Goal: Task Accomplishment & Management: Manage account settings

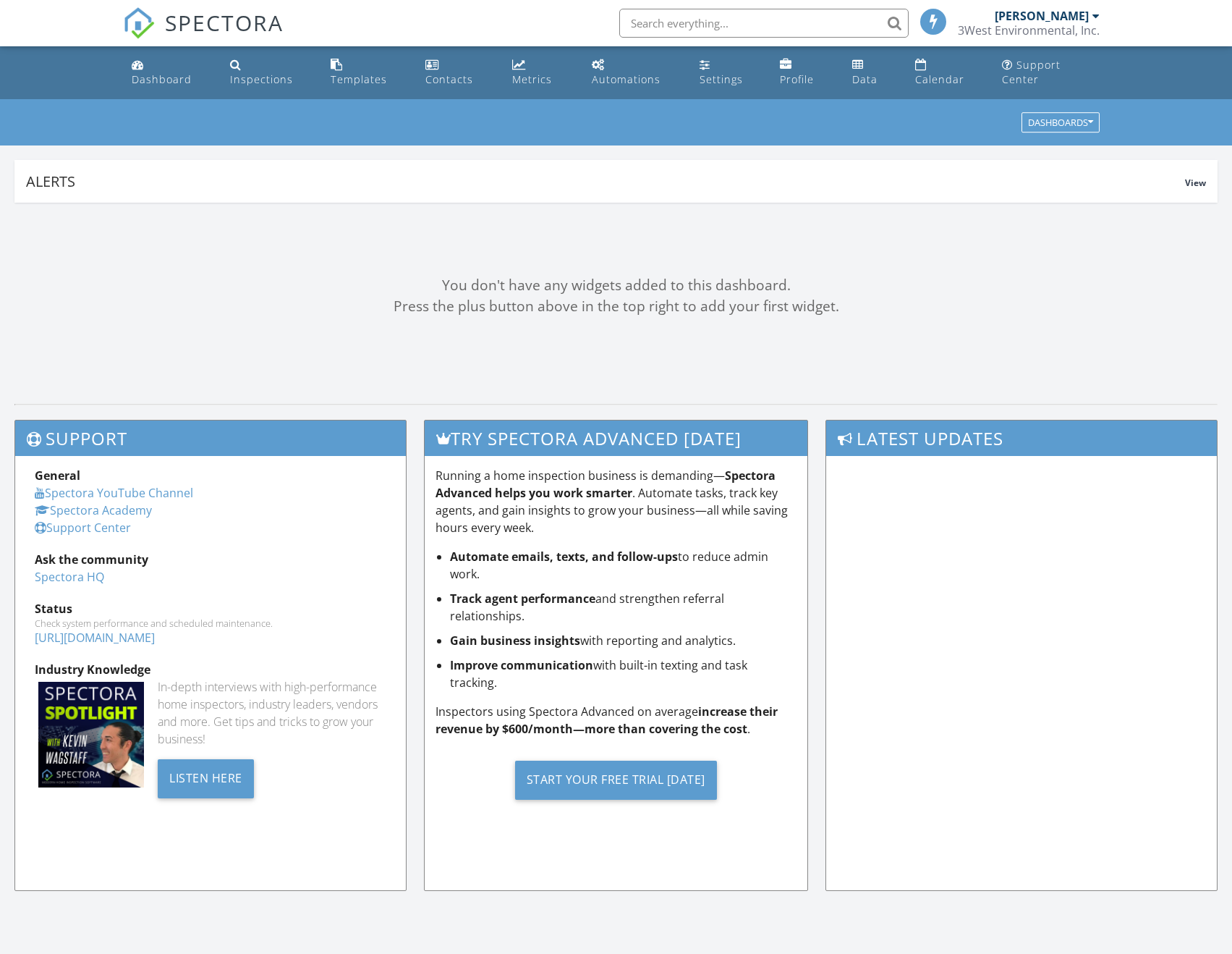
click at [274, 72] on link "Inspections" at bounding box center [268, 73] width 89 height 42
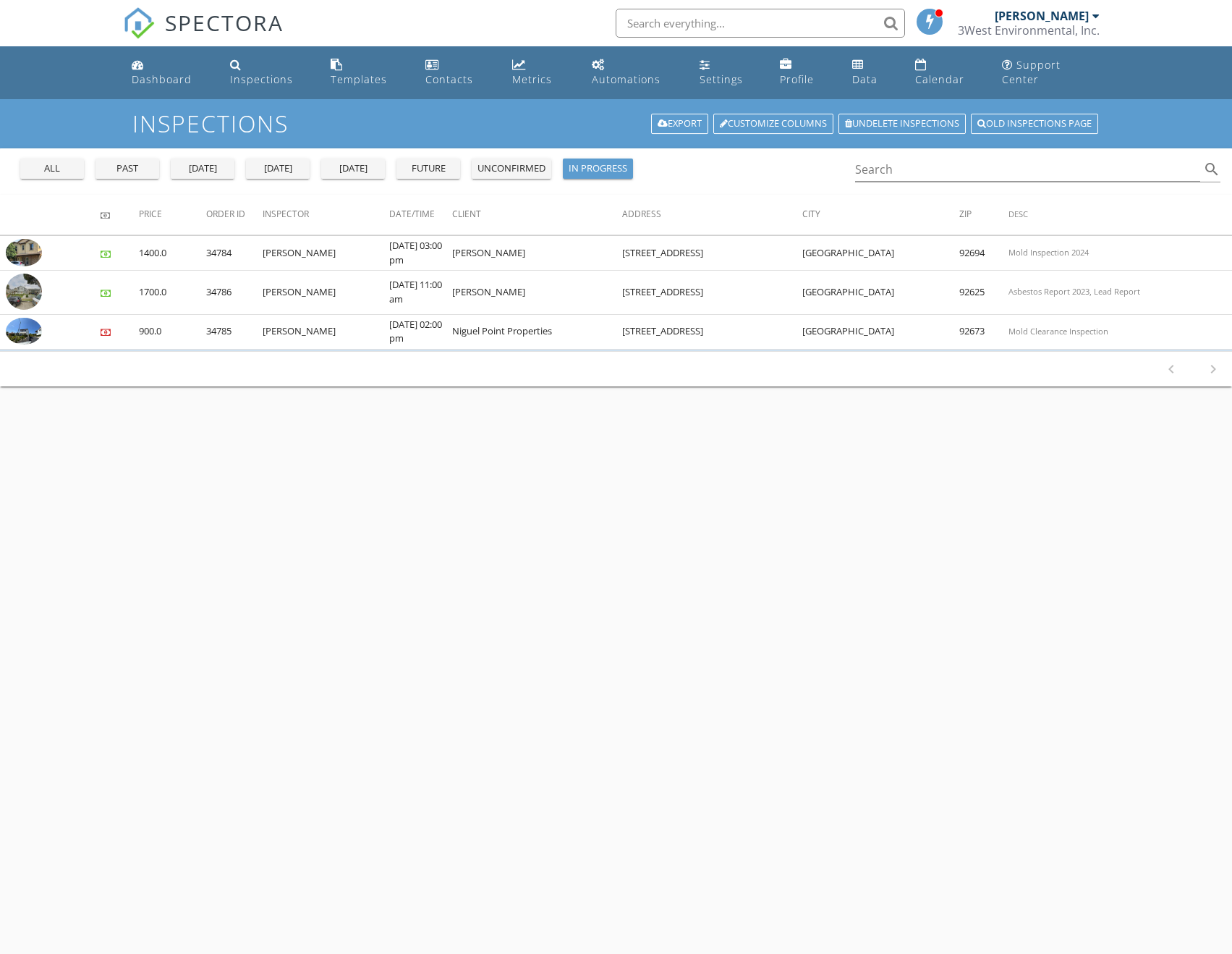
click at [58, 162] on div "all" at bounding box center [52, 169] width 52 height 14
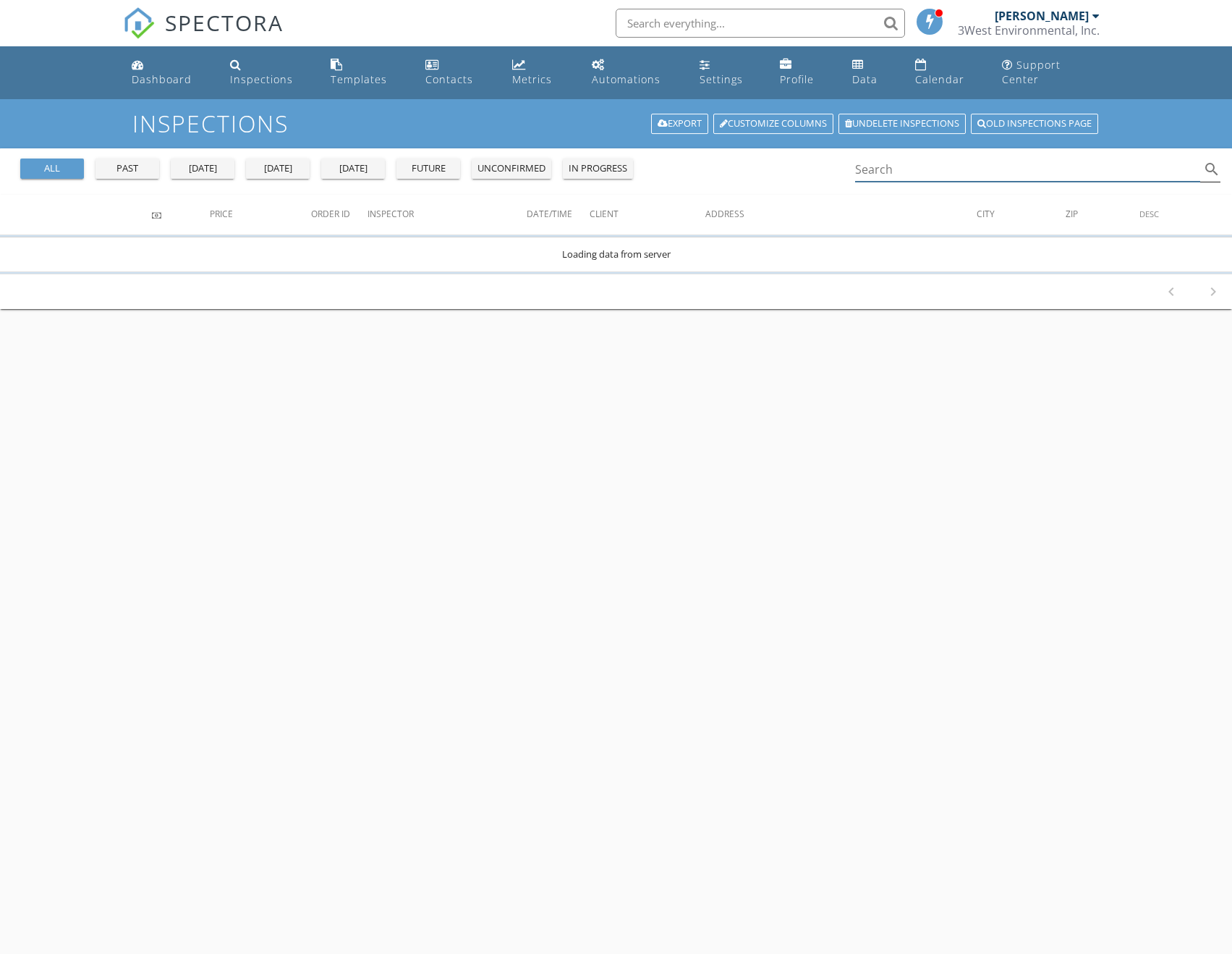
click at [924, 167] on div "Search search" at bounding box center [1039, 170] width 366 height 24
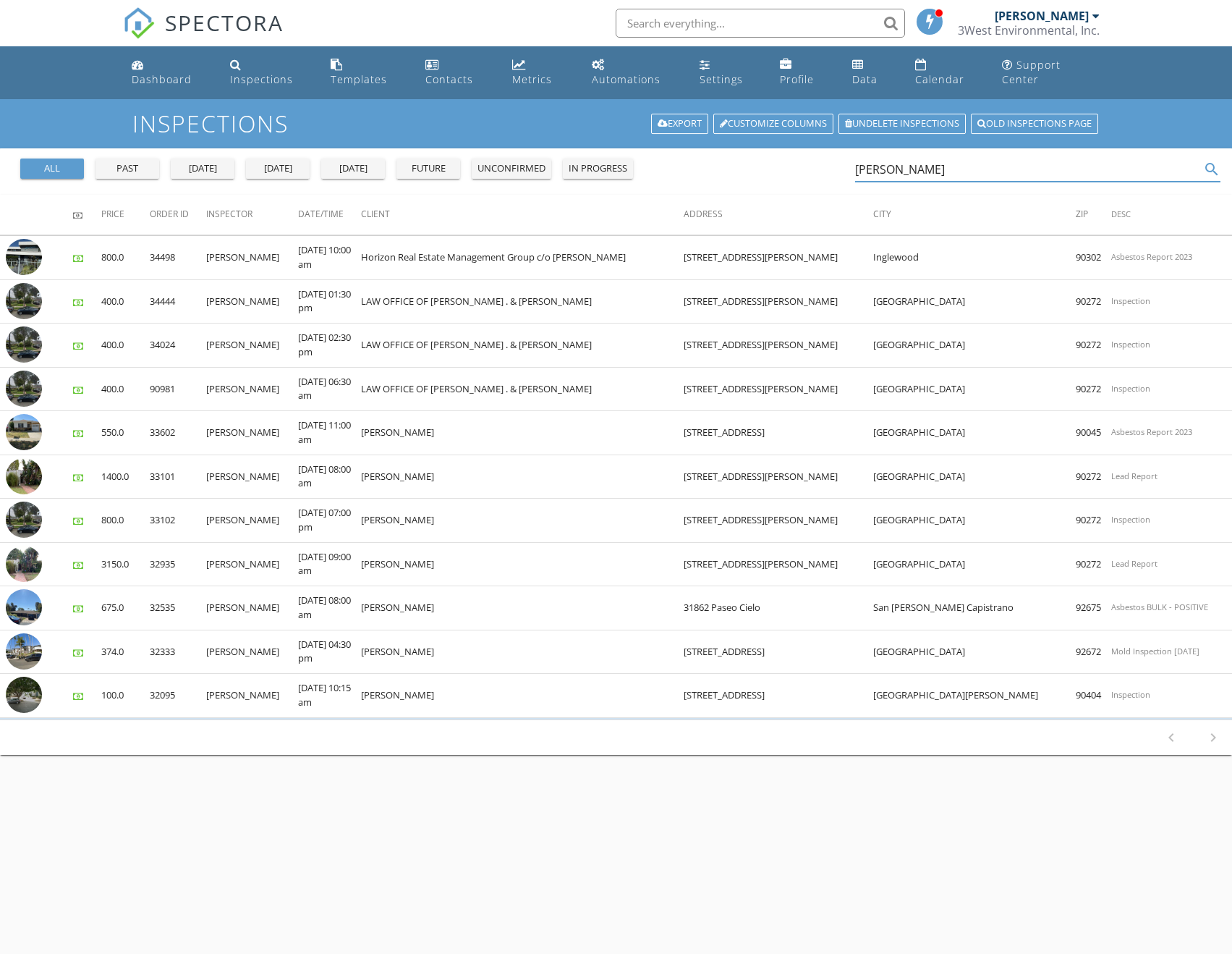
type input "victor"
click at [178, 76] on link "Dashboard" at bounding box center [169, 73] width 87 height 42
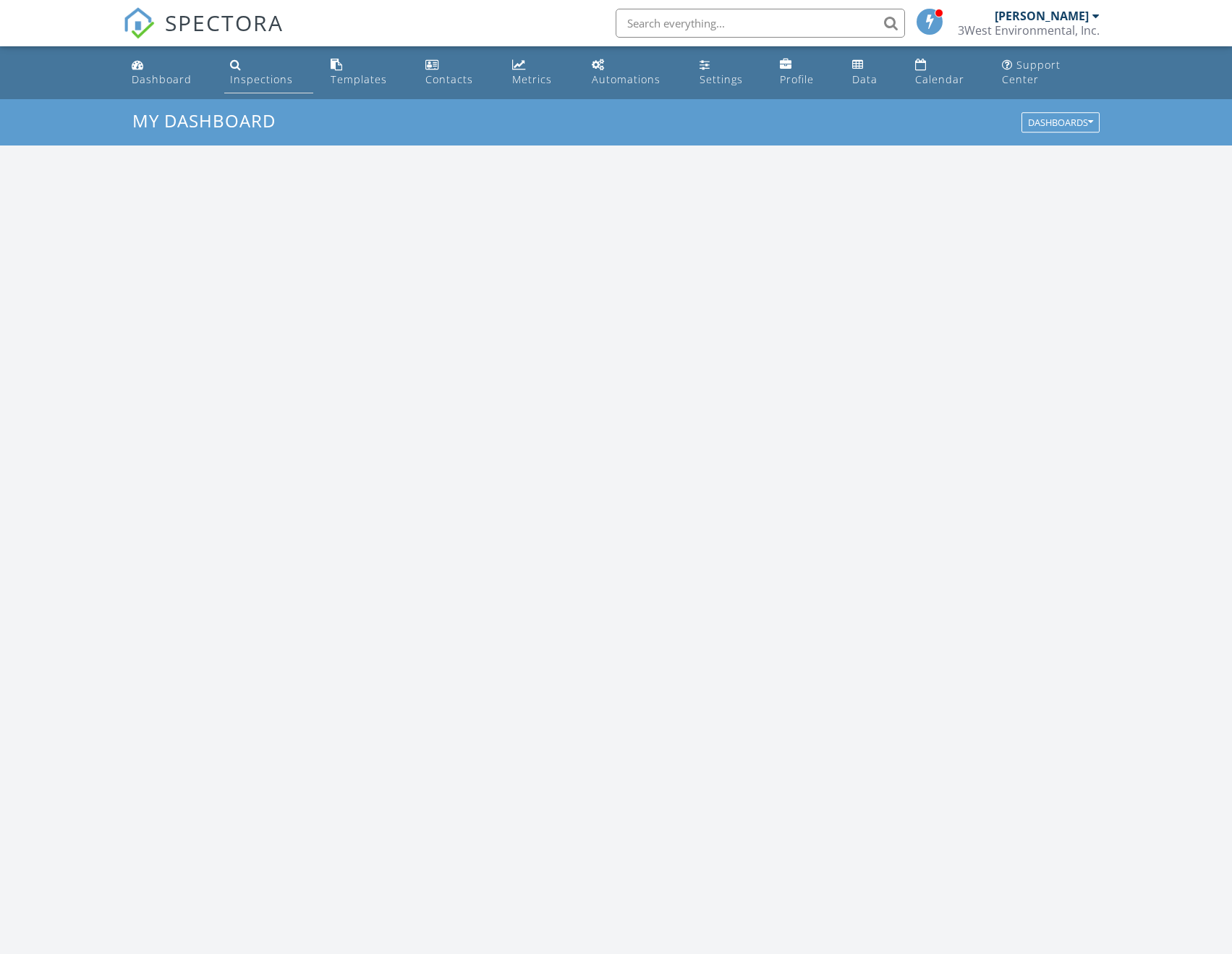
scroll to position [1339, 1254]
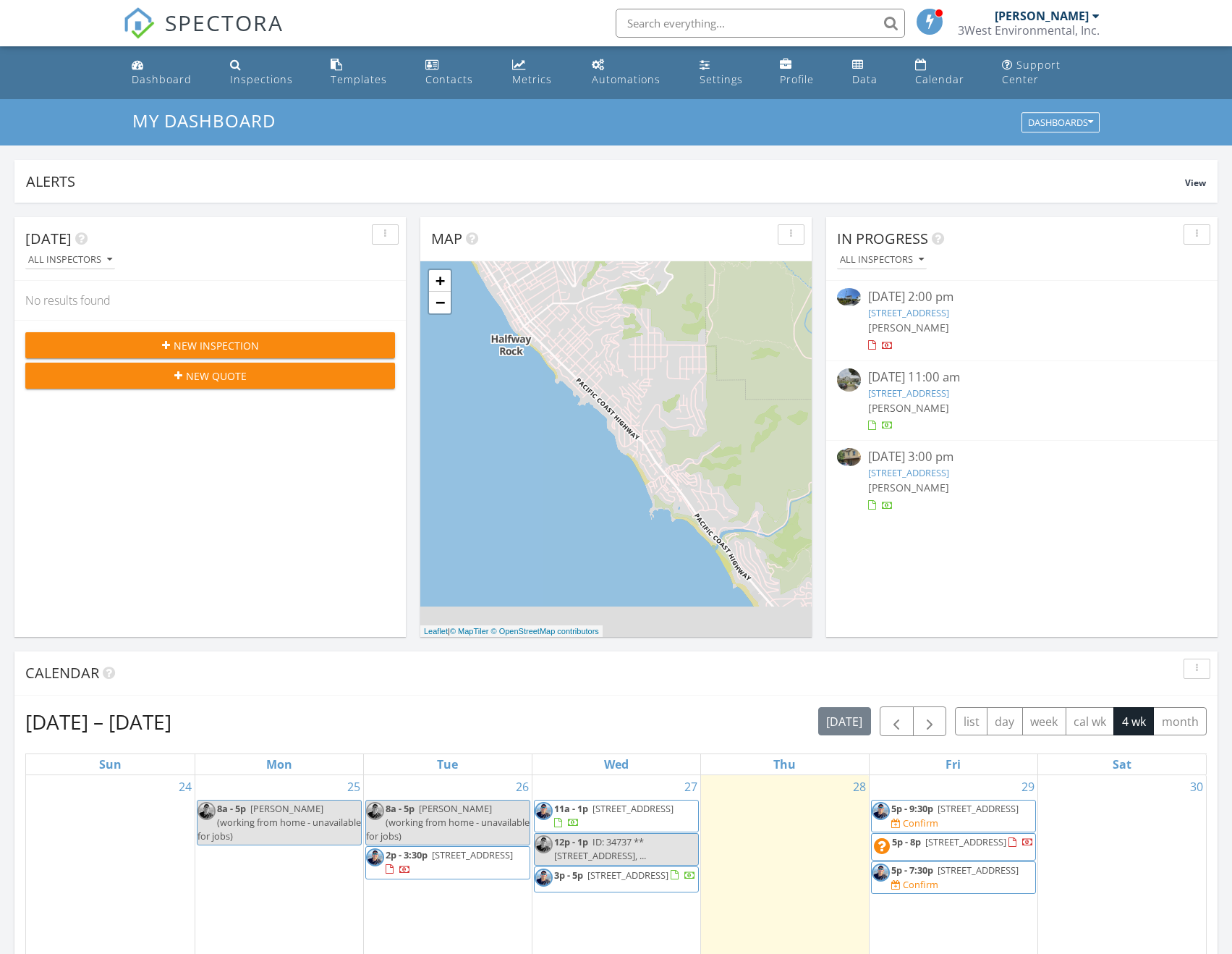
click at [538, 202] on div "Today All Inspectors No results found New Inspection New Quote Map + − Leaflet …" at bounding box center [616, 860] width 1232 height 1317
click at [211, 338] on span "New Inspection" at bounding box center [216, 345] width 86 height 15
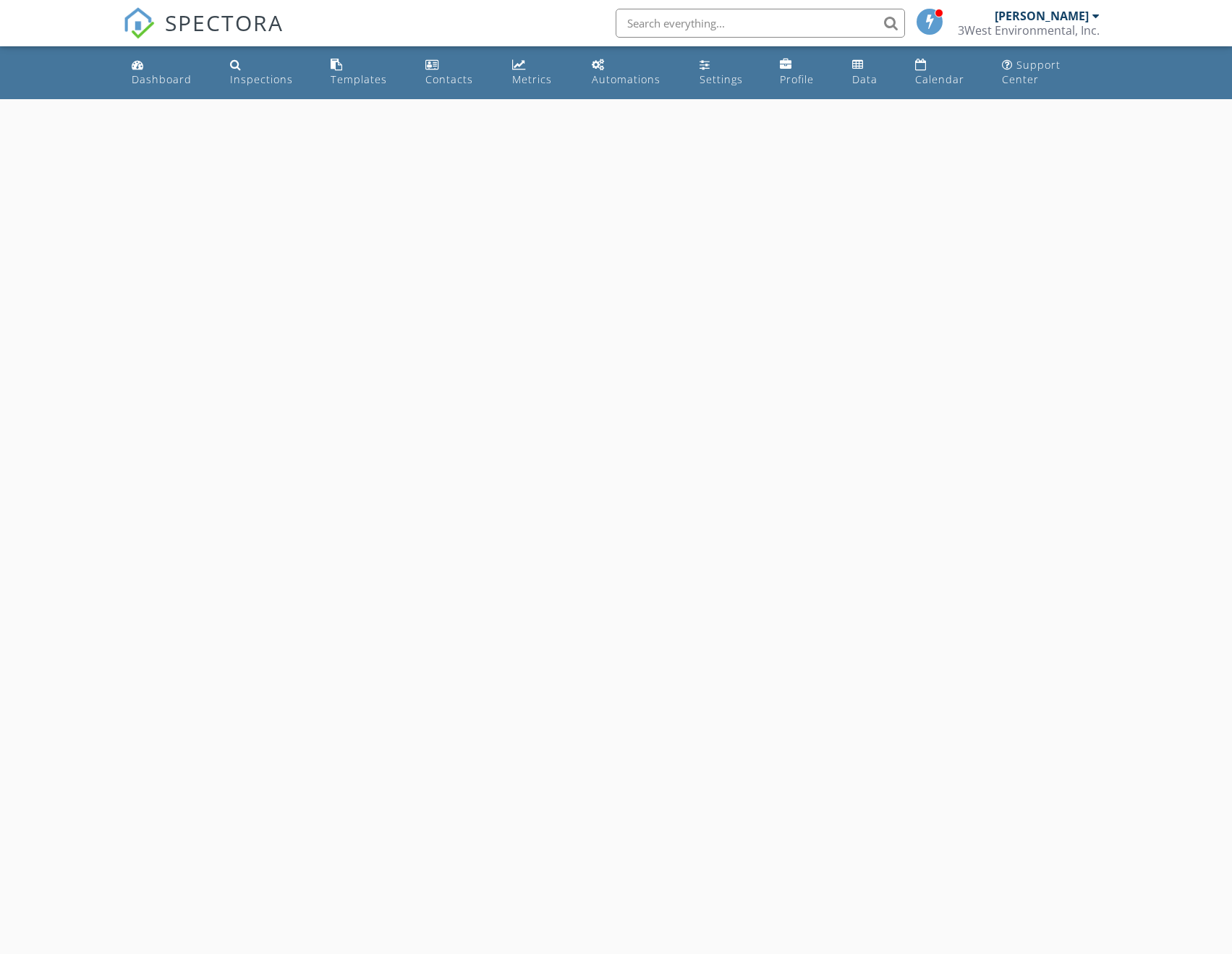
select select "7"
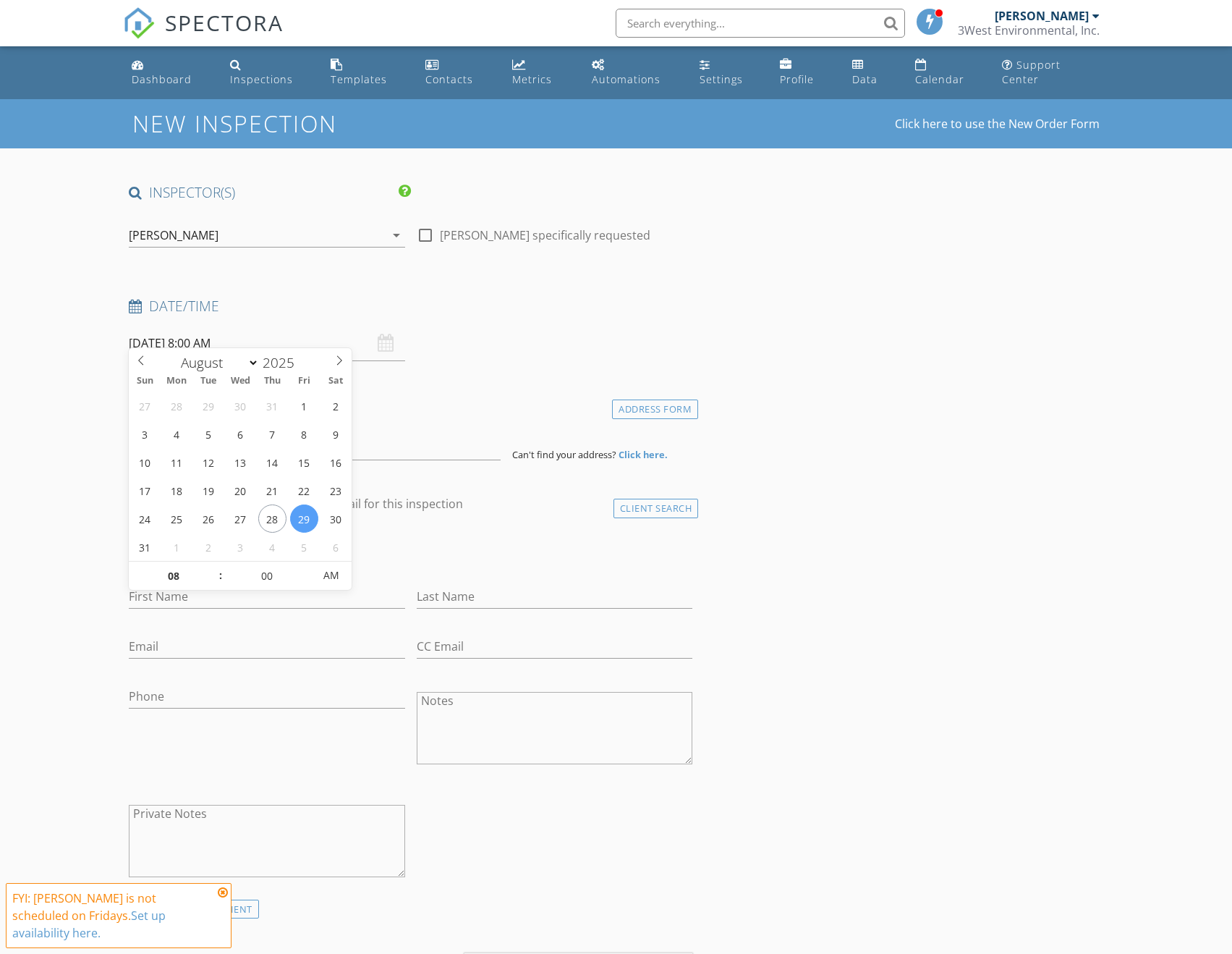
click at [244, 332] on input "08/29/2025 8:00 AM" at bounding box center [266, 343] width 276 height 35
type input "09"
type input "08/29/2025 9:00 AM"
click at [212, 565] on span at bounding box center [213, 569] width 10 height 14
type input "10"
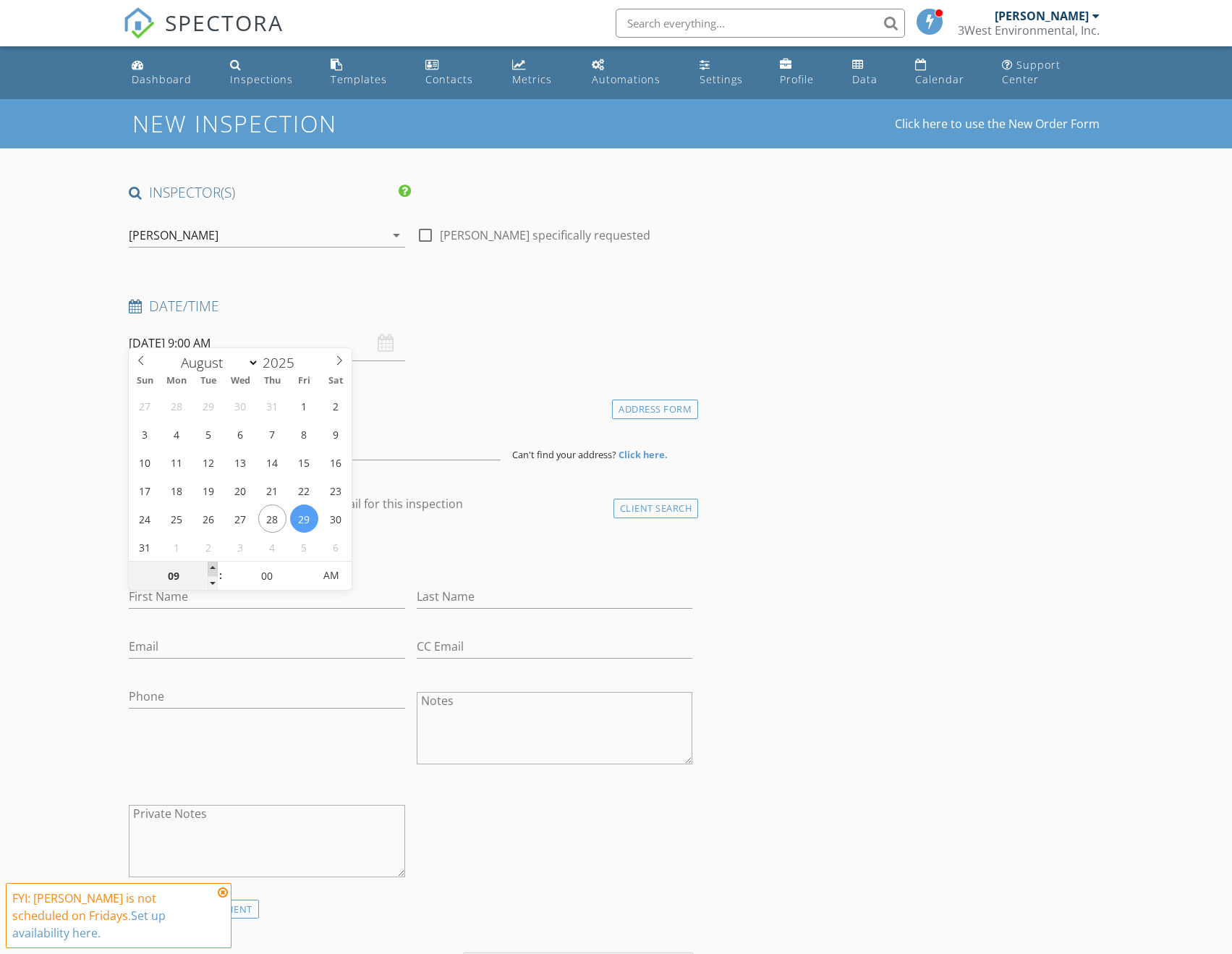
type input "08/29/2025 10:00 AM"
click at [212, 565] on span at bounding box center [213, 569] width 10 height 14
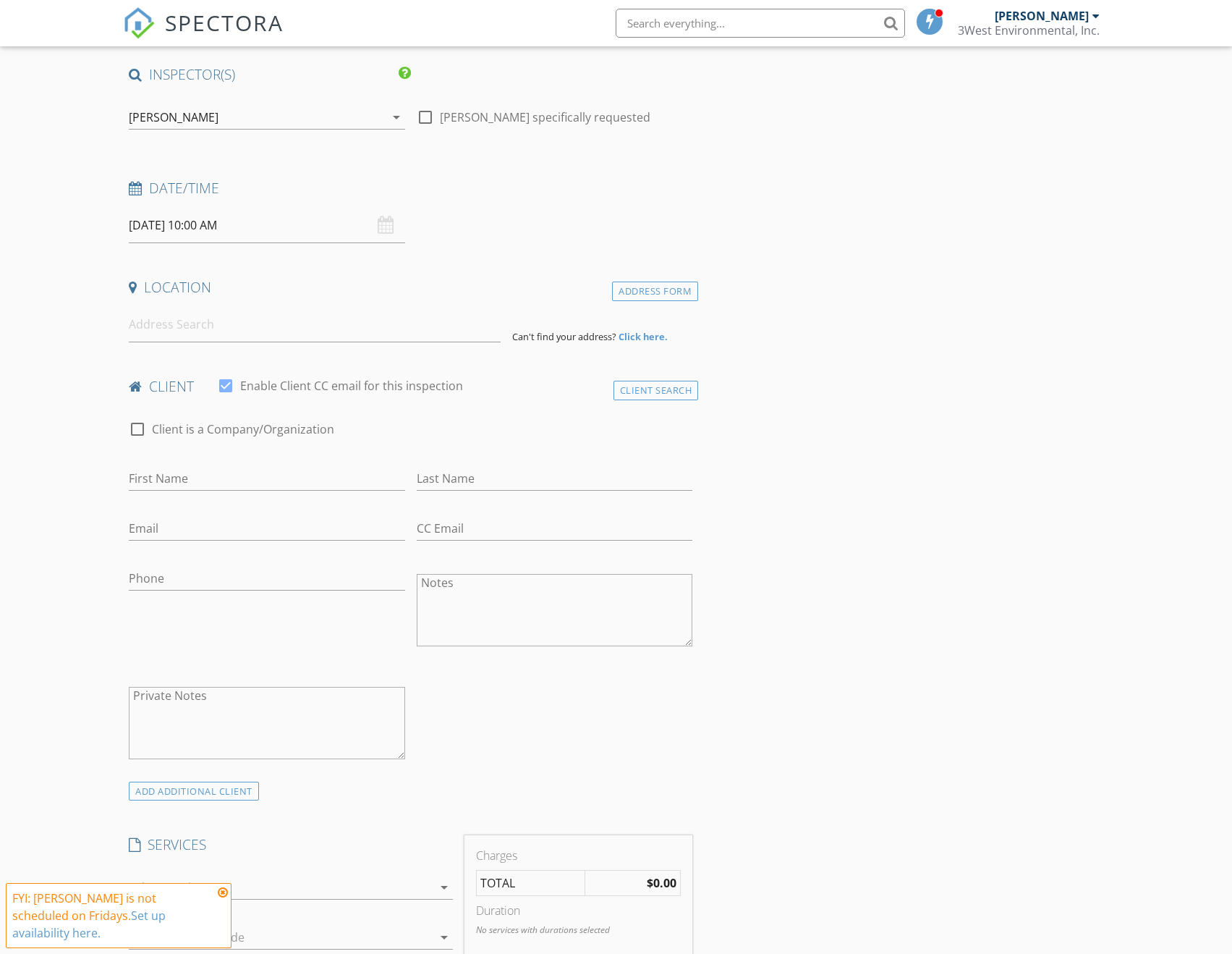
scroll to position [145, 0]
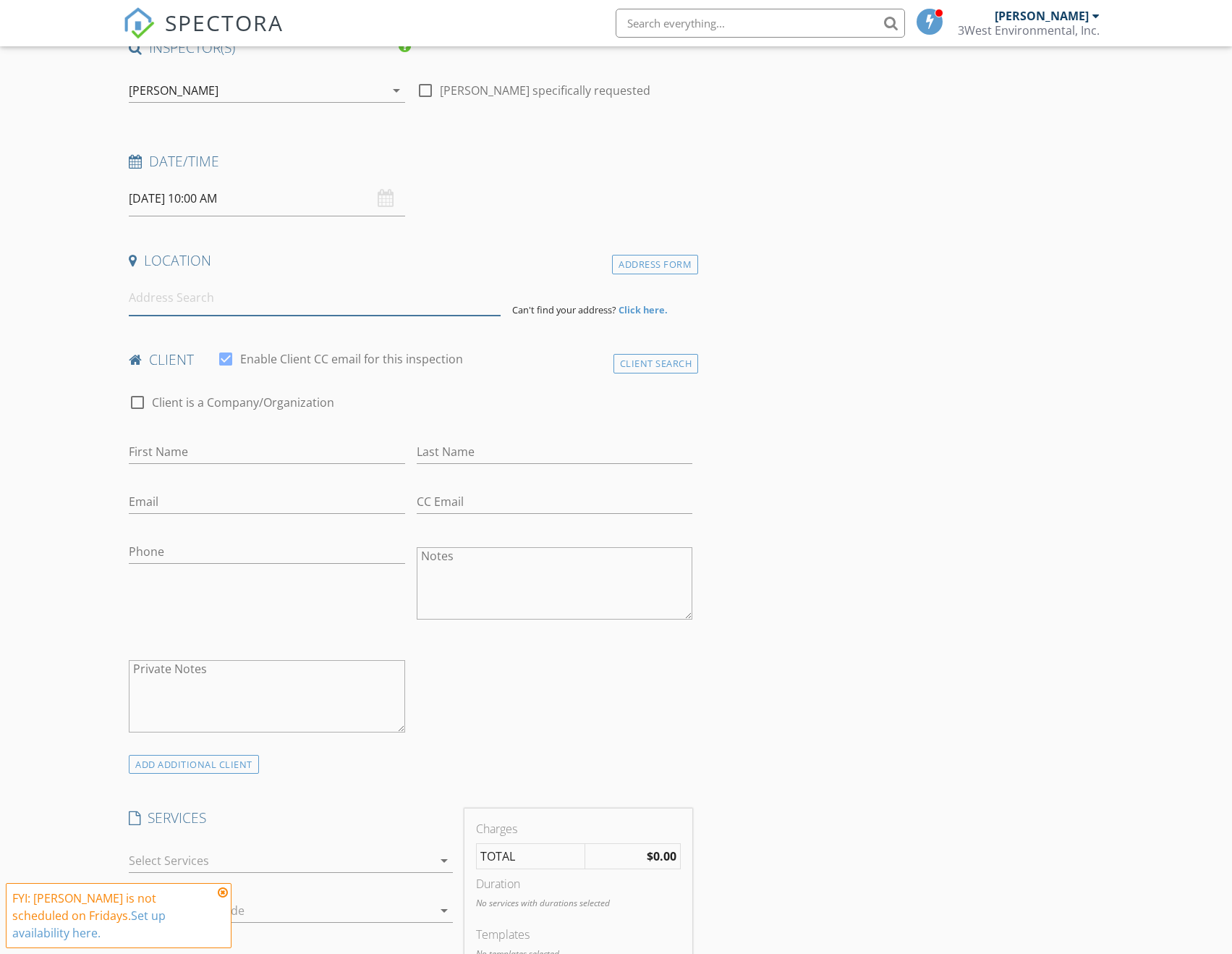
click at [231, 289] on input at bounding box center [314, 297] width 372 height 35
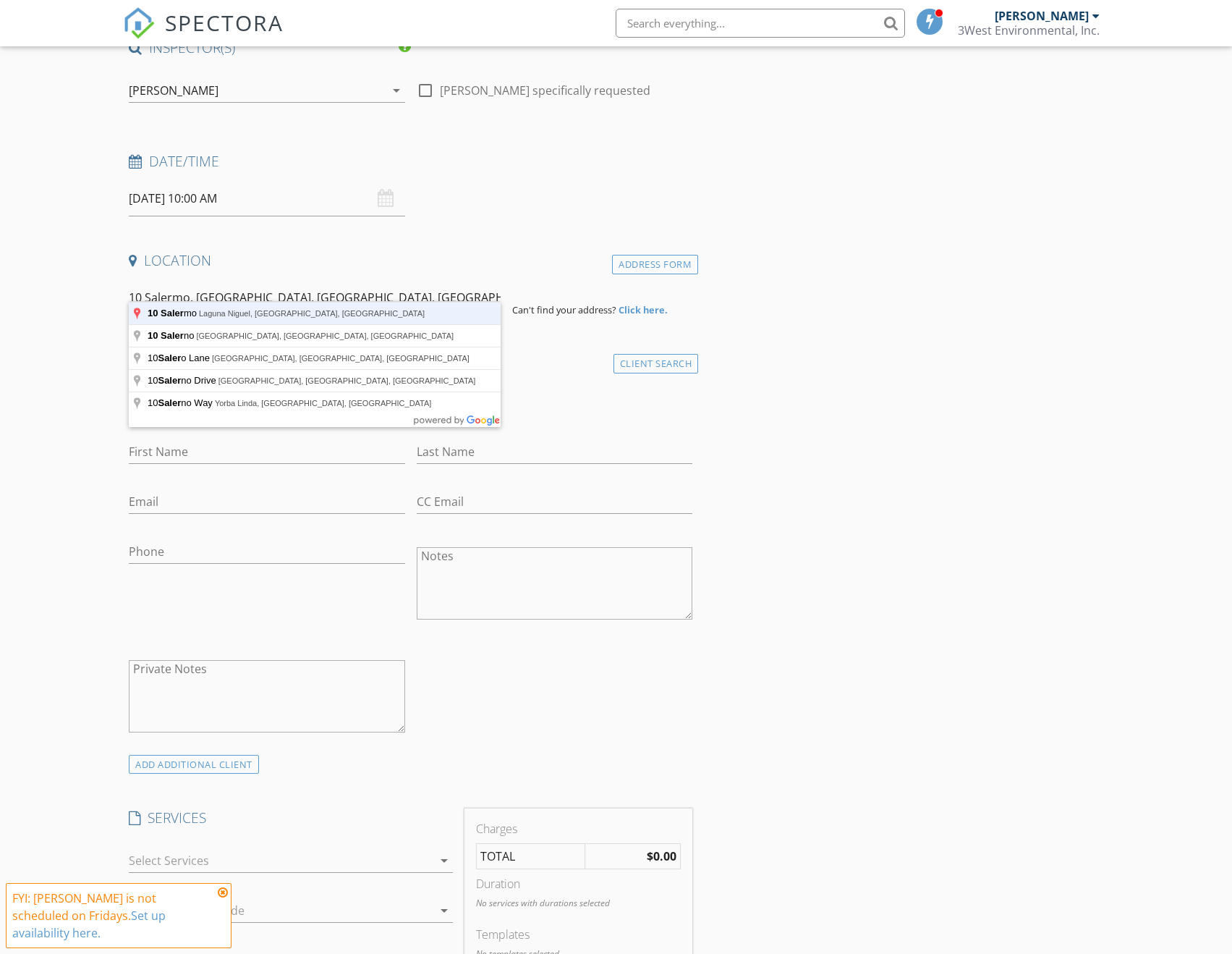
type input "10 Salermo, Laguna Niguel, CA, USA"
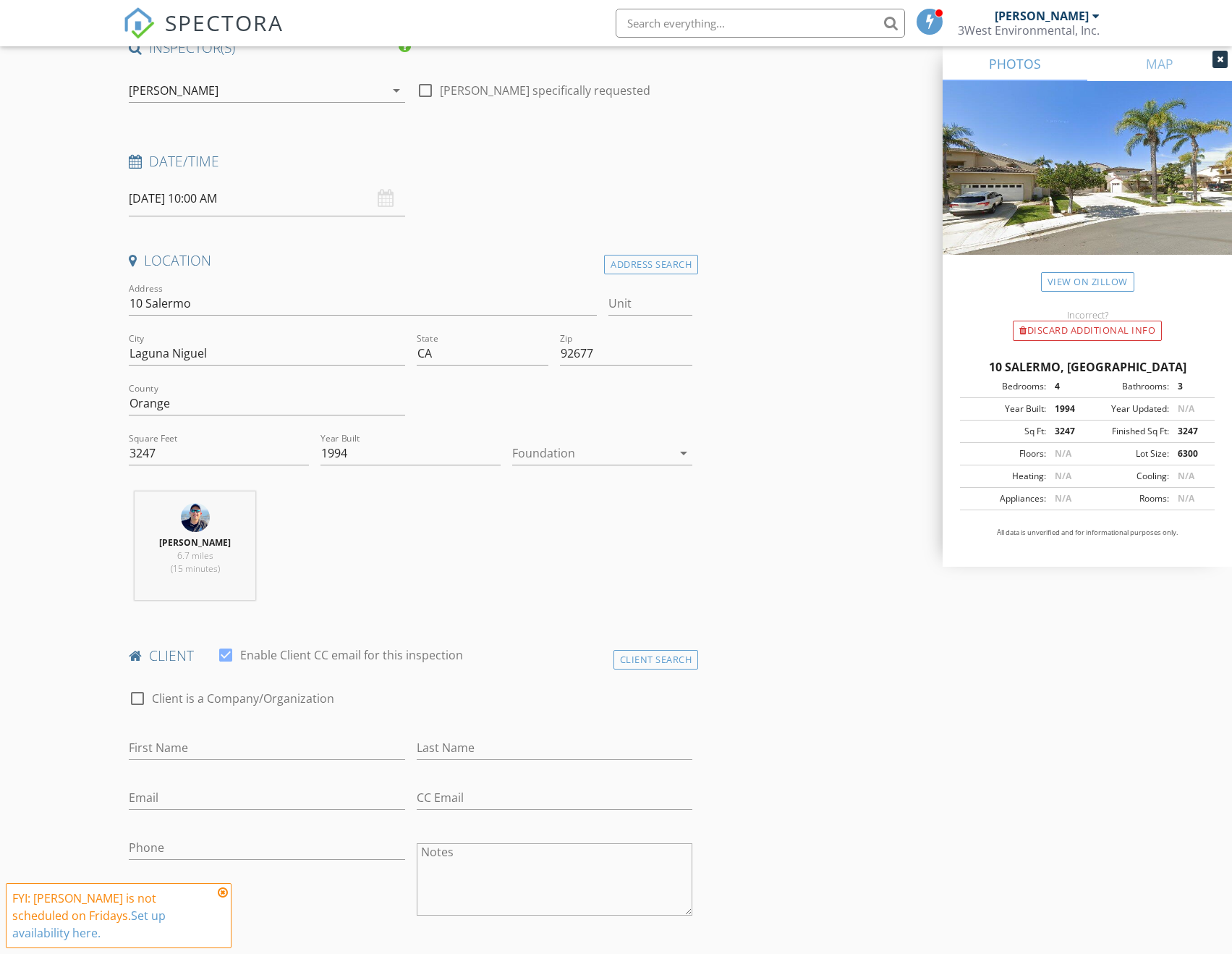
click at [596, 441] on div at bounding box center [592, 453] width 160 height 23
click at [550, 505] on div "Slab" at bounding box center [602, 514] width 157 height 18
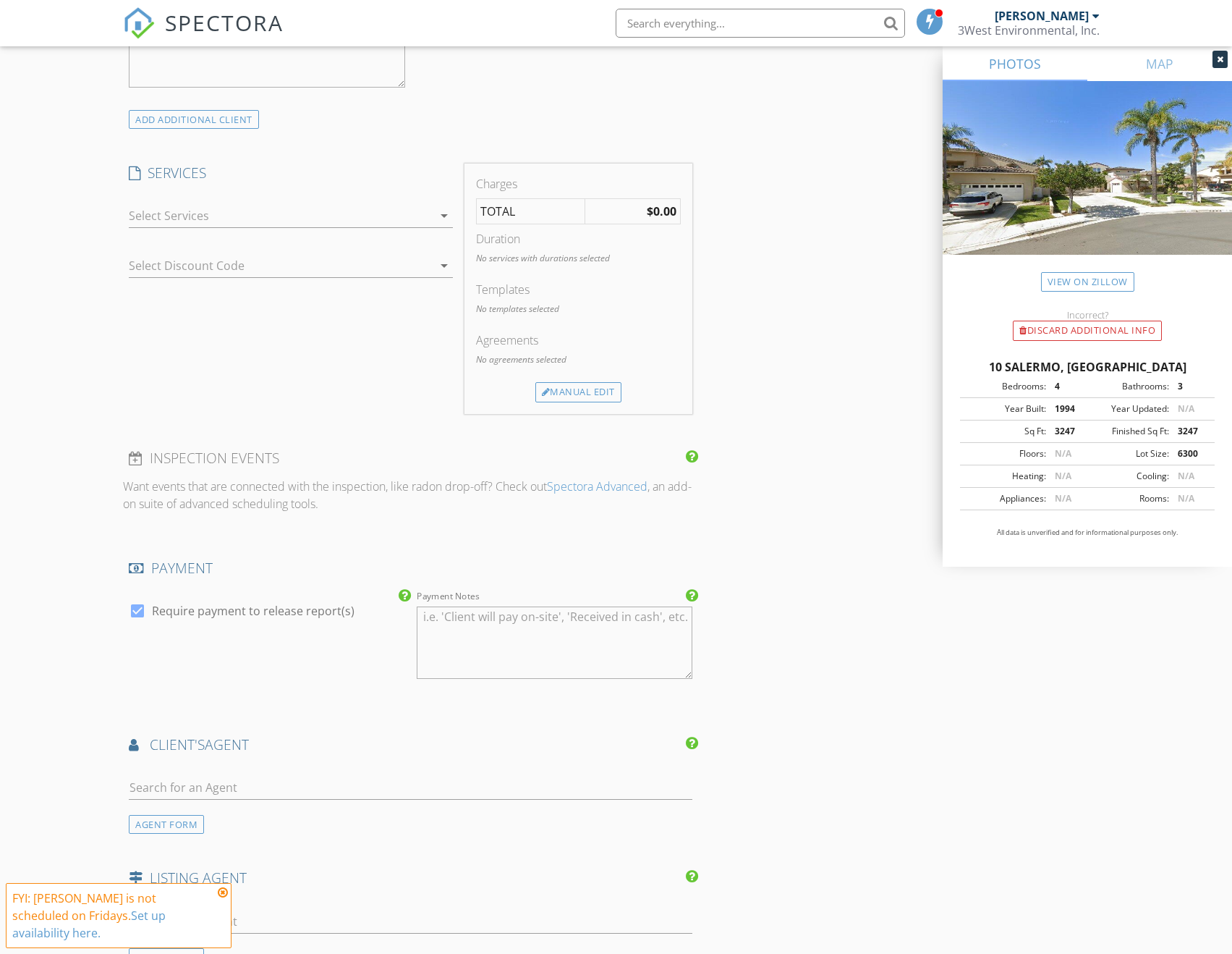
scroll to position [579, 0]
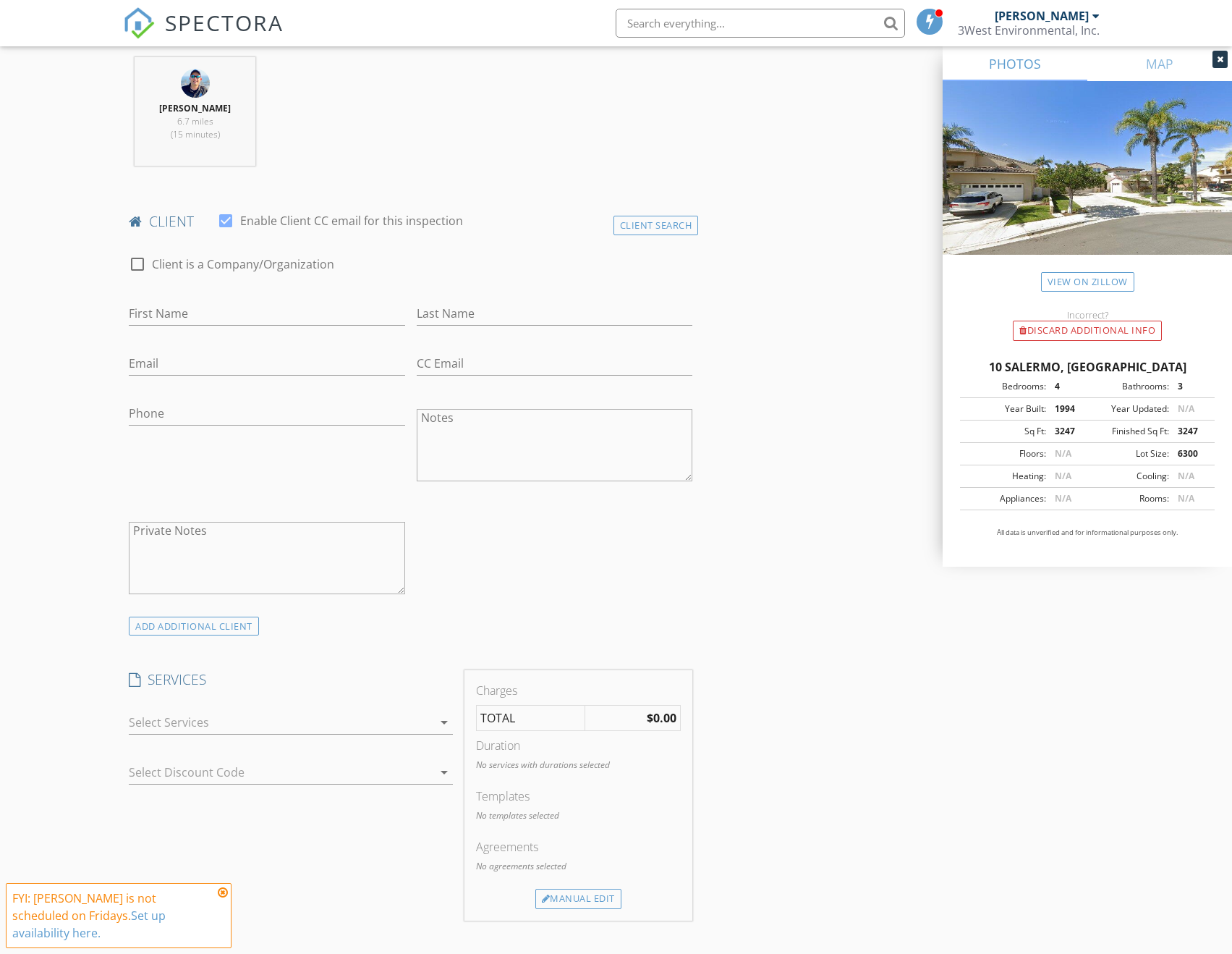
click at [560, 529] on div "check_box_outline_blank Client is a Company/Organization First Name Last Name E…" at bounding box center [410, 428] width 575 height 375
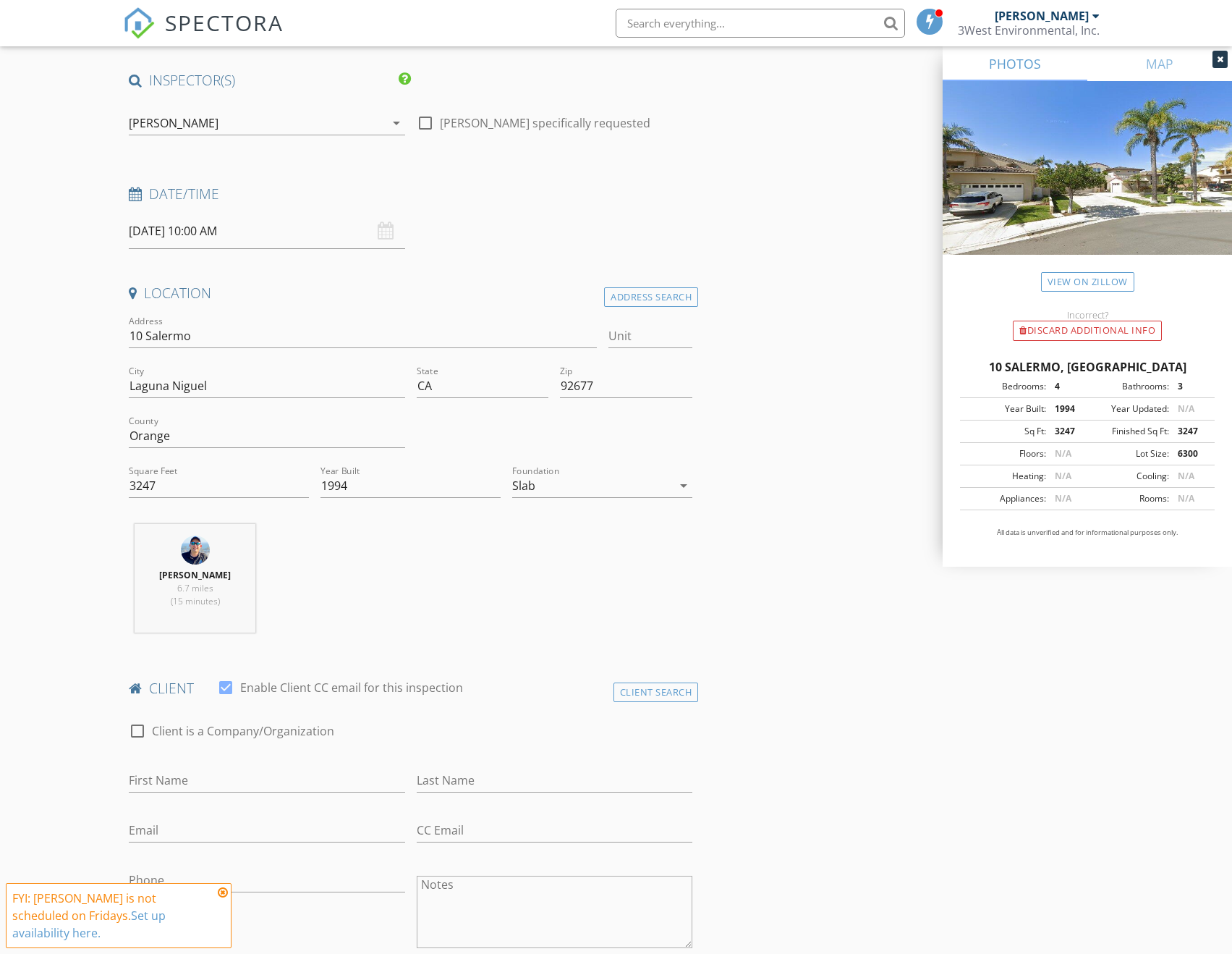
scroll to position [72, 0]
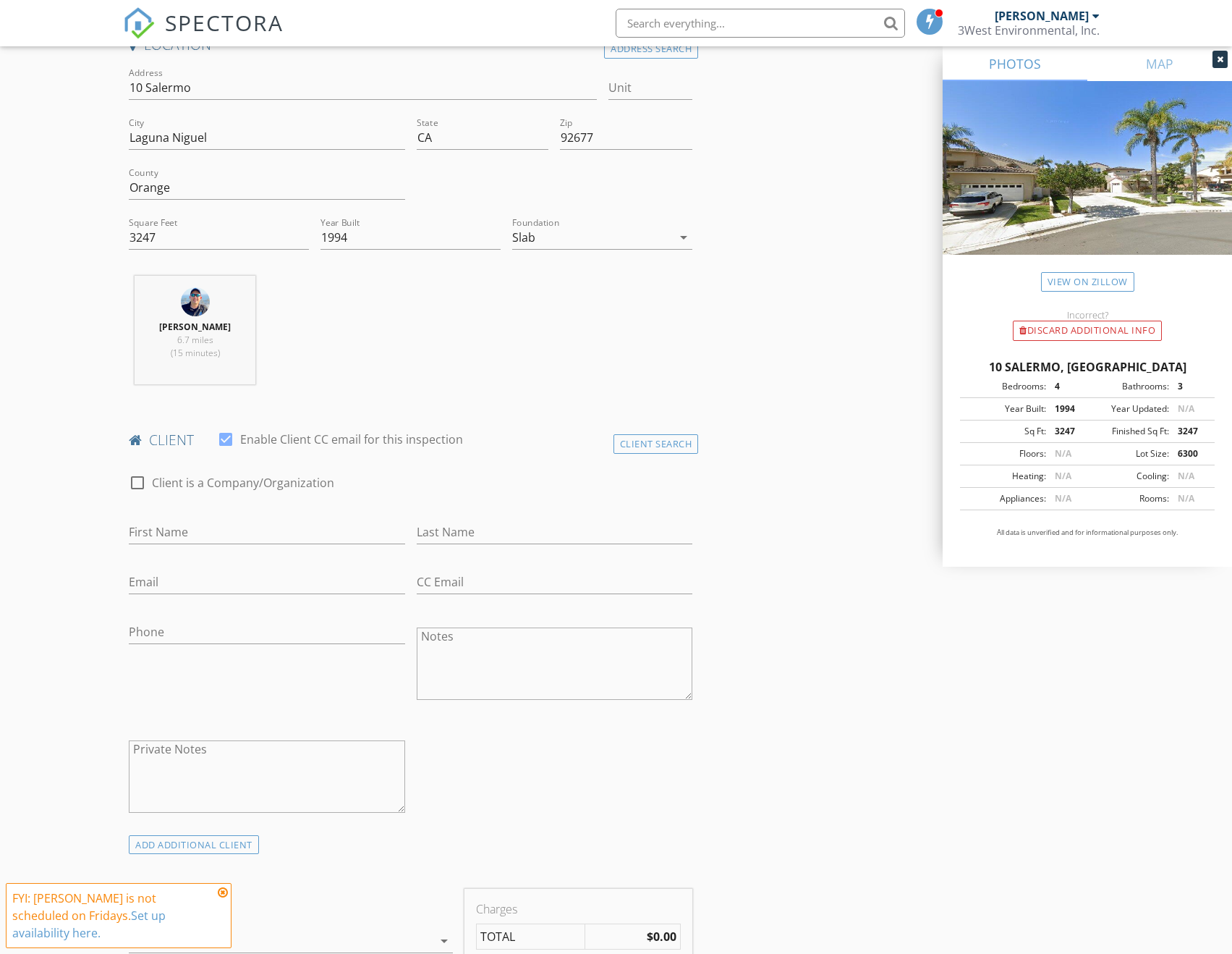
scroll to position [434, 0]
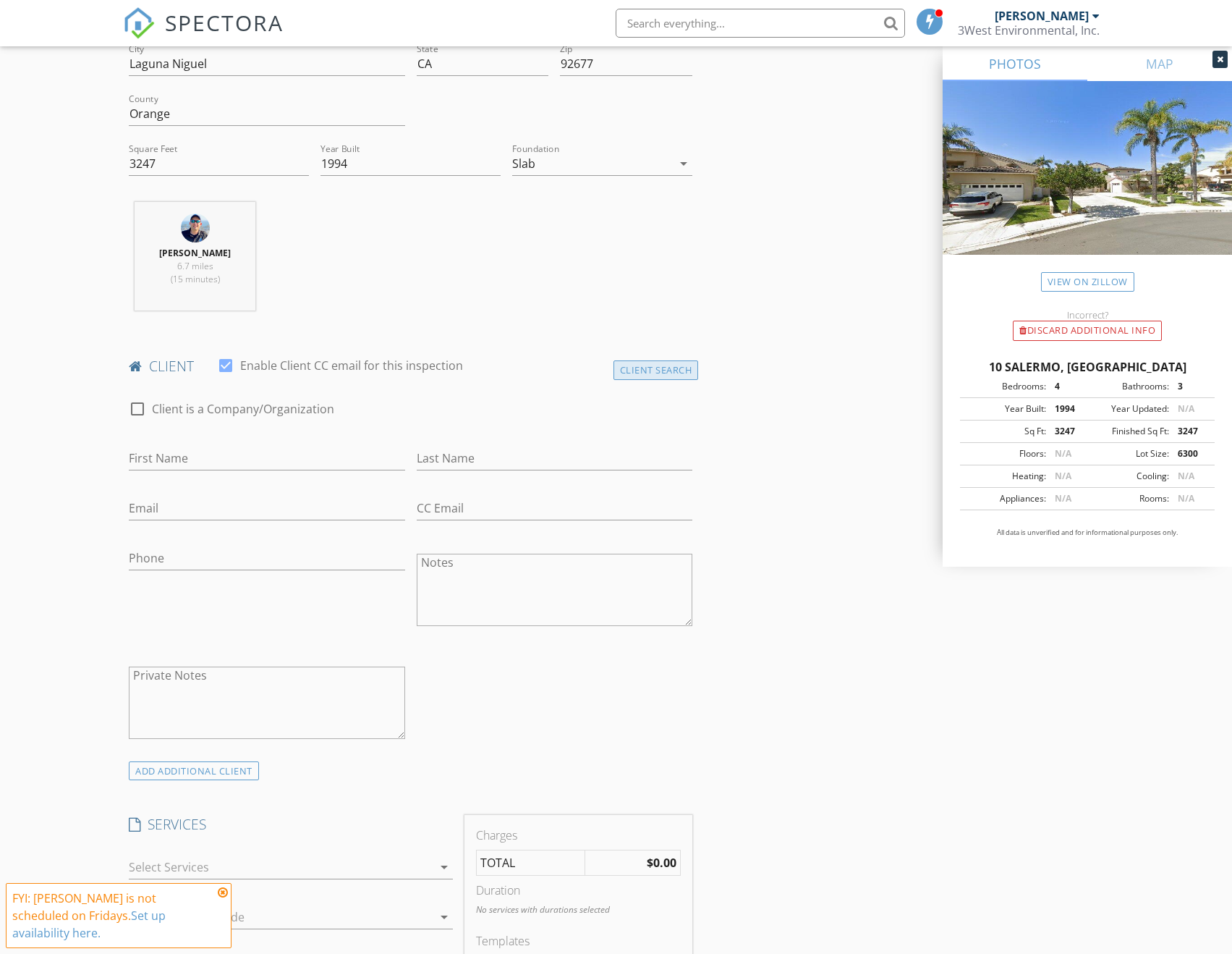
click at [620, 361] on div "Client Search" at bounding box center [656, 370] width 86 height 19
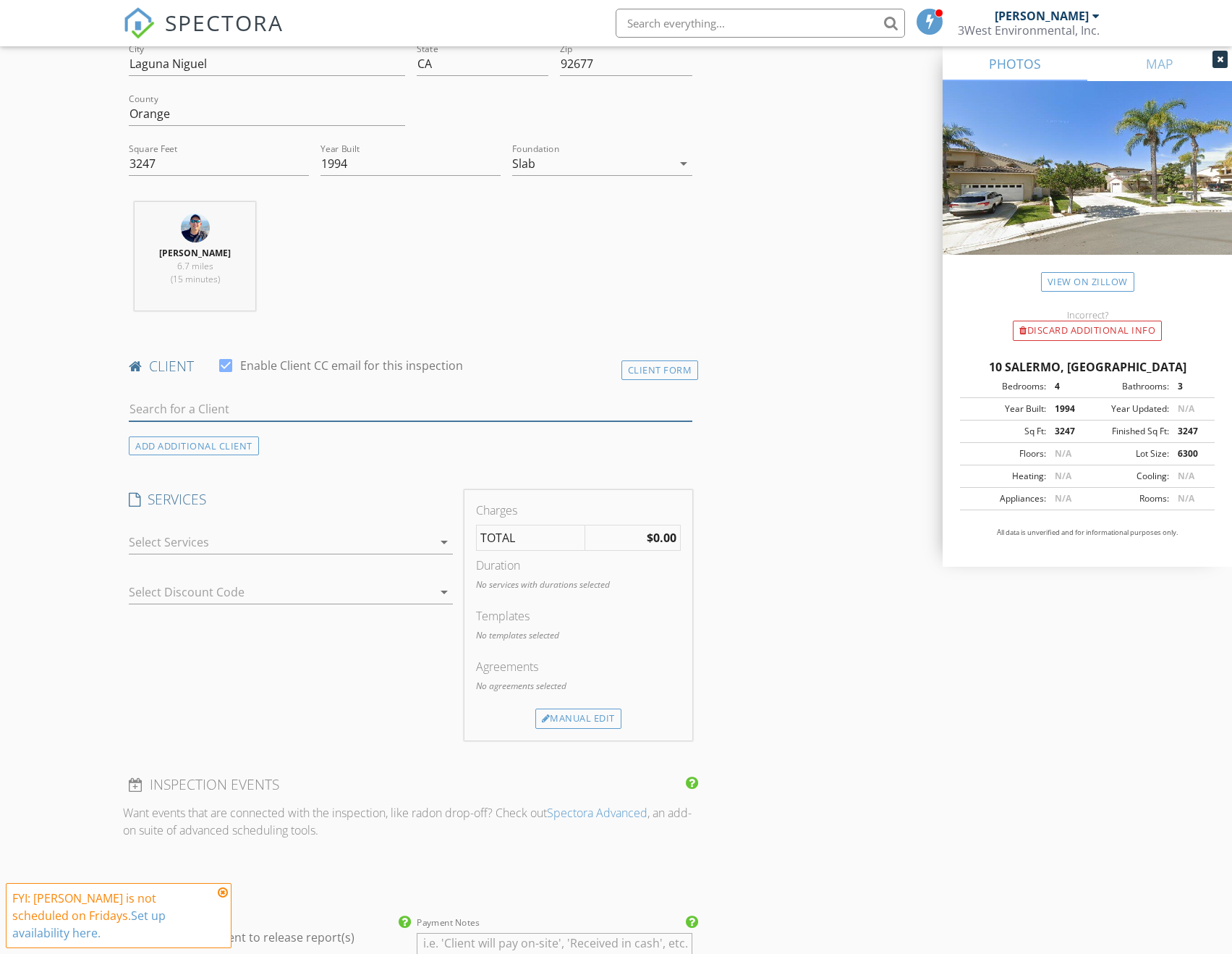
click at [251, 402] on input "text" at bounding box center [410, 409] width 564 height 24
type input "Victor"
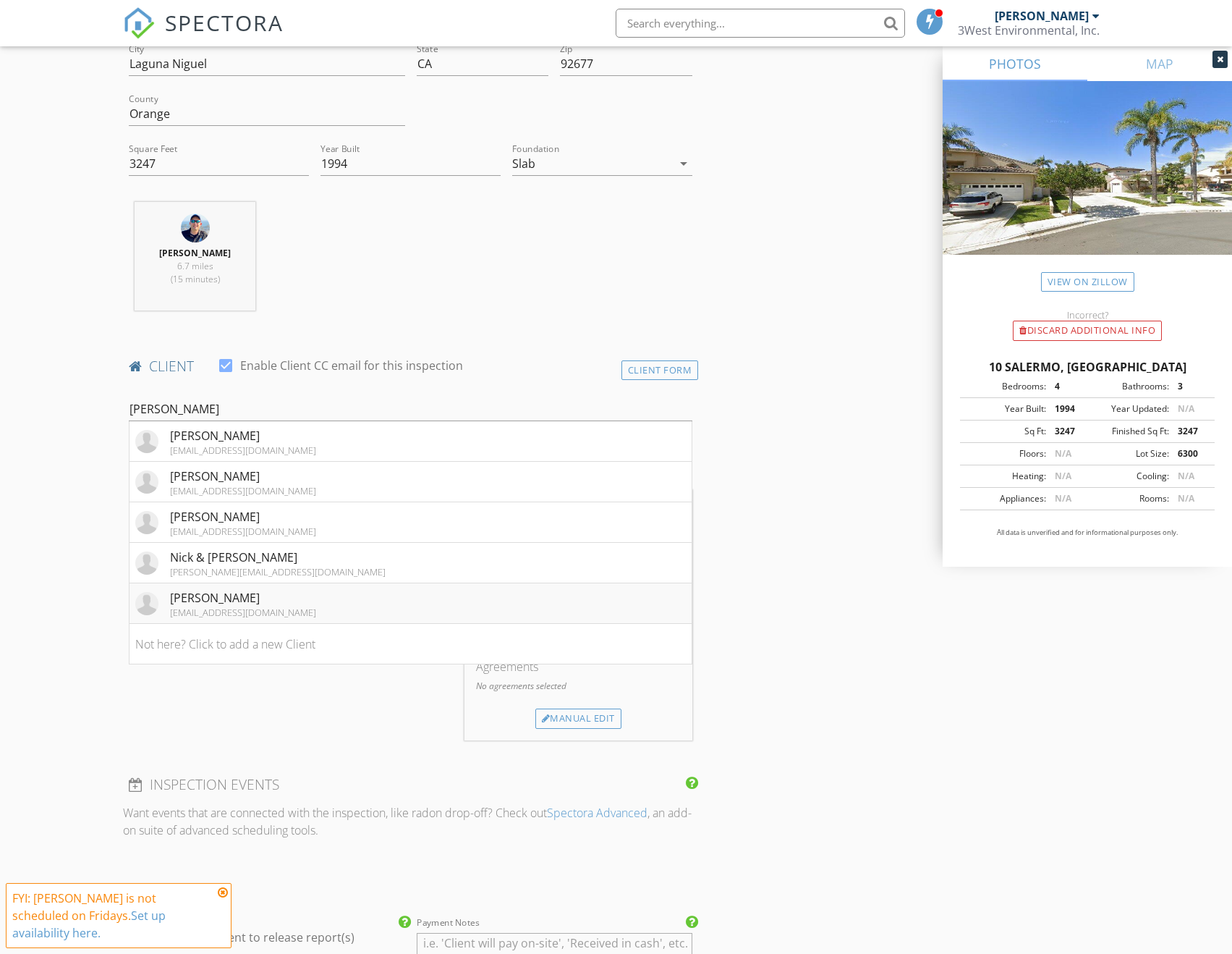
click at [248, 589] on div "Victor Hohne" at bounding box center [243, 598] width 146 height 18
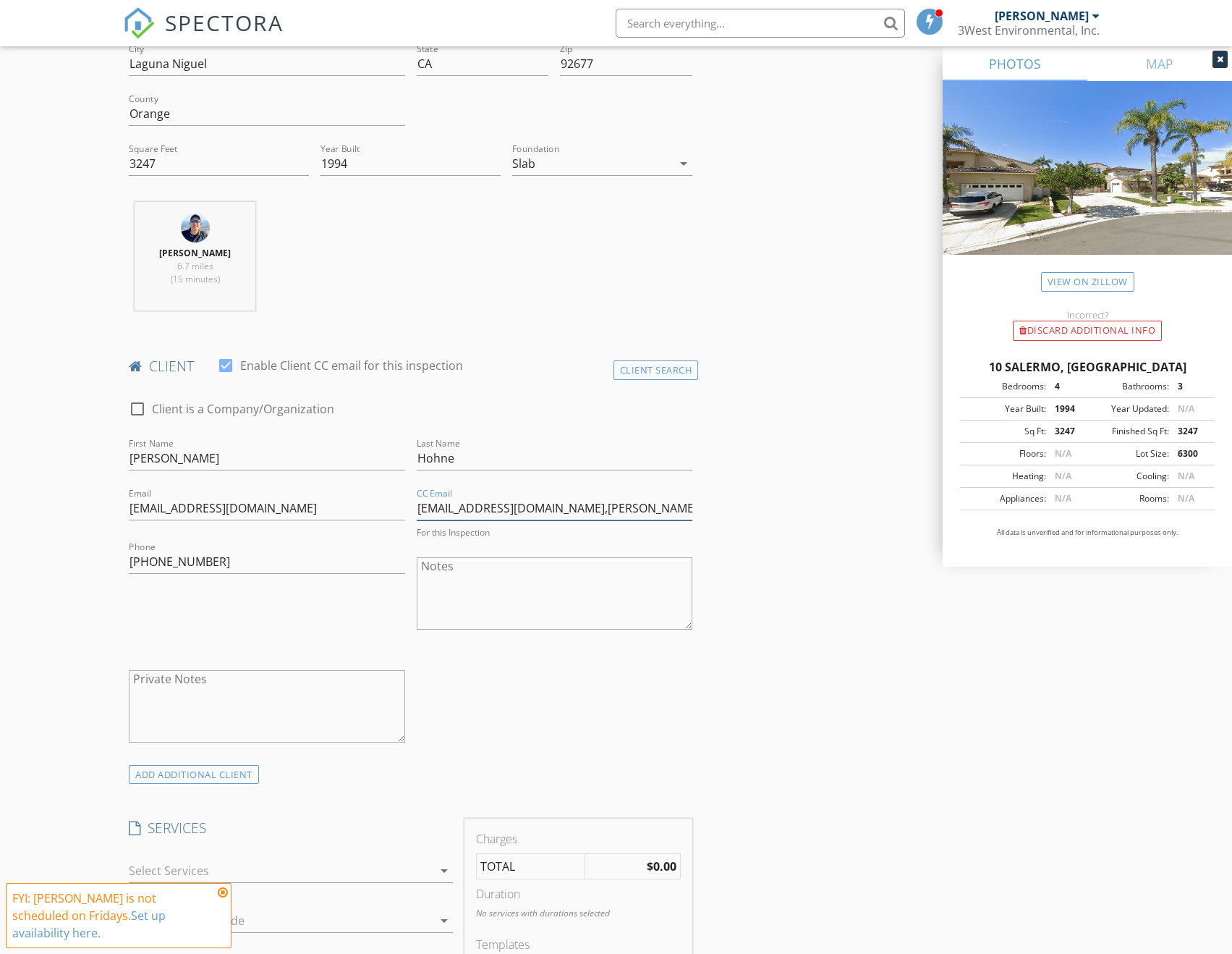
drag, startPoint x: 636, startPoint y: 497, endPoint x: 393, endPoint y: 493, distance: 243.0
click at [393, 493] on div "check_box_outline_blank Client is a Company/Organization First Name Victor Last…" at bounding box center [410, 574] width 575 height 378
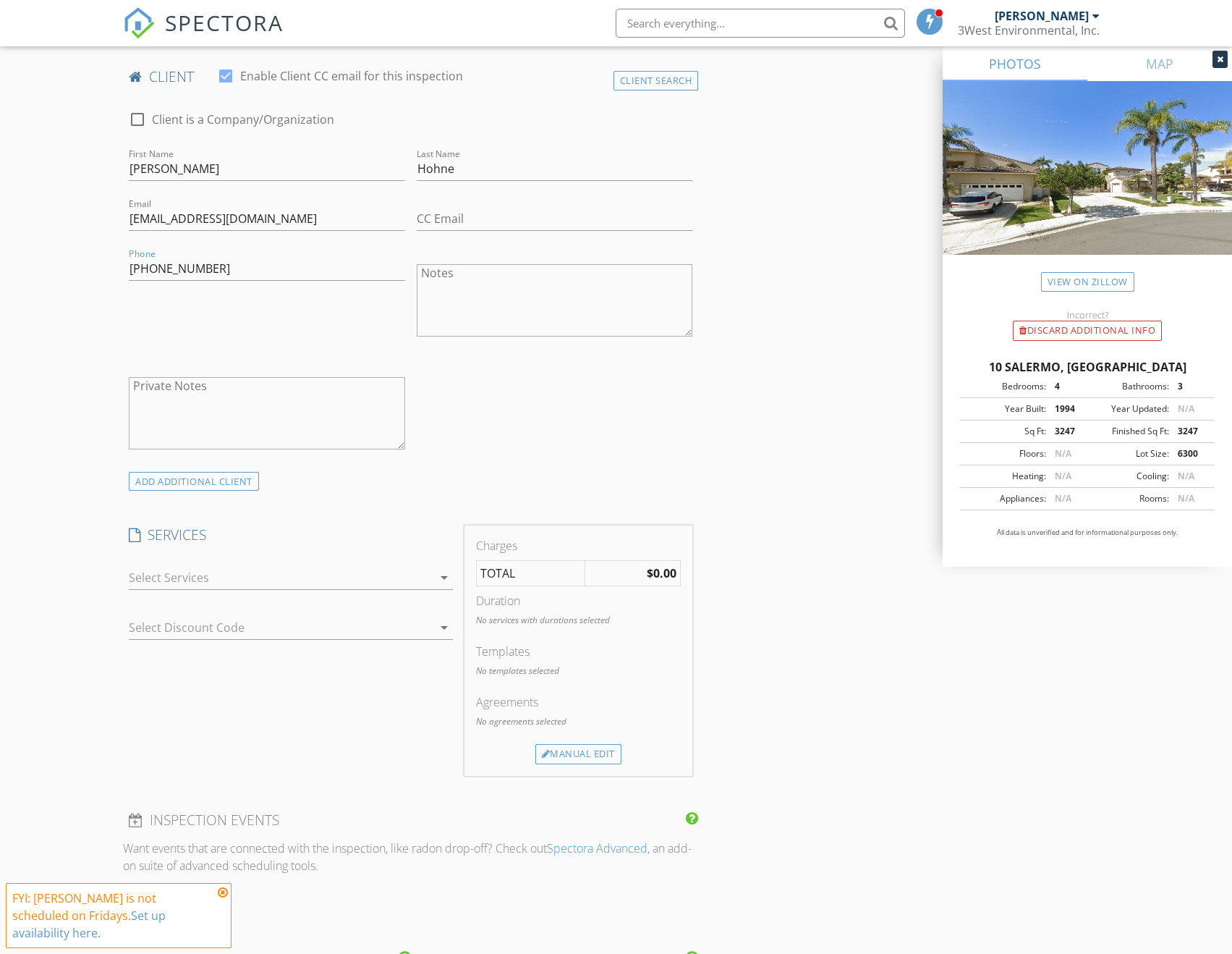
click at [363, 566] on div at bounding box center [281, 577] width 304 height 23
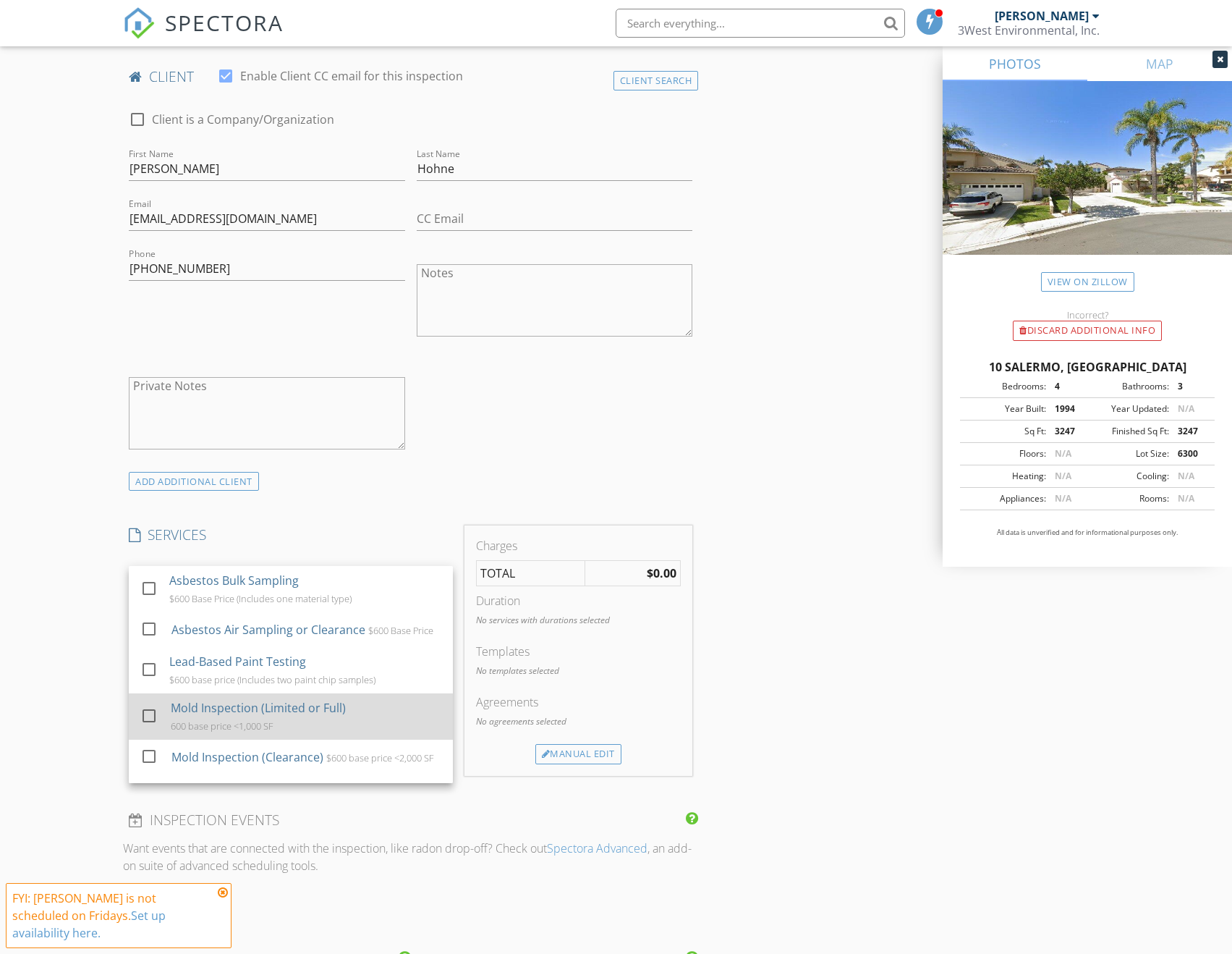
click at [153, 711] on div at bounding box center [149, 715] width 25 height 25
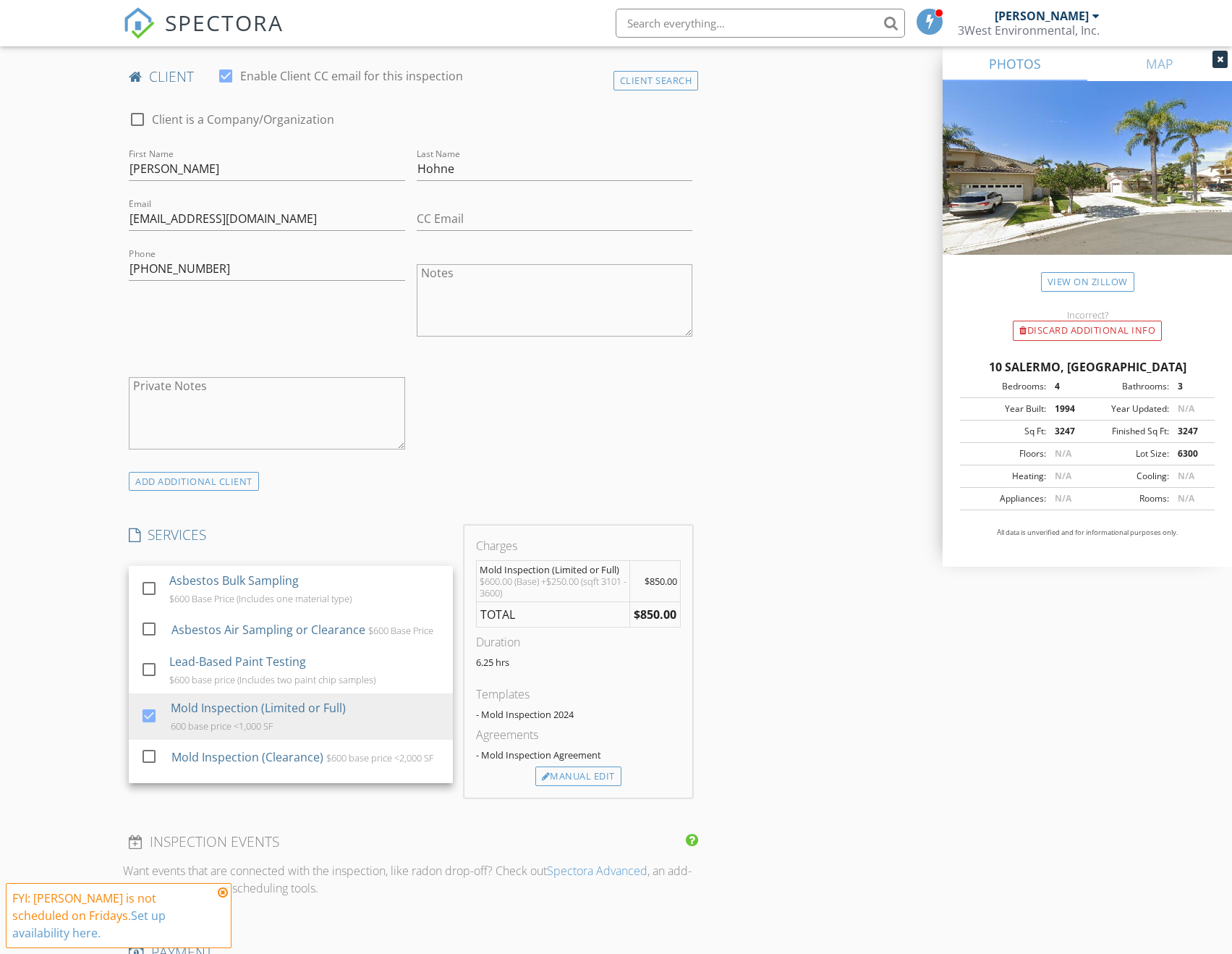
click at [96, 602] on div "New Inspection Click here to use the New Order Form INSPECTOR(S) check_box Timo…" at bounding box center [616, 849] width 1232 height 2948
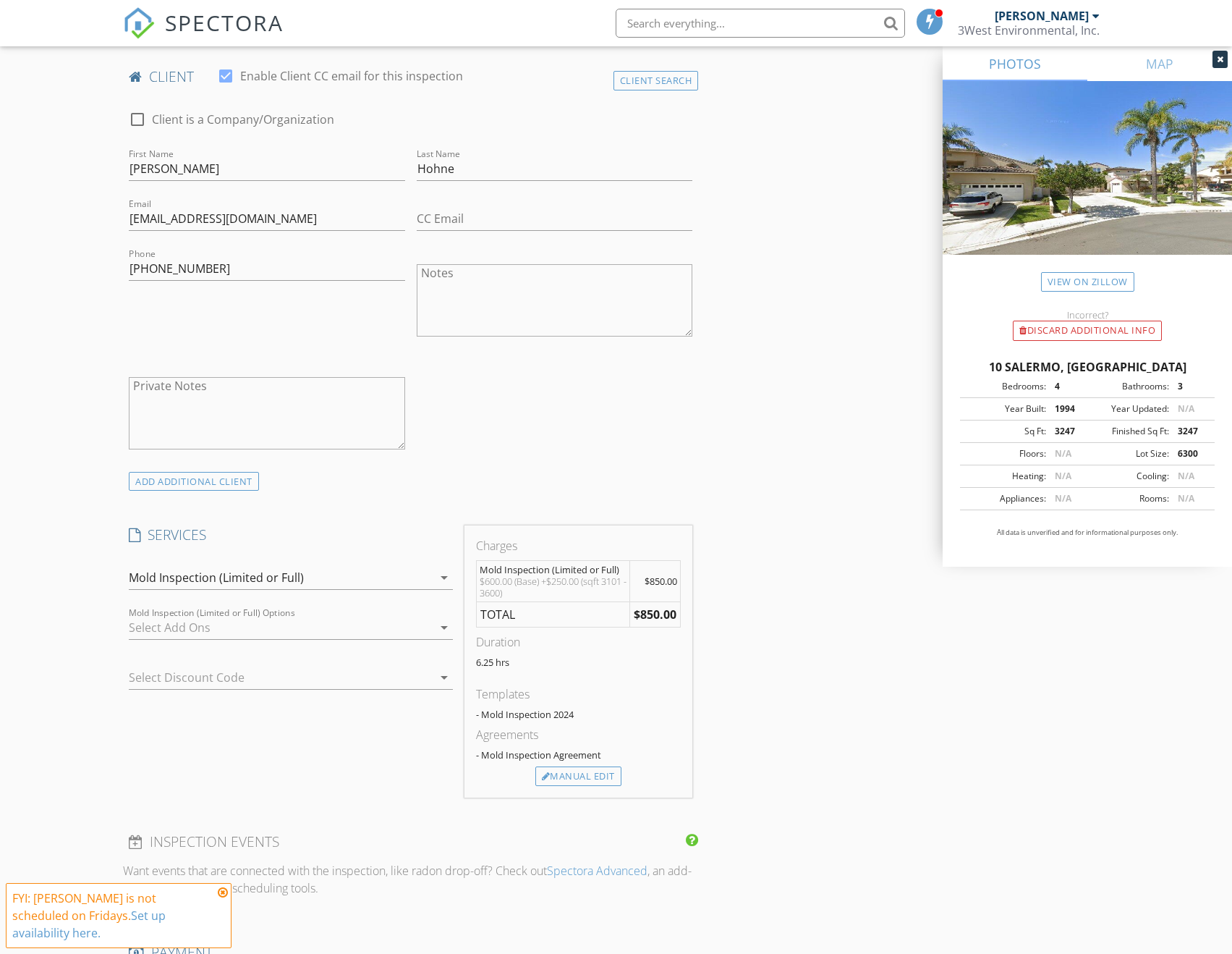
click at [203, 620] on div at bounding box center [281, 627] width 304 height 23
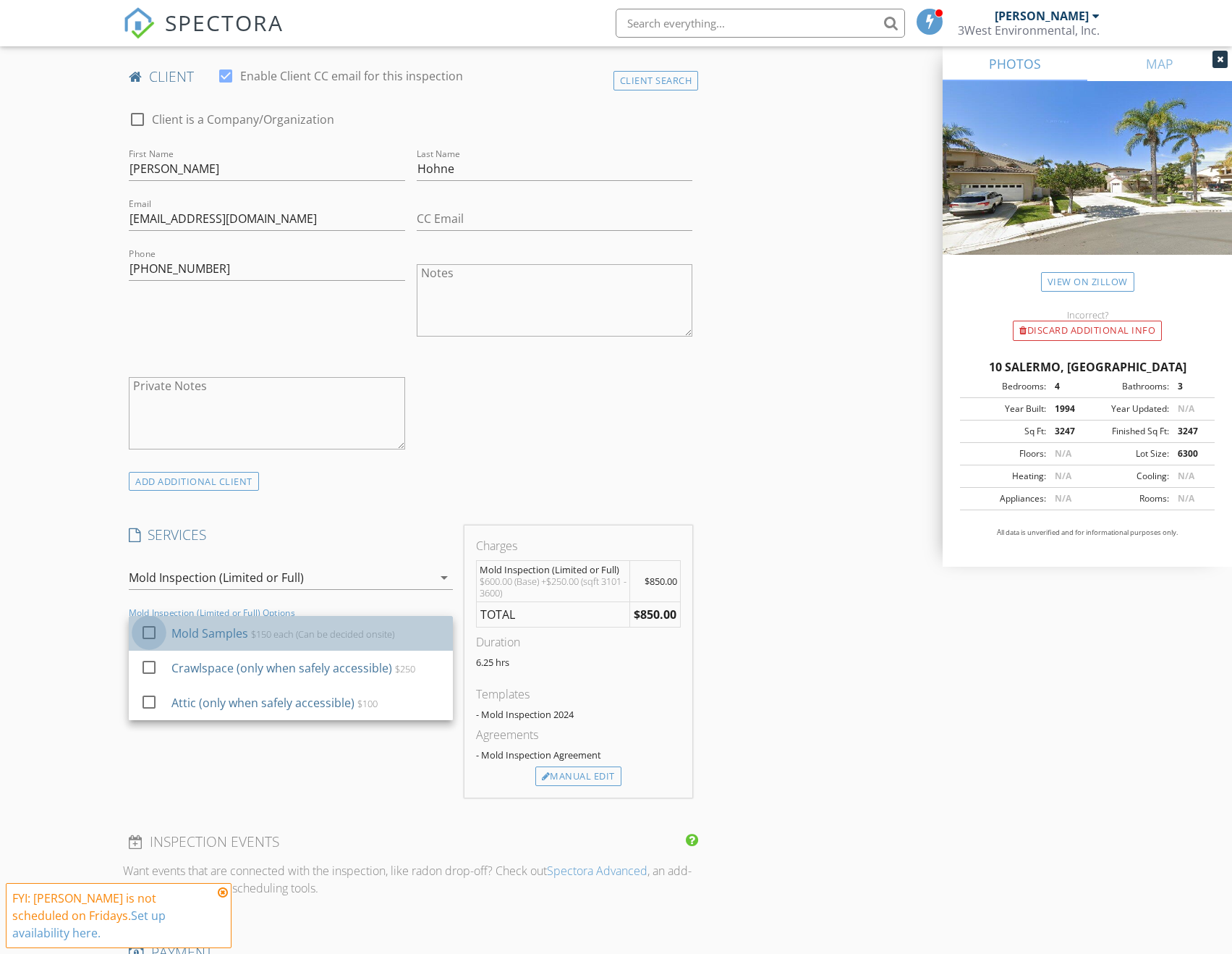
click at [146, 620] on div at bounding box center [149, 632] width 25 height 25
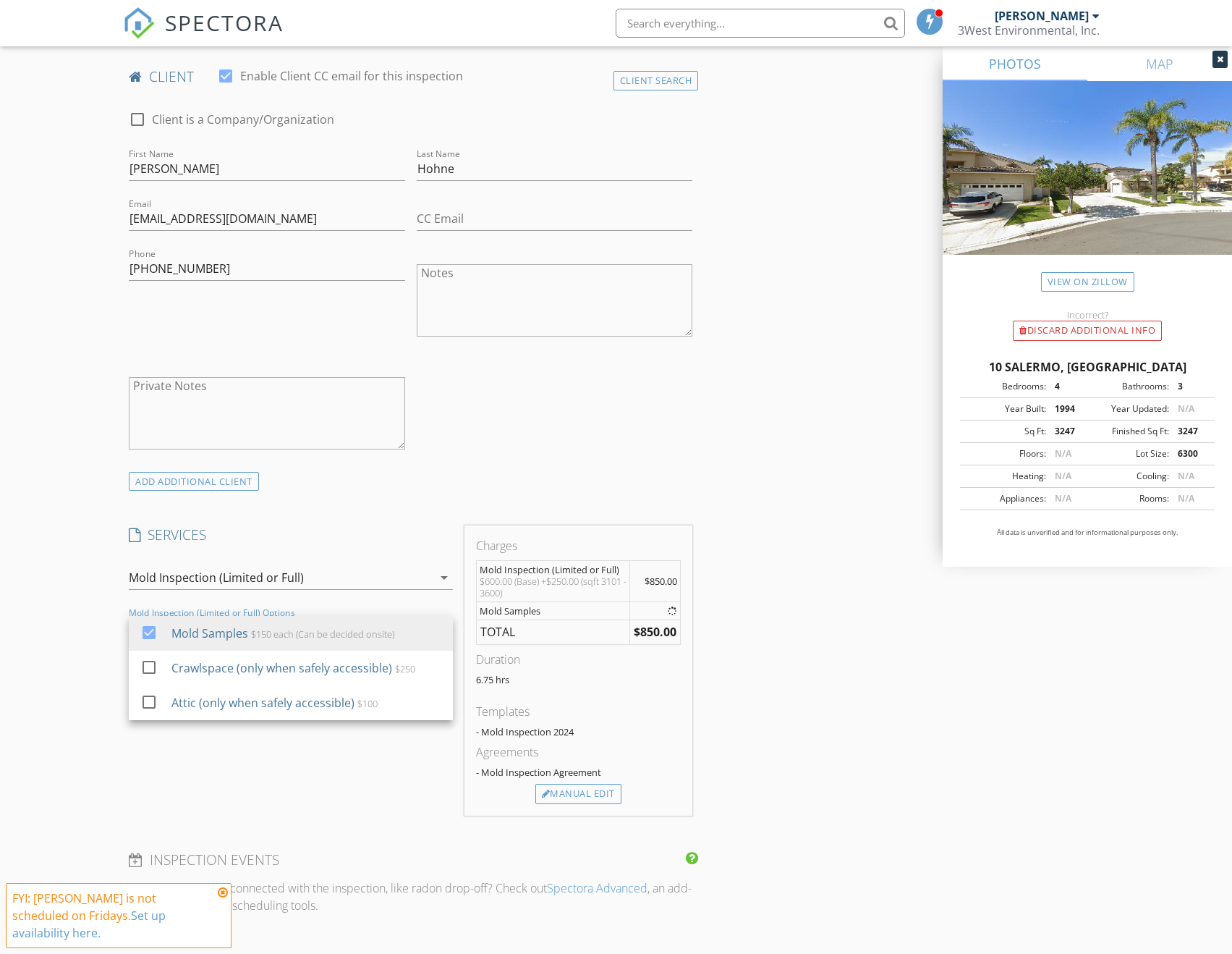
click at [77, 605] on div "New Inspection Click here to use the New Order Form INSPECTOR(S) check_box Timo…" at bounding box center [616, 858] width 1232 height 2966
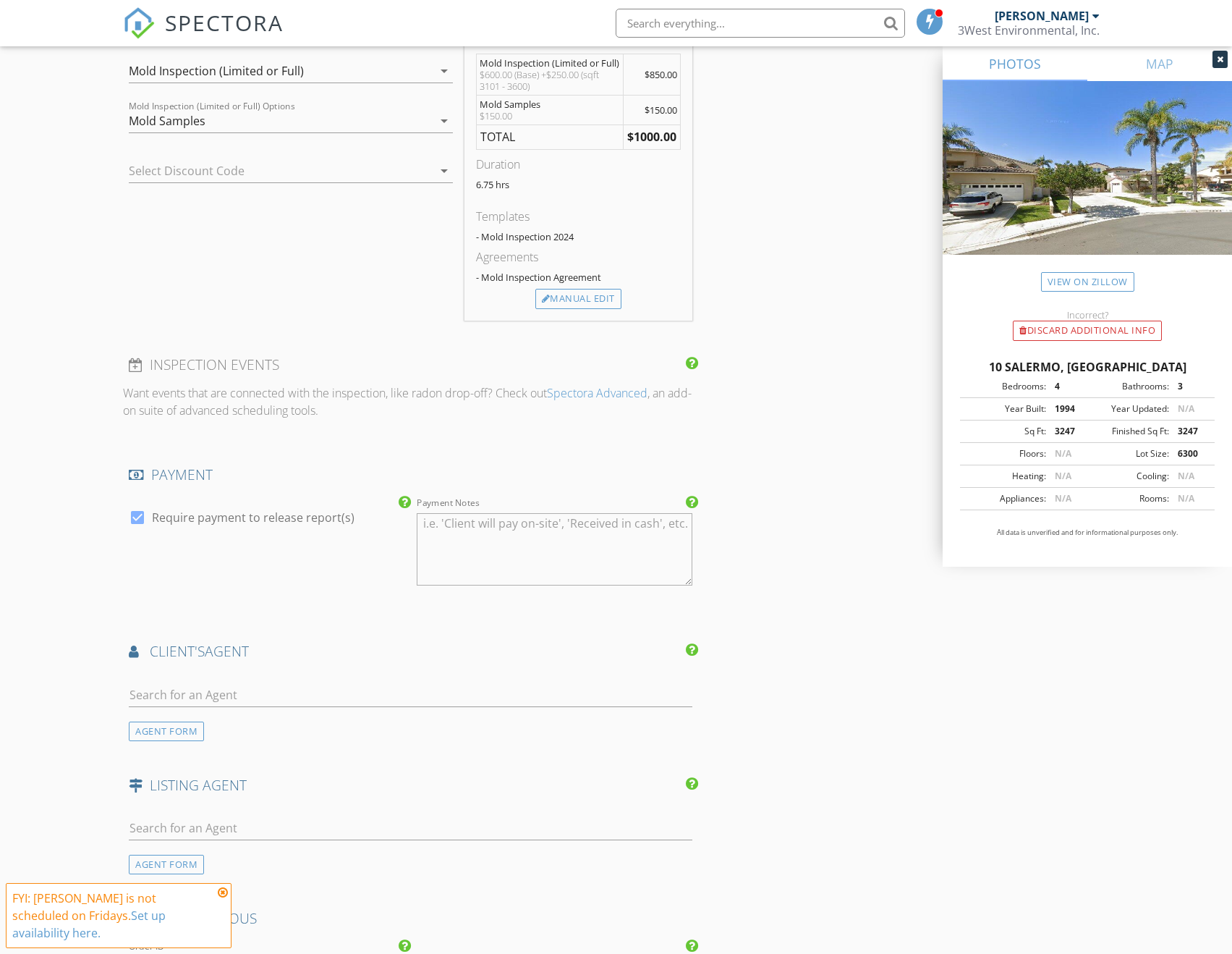
scroll to position [940, 0]
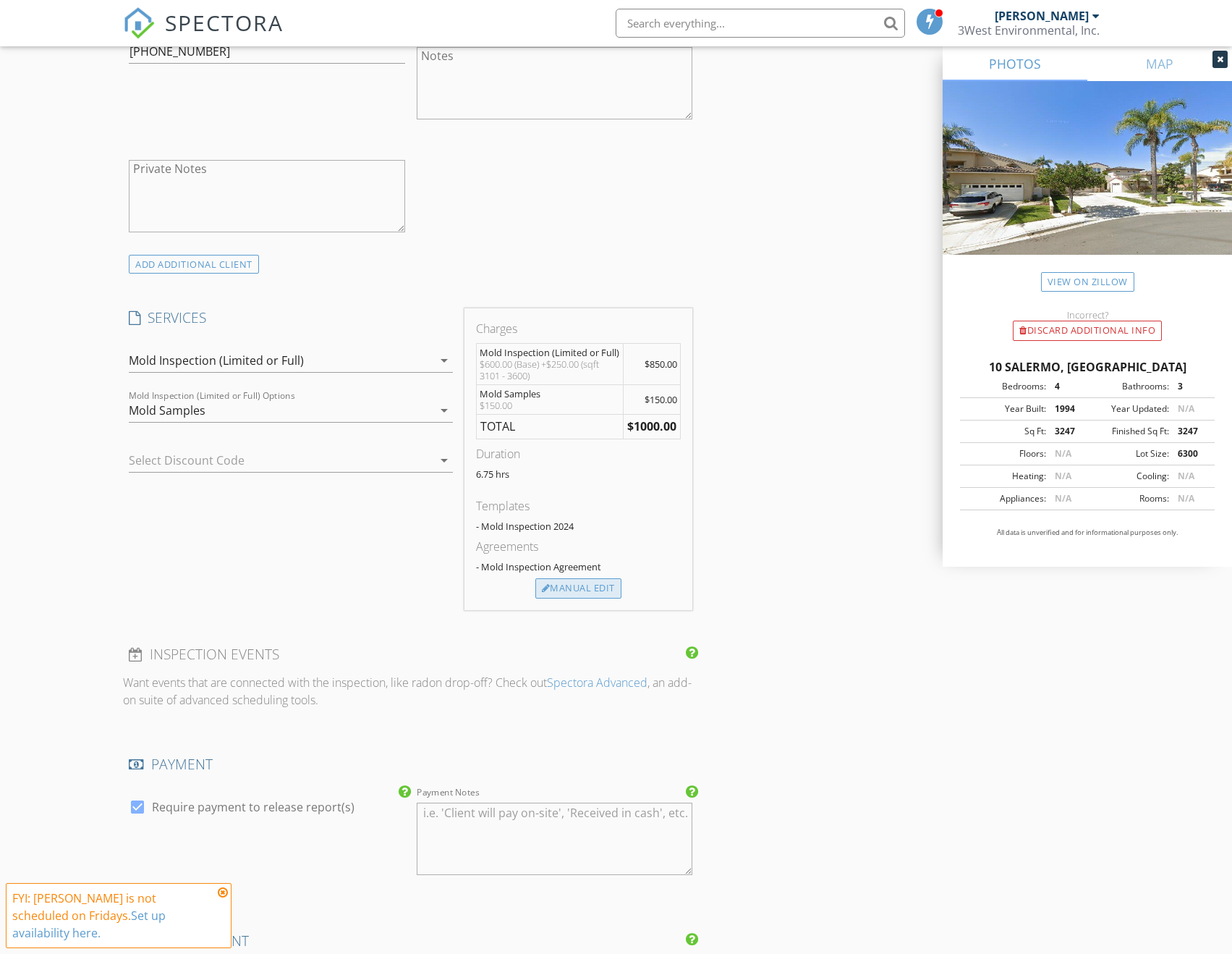
click at [558, 578] on div "Manual Edit" at bounding box center [579, 588] width 86 height 20
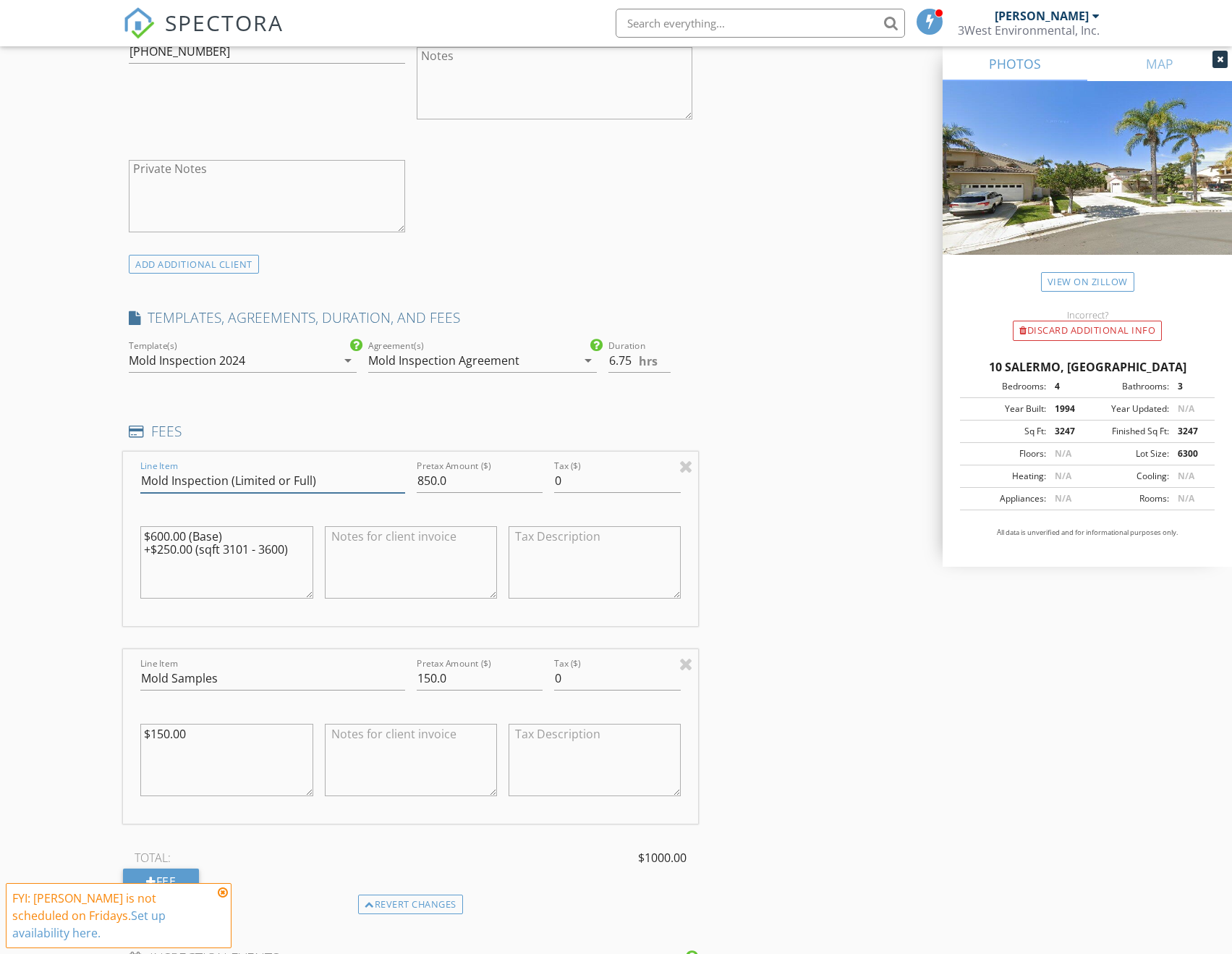
click at [312, 469] on input "Mold Inspection (Limited or Full)" at bounding box center [273, 481] width 264 height 24
type input "Mold Inspection (Limited)"
type input "600"
type textarea "$600.00 (Base)"
type textarea "Limited inspection of 2-3 areas"
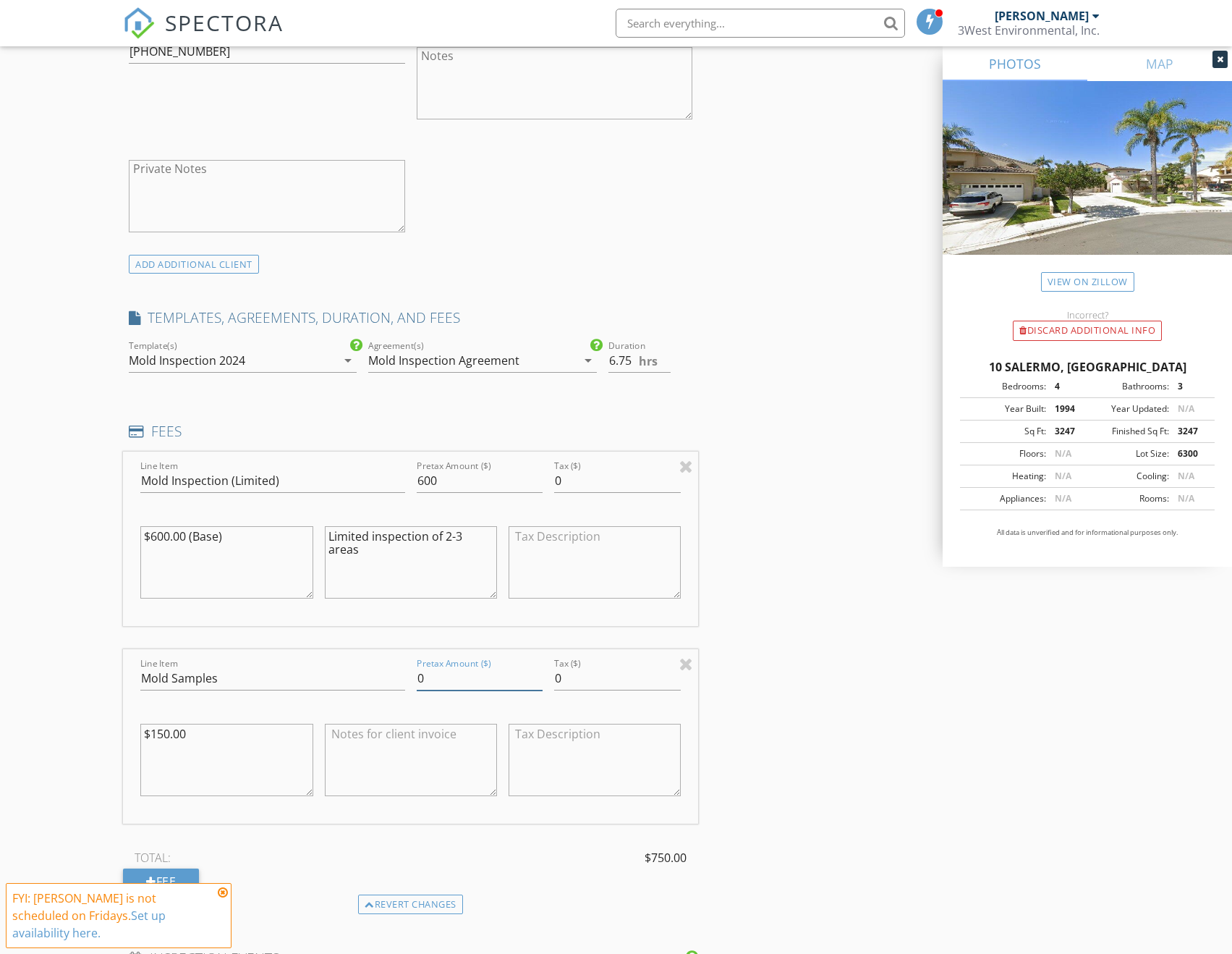
type input "0"
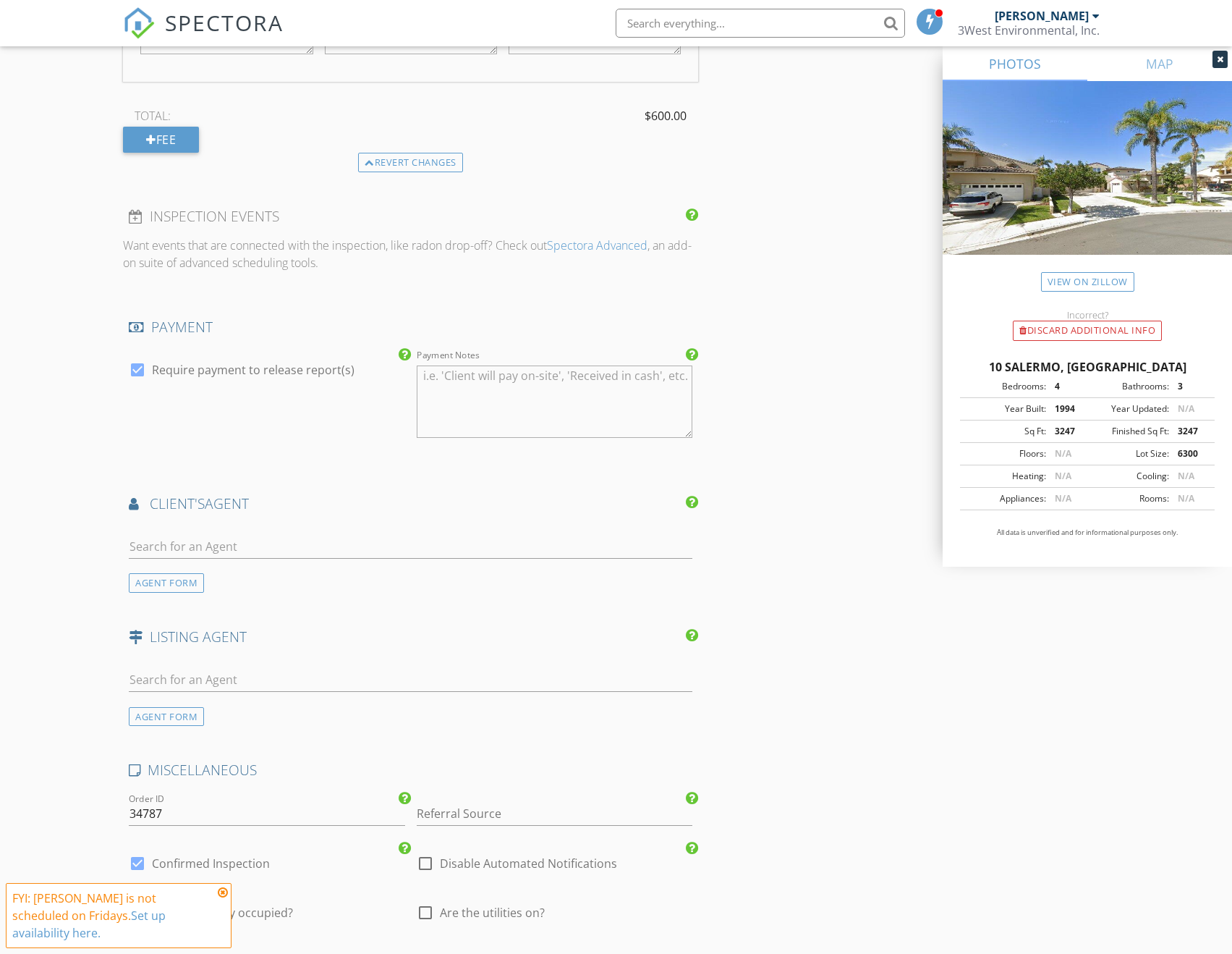
scroll to position [1882, 0]
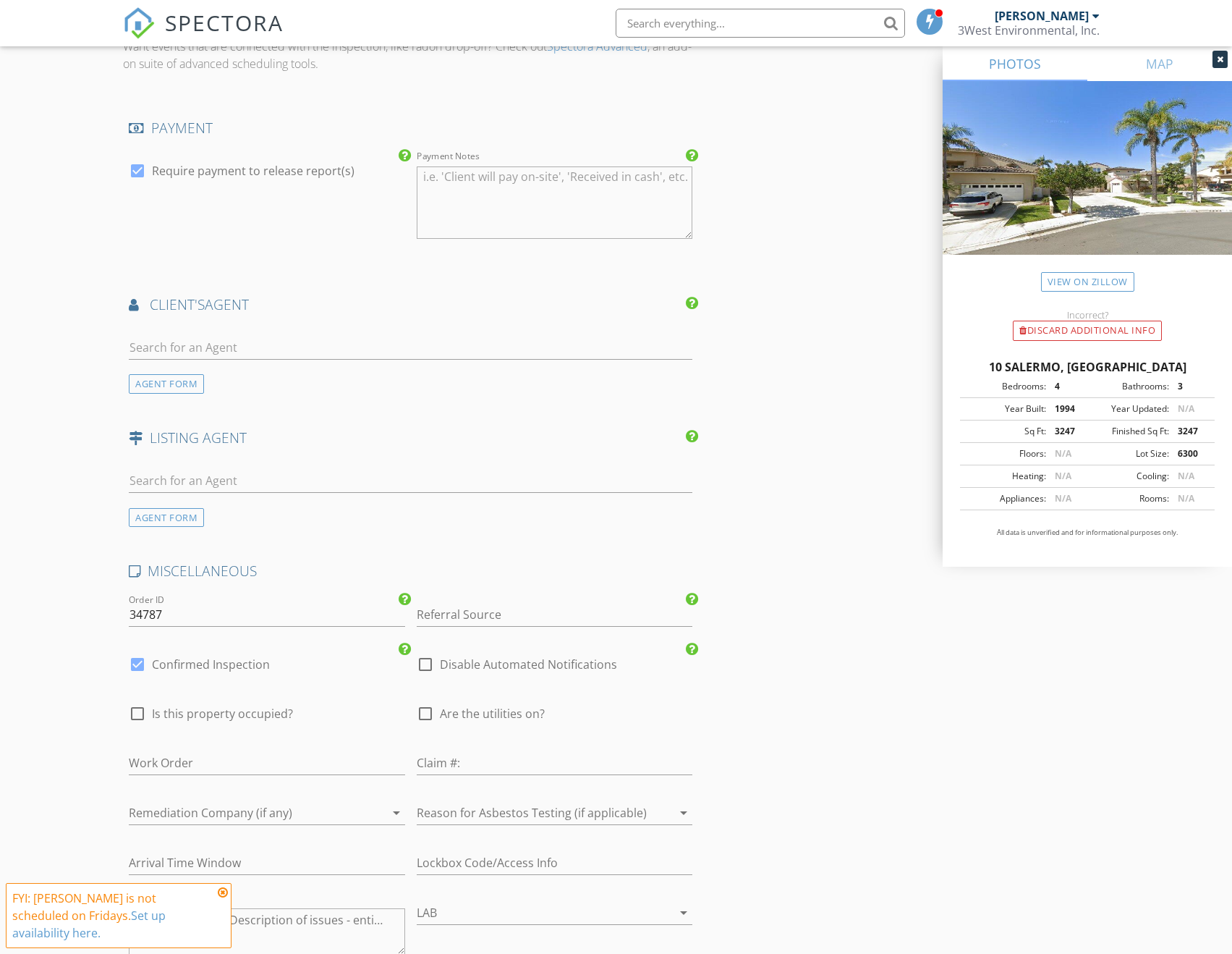
type textarea "$150 per approved mold sample"
click at [516, 603] on input "Referral Source" at bounding box center [554, 615] width 276 height 24
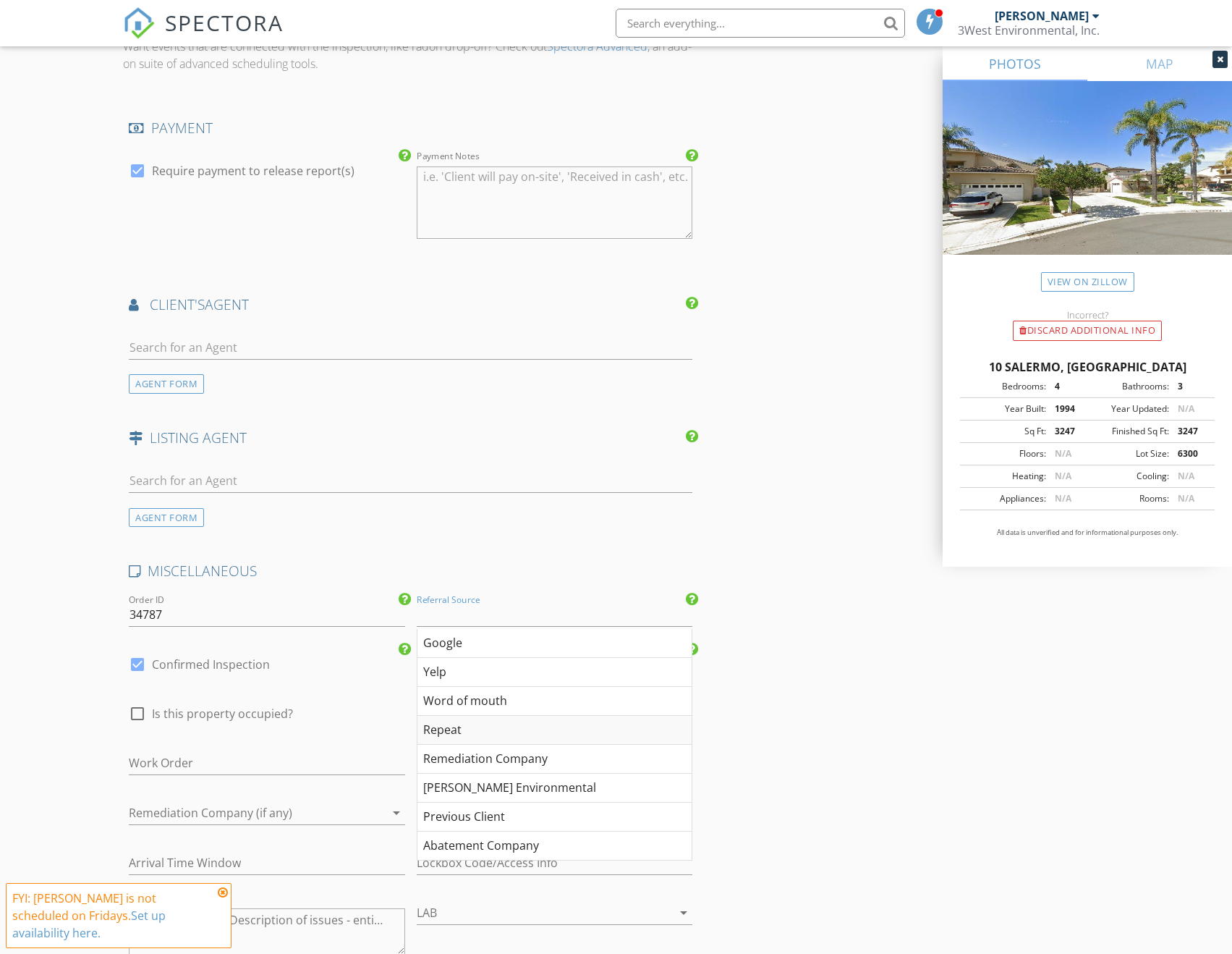
click at [440, 716] on div "Repeat" at bounding box center [554, 730] width 274 height 29
type input "Repeat"
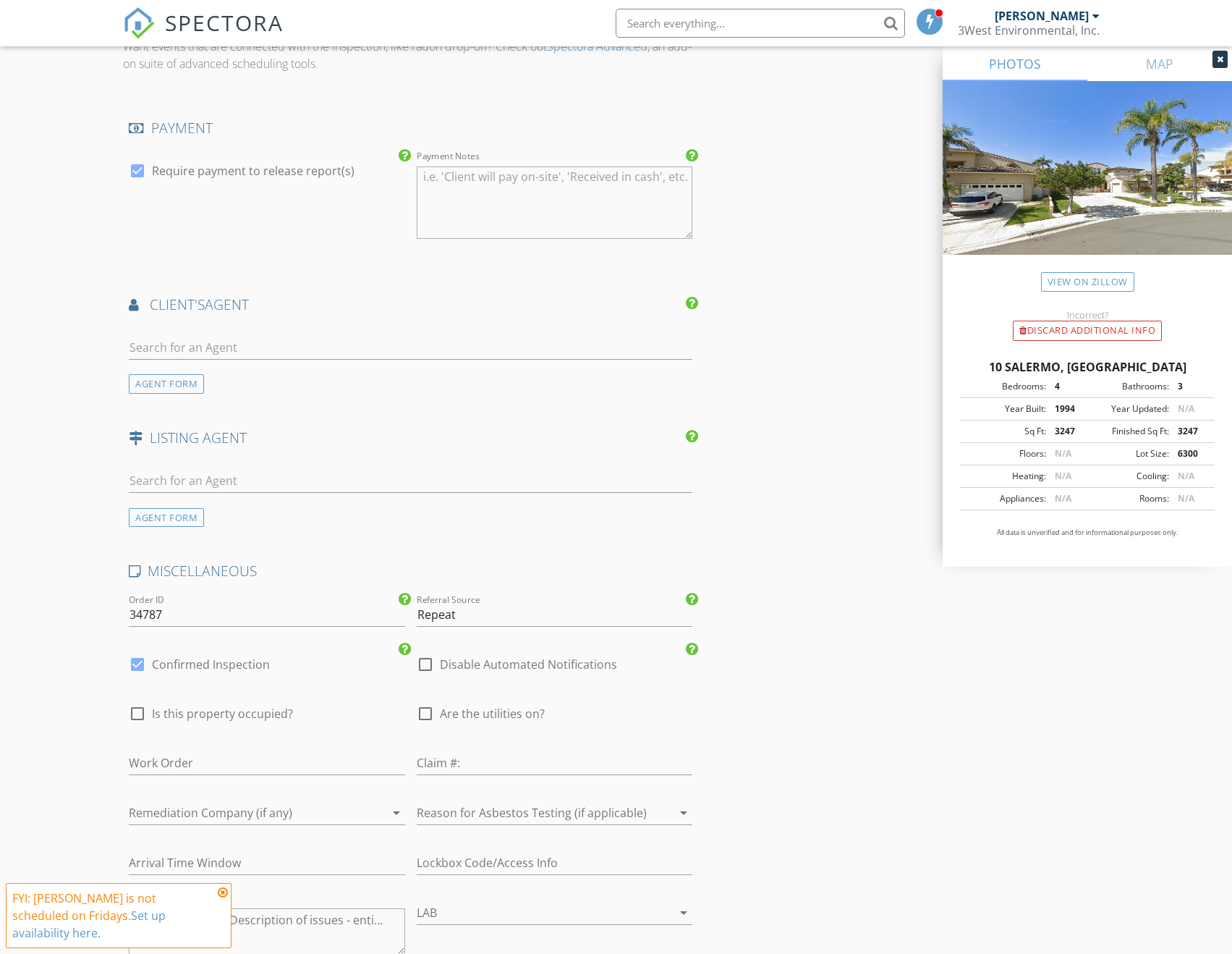
click at [212, 657] on label "Confirmed Inspection" at bounding box center [210, 665] width 118 height 14
checkbox input "false"
checkbox input "true"
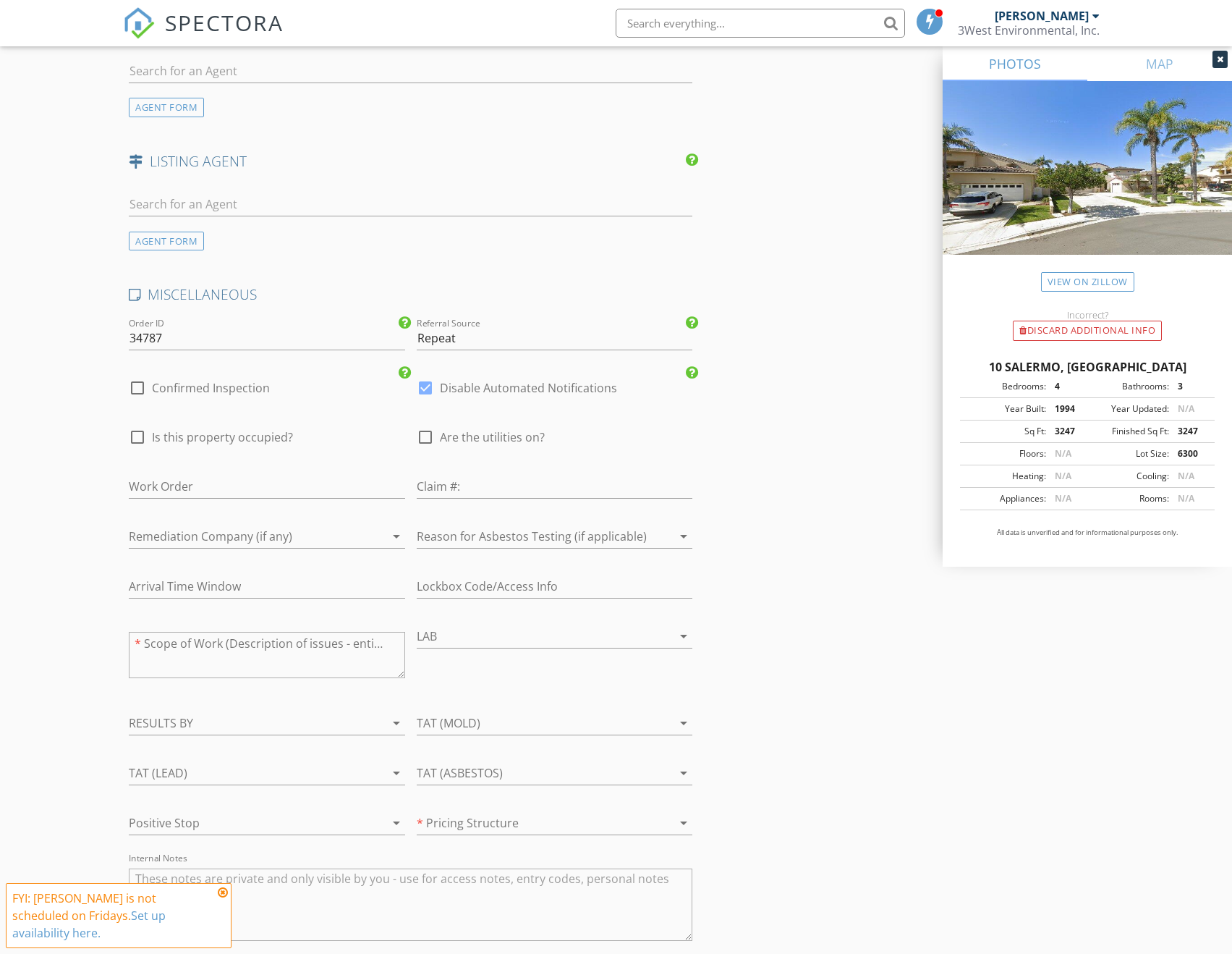
scroll to position [2170, 0]
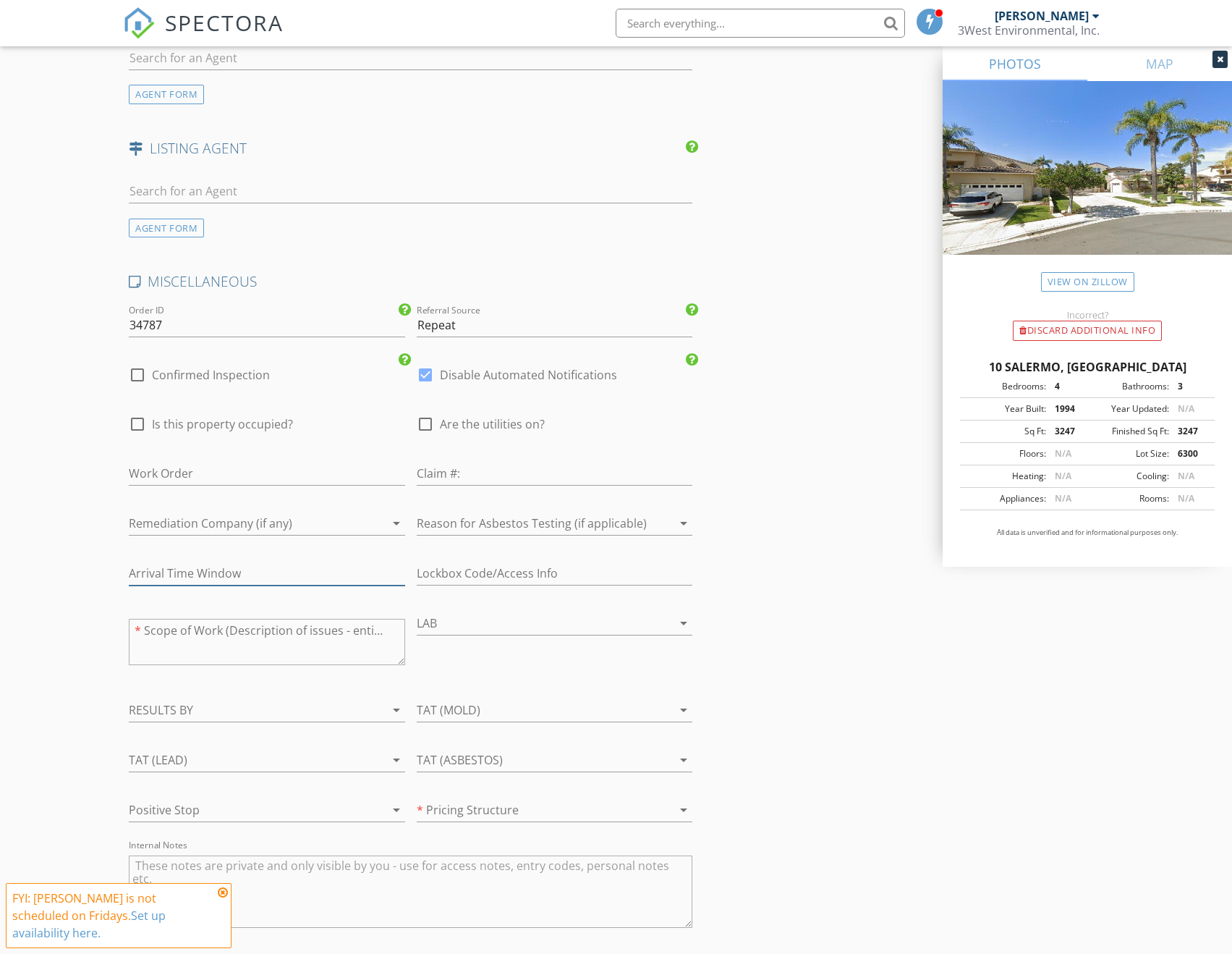
click at [261, 565] on input "text" at bounding box center [266, 573] width 276 height 24
type input "10AM-"
type input "6.75"
type input "10AM-12"
type input "6.75"
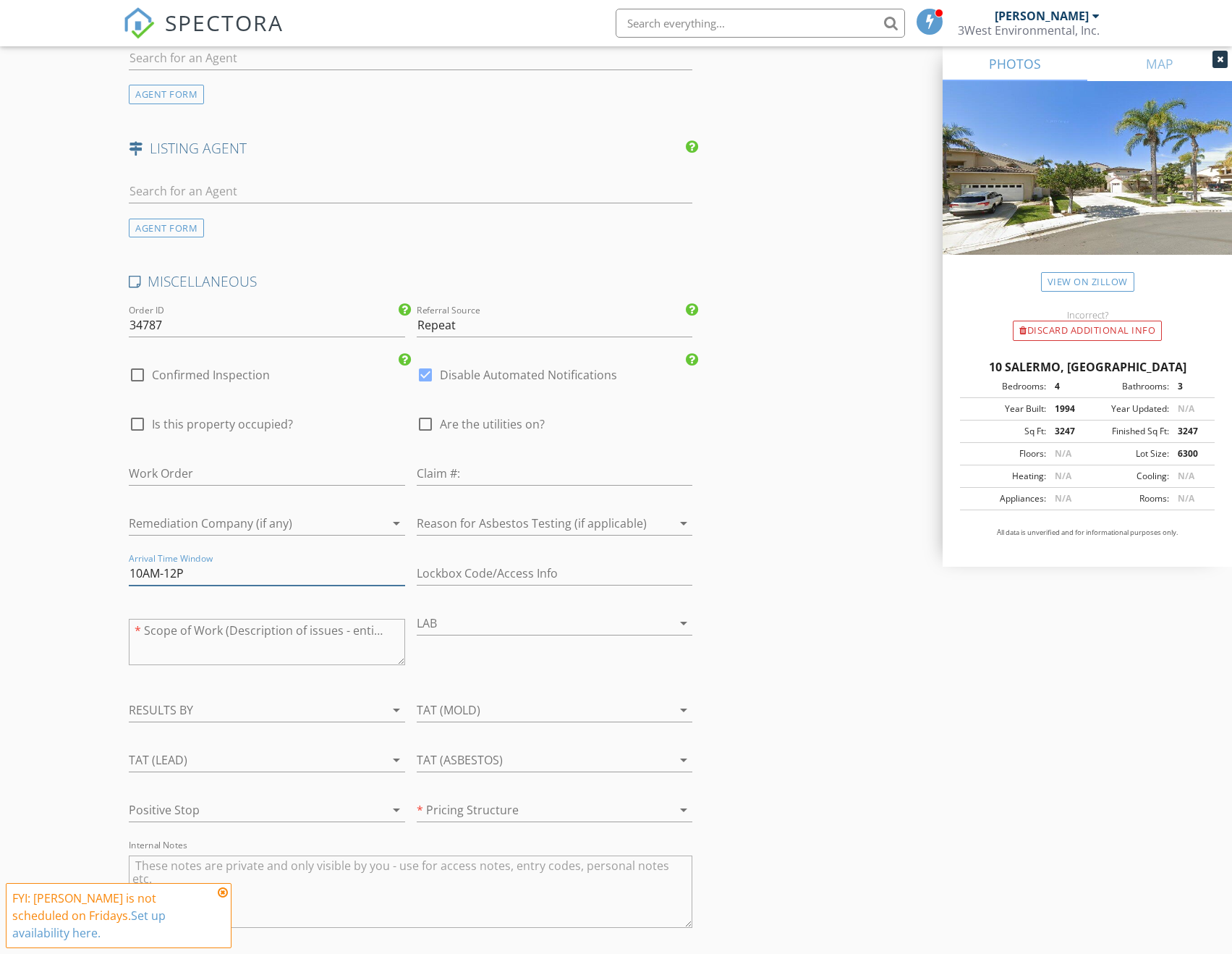
type input "10AM-12PM"
type input "6.75"
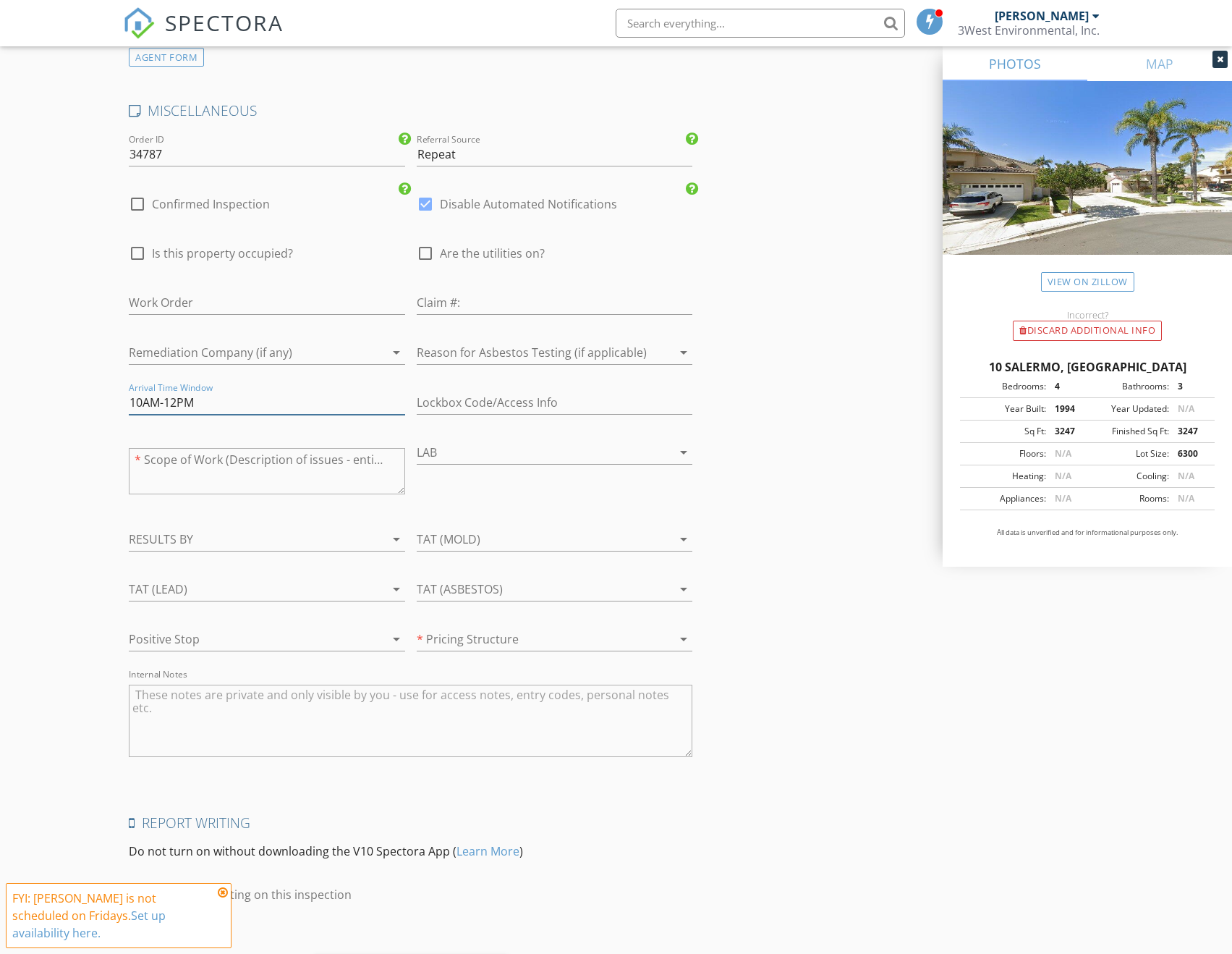
scroll to position [2388, 0]
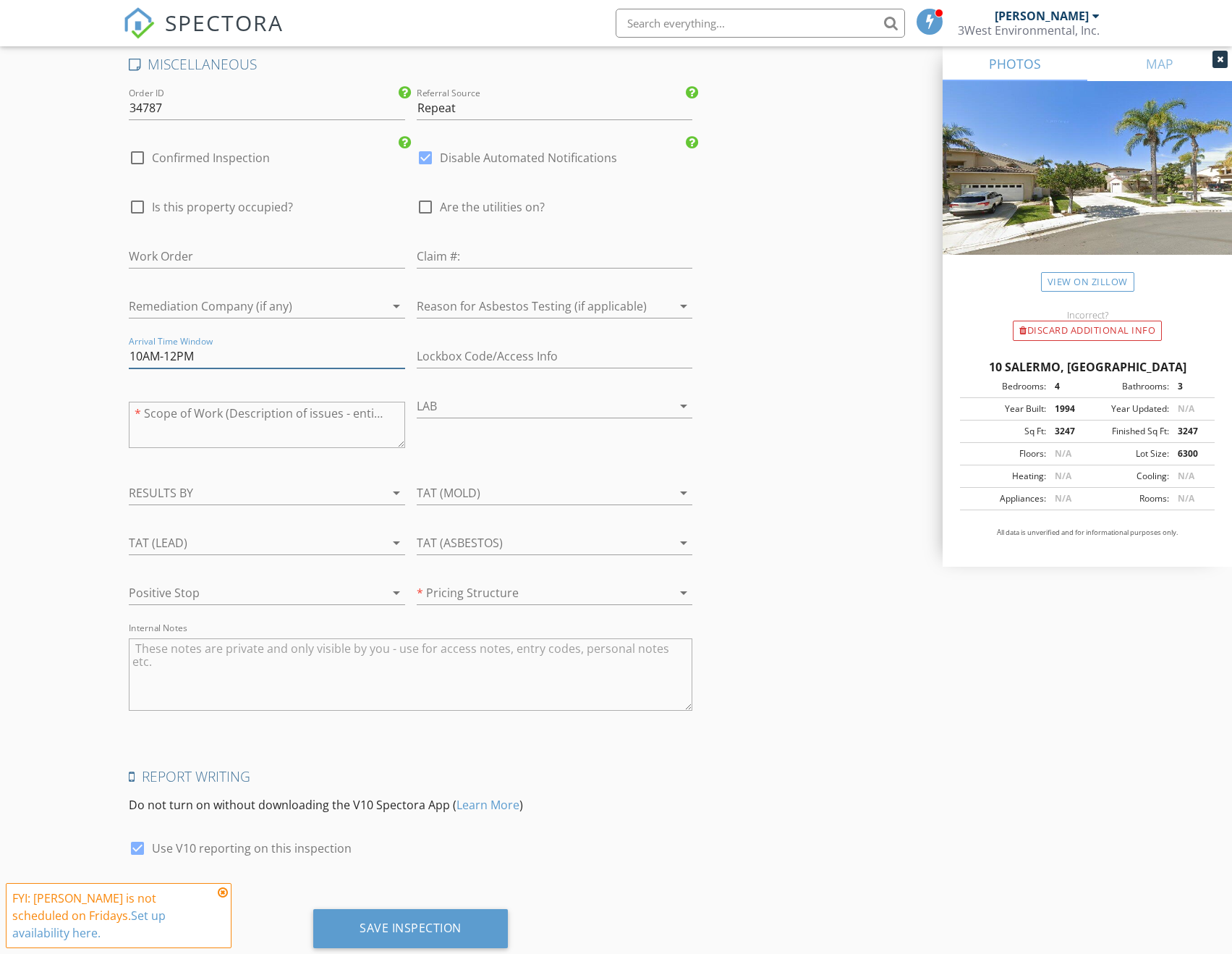
type input "10AM-12PM"
click at [274, 643] on textarea "Internal Notes" at bounding box center [410, 674] width 564 height 72
type textarea "Previous water damage in upstairs bedroom."
click at [408, 646] on textarea "Previous water damage in upstairs bedroom." at bounding box center [410, 674] width 564 height 72
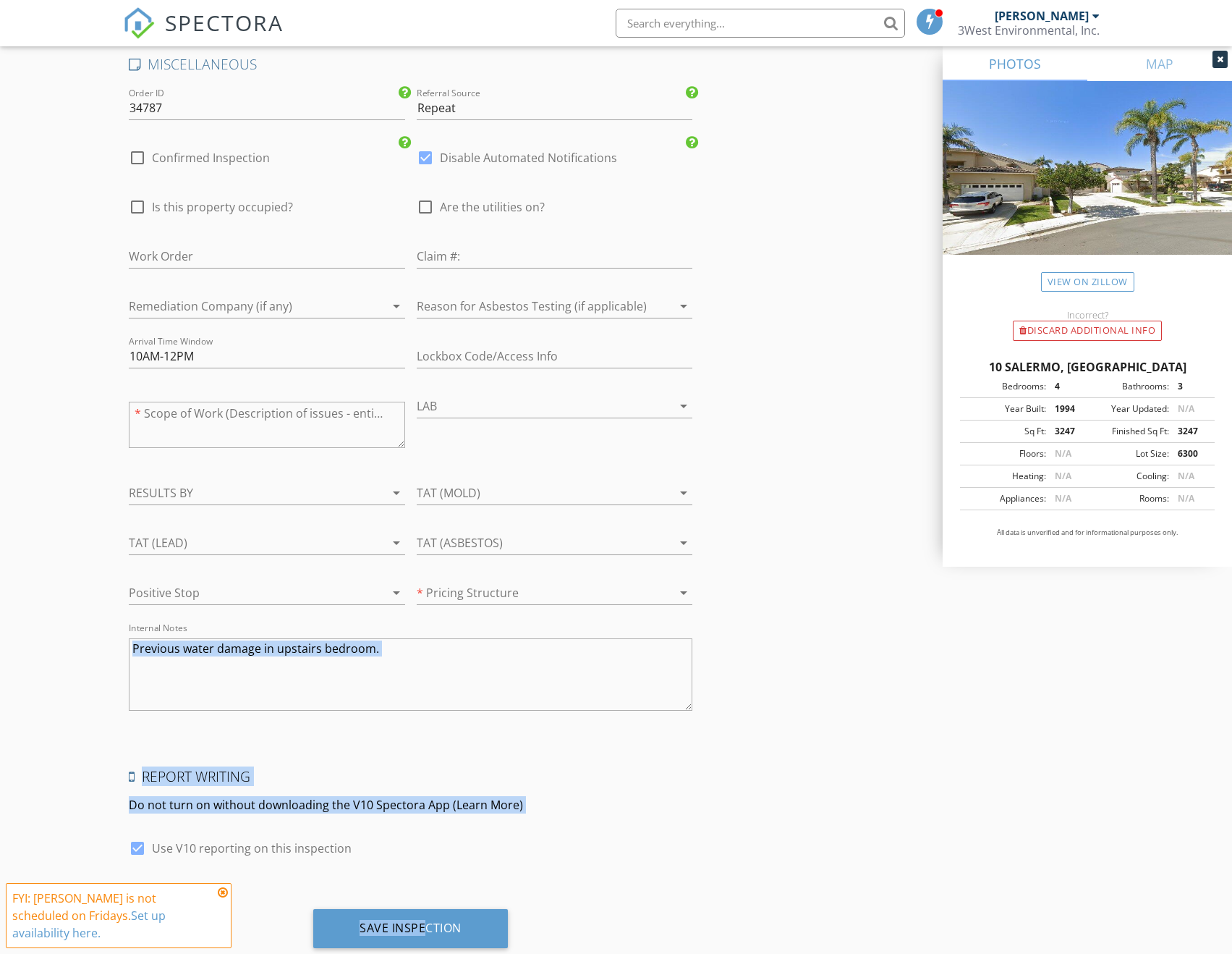
drag, startPoint x: 425, startPoint y: 918, endPoint x: 516, endPoint y: 616, distance: 315.4
click at [515, 589] on div "* Pricing Structure arrow_drop_down" at bounding box center [554, 593] width 276 height 24
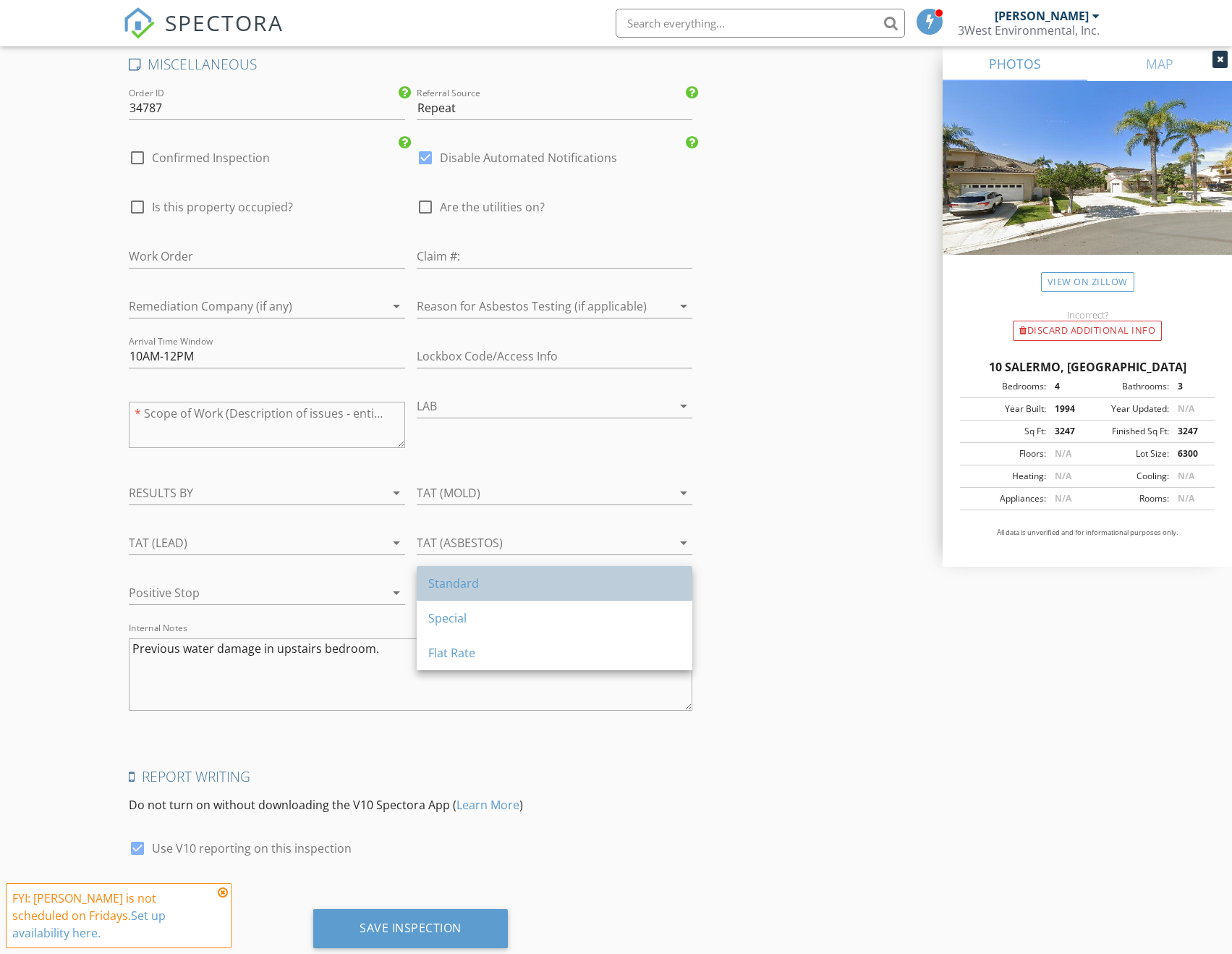
click at [471, 597] on div "Standard" at bounding box center [555, 583] width 253 height 34
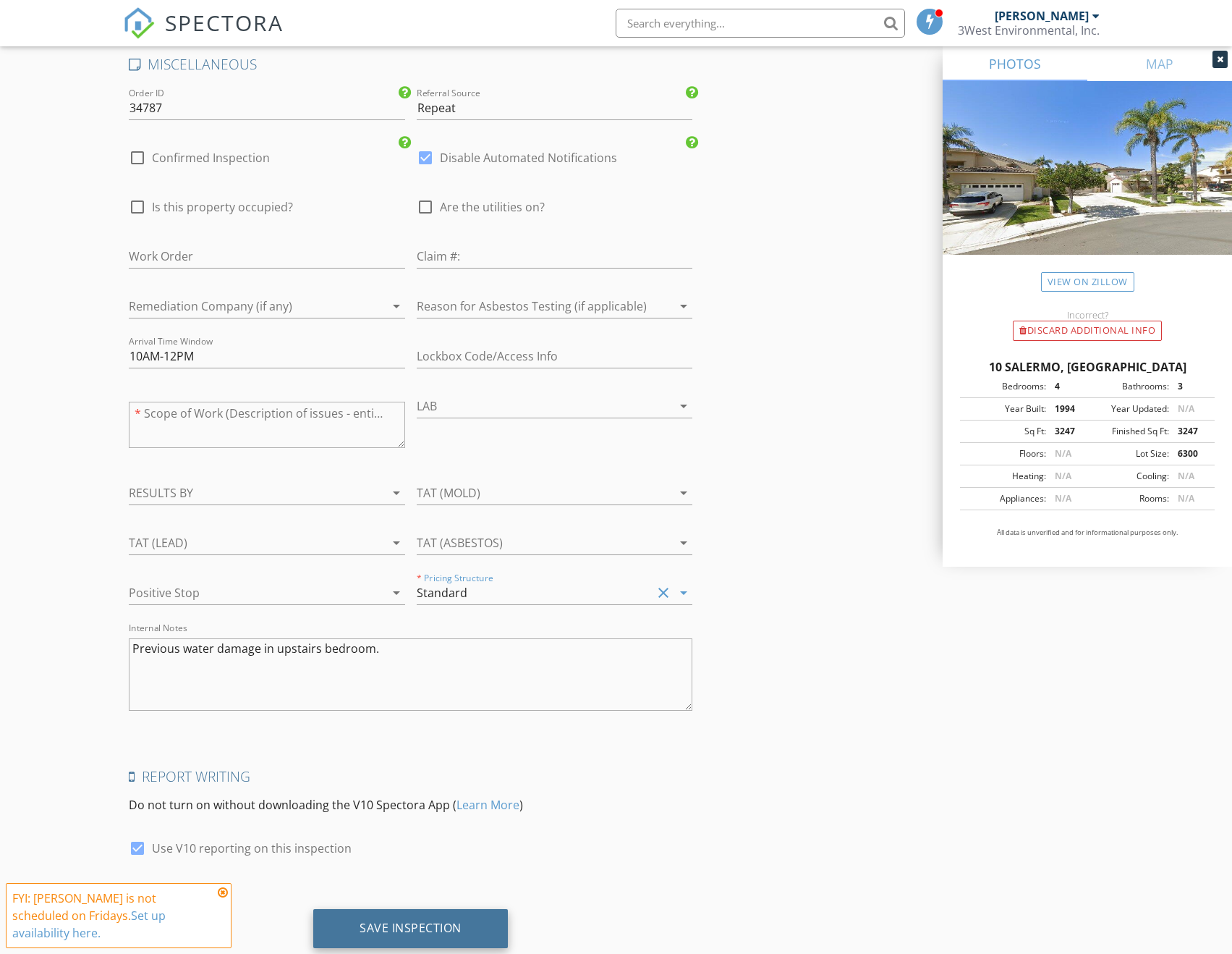
click at [412, 920] on div "Save Inspection" at bounding box center [411, 928] width 102 height 14
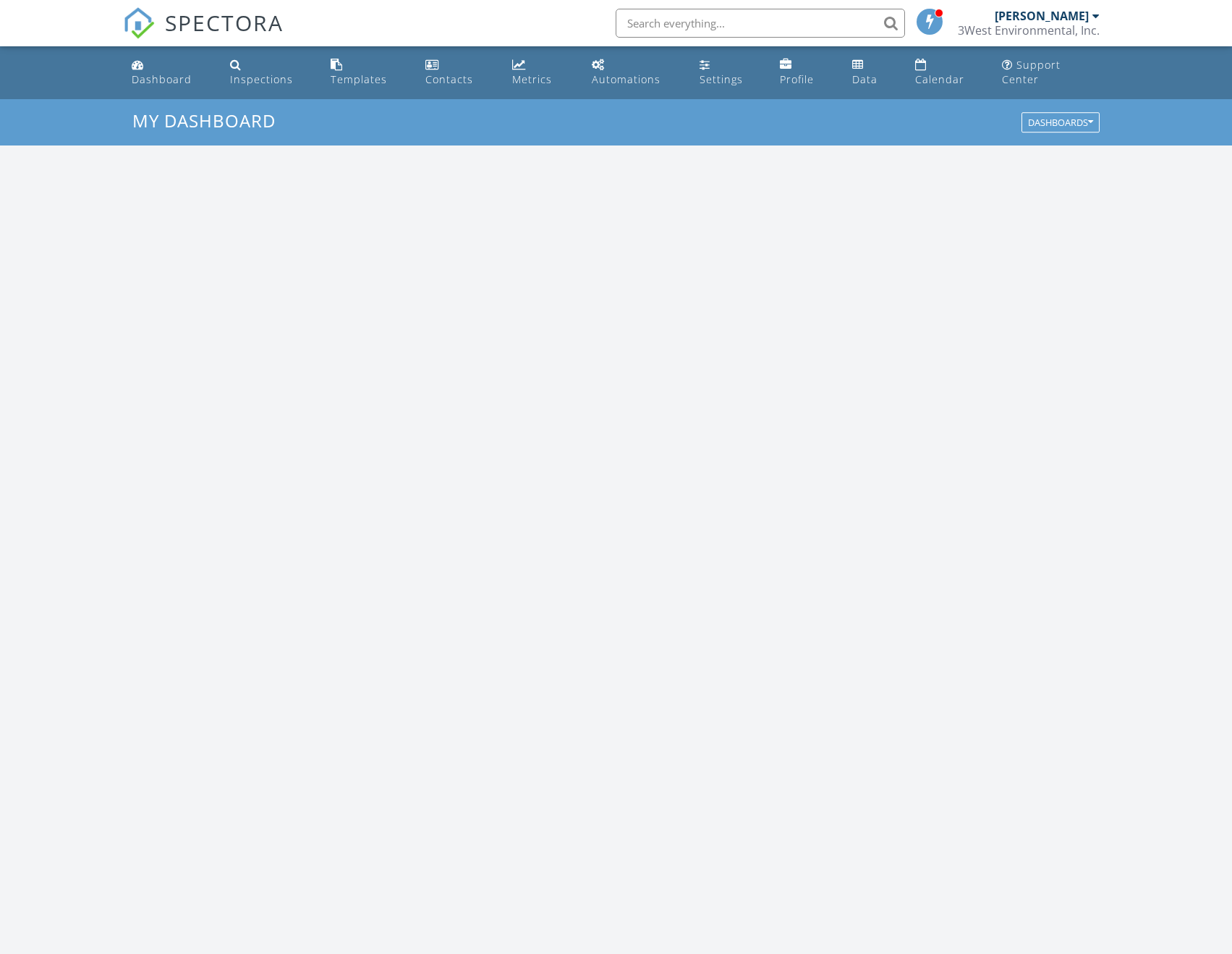
scroll to position [1339, 1254]
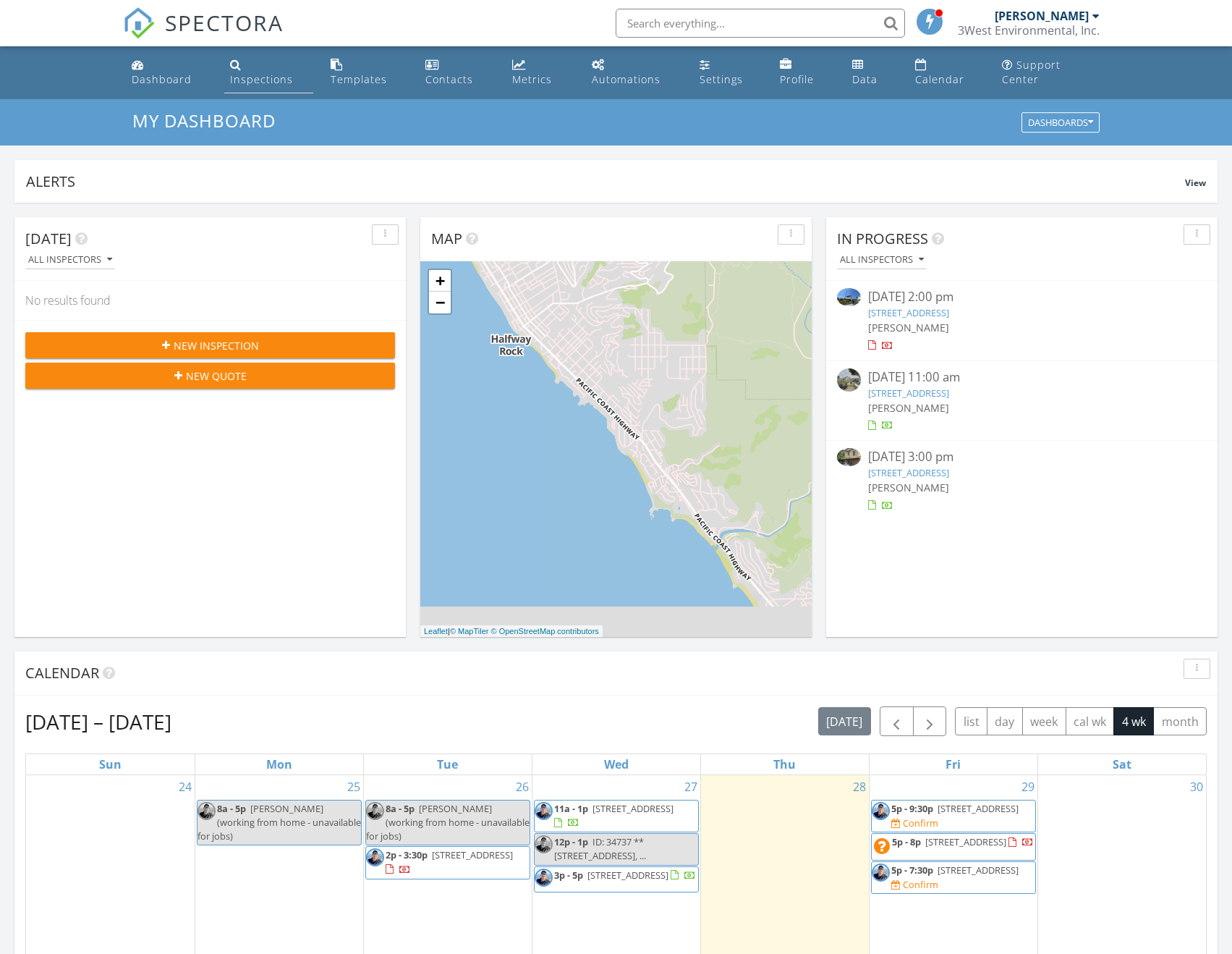
click at [269, 78] on link "Inspections" at bounding box center [268, 73] width 89 height 42
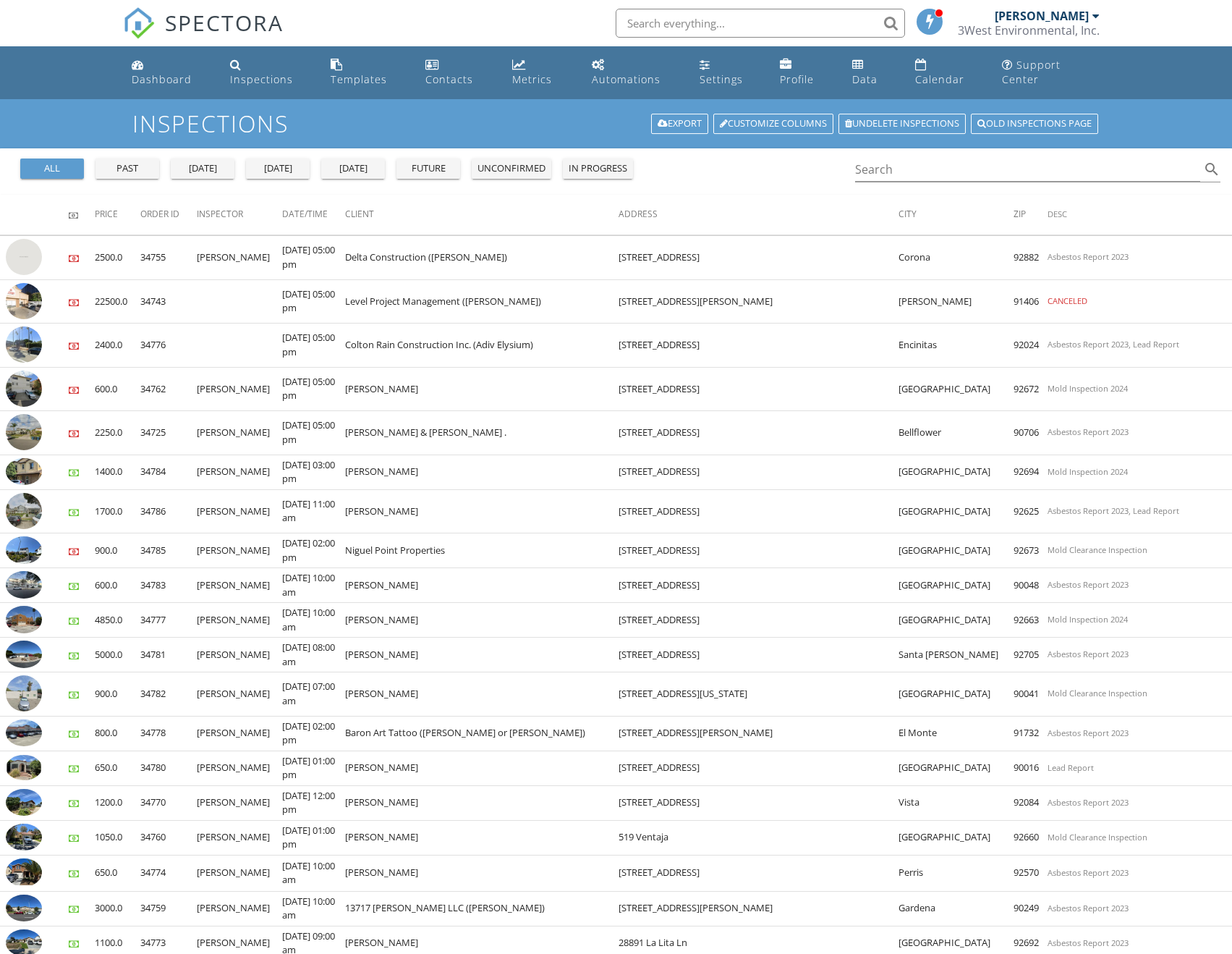
click at [685, 171] on div "all past [DATE] [DATE] [DATE] future unconfirmed in progress Search search" at bounding box center [616, 171] width 1232 height 46
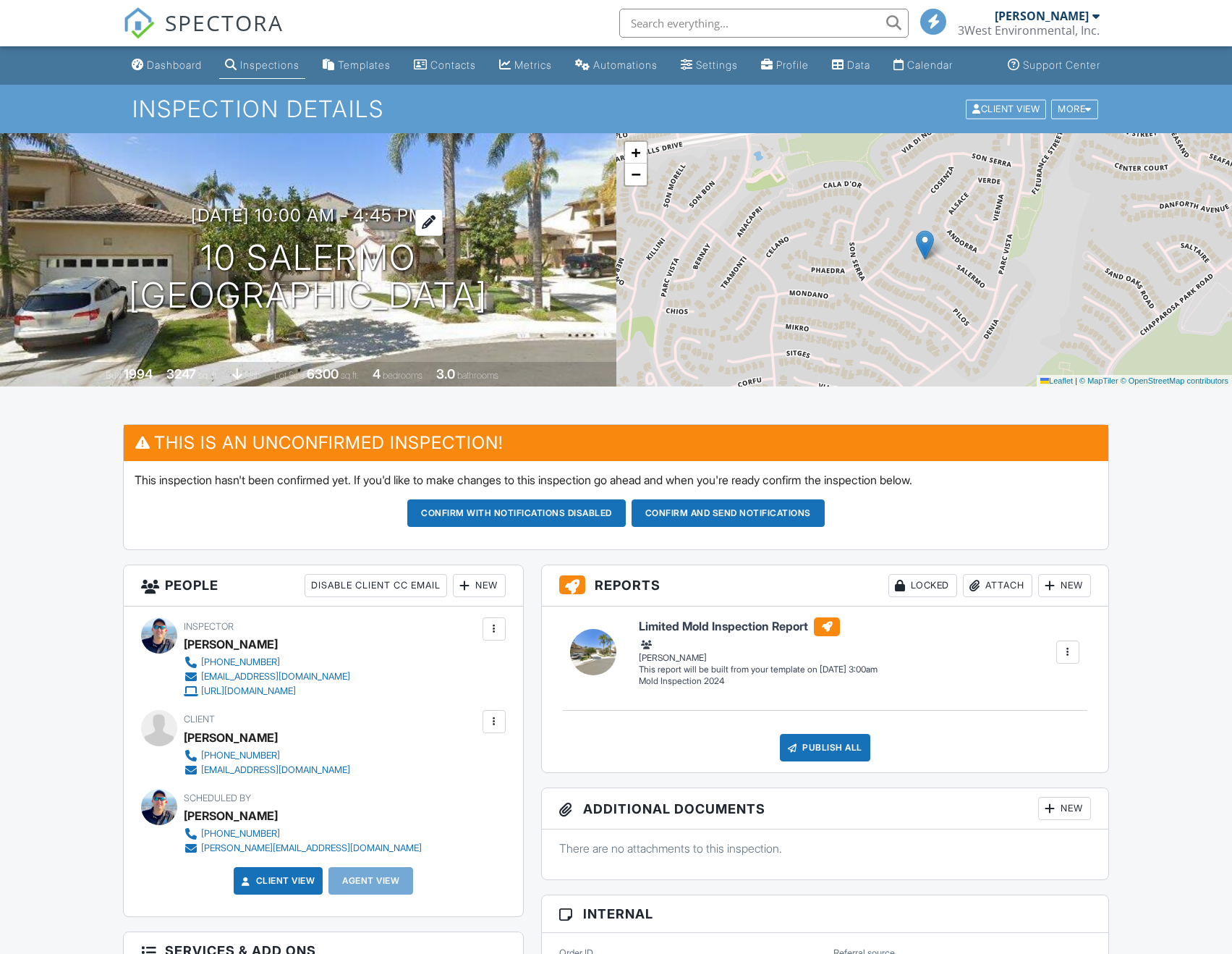
click at [269, 225] on h3 "08/29/2025 10:00 am - 4:45 pm" at bounding box center [308, 215] width 233 height 19
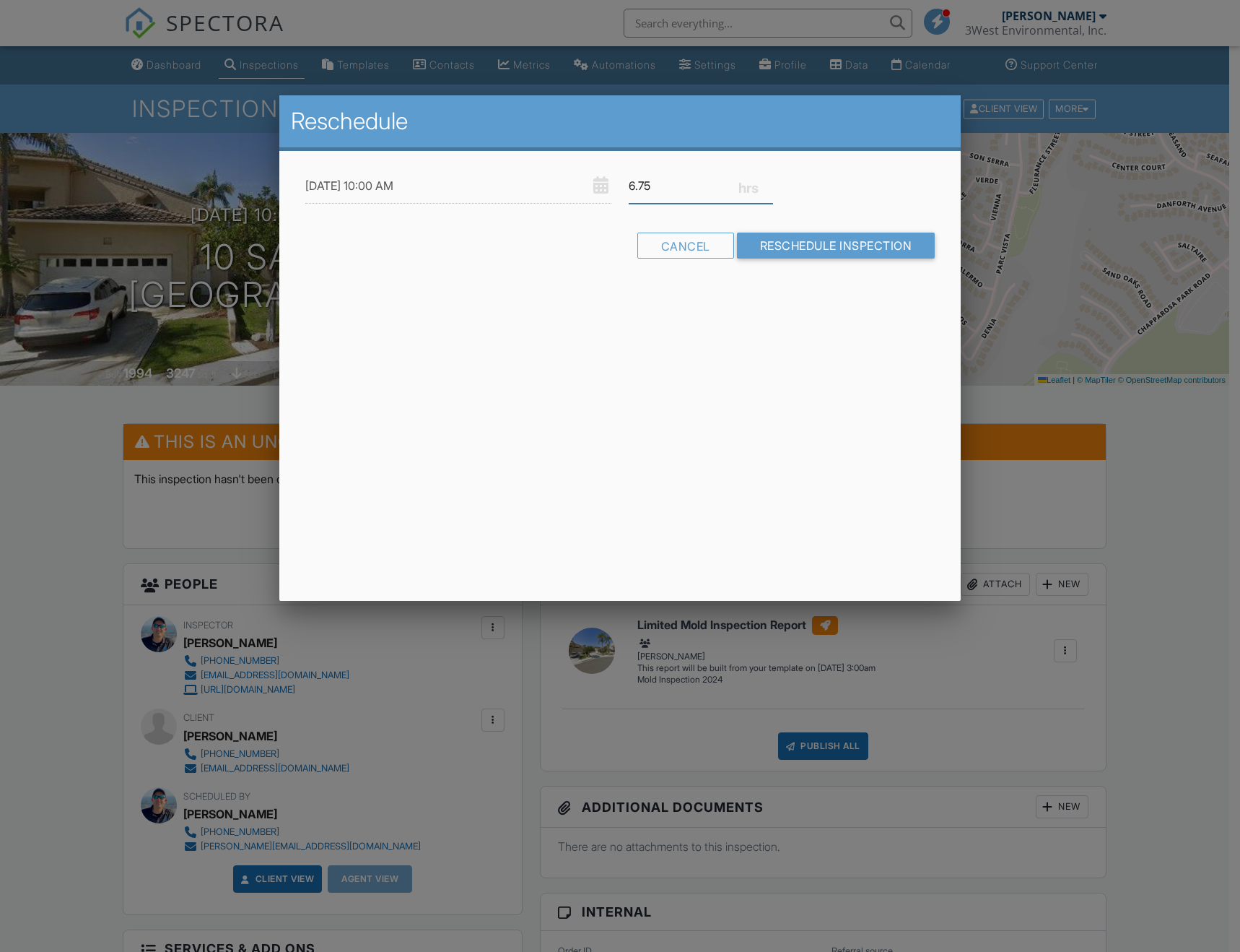
drag, startPoint x: 633, startPoint y: 193, endPoint x: 579, endPoint y: 193, distance: 54.0
click at [579, 193] on div "08/29/2025 10:00 AM 6.75" at bounding box center [621, 186] width 648 height 35
drag, startPoint x: 703, startPoint y: 193, endPoint x: 592, endPoint y: 187, distance: 111.2
click at [592, 187] on div "08/29/2025 10:00 AM 3" at bounding box center [621, 186] width 648 height 35
type input "4"
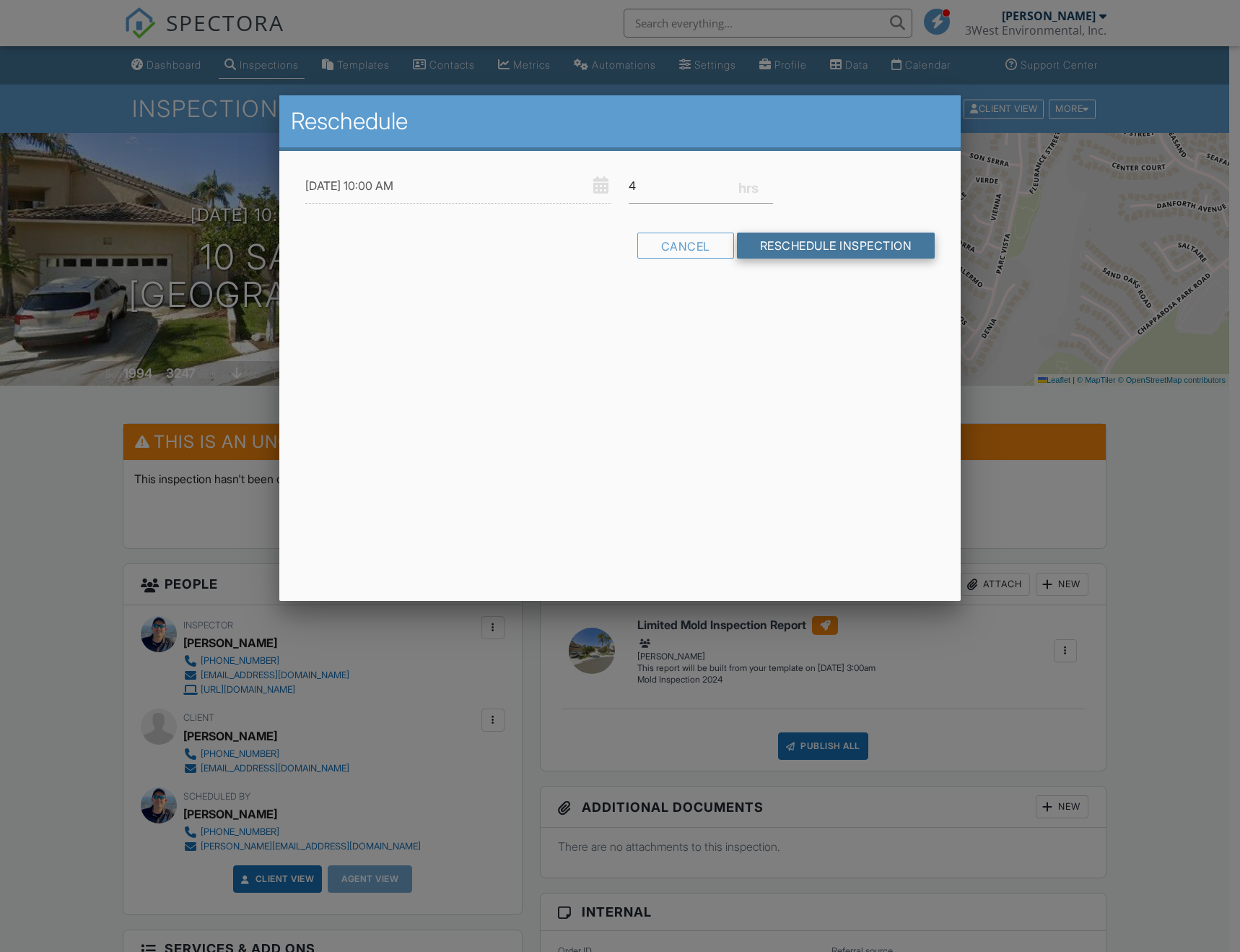
click at [797, 244] on input "Reschedule Inspection" at bounding box center [836, 245] width 199 height 26
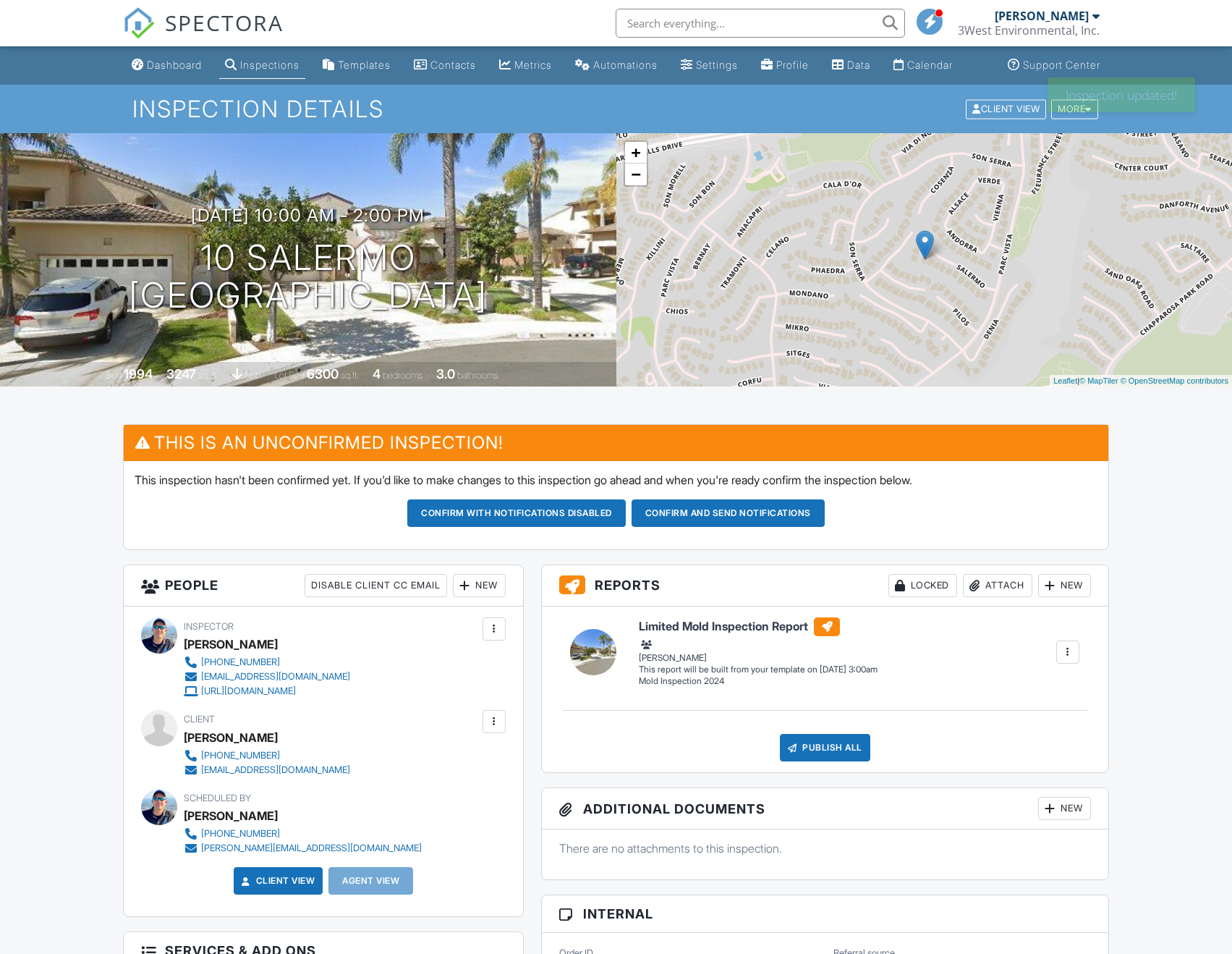
click at [626, 527] on button "Confirm and send notifications" at bounding box center [516, 513] width 218 height 27
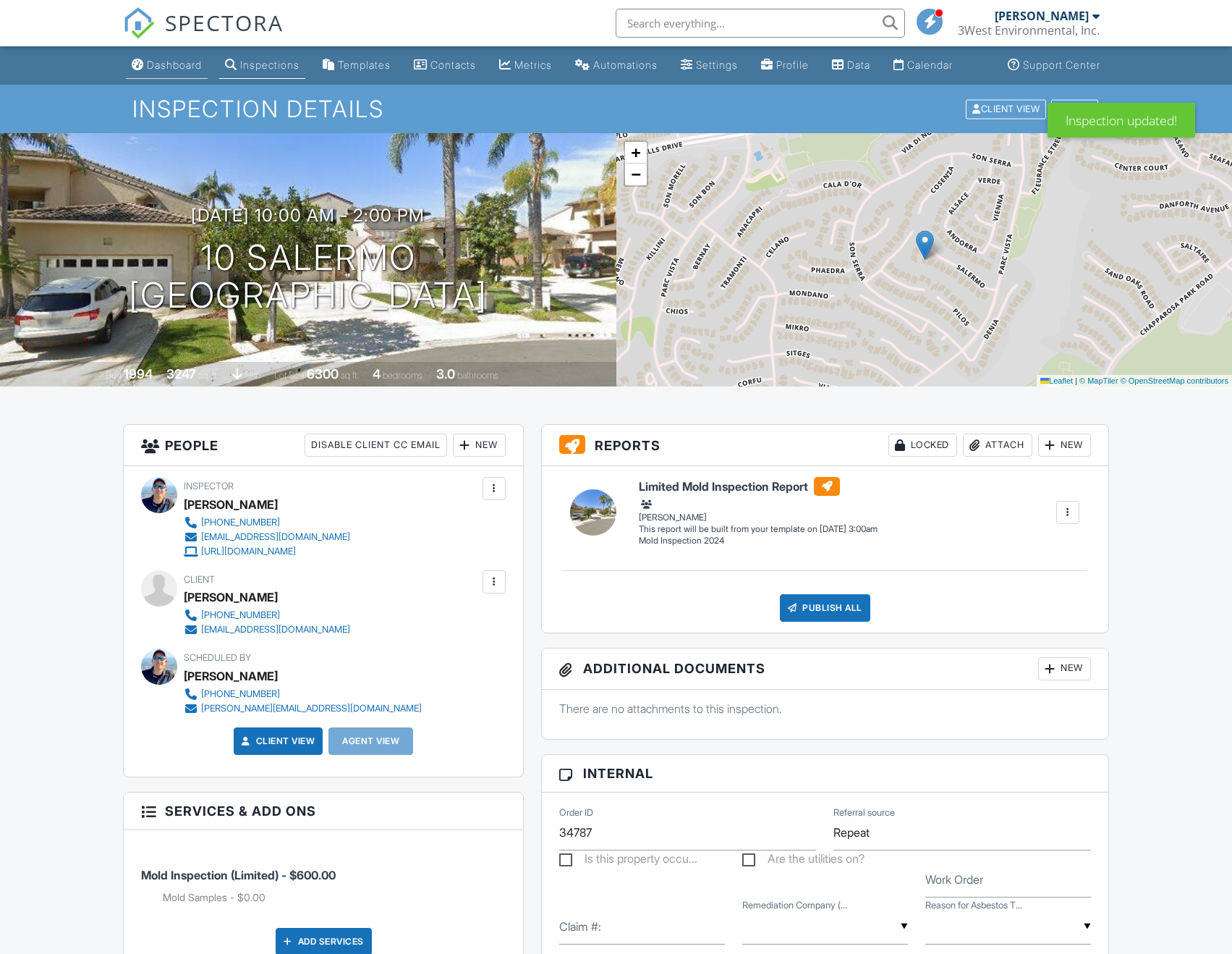
click at [161, 72] on link "Dashboard" at bounding box center [166, 65] width 82 height 26
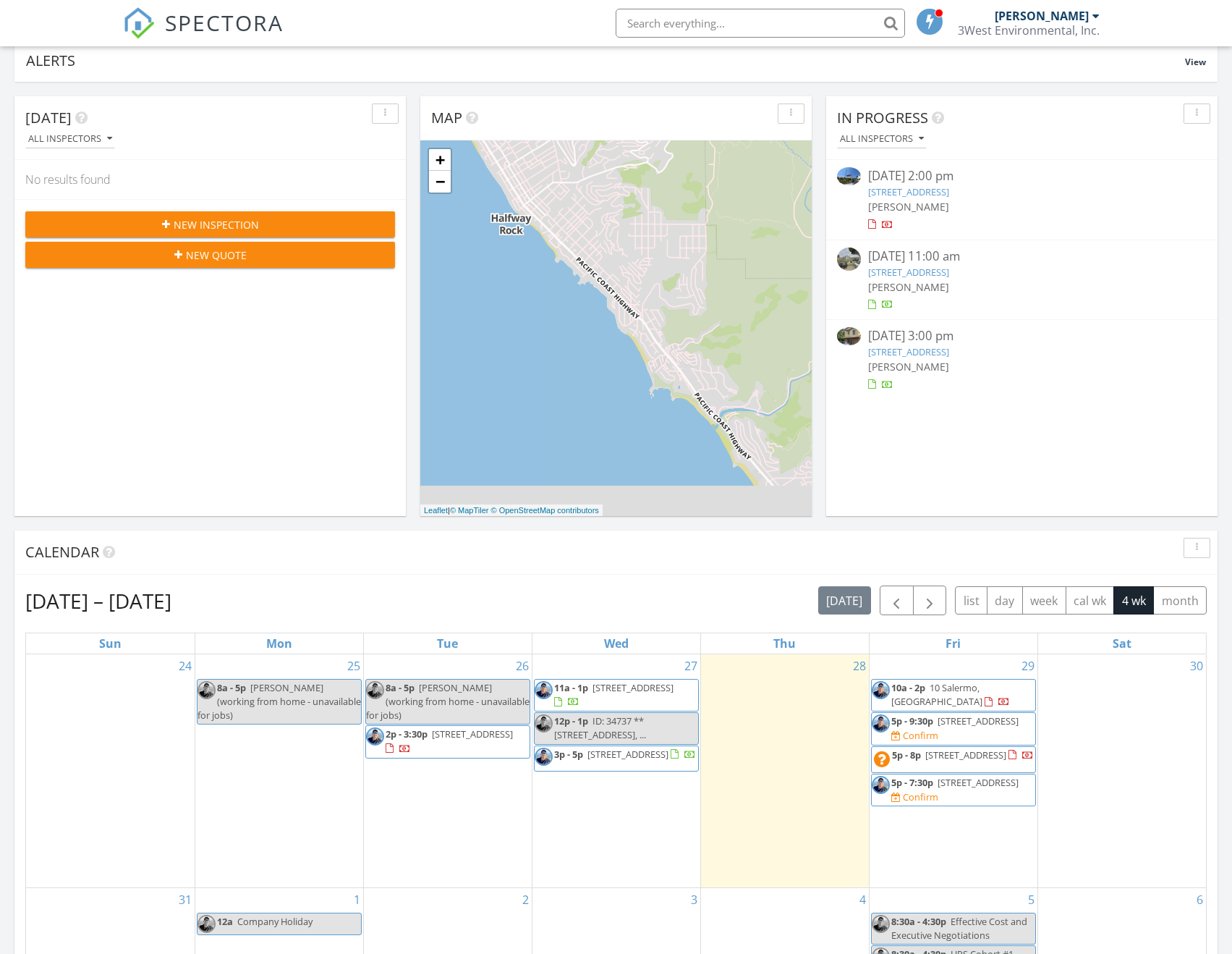
scroll to position [506, 0]
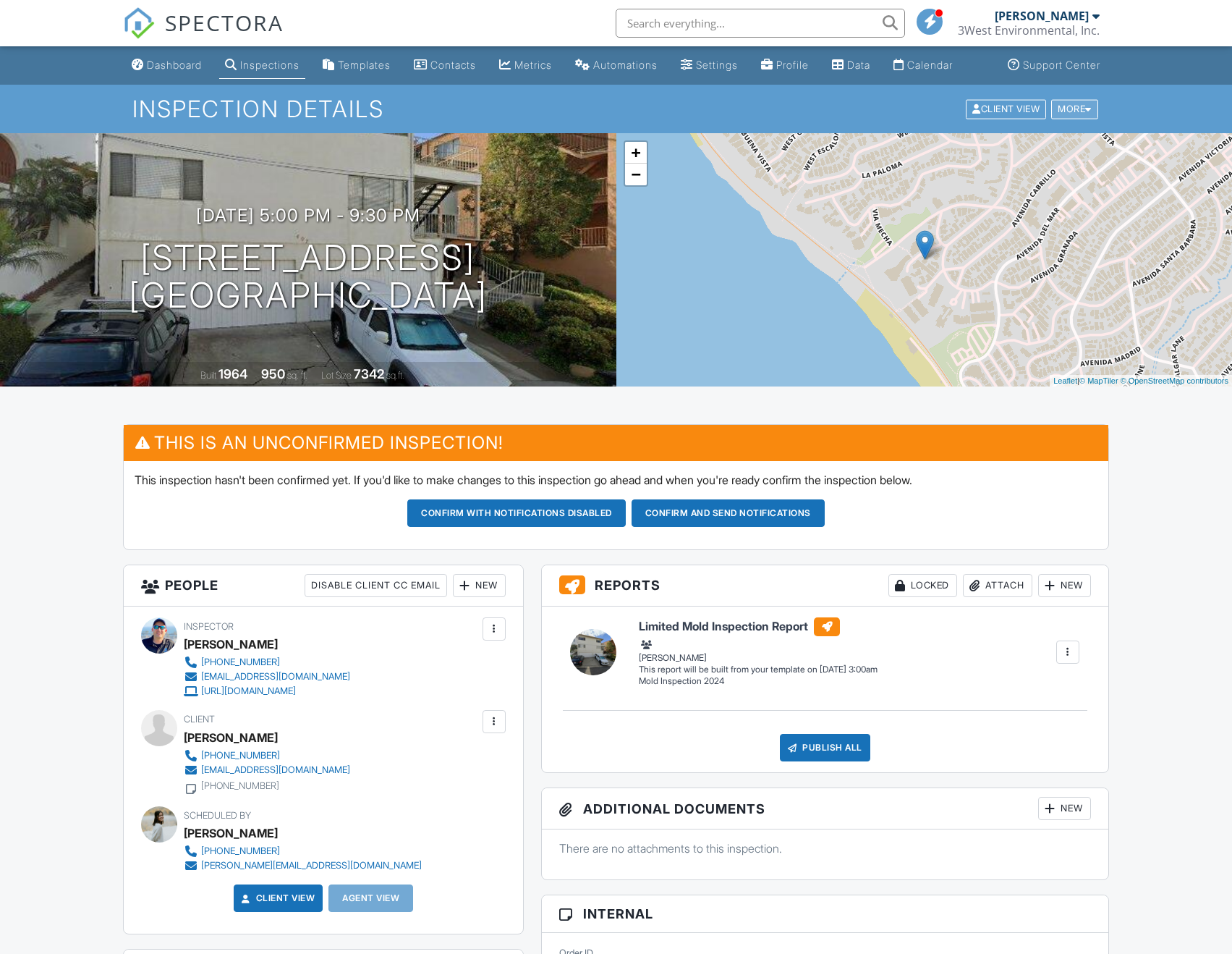
click at [1090, 114] on div at bounding box center [1088, 109] width 6 height 10
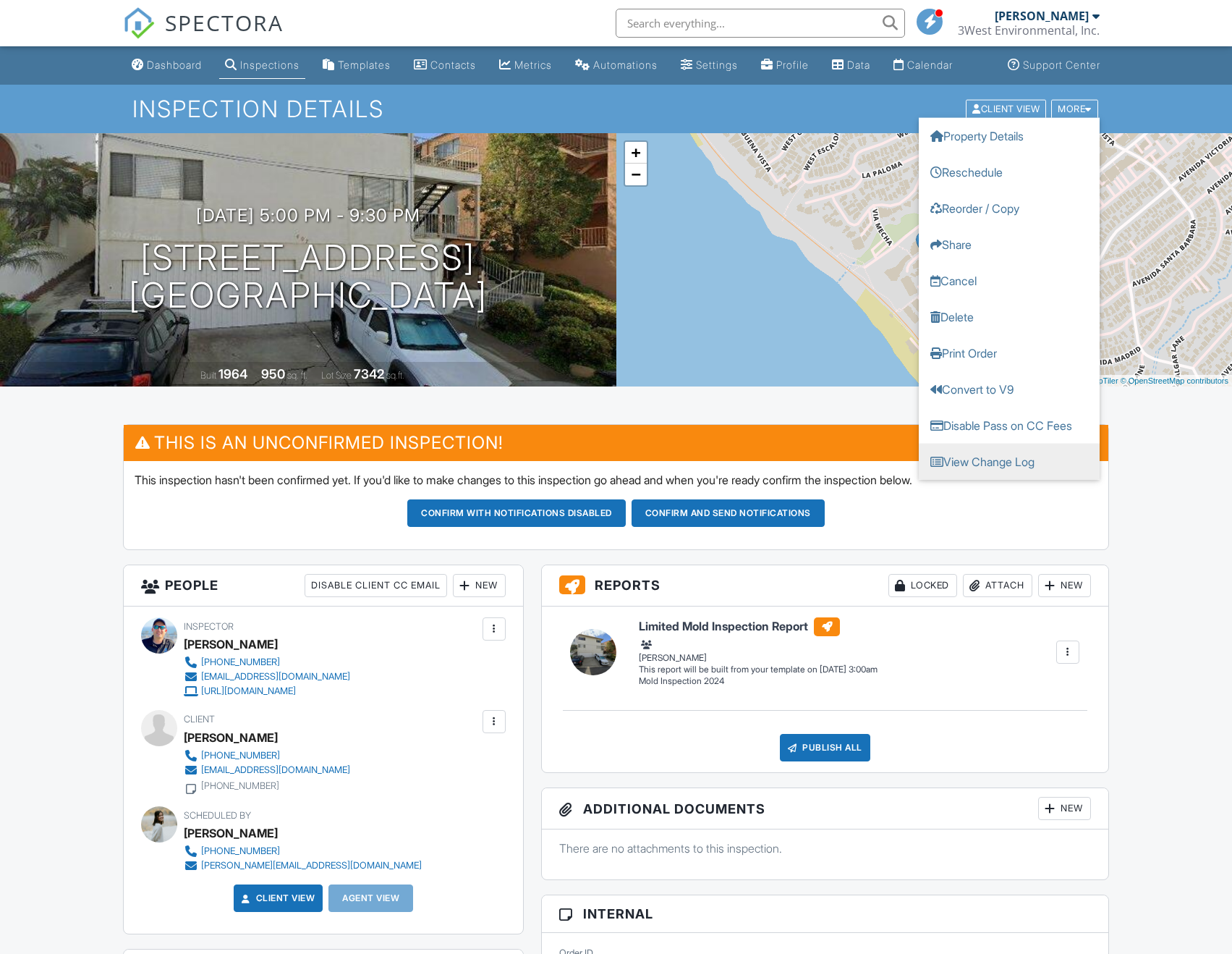
click at [977, 470] on link "View Change Log" at bounding box center [1009, 461] width 181 height 36
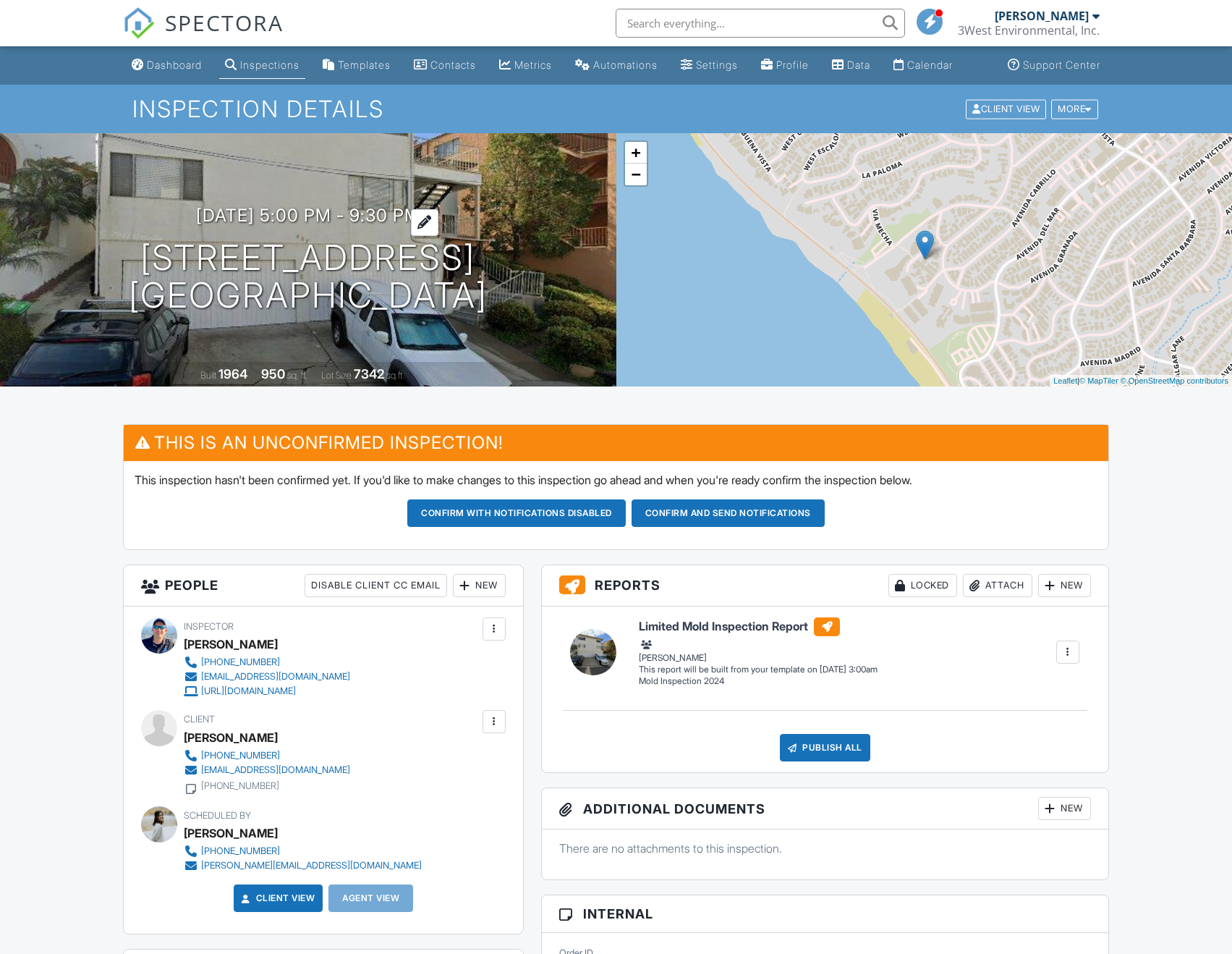
click at [247, 225] on h3 "08/29/2025 5:00 pm - 9:30 pm" at bounding box center [308, 215] width 224 height 19
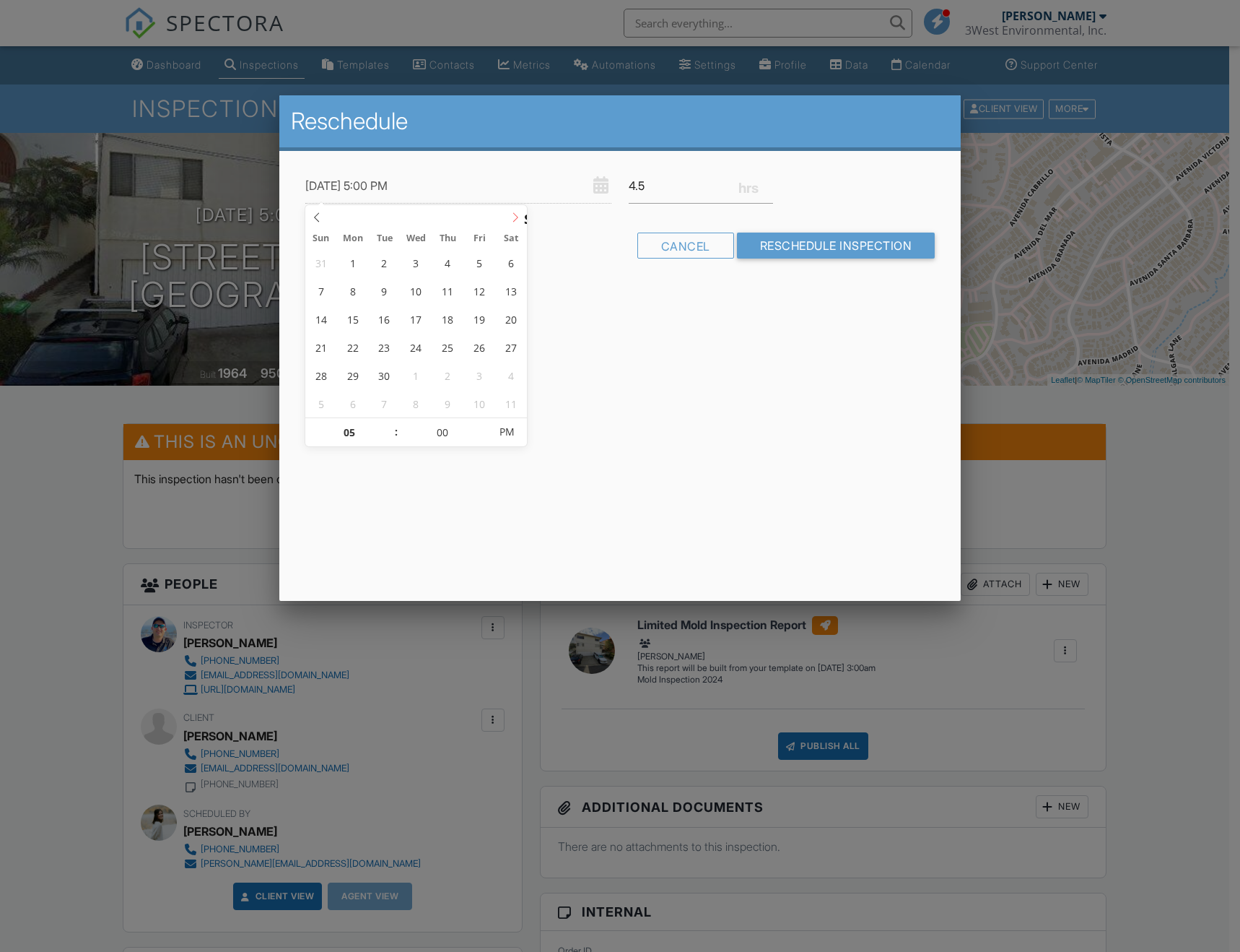
click at [512, 219] on icon at bounding box center [515, 217] width 10 height 10
click at [314, 228] on div "Sun Mon Tue Wed Thu Fri Sat" at bounding box center [417, 238] width 223 height 20
click at [321, 219] on icon at bounding box center [317, 217] width 10 height 10
type input "[DATE] 5:00 PM"
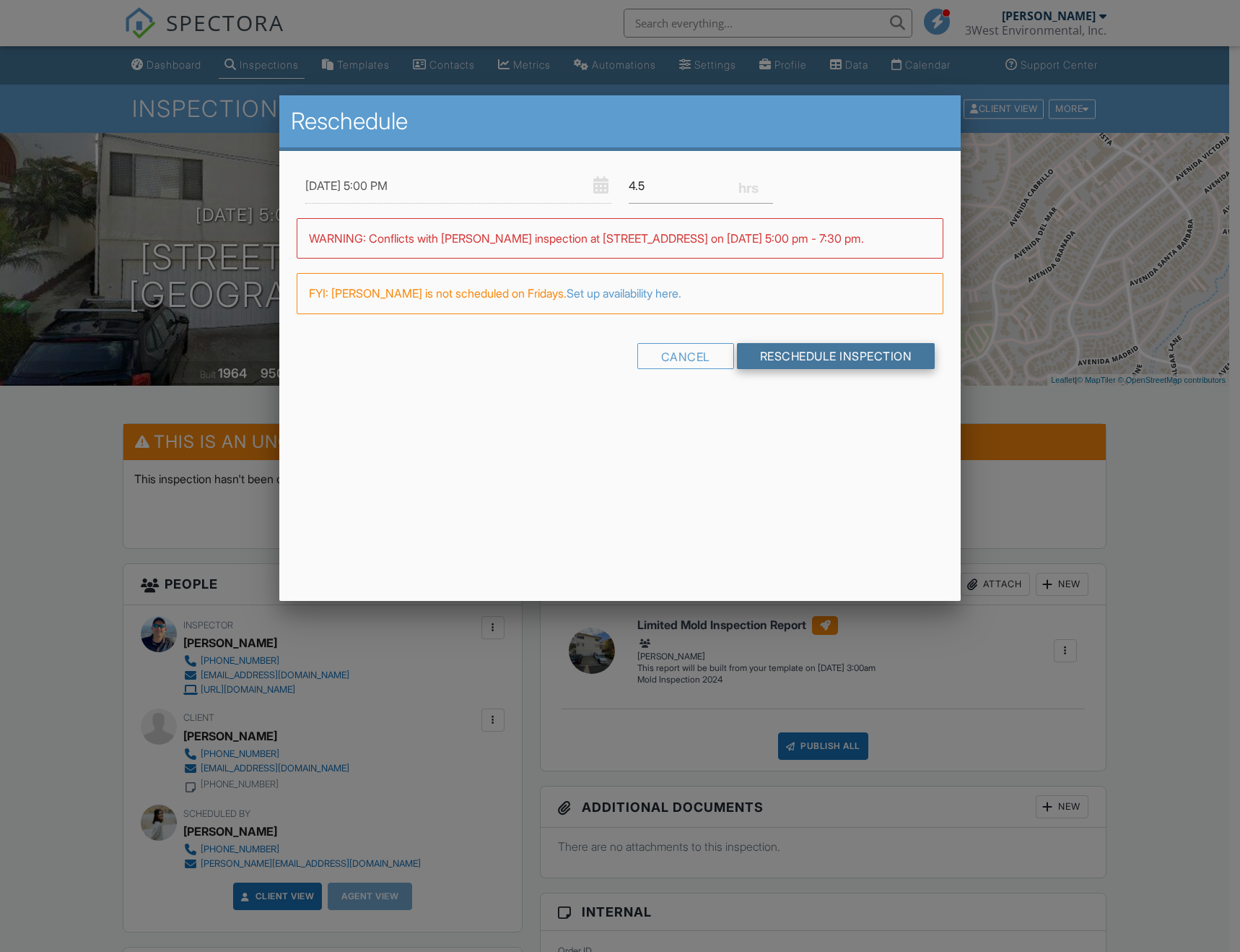
click at [809, 350] on input "Reschedule Inspection" at bounding box center [836, 356] width 199 height 26
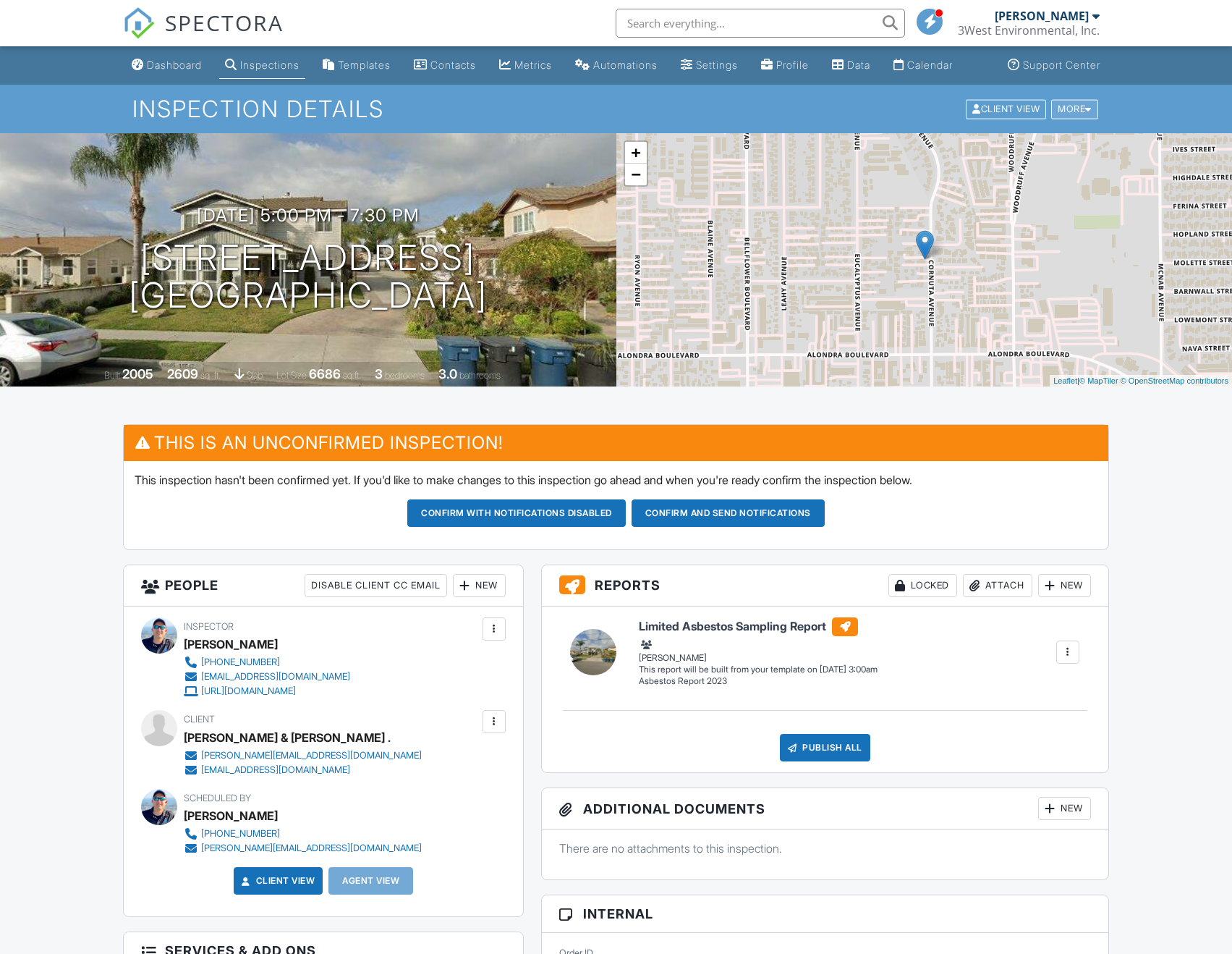
click at [1075, 118] on div "More" at bounding box center [1075, 109] width 47 height 19
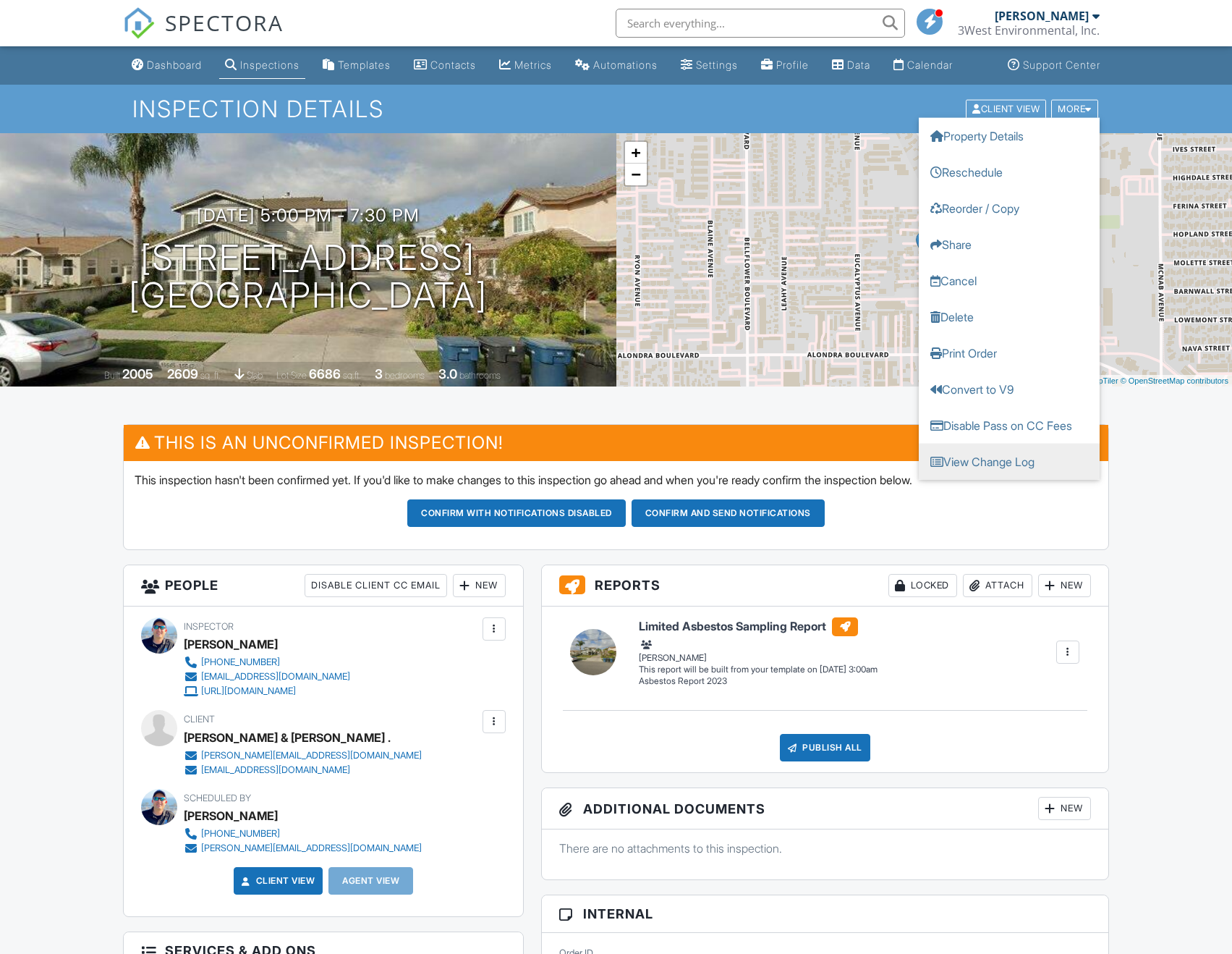
click at [963, 478] on link "View Change Log" at bounding box center [1009, 461] width 181 height 36
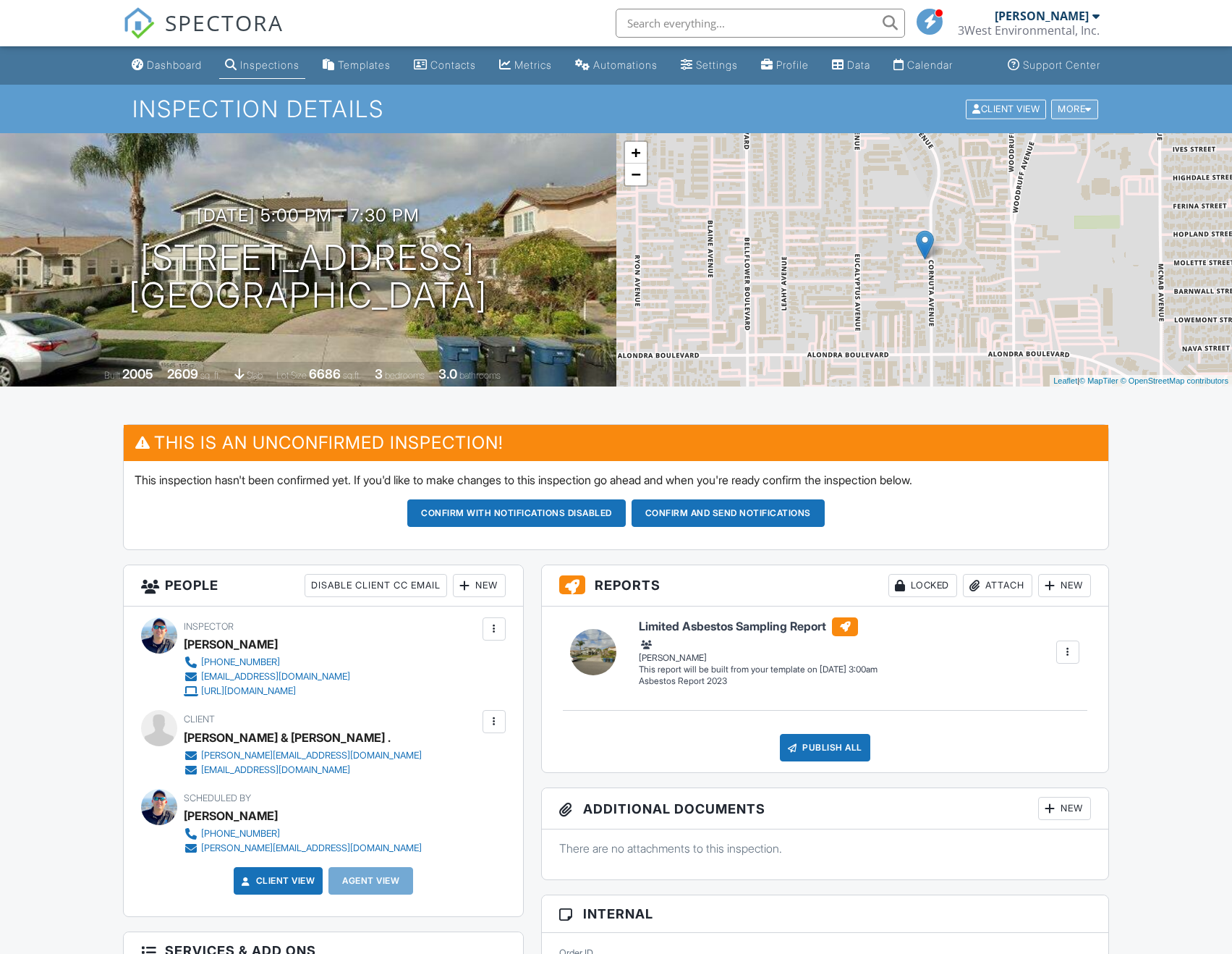
click at [1084, 118] on div "More" at bounding box center [1075, 109] width 47 height 19
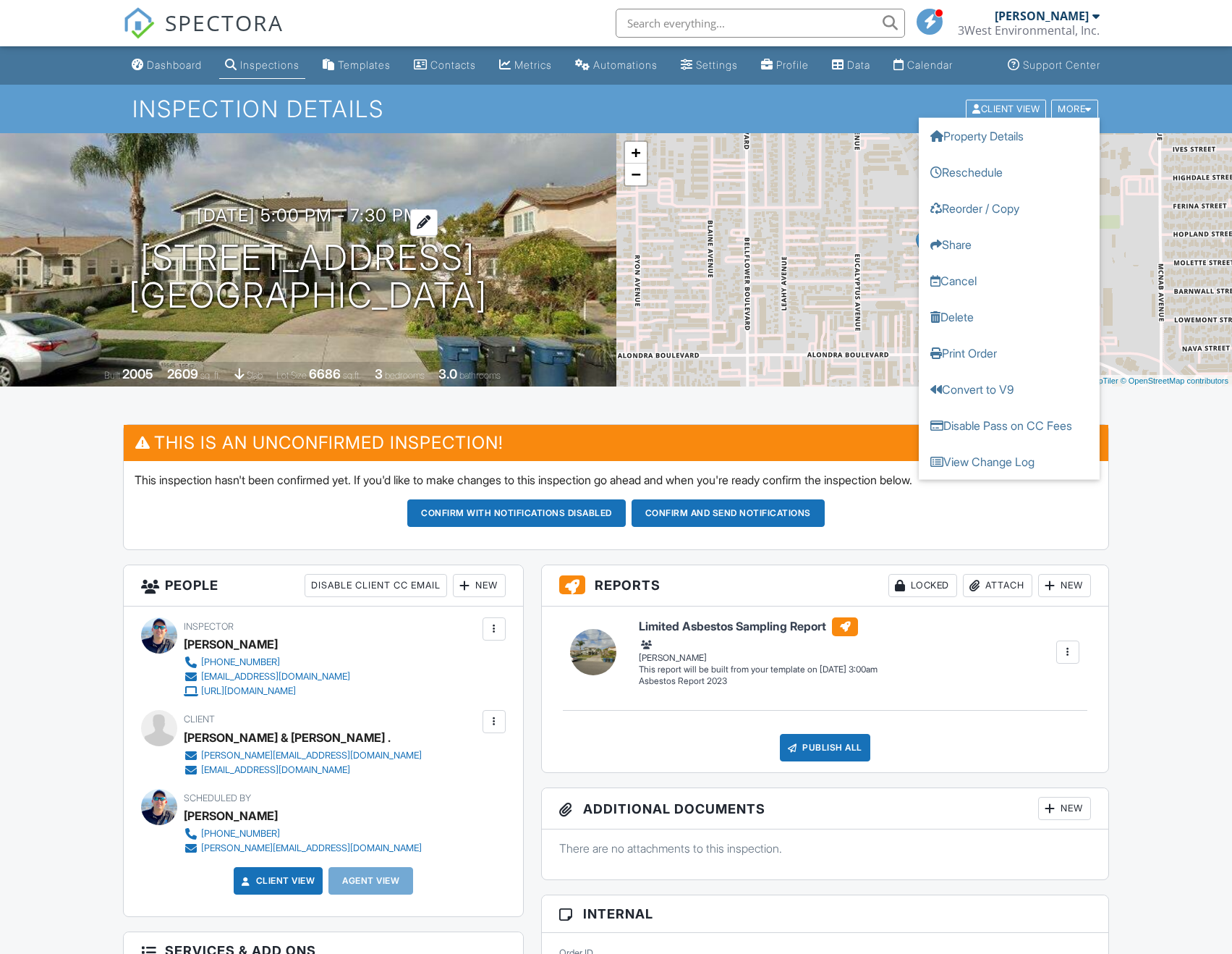
click at [296, 225] on h3 "08/29/2025 5:00 pm - 7:30 pm" at bounding box center [308, 215] width 223 height 19
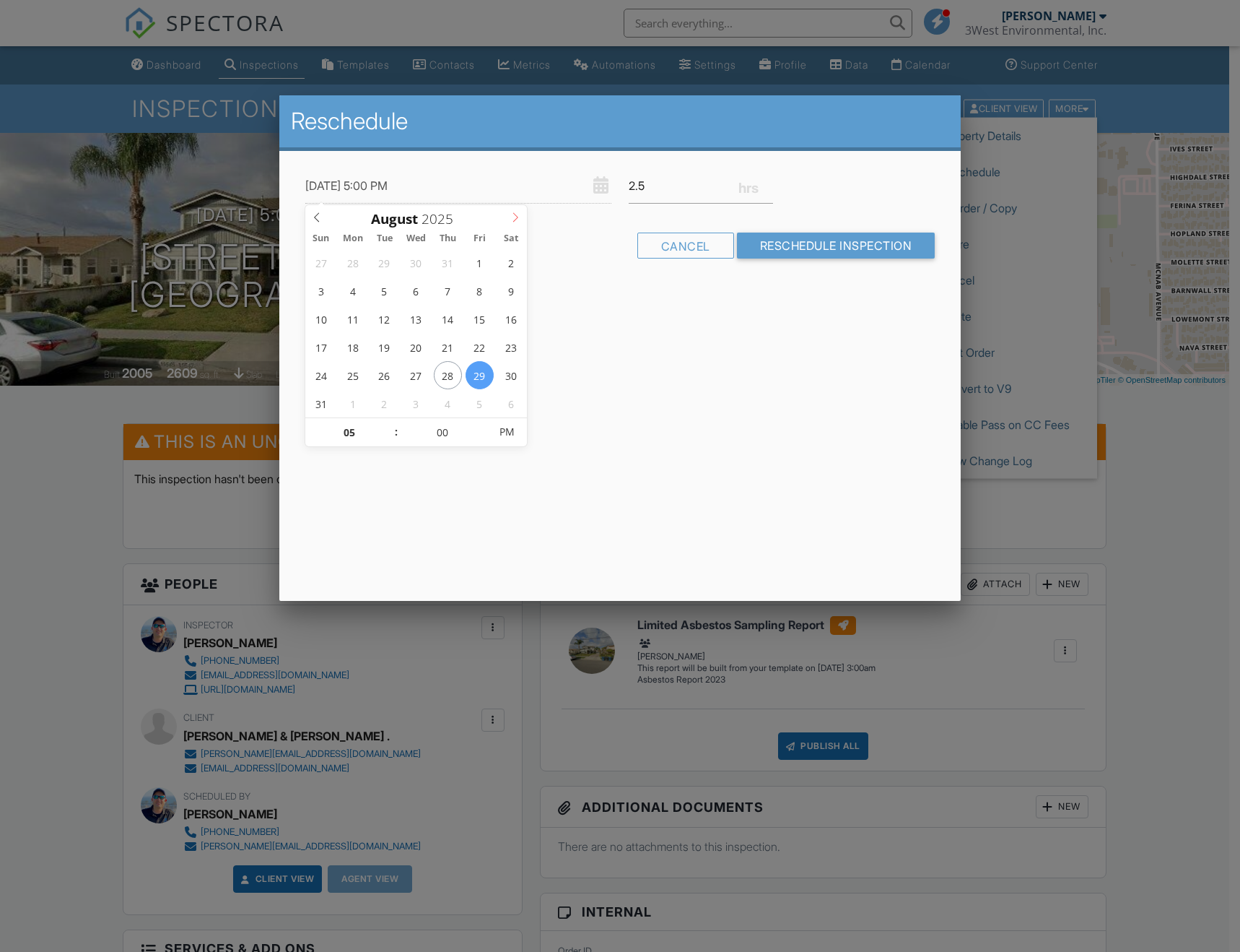
click at [517, 221] on icon at bounding box center [515, 217] width 10 height 10
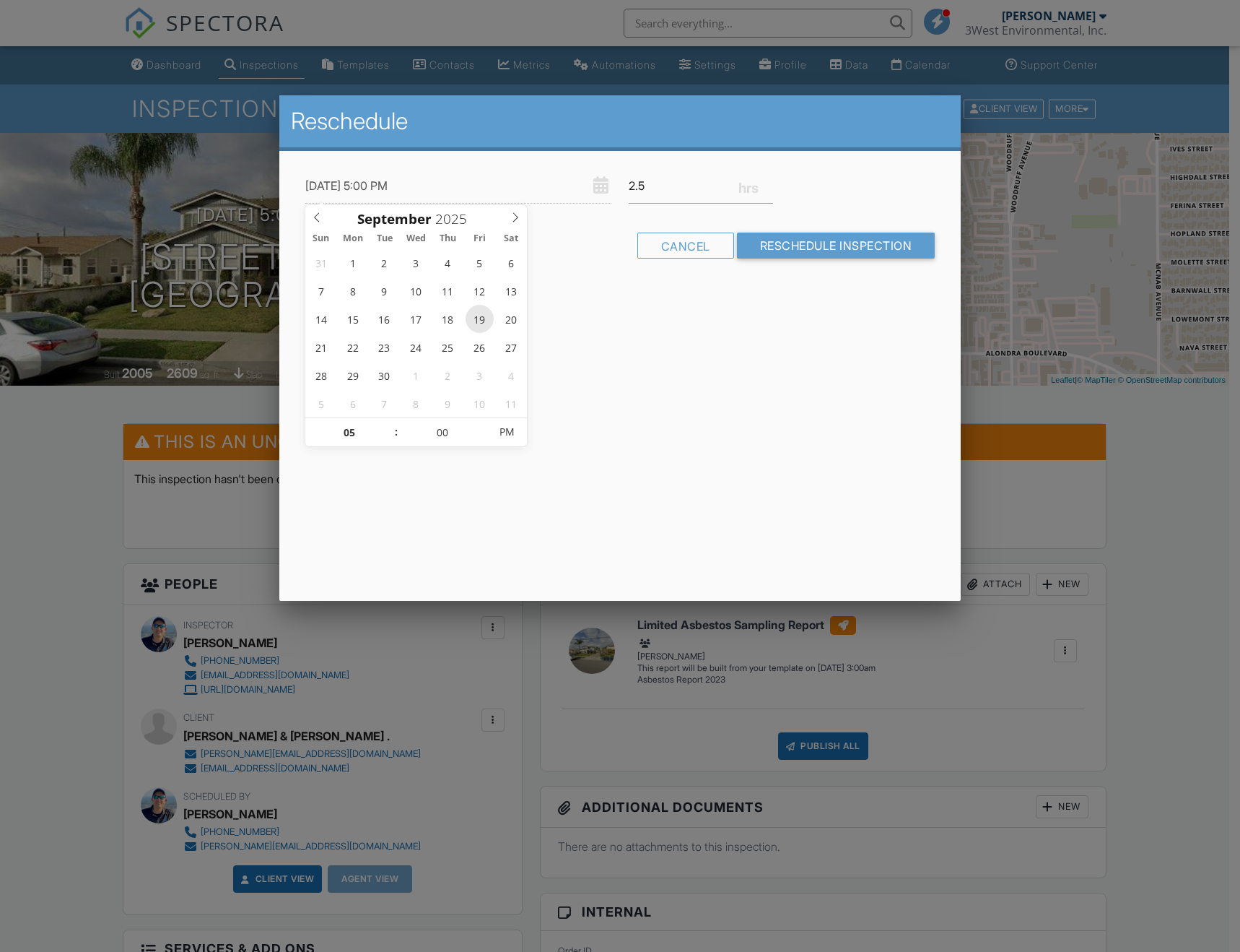
type input "[DATE] 5:00 PM"
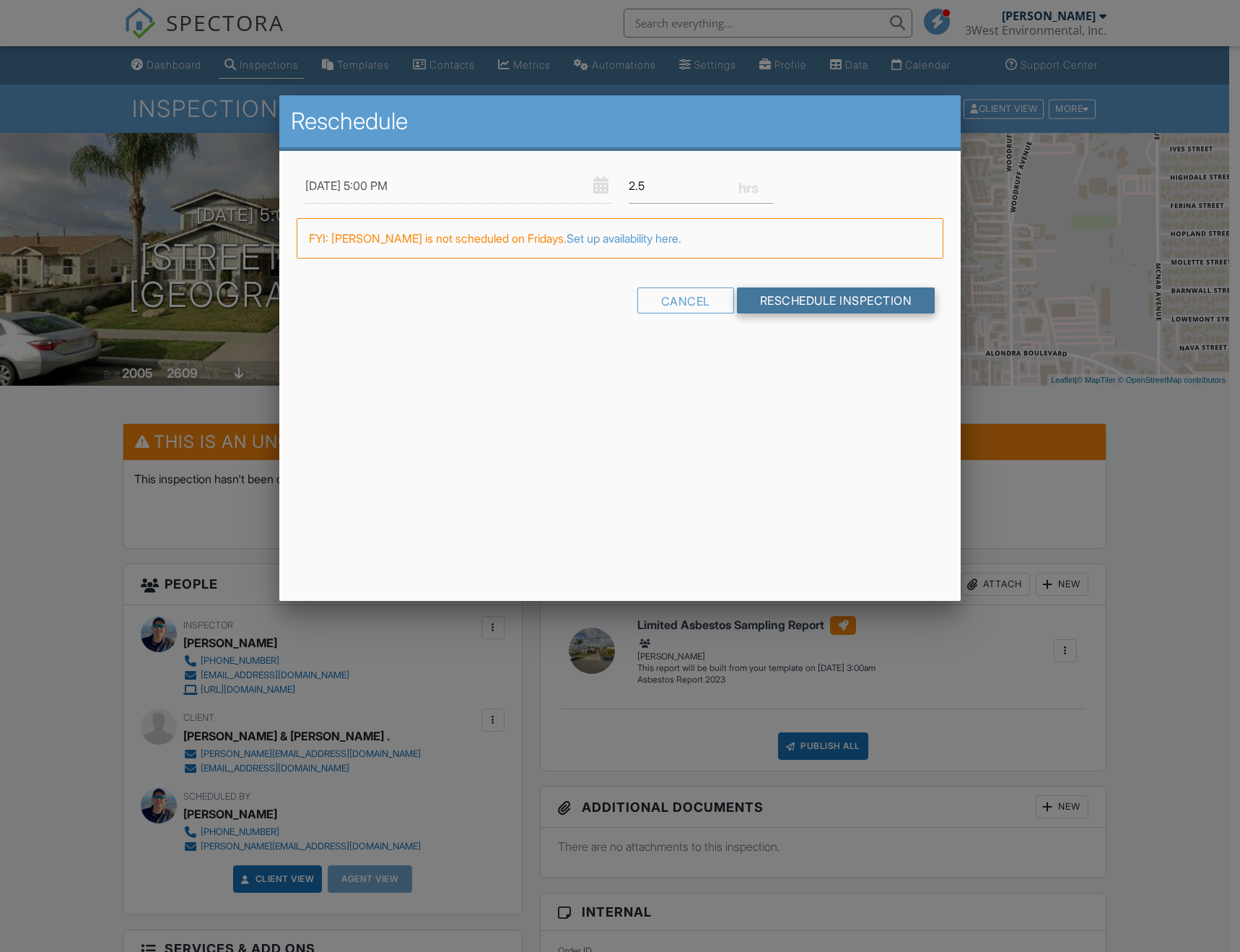
click at [836, 302] on input "Reschedule Inspection" at bounding box center [836, 300] width 199 height 26
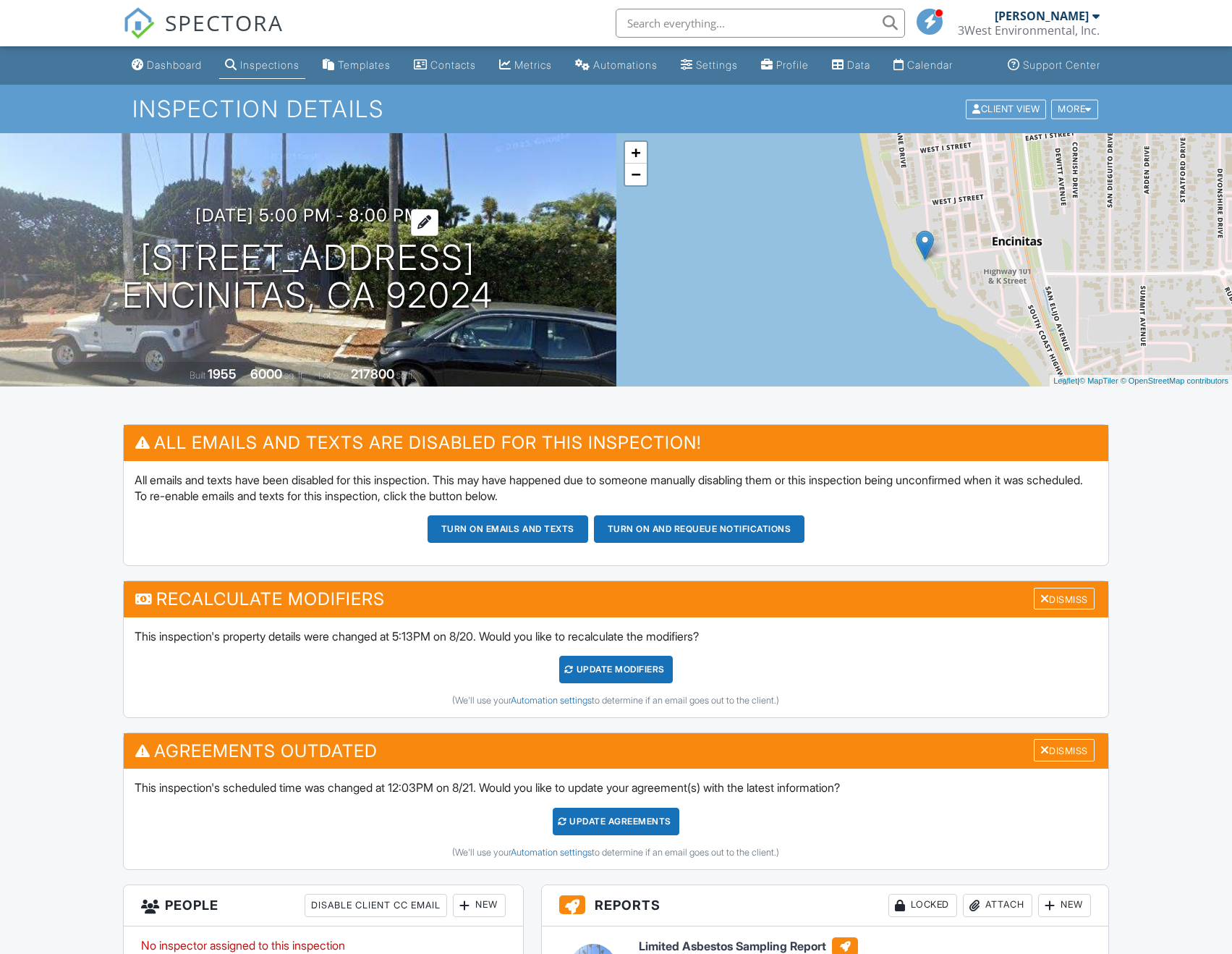
click at [252, 206] on h3 "[DATE] 5:00 pm - 8:00 pm" at bounding box center [307, 215] width 225 height 19
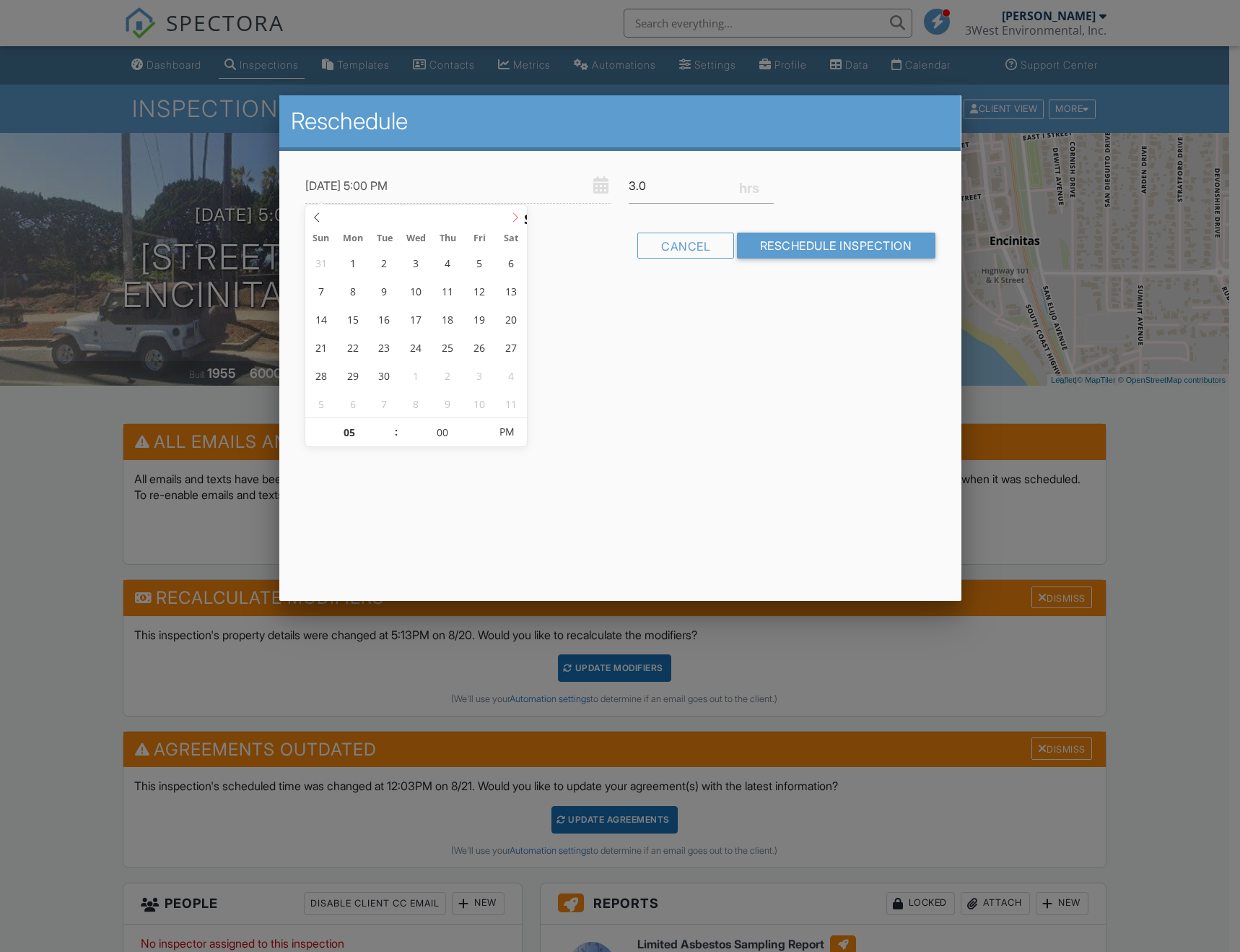
click at [511, 213] on icon at bounding box center [515, 217] width 10 height 10
type input "09/19/2025 5:00 PM"
click at [832, 247] on input "Reschedule Inspection" at bounding box center [836, 245] width 199 height 26
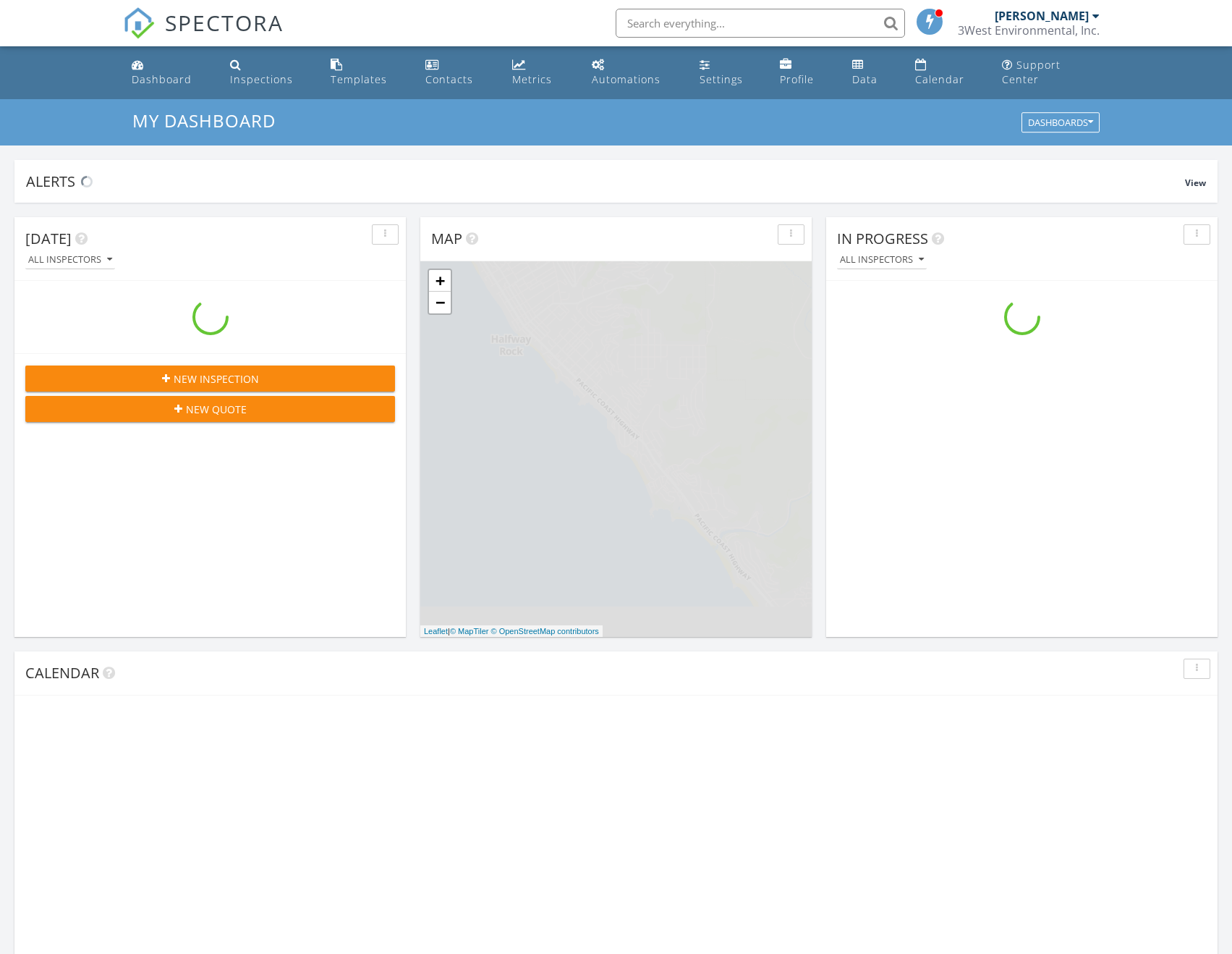
scroll to position [1339, 1254]
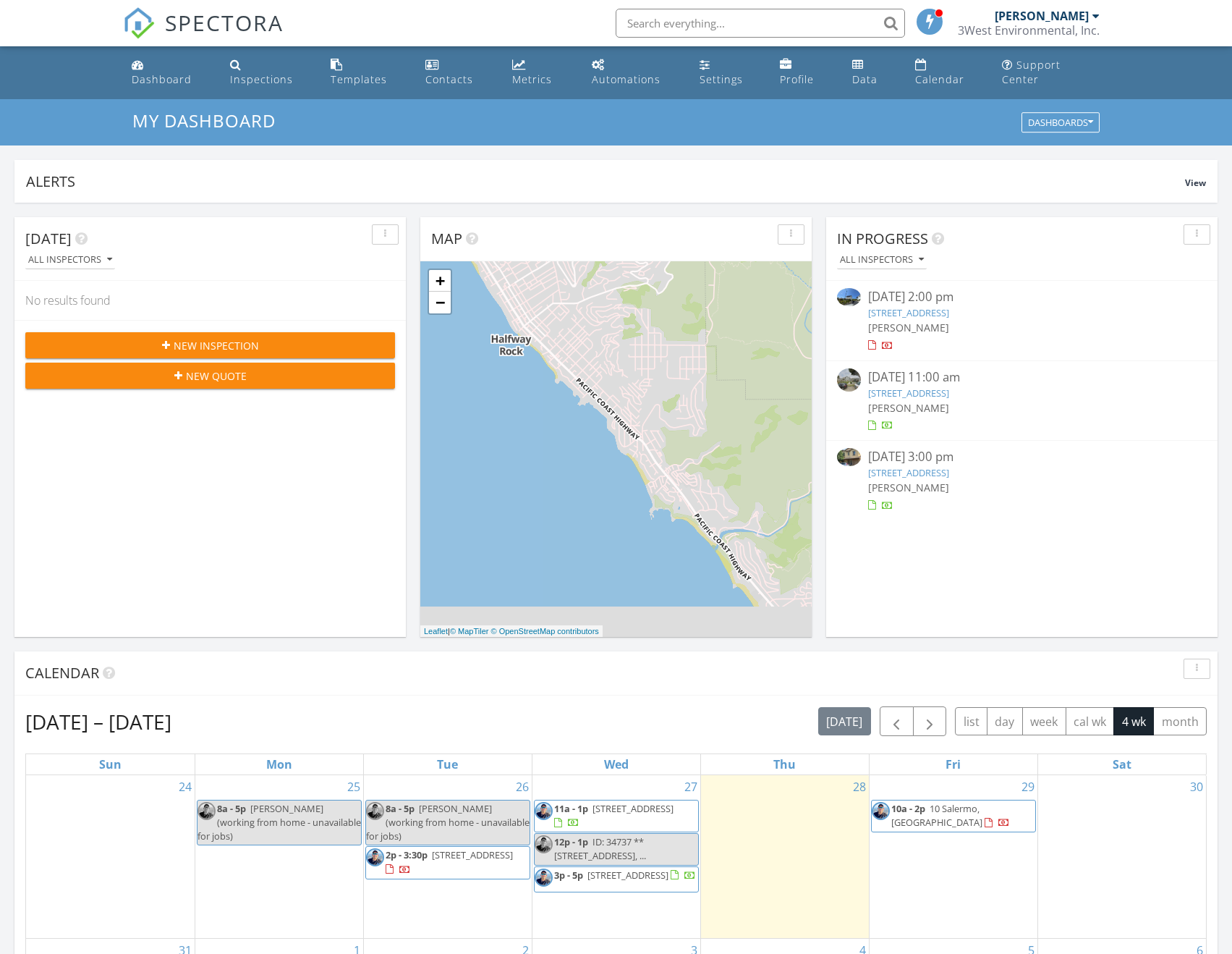
click at [923, 386] on link "[STREET_ADDRESS]" at bounding box center [908, 393] width 81 height 13
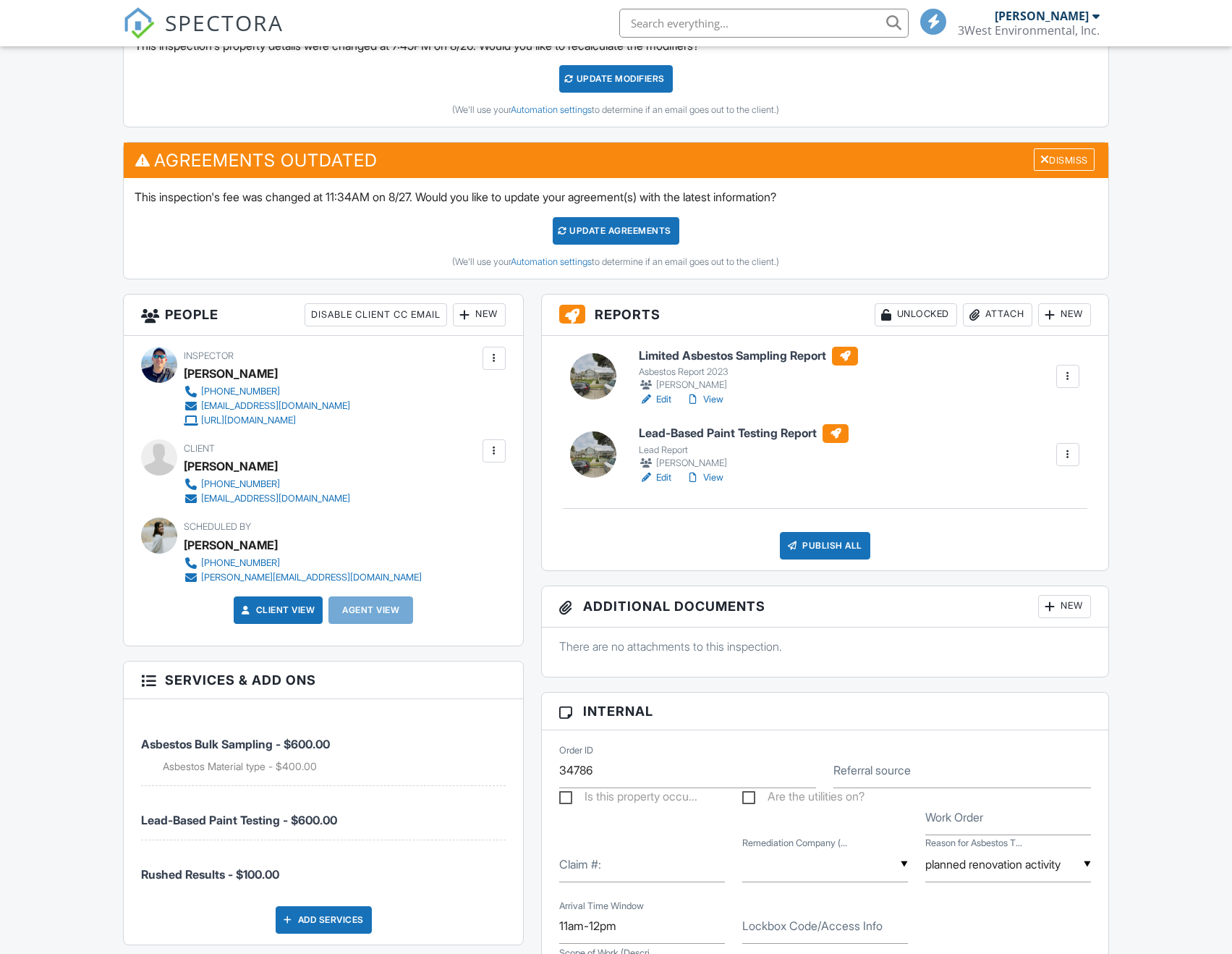
scroll to position [449, 0]
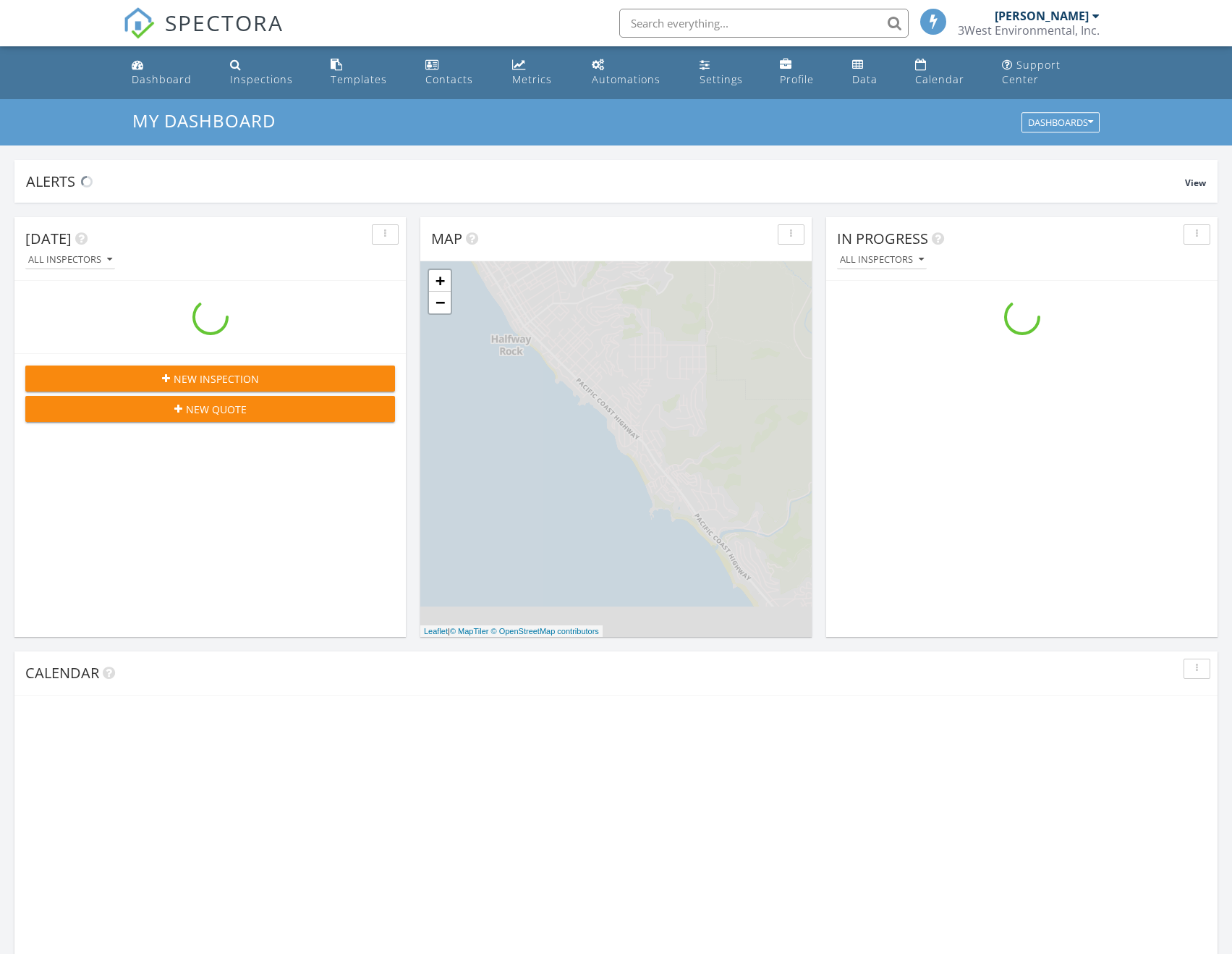
scroll to position [1339, 1254]
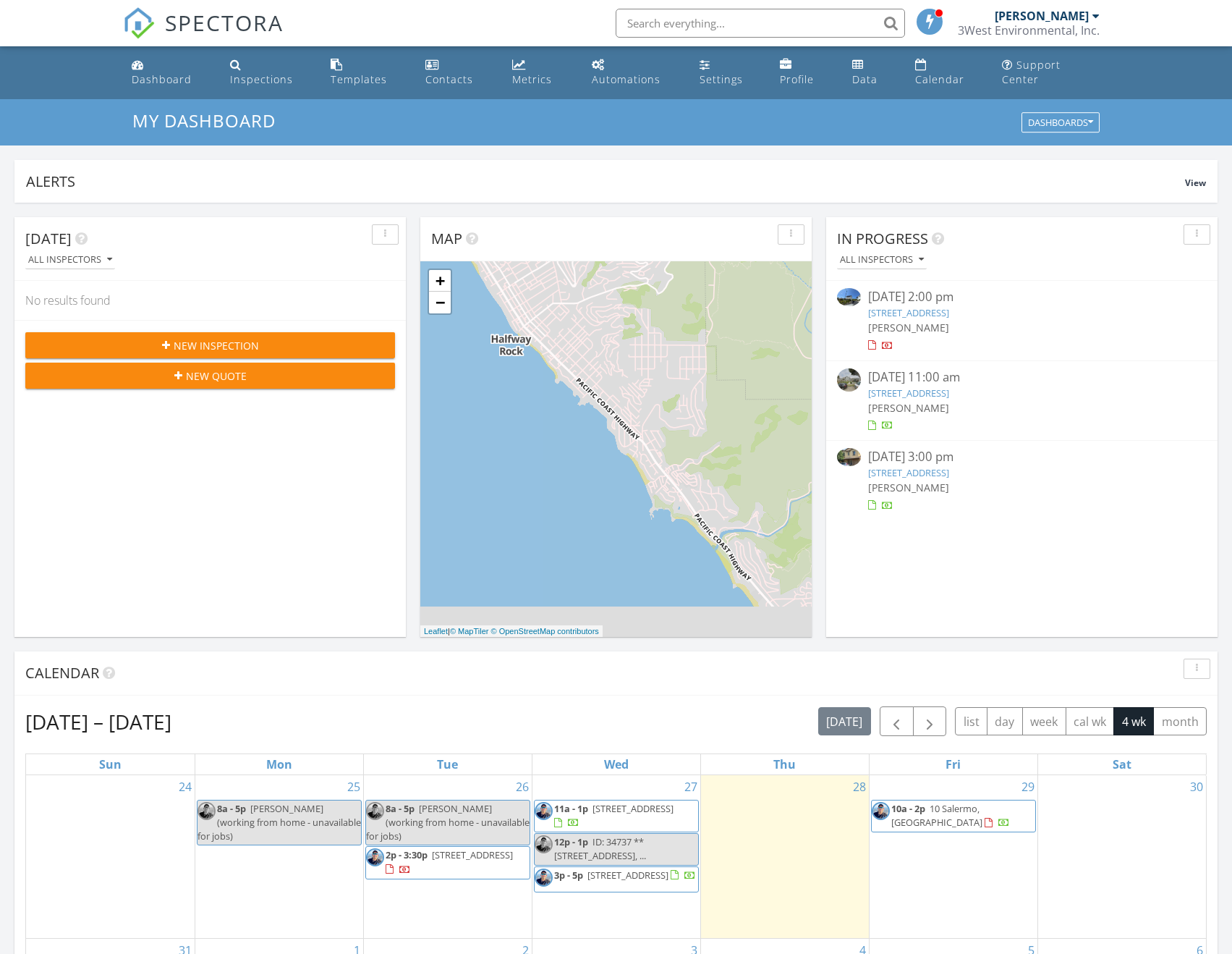
click at [421, 202] on div "Today All Inspectors No results found New Inspection New Quote Map + − Leaflet …" at bounding box center [616, 860] width 1232 height 1317
click at [947, 400] on div "[PERSON_NAME]" at bounding box center [1022, 407] width 308 height 15
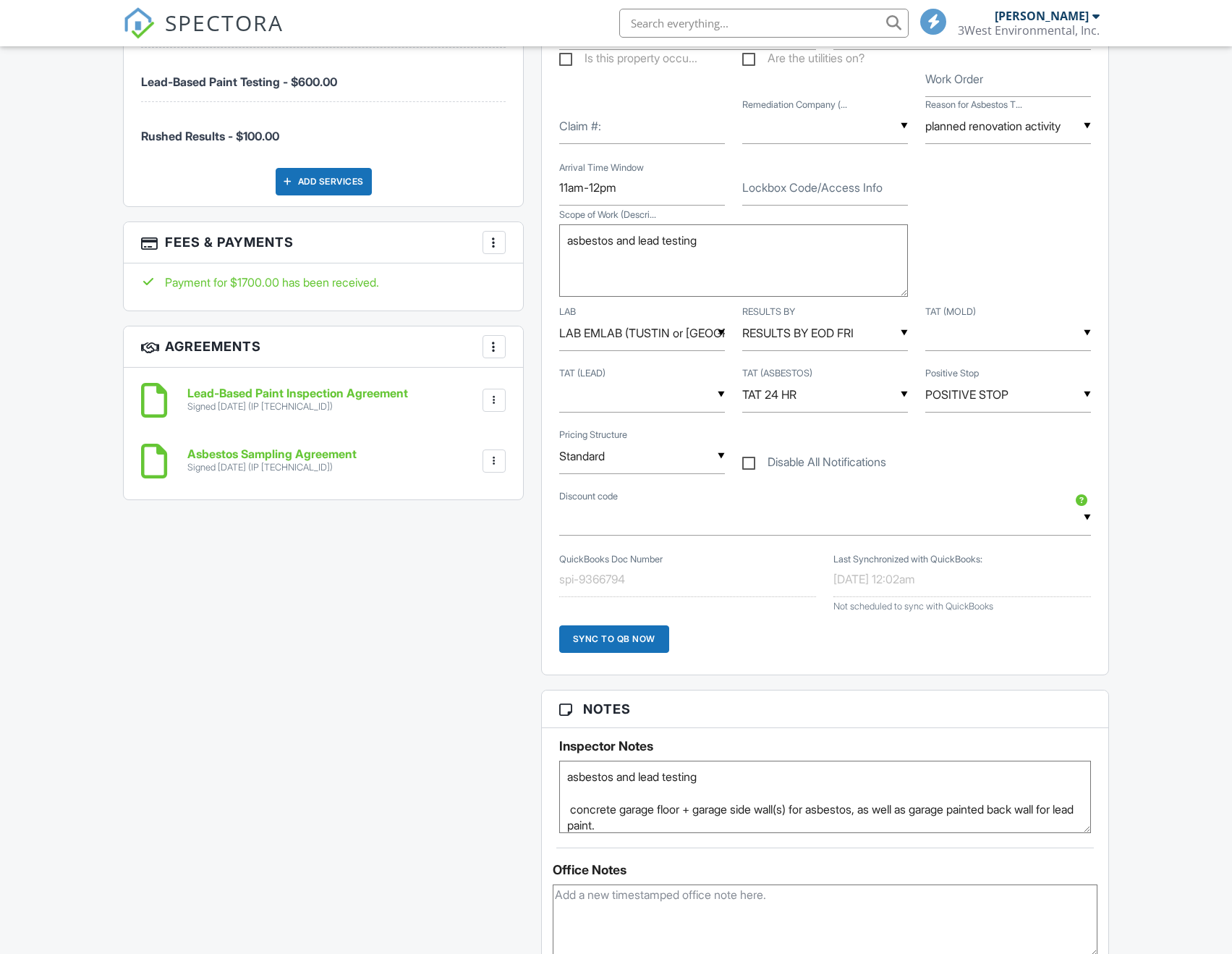
click at [497, 249] on div at bounding box center [494, 242] width 14 height 14
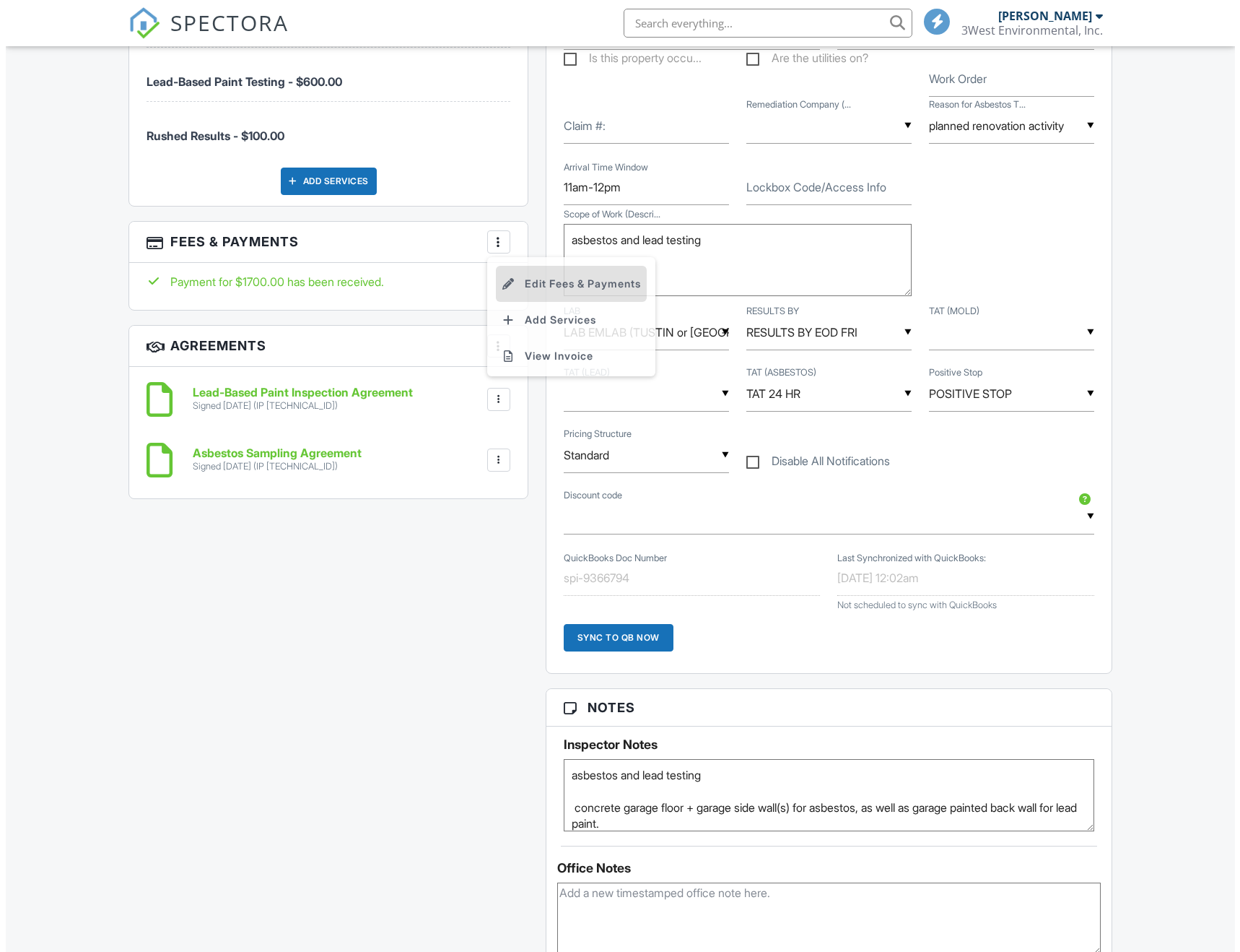
scroll to position [1184, 0]
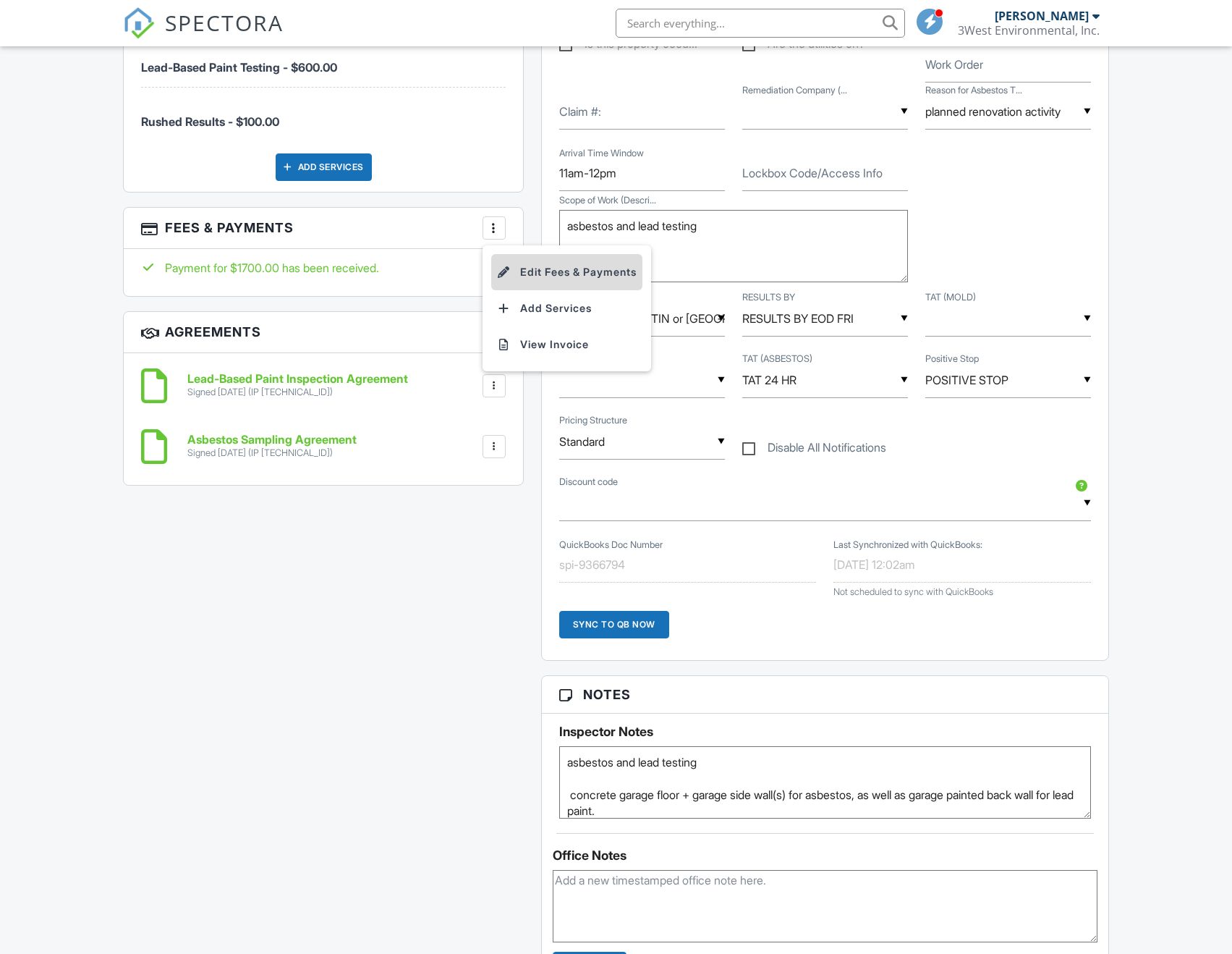
click at [505, 279] on div at bounding box center [504, 272] width 14 height 14
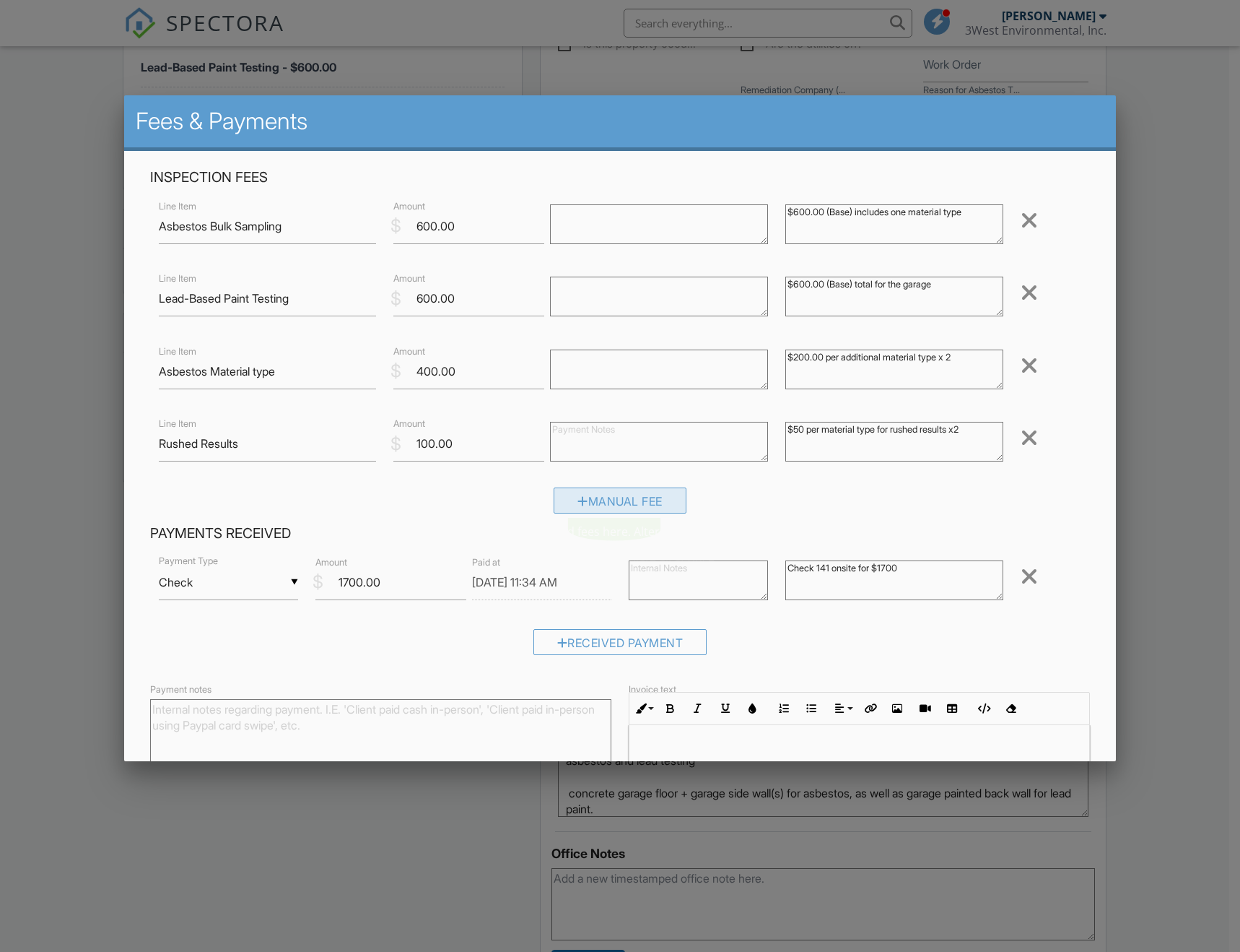
click at [595, 497] on div "Manual Fee" at bounding box center [620, 500] width 132 height 26
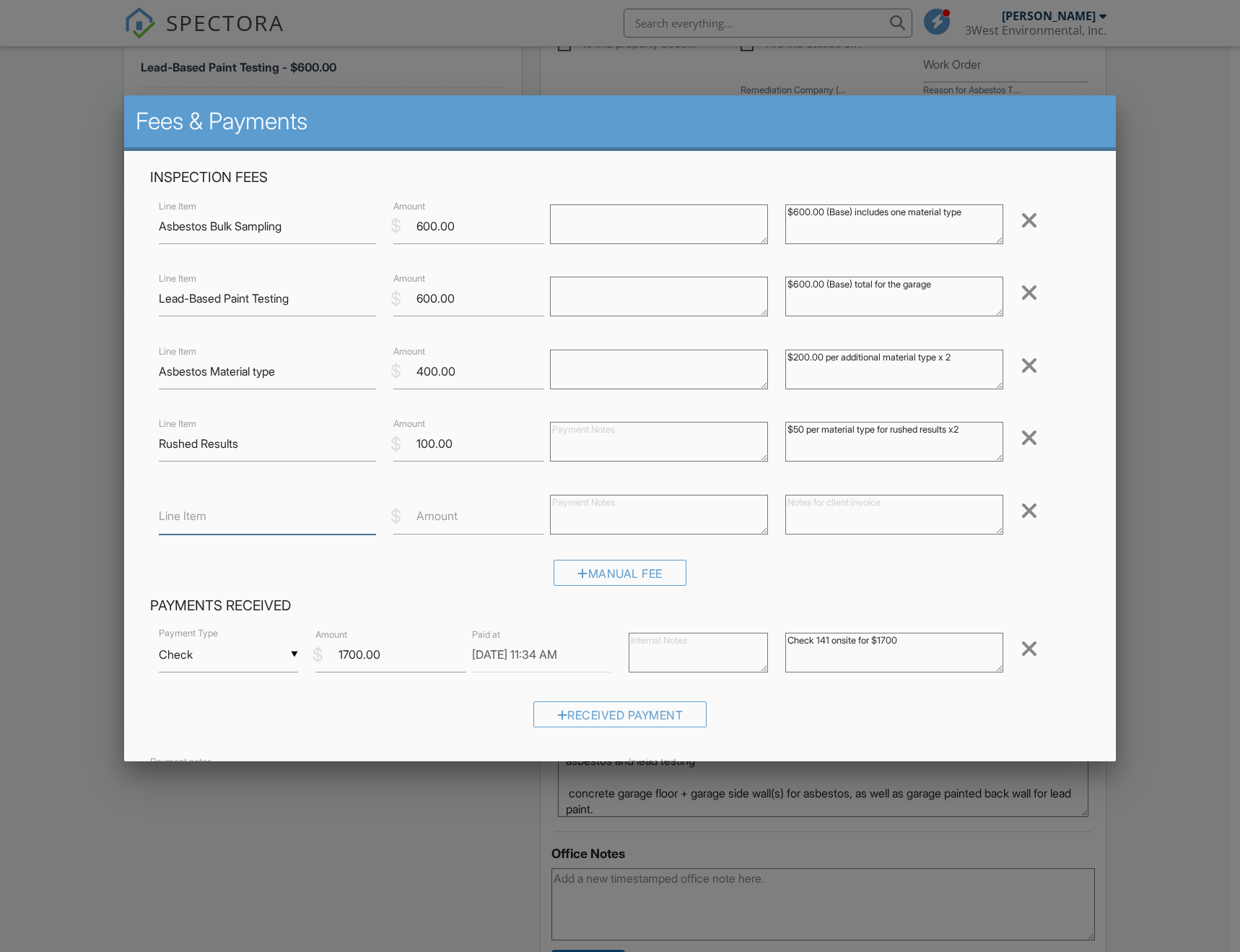
click at [211, 508] on input "Line Item" at bounding box center [267, 516] width 218 height 35
type input "1,000 Point Count Analysis"
type input "200"
click at [906, 504] on textarea at bounding box center [894, 515] width 218 height 40
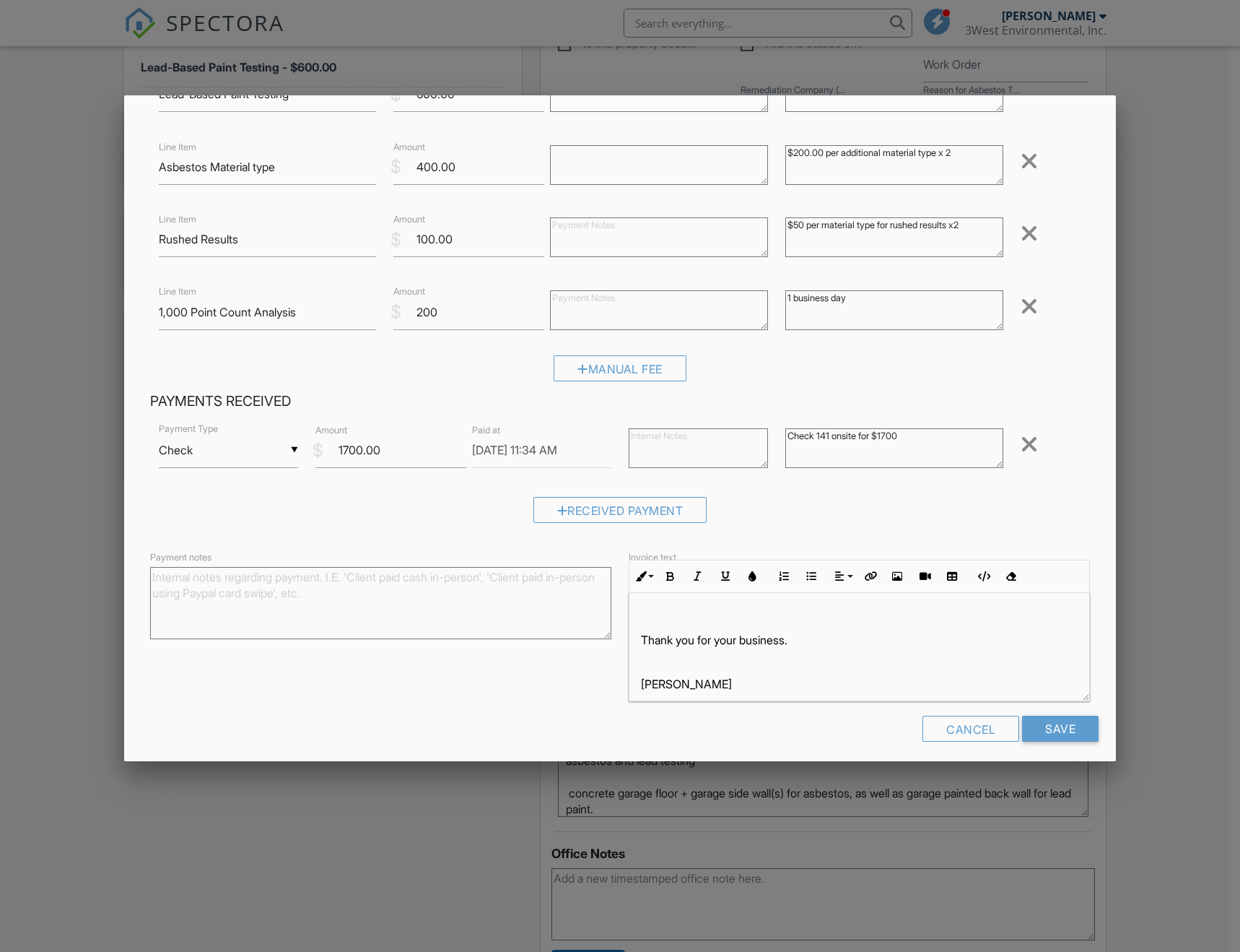
scroll to position [212, 0]
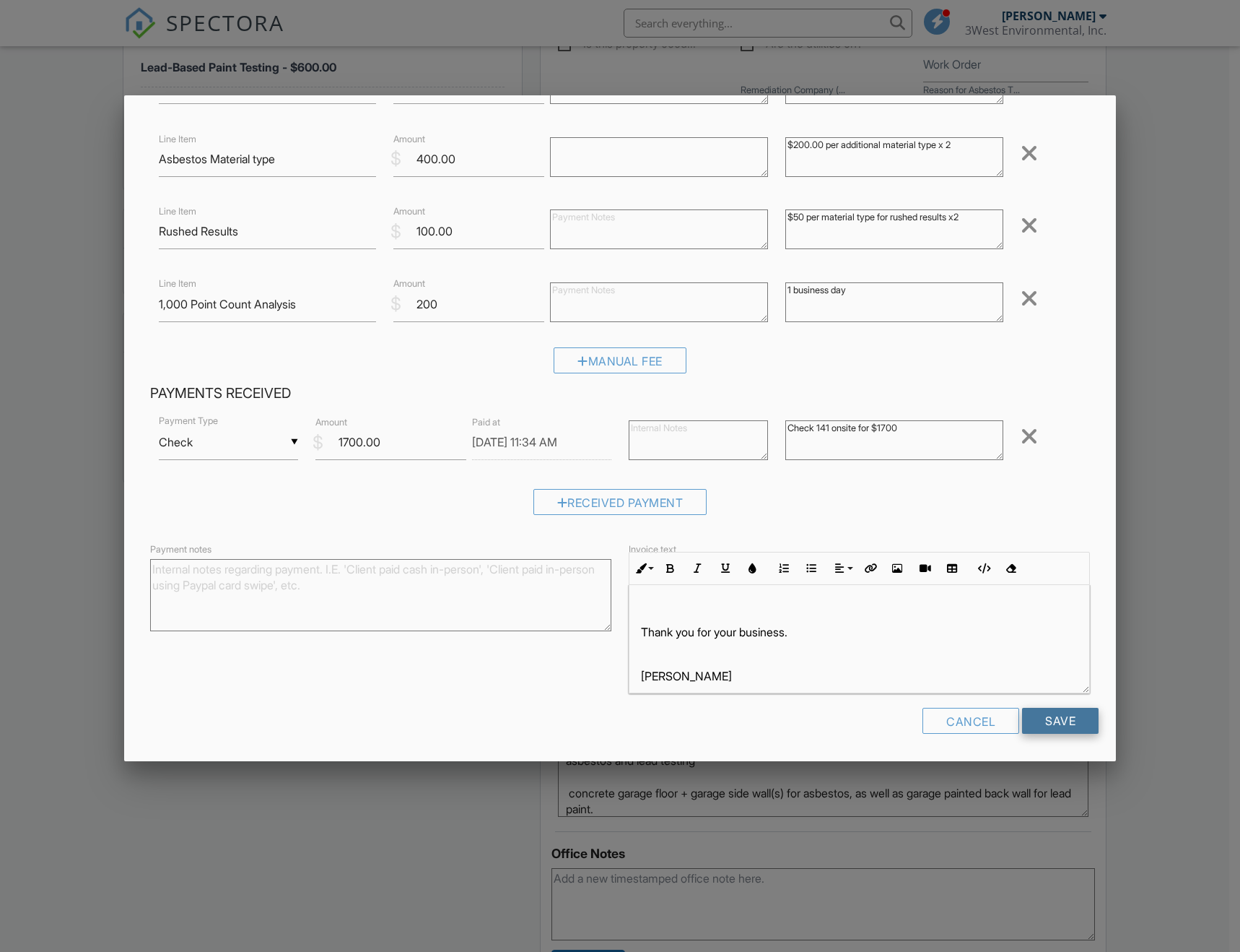
type textarea "1 business day"
click at [1067, 724] on input "Save" at bounding box center [1060, 721] width 77 height 26
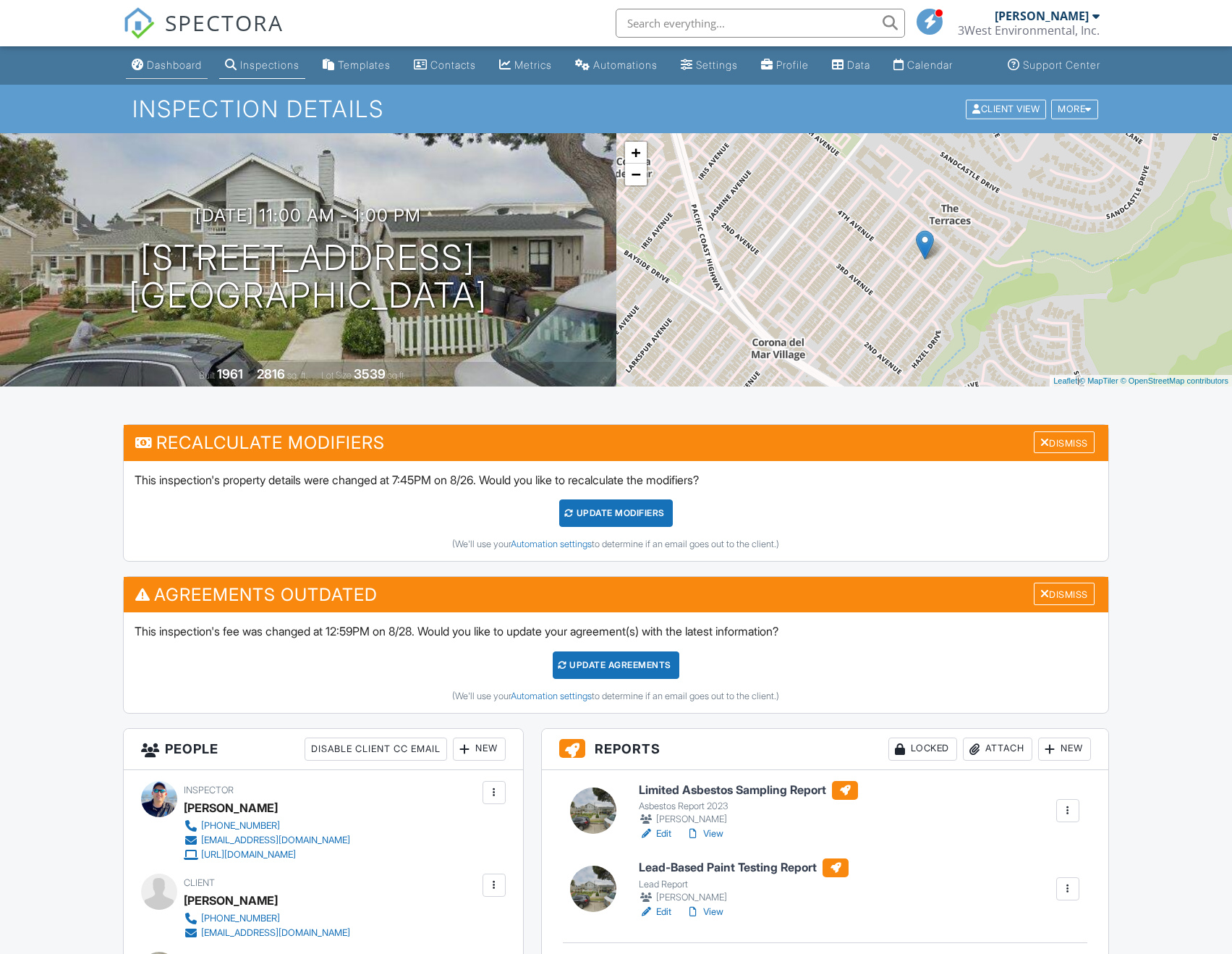
click at [161, 71] on div "Dashboard" at bounding box center [174, 64] width 55 height 12
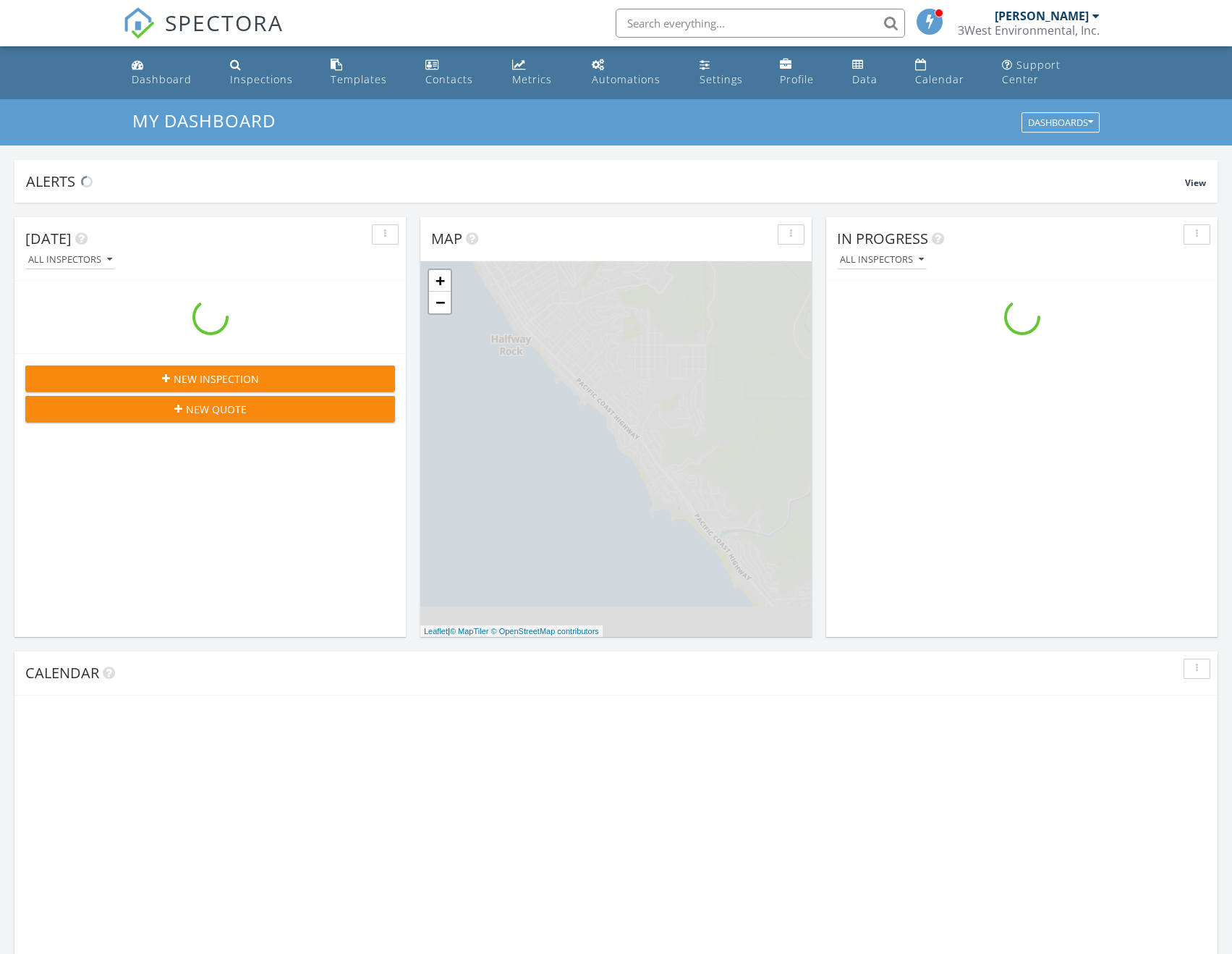
scroll to position [1339, 1254]
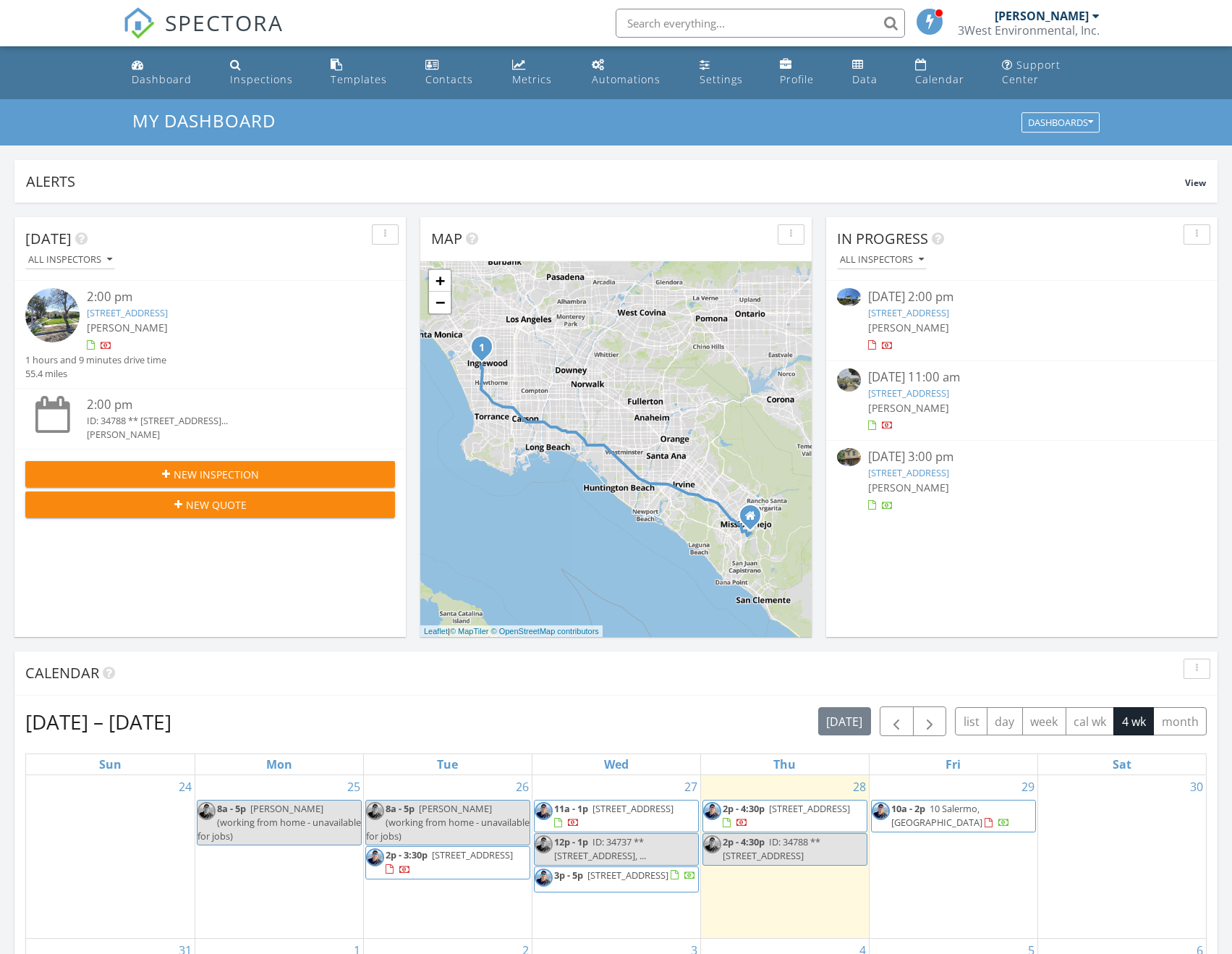
click at [945, 306] on link "[STREET_ADDRESS]" at bounding box center [908, 313] width 81 height 13
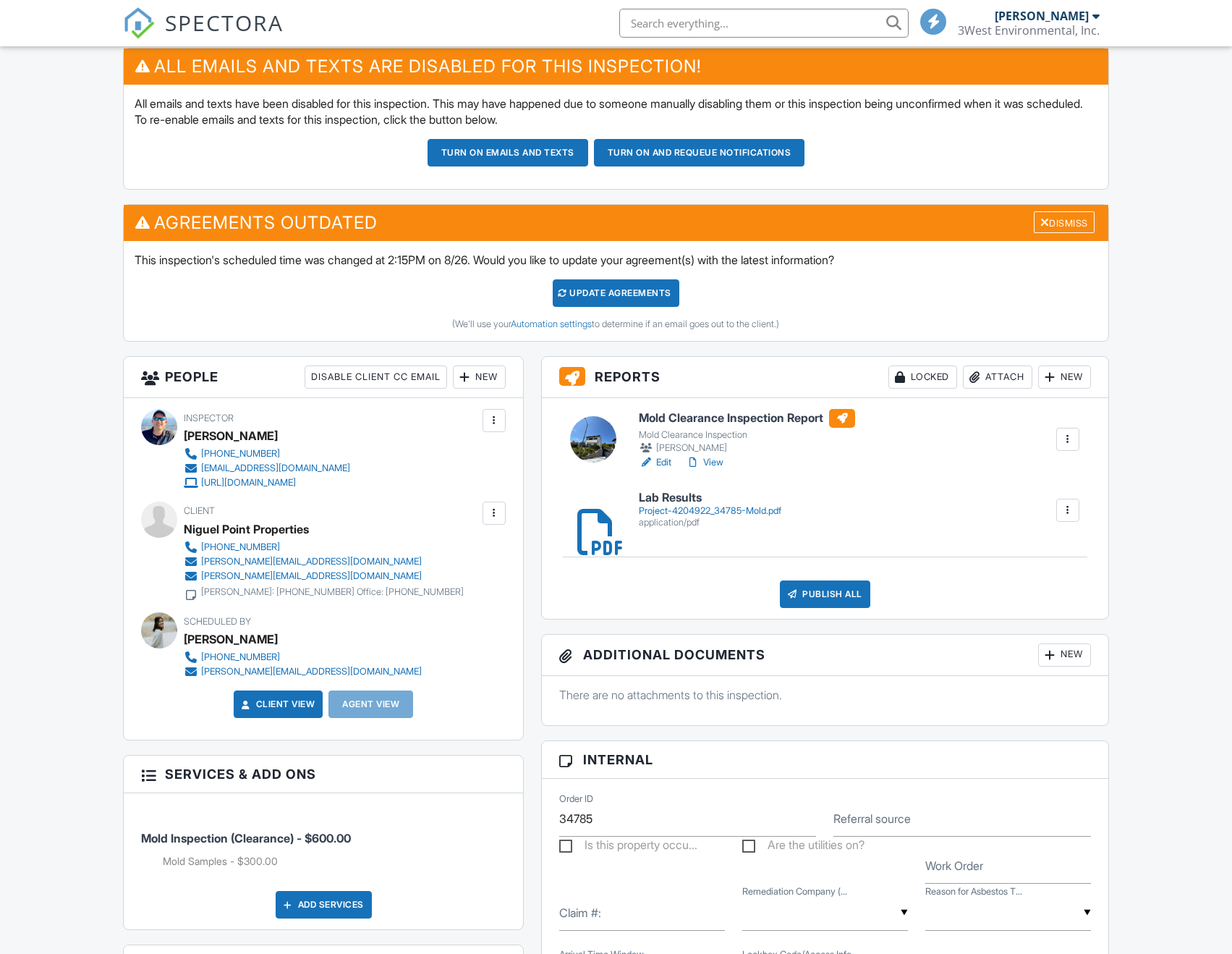
scroll to position [391, 0]
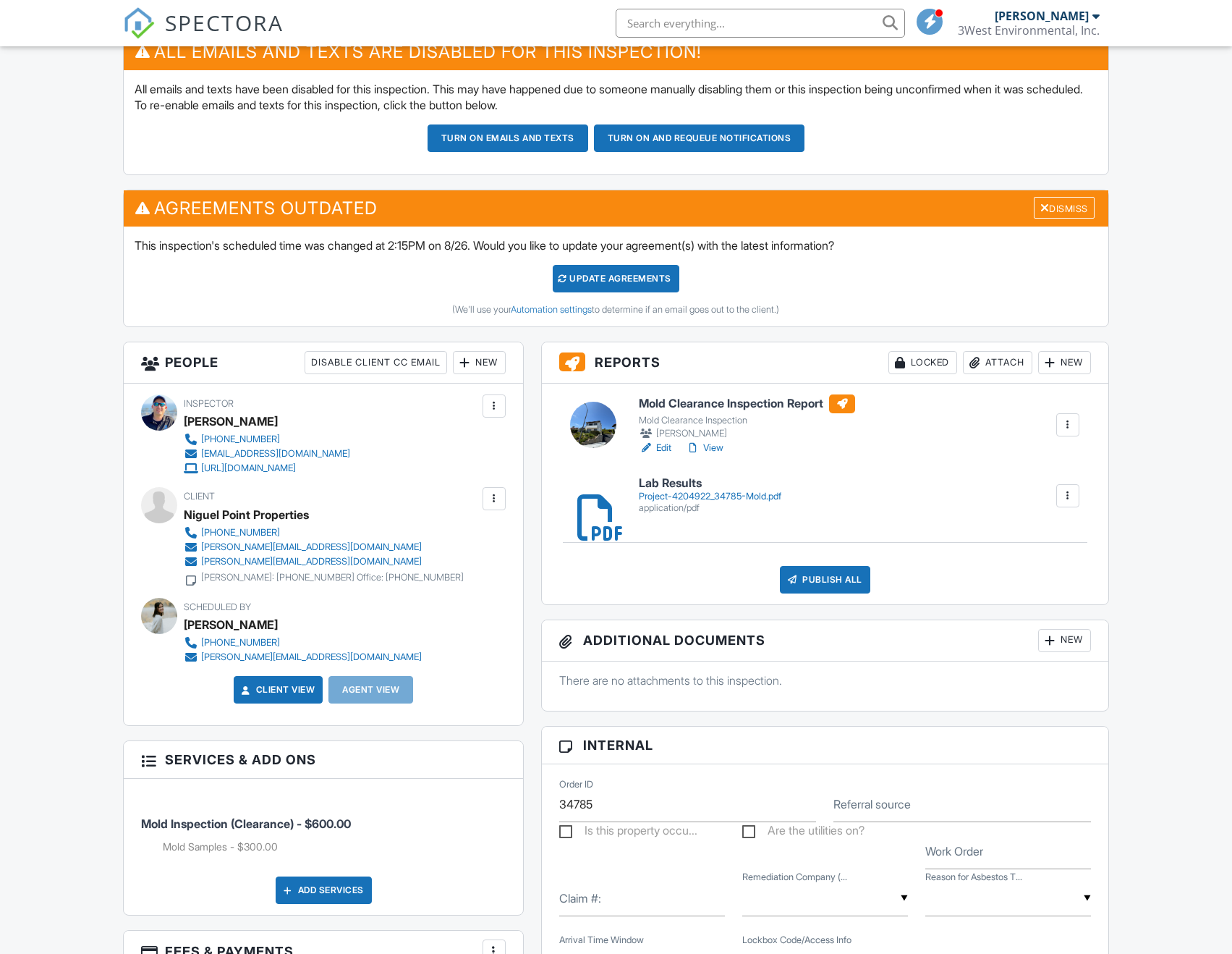
click at [720, 455] on link "View" at bounding box center [704, 448] width 38 height 14
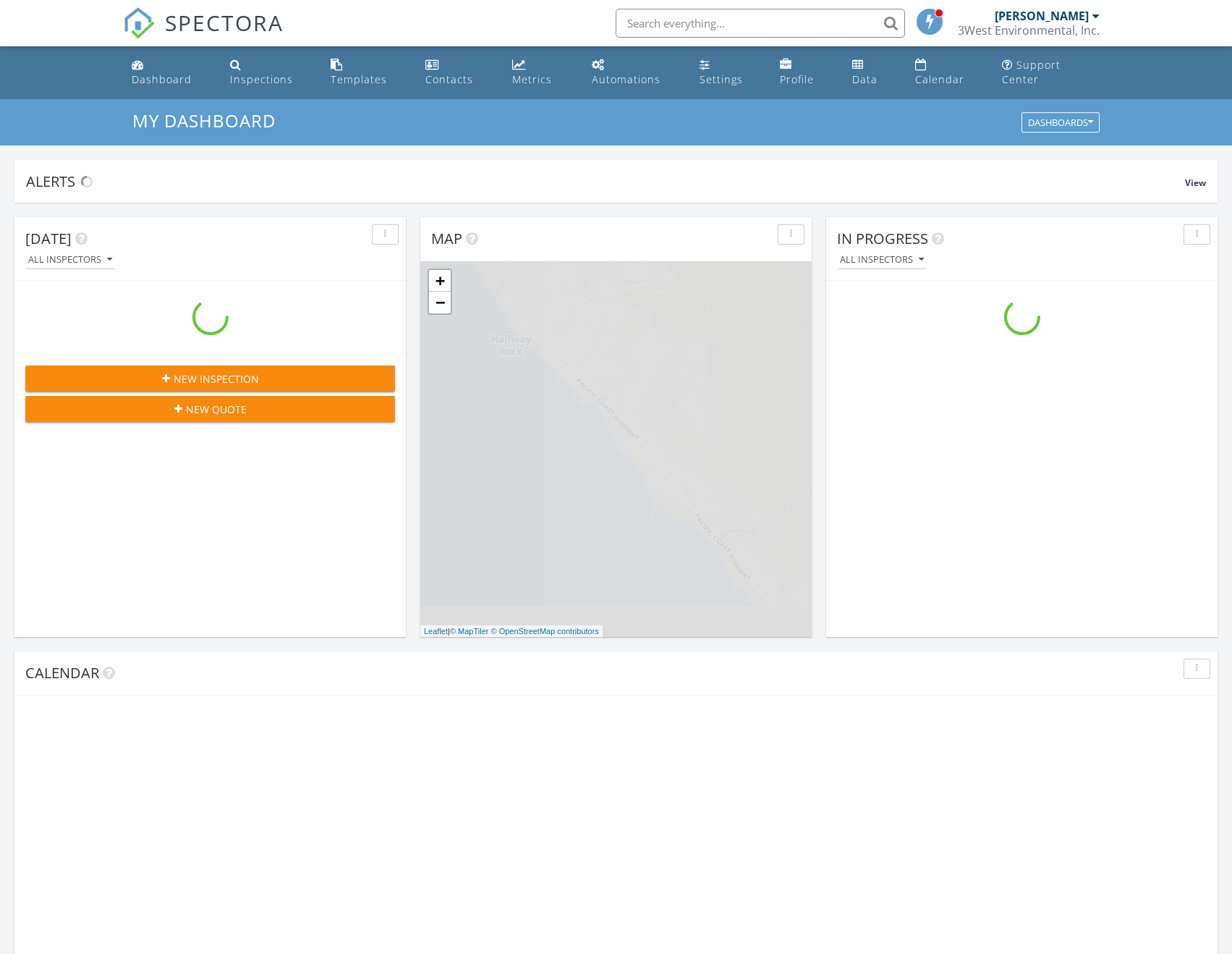
scroll to position [1339, 1254]
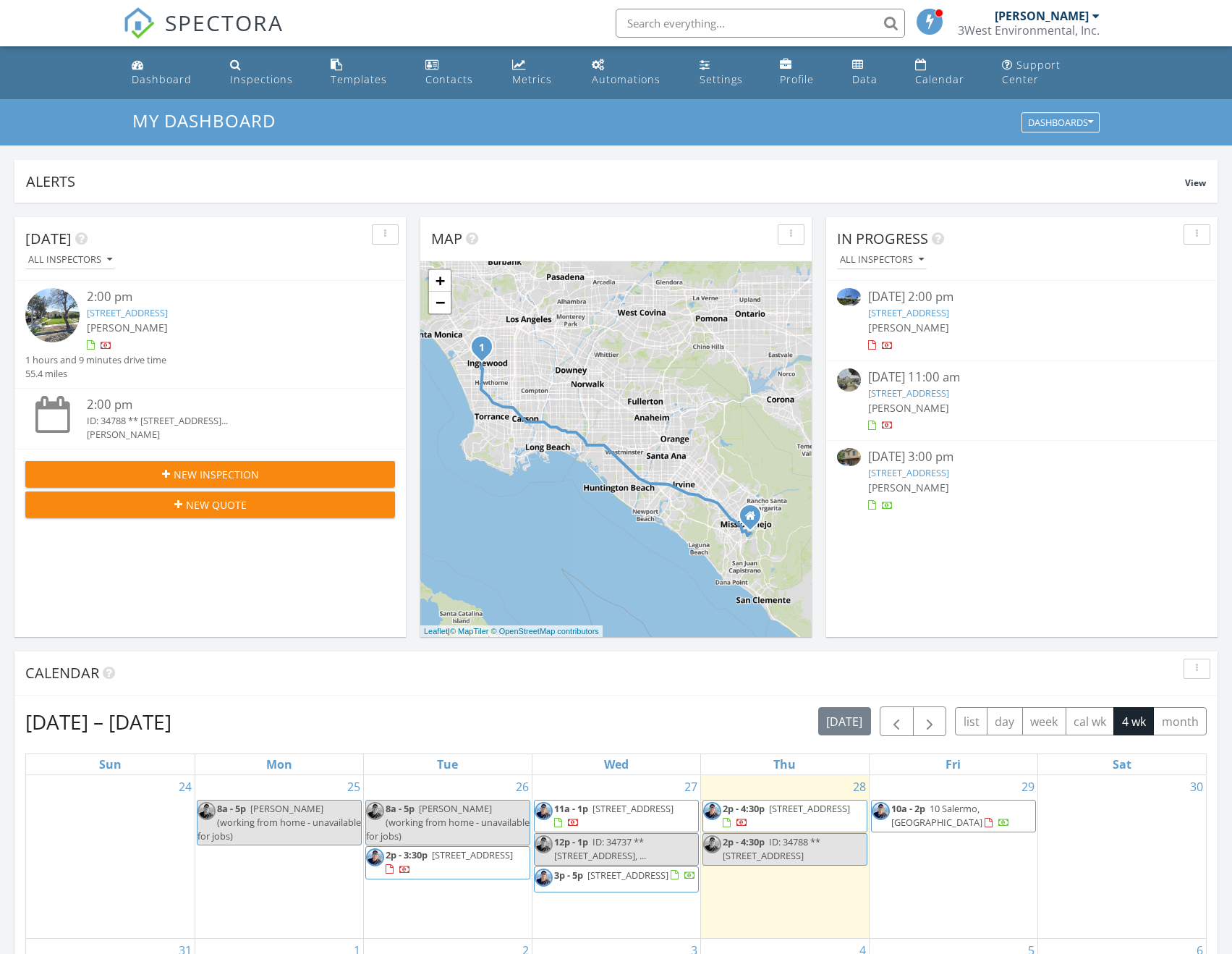
click at [362, 202] on div "[DATE] All Inspectors 2:00 pm [STREET_ADDRESS] [PERSON_NAME] 1 hours and 9 minu…" at bounding box center [616, 860] width 1232 height 1317
click at [409, 241] on div "[DATE] All Inspectors 2:00 pm [STREET_ADDRESS] [PERSON_NAME] 1 hours and 9 minu…" at bounding box center [616, 860] width 1232 height 1317
click at [239, 467] on span "New Inspection" at bounding box center [216, 474] width 86 height 15
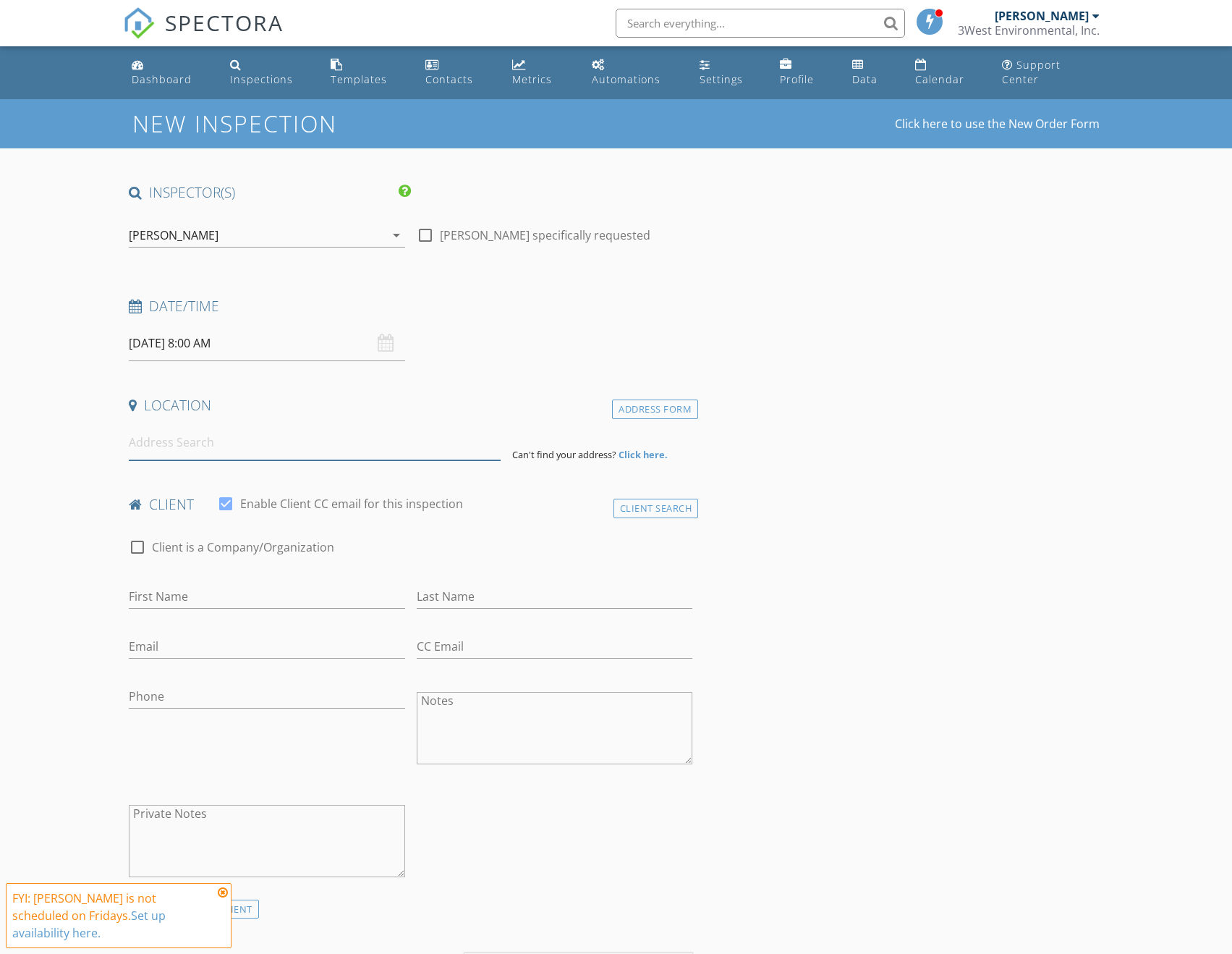
click at [265, 434] on input at bounding box center [314, 442] width 372 height 35
click at [207, 329] on input "[DATE] 8:00 AM" at bounding box center [266, 343] width 276 height 35
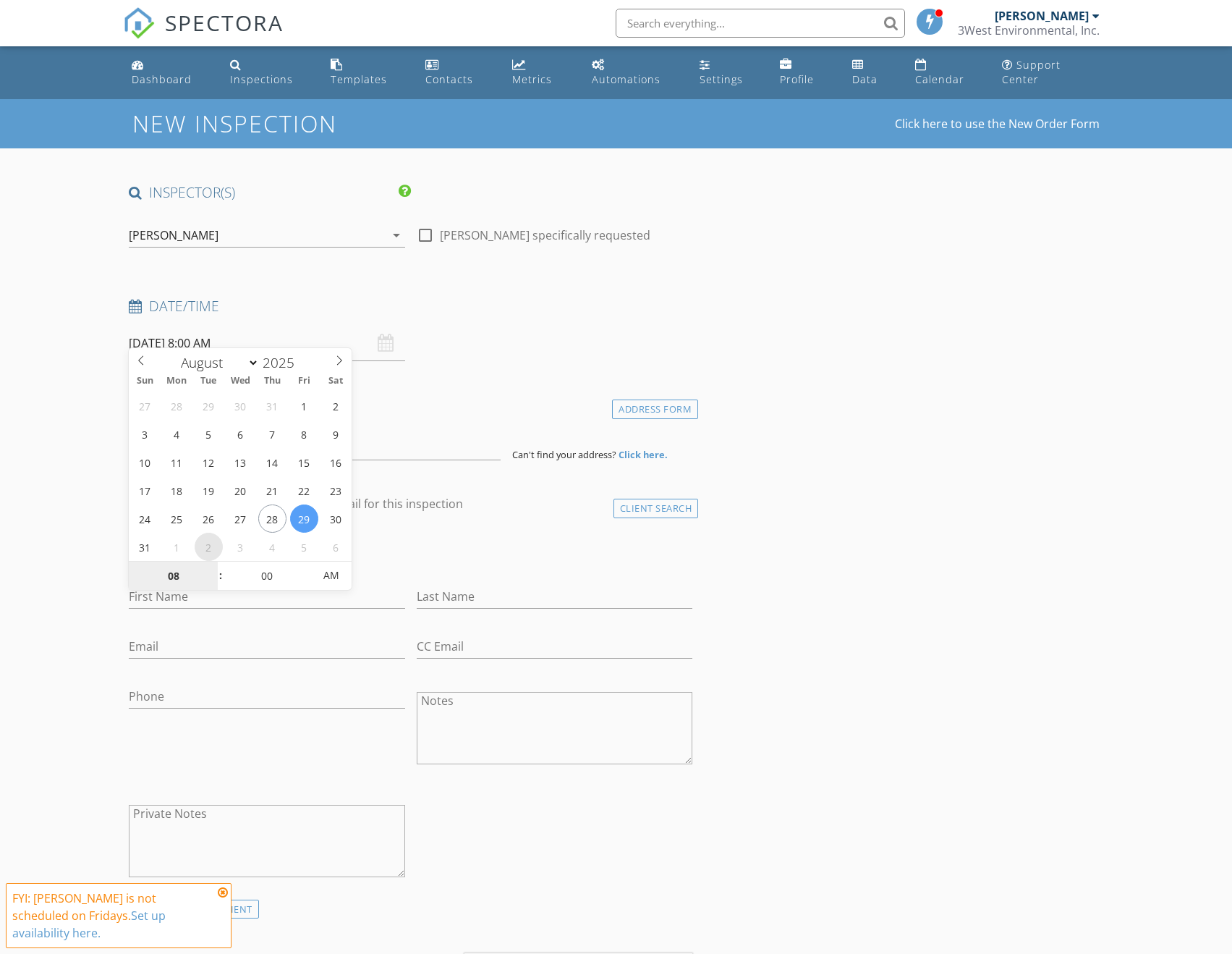
select select "8"
type input "[DATE] 8:00 AM"
type input "09"
type input "[DATE] 9:00 AM"
click at [215, 573] on span at bounding box center [213, 569] width 10 height 14
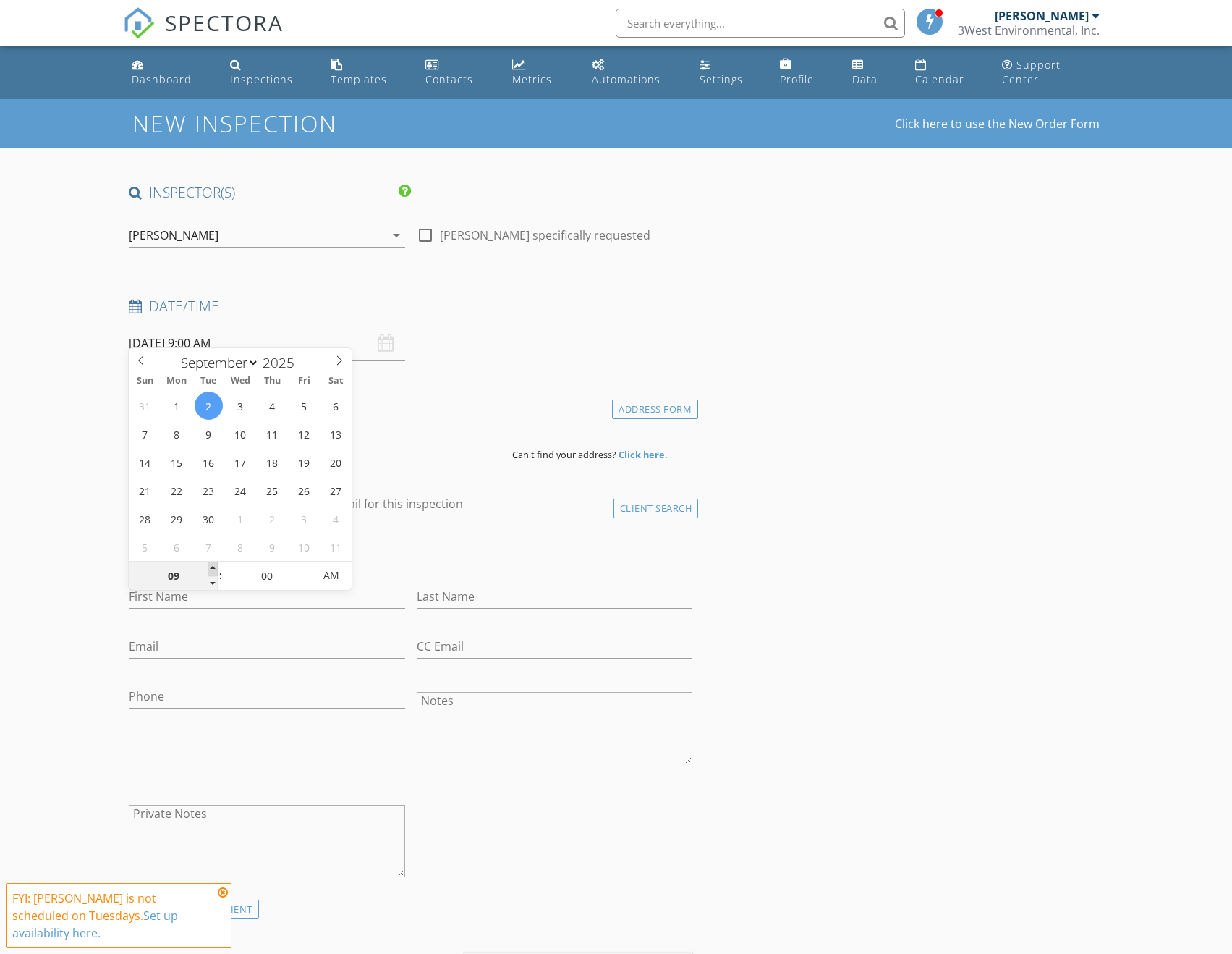
type input "10"
type input "[DATE] 10:00 AM"
click at [215, 573] on span at bounding box center [213, 569] width 10 height 14
drag, startPoint x: 82, startPoint y: 538, endPoint x: 92, endPoint y: 526, distance: 15.6
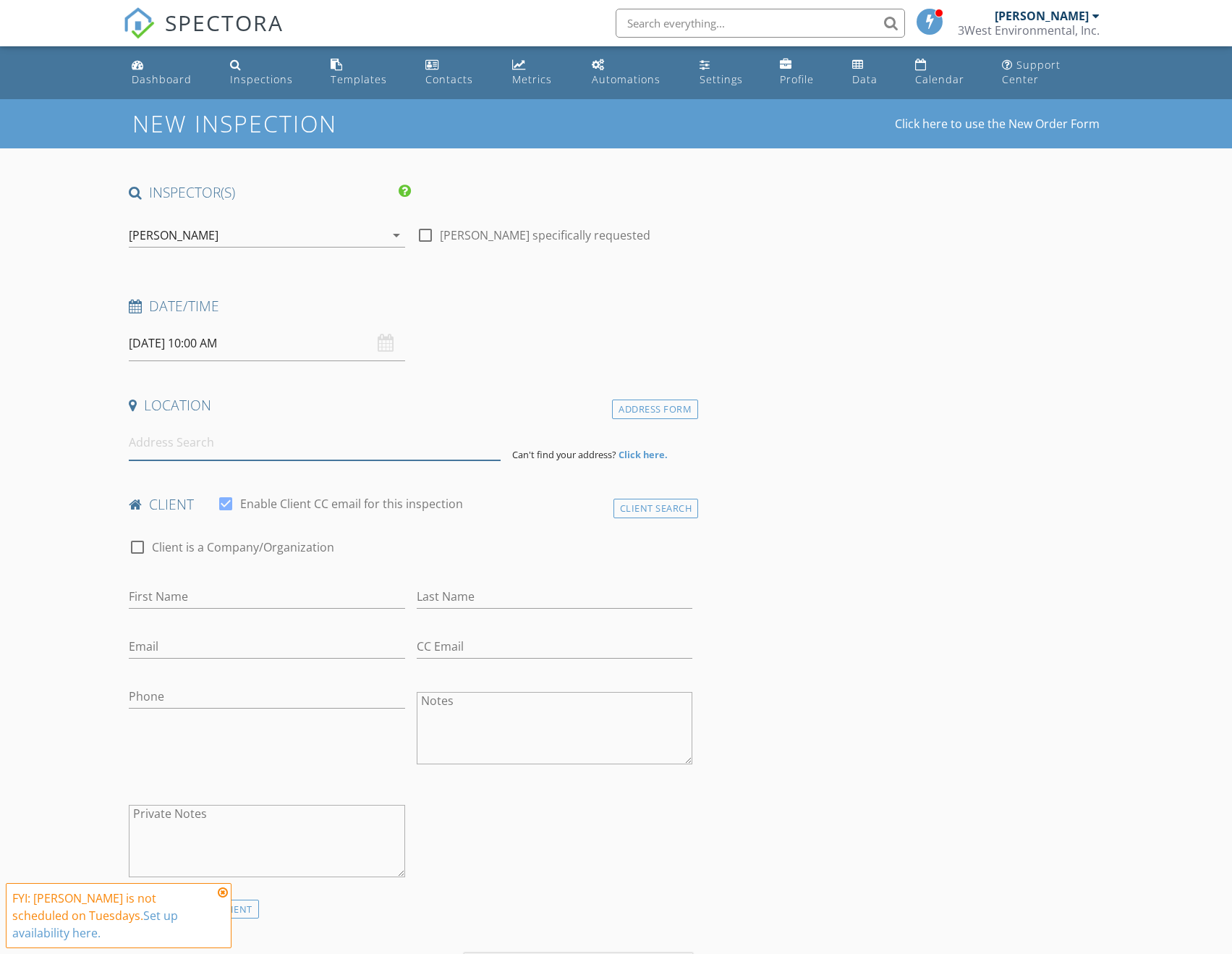
click at [200, 437] on input at bounding box center [314, 442] width 372 height 35
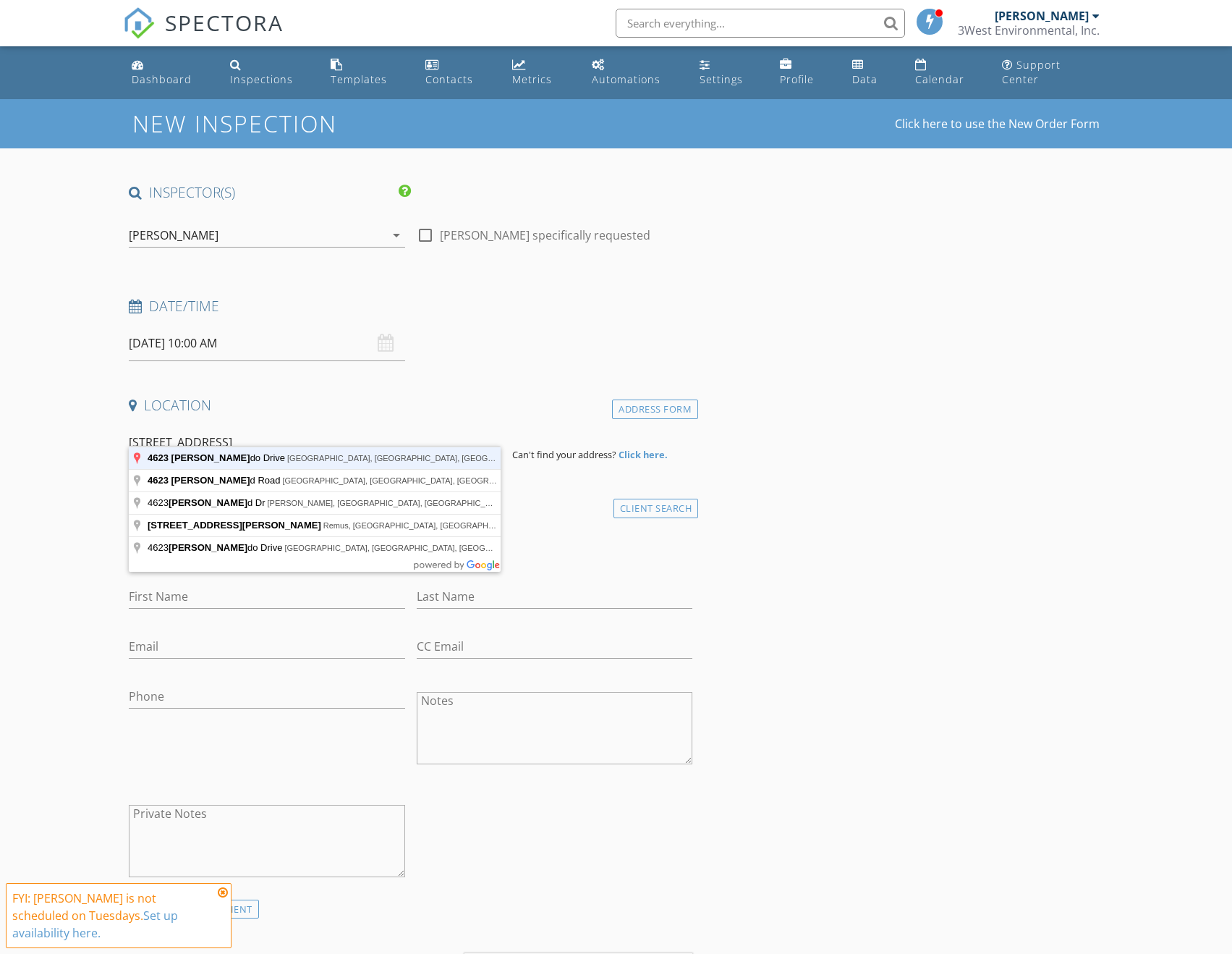
type input "4623 Rollando Drive, Rolling Hills Estates, CA, USA"
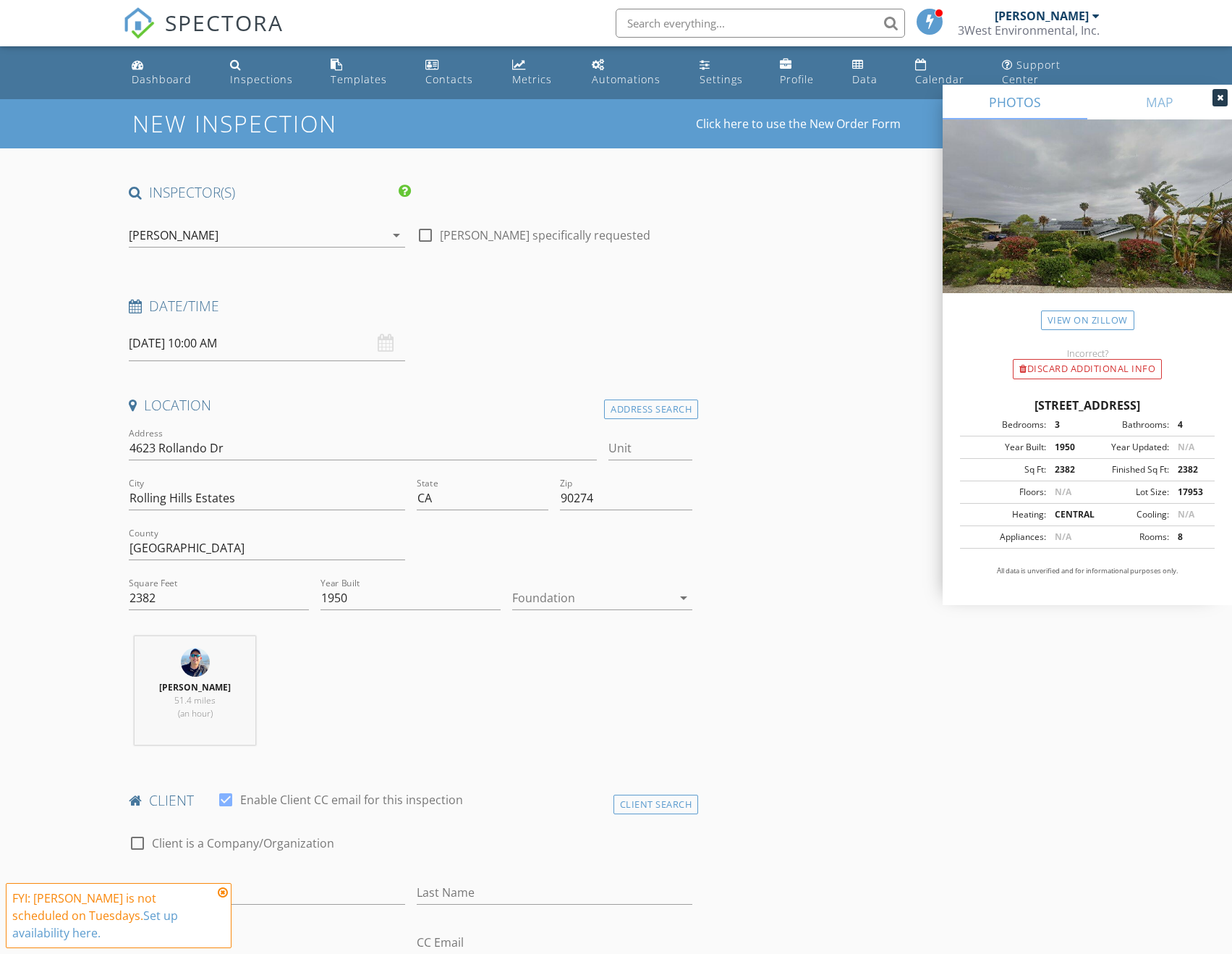
click at [620, 586] on div at bounding box center [592, 597] width 160 height 23
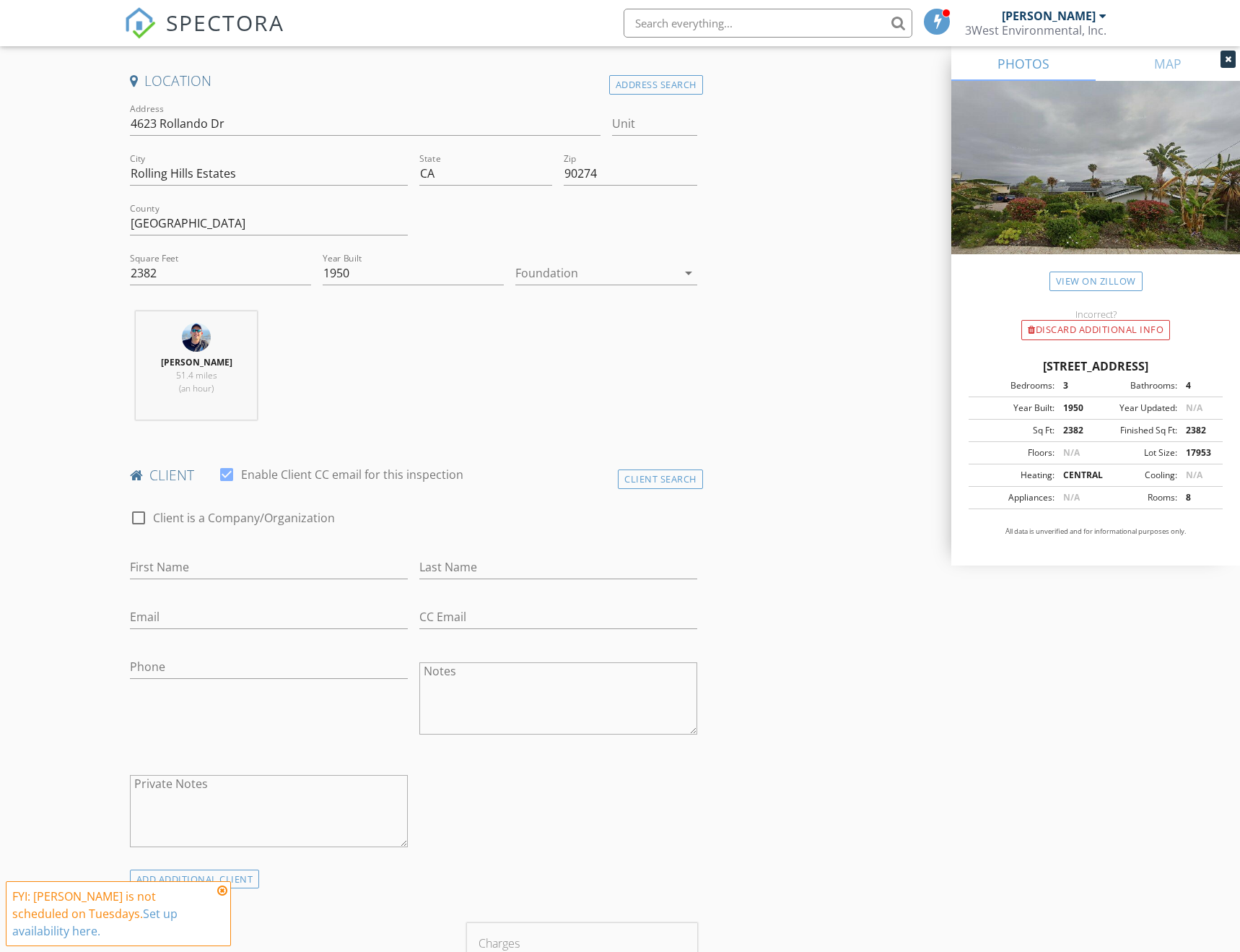
scroll to position [433, 0]
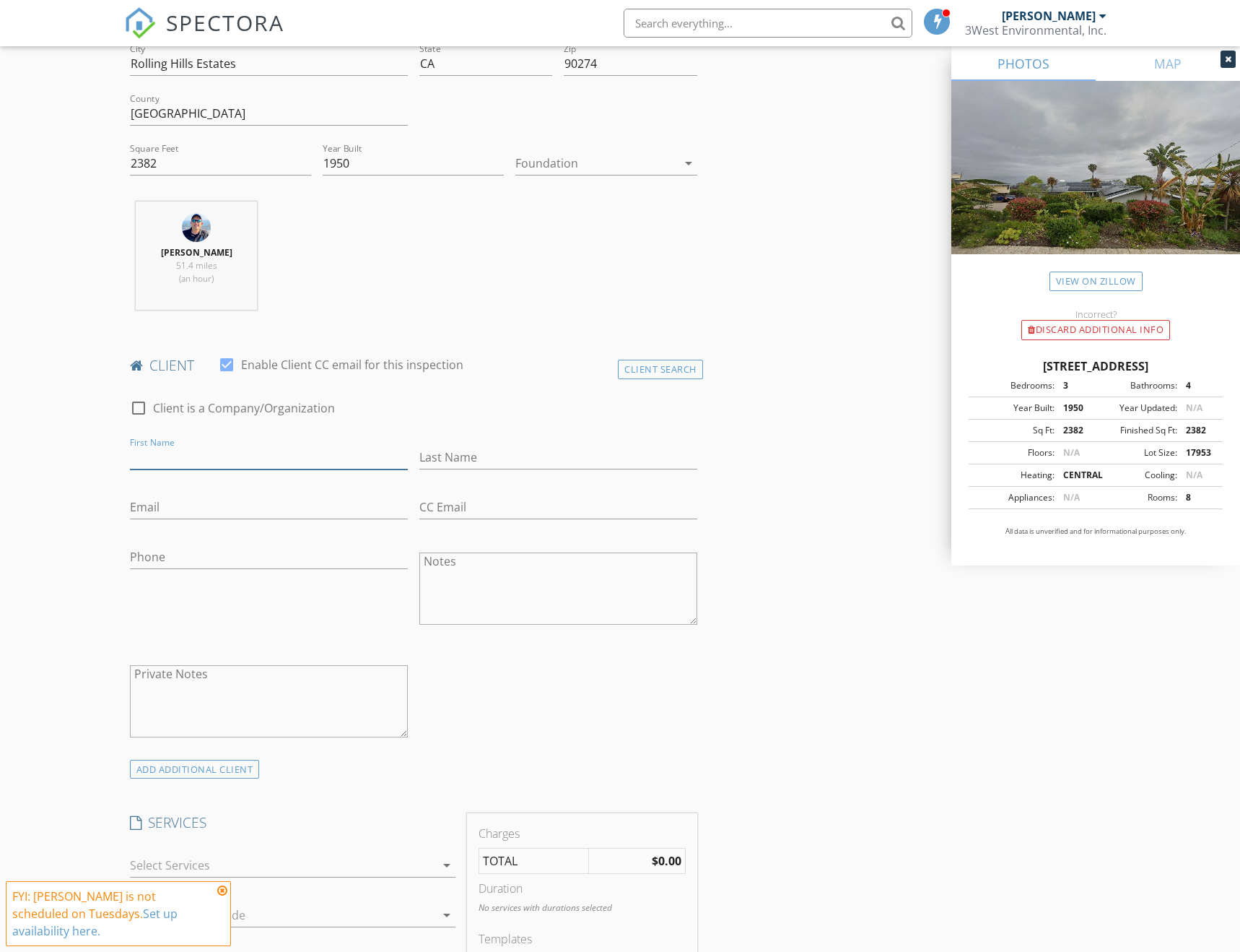
click at [318, 445] on input "First Name" at bounding box center [269, 457] width 278 height 24
click at [278, 445] on input "First Name" at bounding box center [269, 457] width 278 height 24
type input "[PERSON_NAME]"
click at [473, 448] on input "Last Name" at bounding box center [559, 457] width 278 height 24
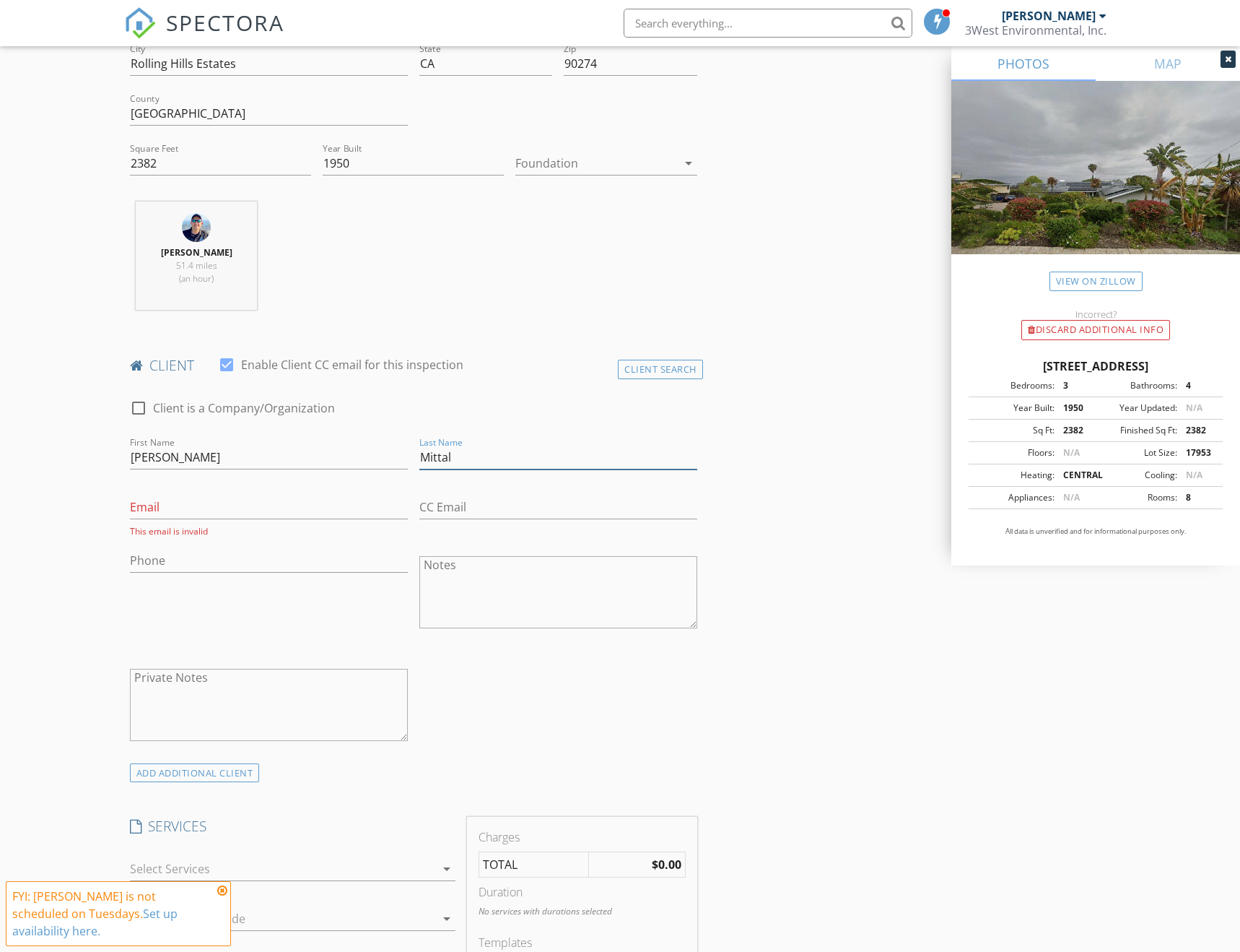
click at [504, 445] on input "Mittal" at bounding box center [559, 457] width 278 height 24
type input "[PERSON_NAME]"
click at [243, 496] on input "Email" at bounding box center [269, 508] width 278 height 24
click at [153, 496] on input "Email" at bounding box center [269, 508] width 278 height 24
paste input "[PERSON_NAME][EMAIL_ADDRESS][DOMAIN_NAME]"
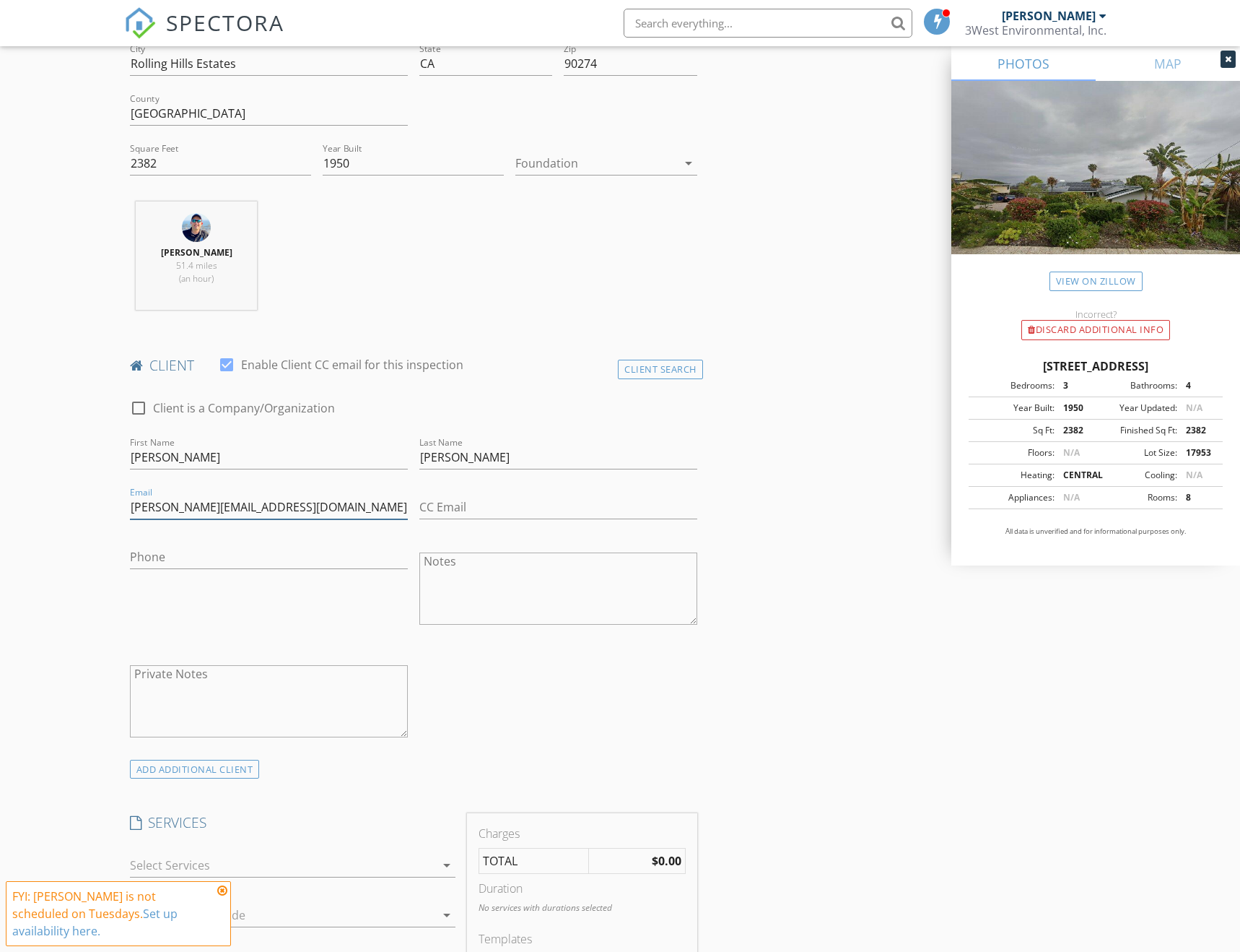
type input "[PERSON_NAME][EMAIL_ADDRESS][DOMAIN_NAME]"
click at [203, 545] on input "Phone" at bounding box center [269, 557] width 278 height 24
type input "[PHONE_NUMBER]"
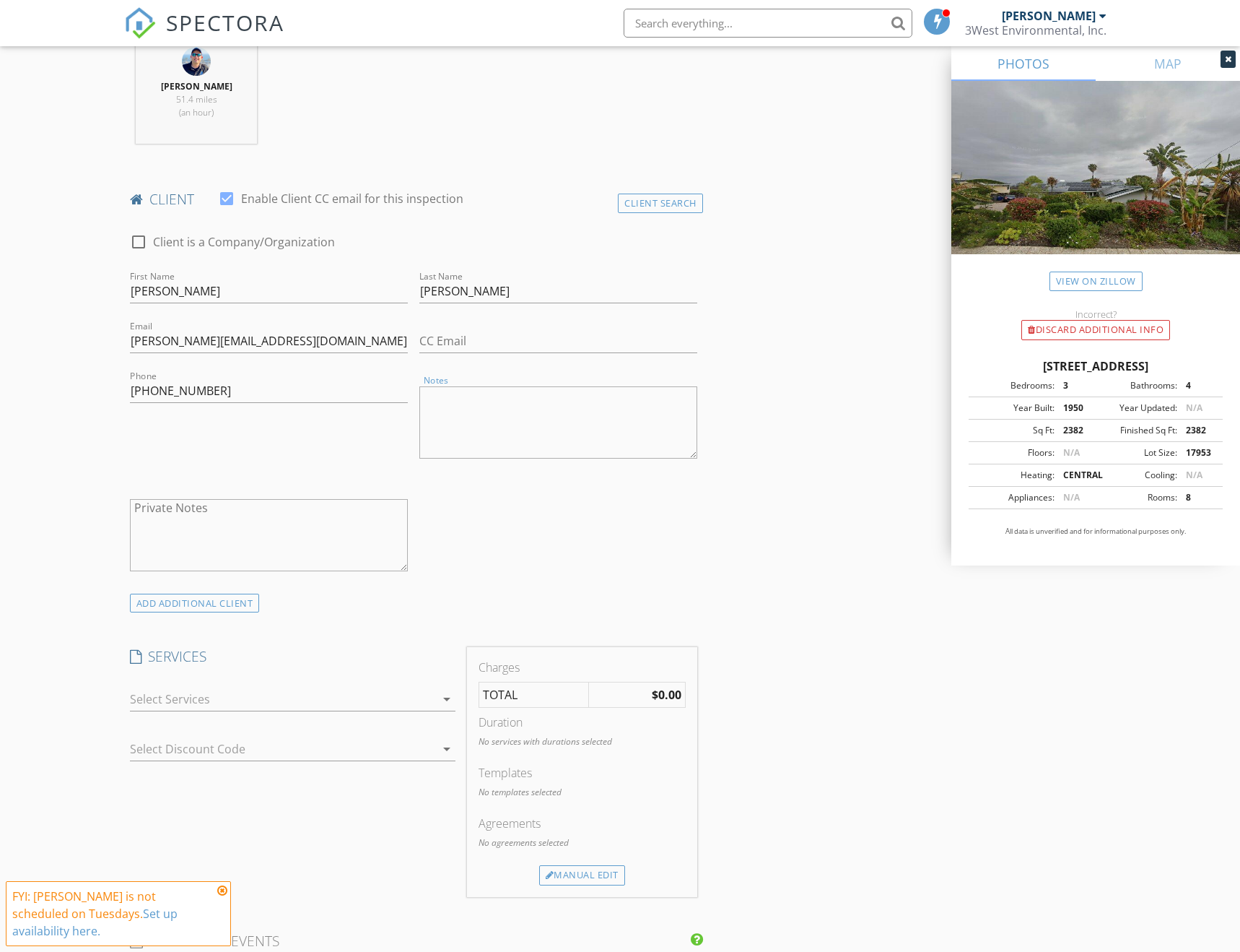
scroll to position [794, 0]
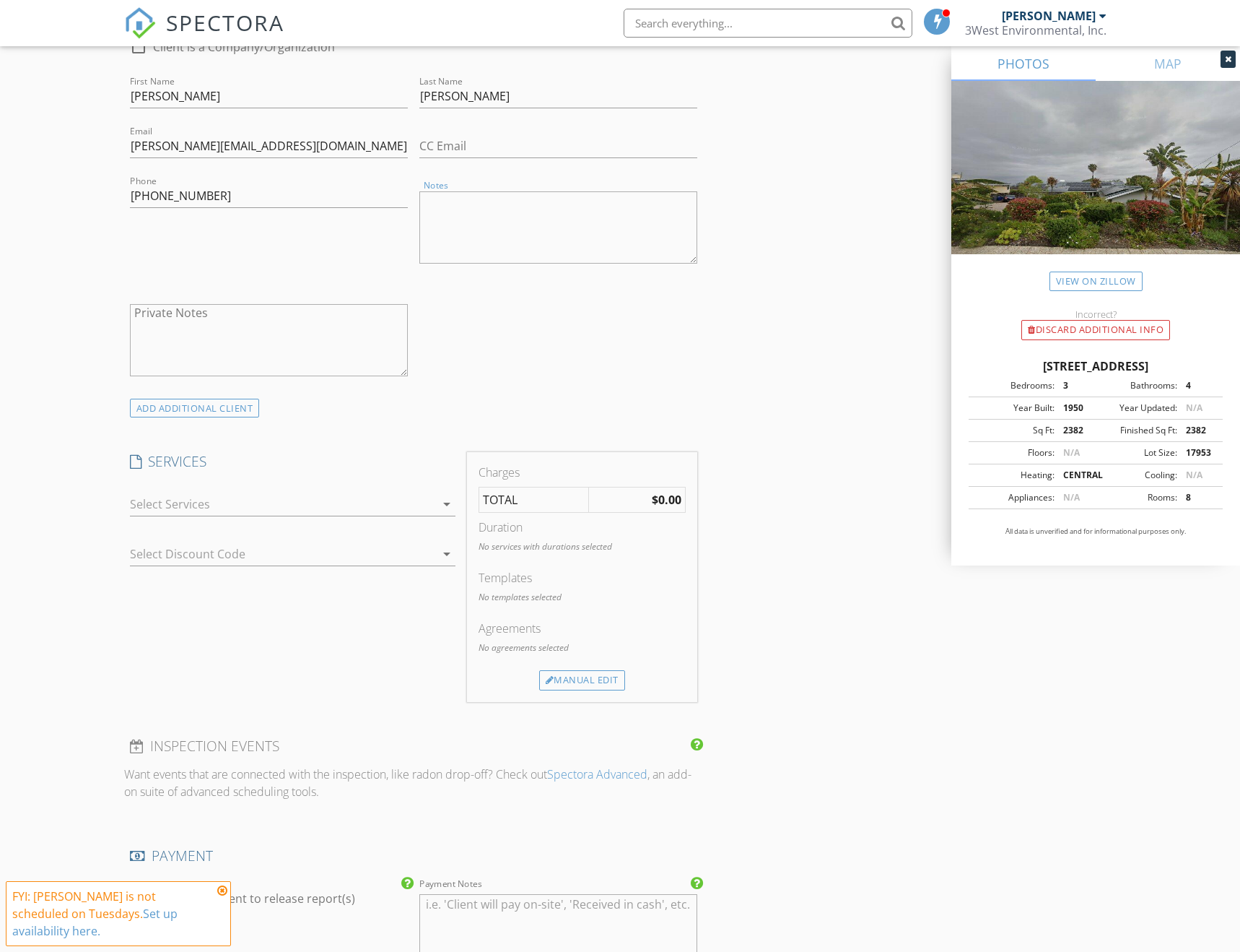
click at [333, 492] on div at bounding box center [283, 504] width 306 height 23
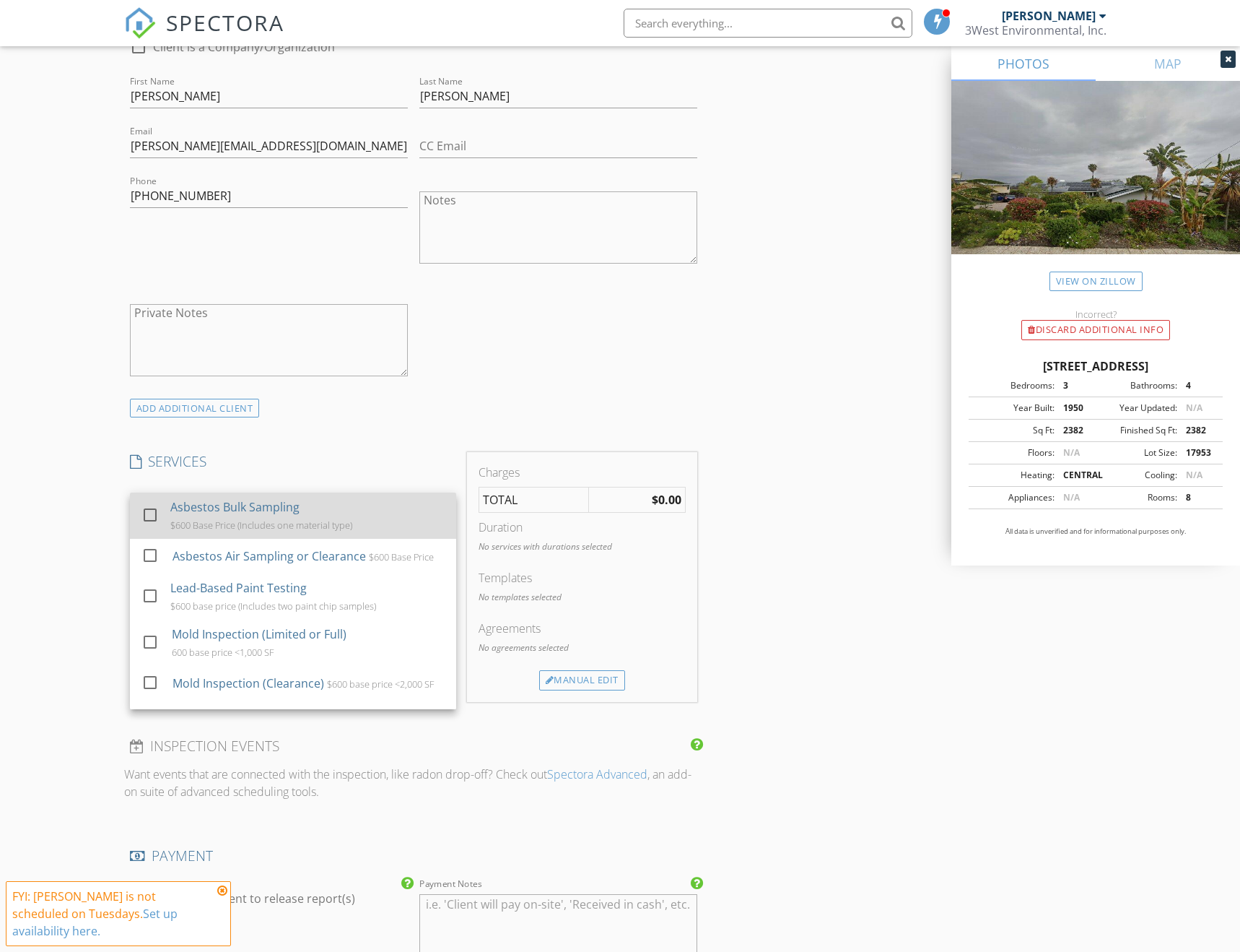
click at [146, 503] on div at bounding box center [150, 515] width 25 height 25
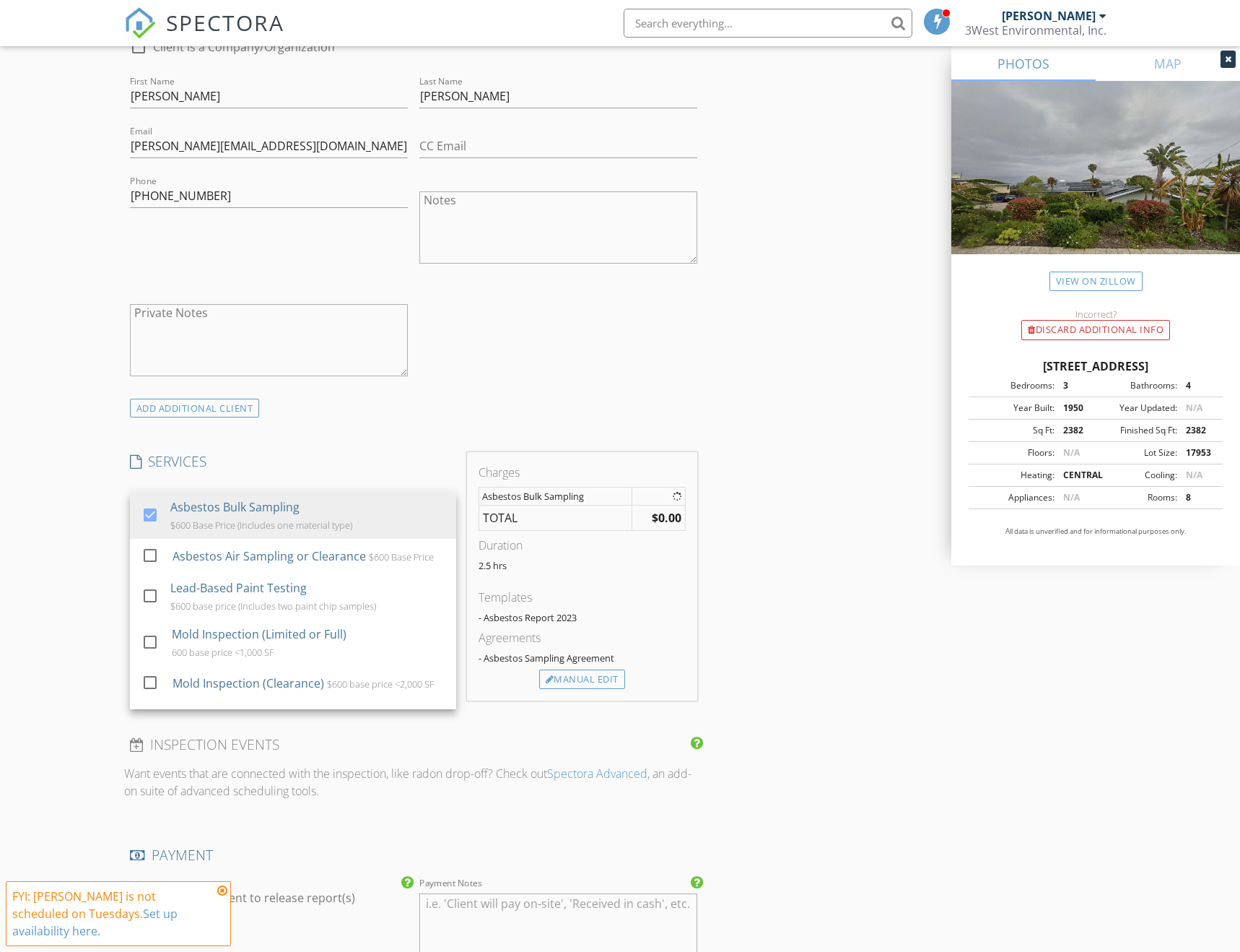
click at [80, 501] on div "New Inspection Click here to use the New Order Form INSPECTOR(S) check_box Timo…" at bounding box center [620, 764] width 1240 height 2918
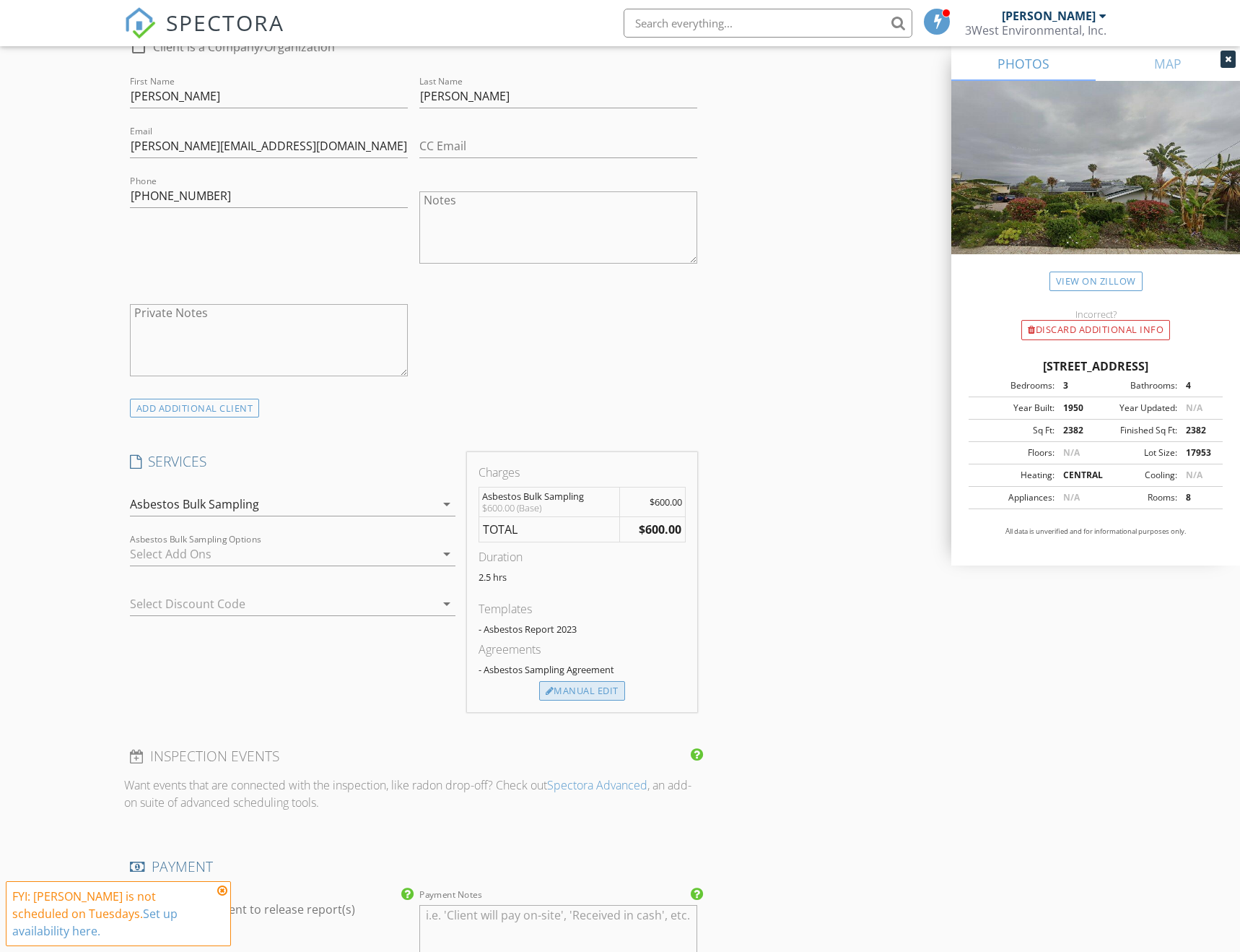
click at [570, 681] on div "Manual Edit" at bounding box center [582, 690] width 86 height 20
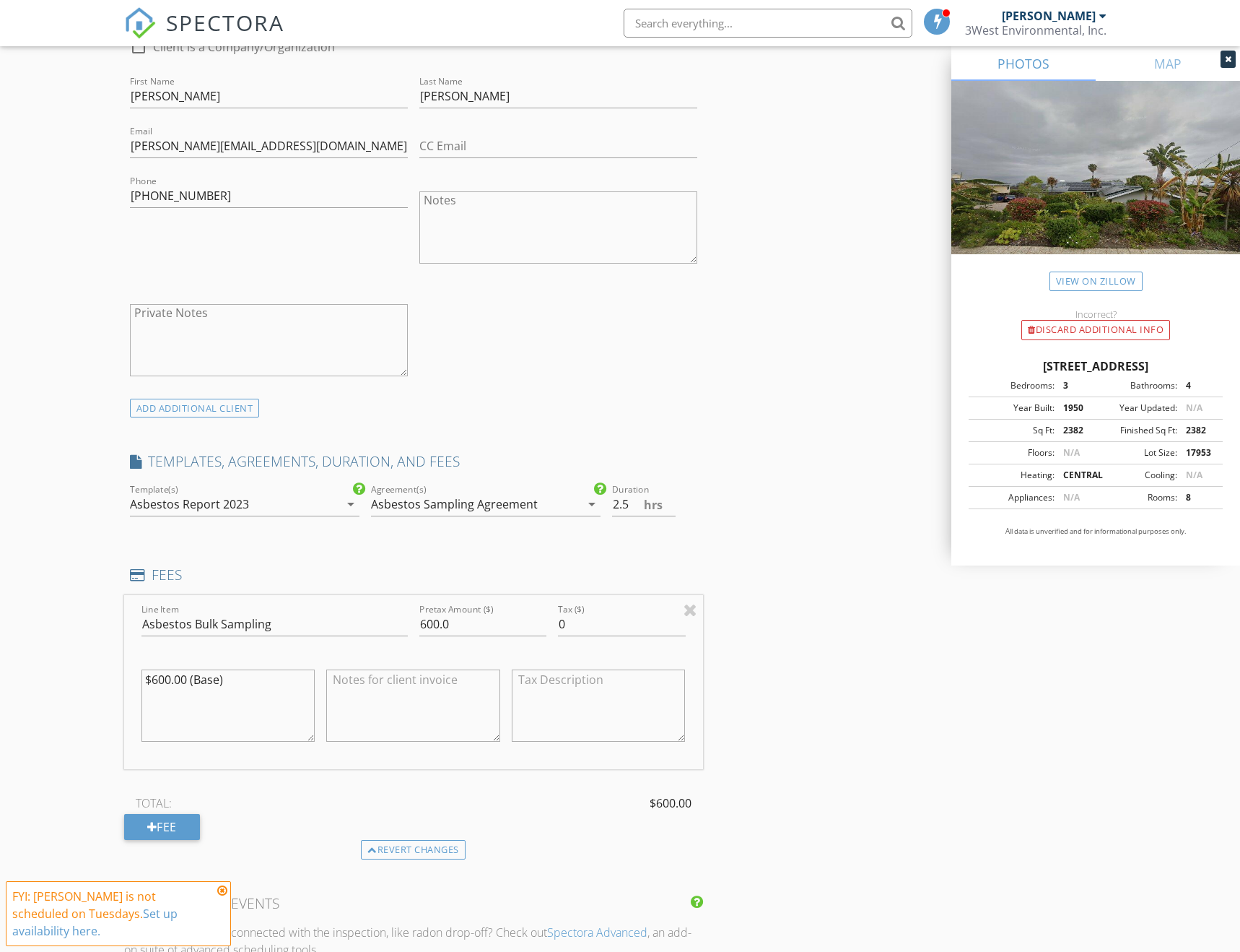
click at [439, 670] on textarea at bounding box center [413, 705] width 174 height 72
type textarea "Includes 1 material type"
click at [160, 814] on div "Fee" at bounding box center [162, 827] width 76 height 26
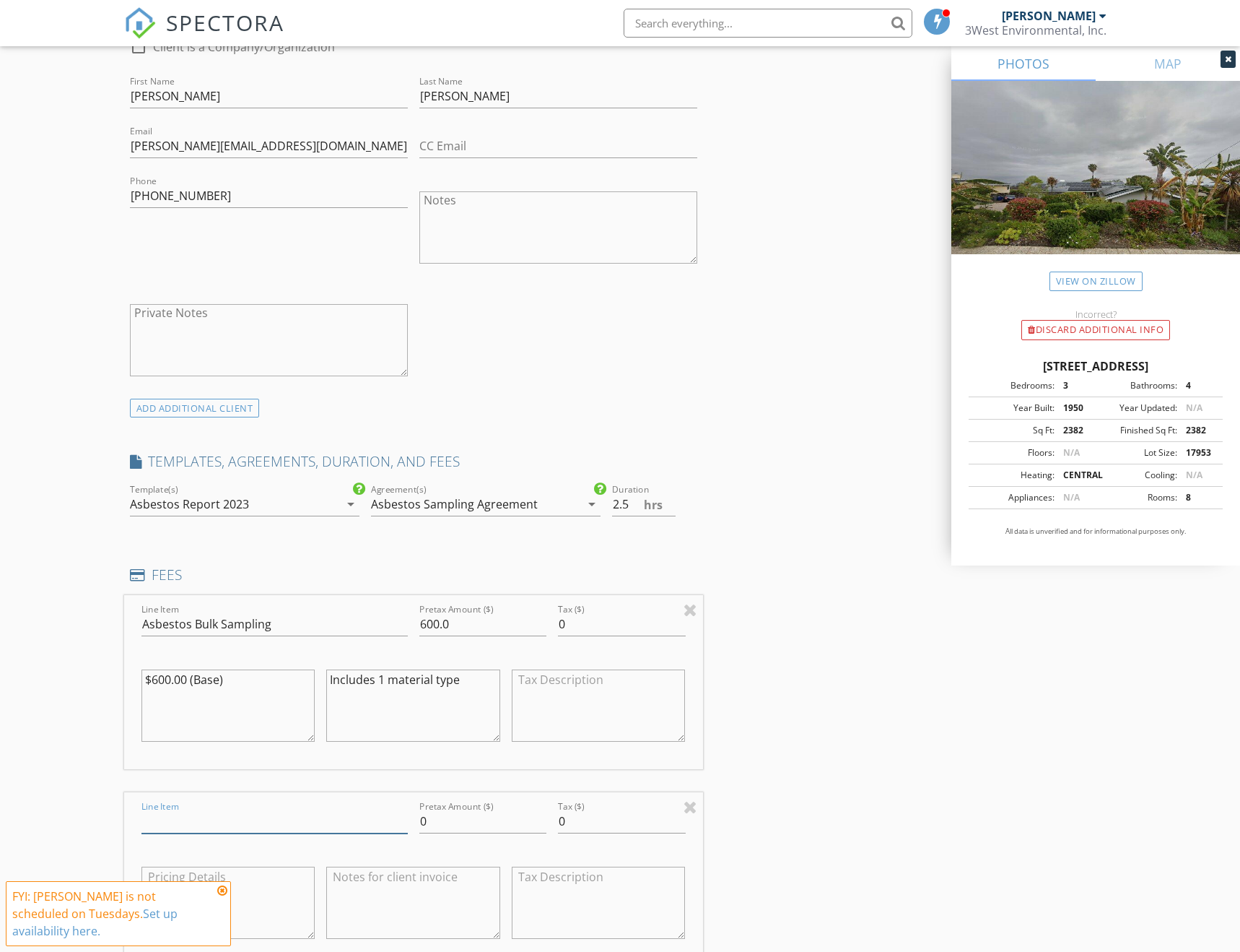
click at [191, 809] on input "Line Item" at bounding box center [274, 821] width 267 height 24
type input "Additional material types for asbestos"
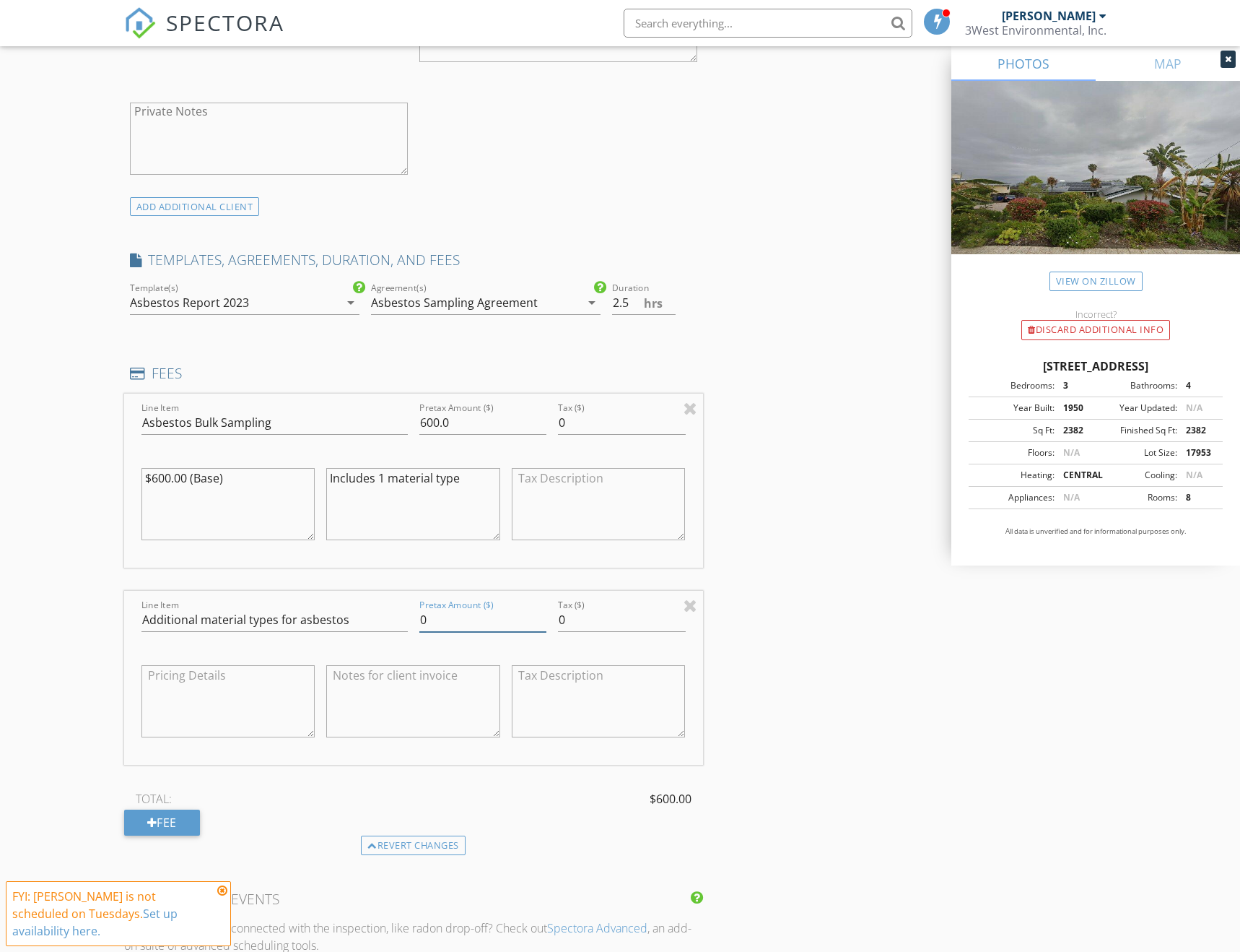
scroll to position [1083, 0]
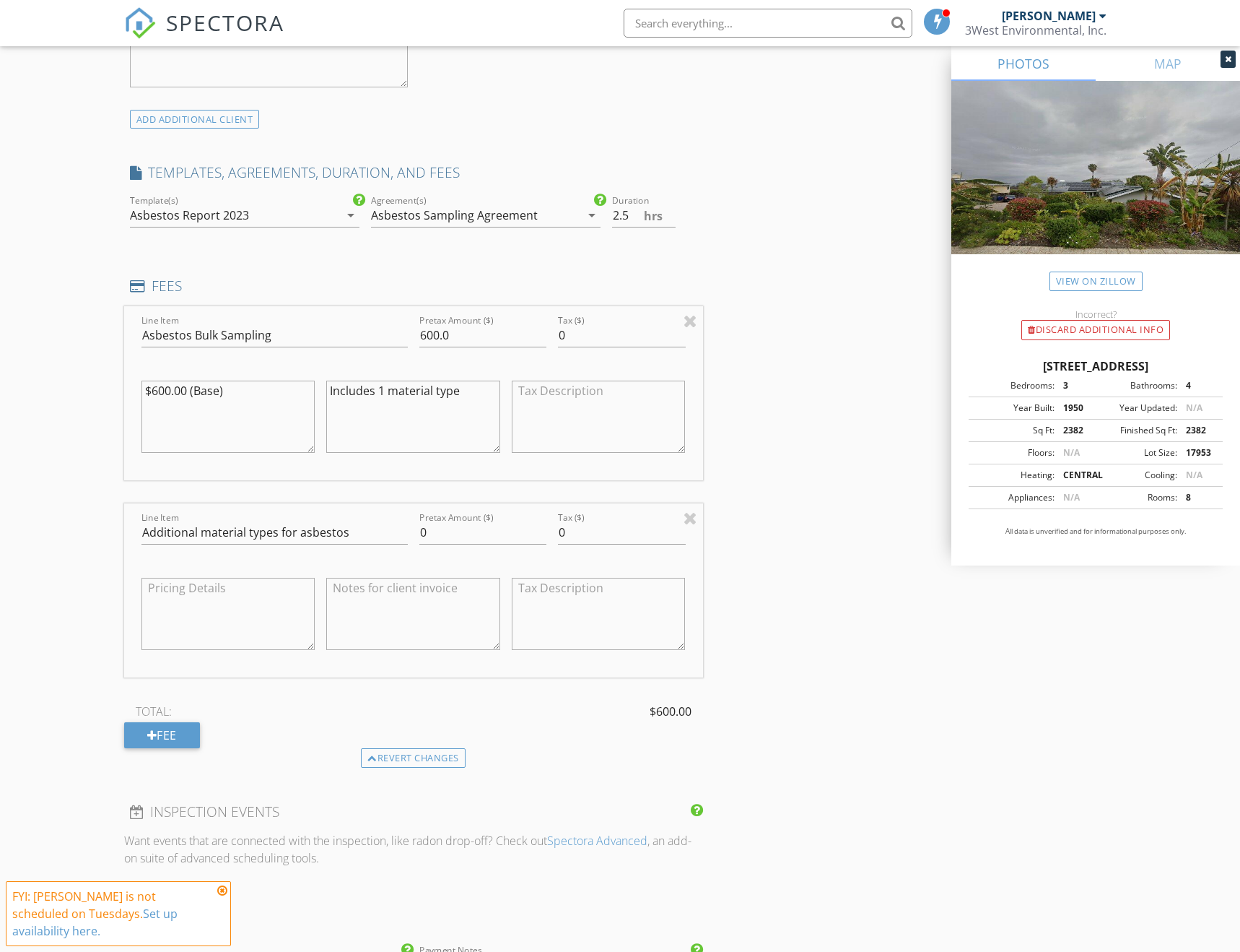
click at [425, 616] on textarea at bounding box center [413, 614] width 174 height 72
type textarea "$200 per additional material type x 3-5 estimated"
click at [170, 722] on div "Fee" at bounding box center [162, 735] width 76 height 26
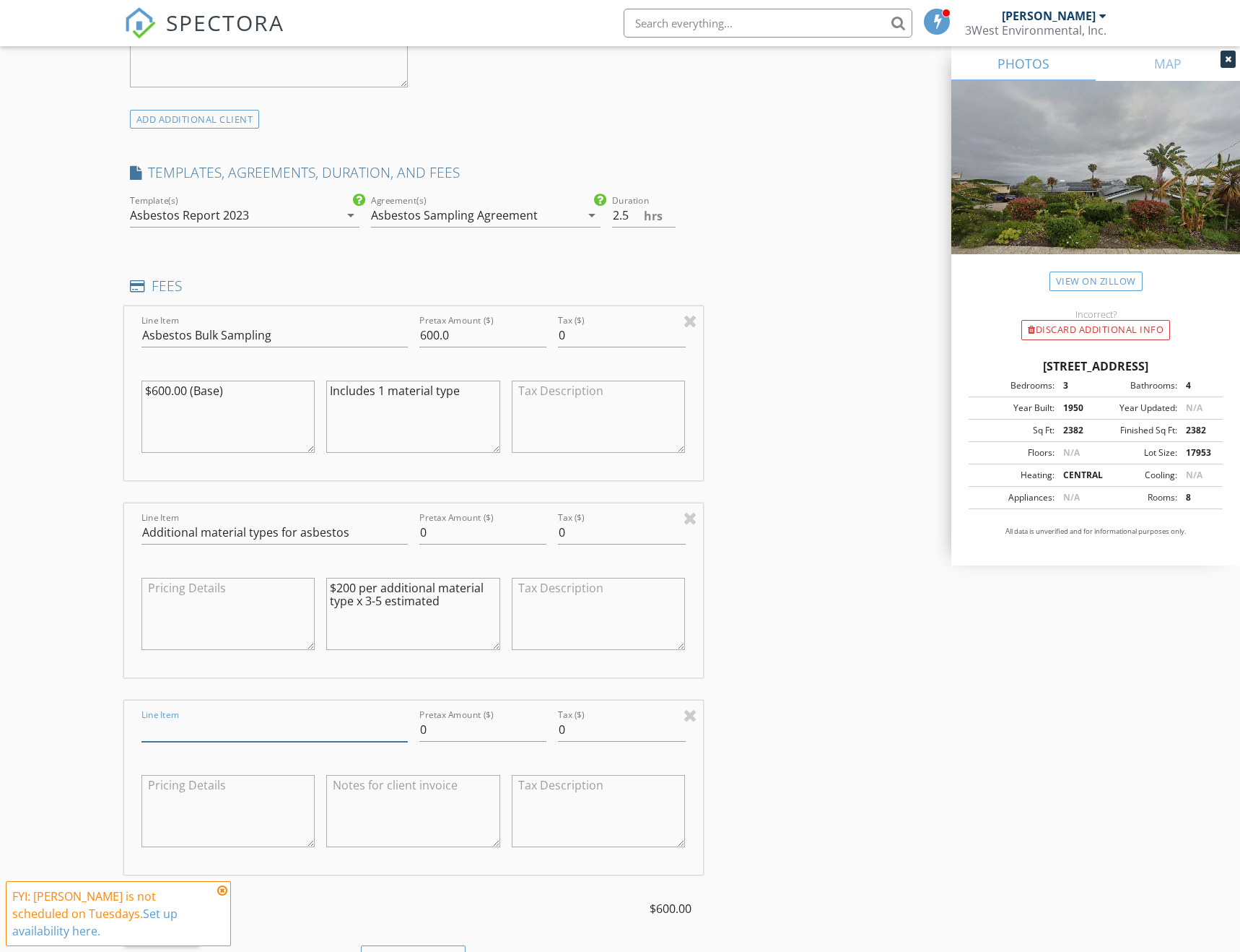
click at [170, 717] on input "Line Item" at bounding box center [274, 729] width 267 height 24
type input "Lead-Based Paint XRF Testing"
type input "750"
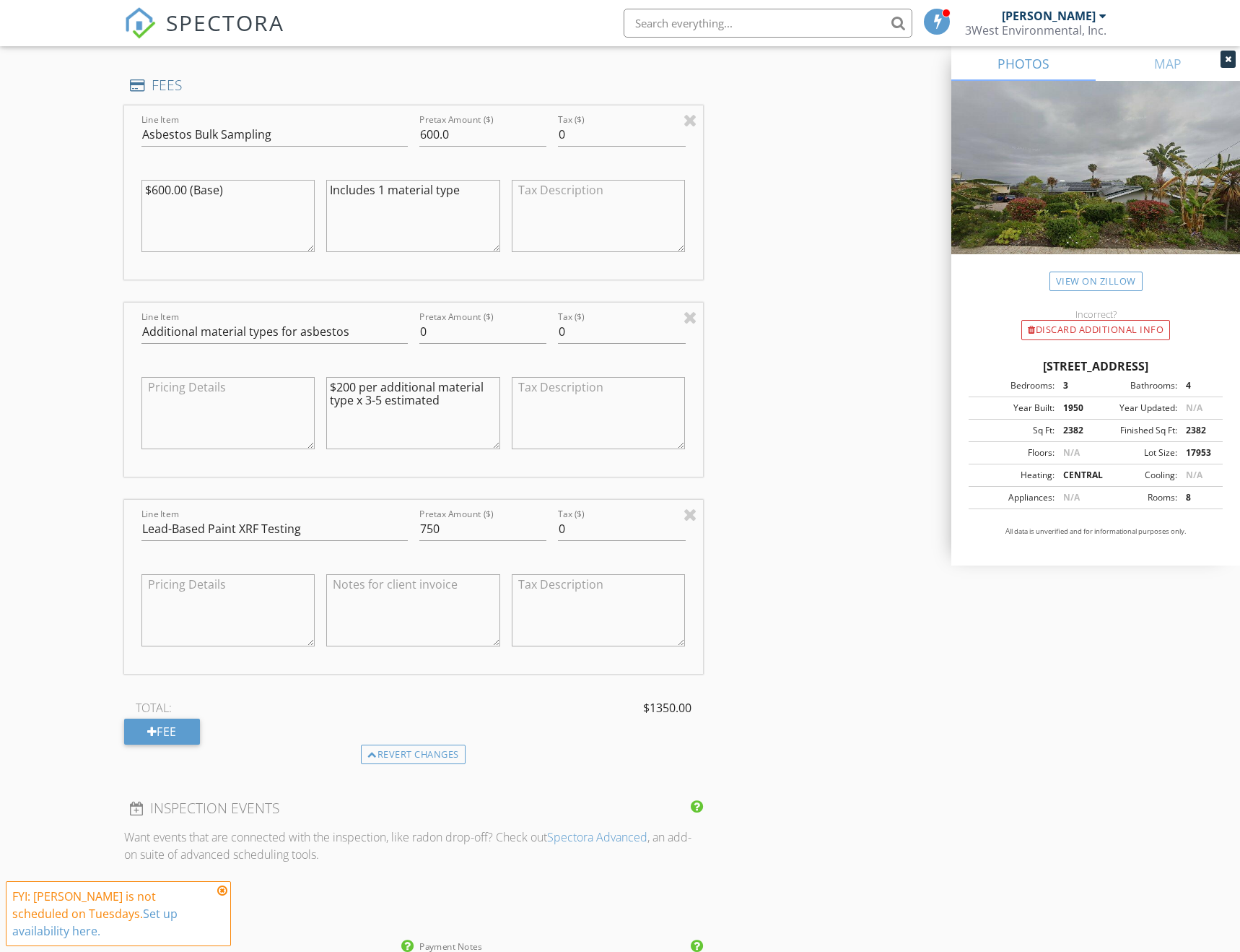
scroll to position [1372, 0]
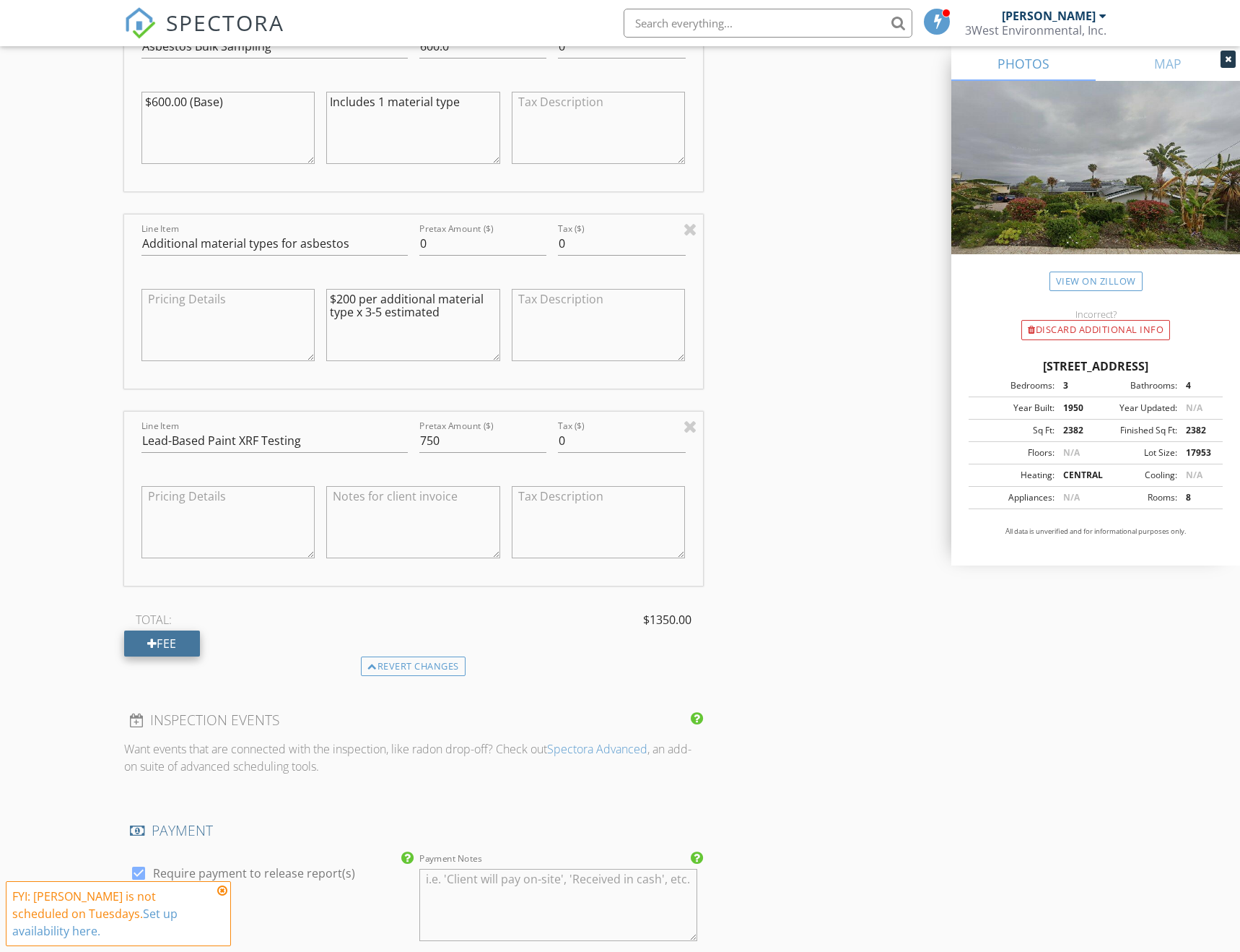
click at [163, 630] on div "Fee" at bounding box center [162, 643] width 76 height 26
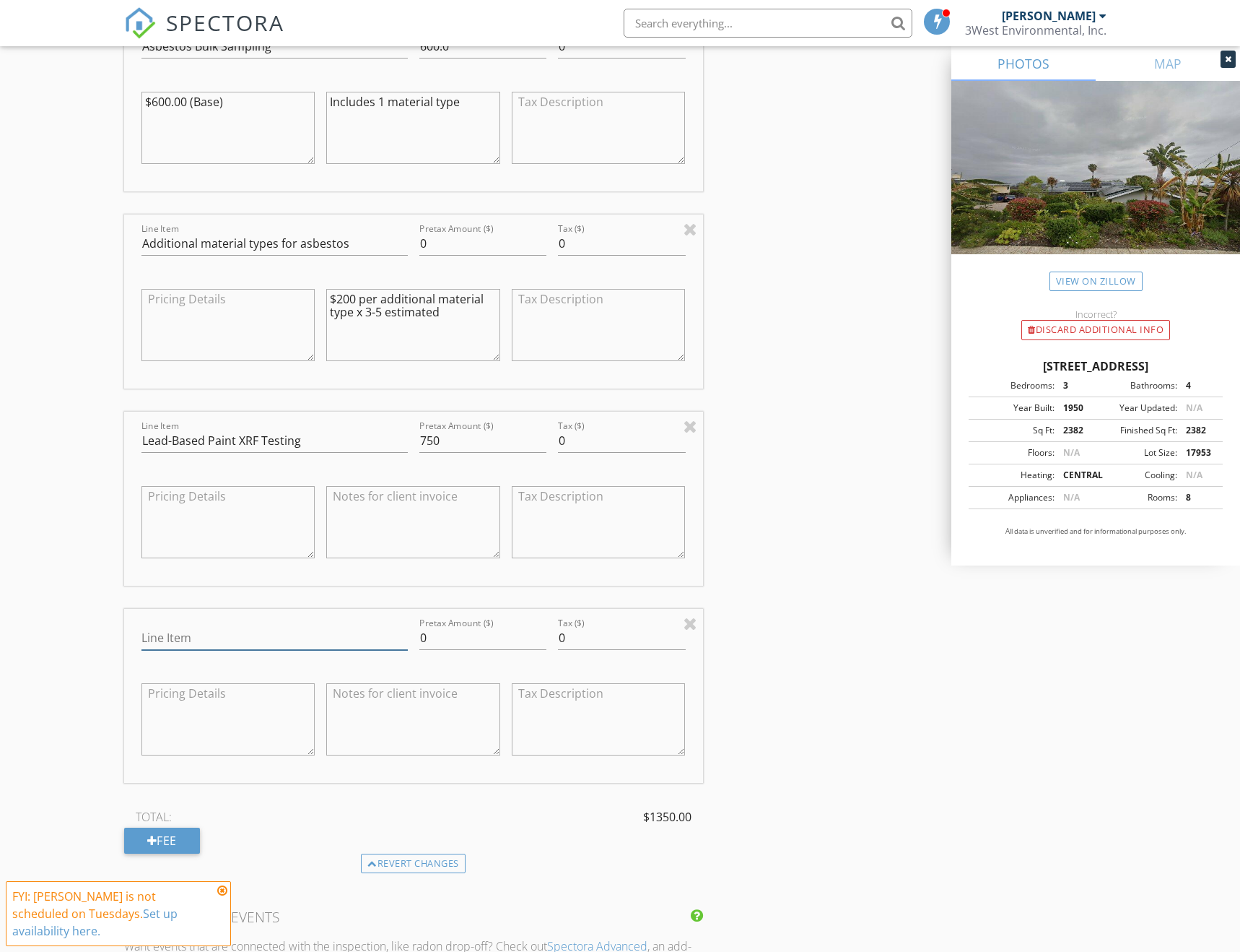
click at [191, 626] on input "Line Item" at bounding box center [274, 638] width 267 height 24
type input "Discount"
type input "-300"
type textarea "Discount for asbestos/lead."
drag, startPoint x: 452, startPoint y: 231, endPoint x: 383, endPoint y: 233, distance: 69.0
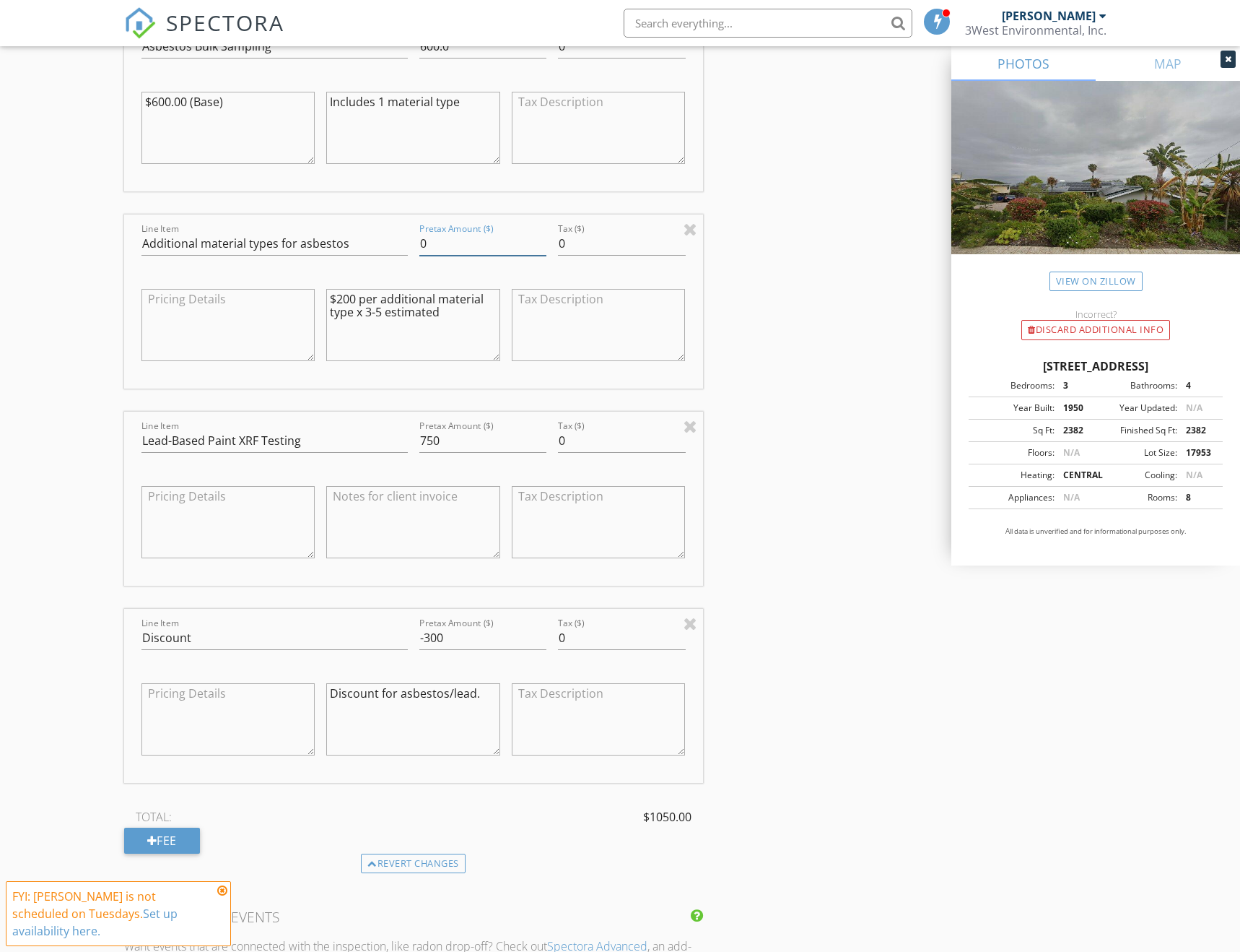
click at [385, 233] on div "Line Item Additional material types for asbestos Pretax Amount ($) 0 Tax ($) 0 …" at bounding box center [414, 302] width 579 height 174
type input "400"
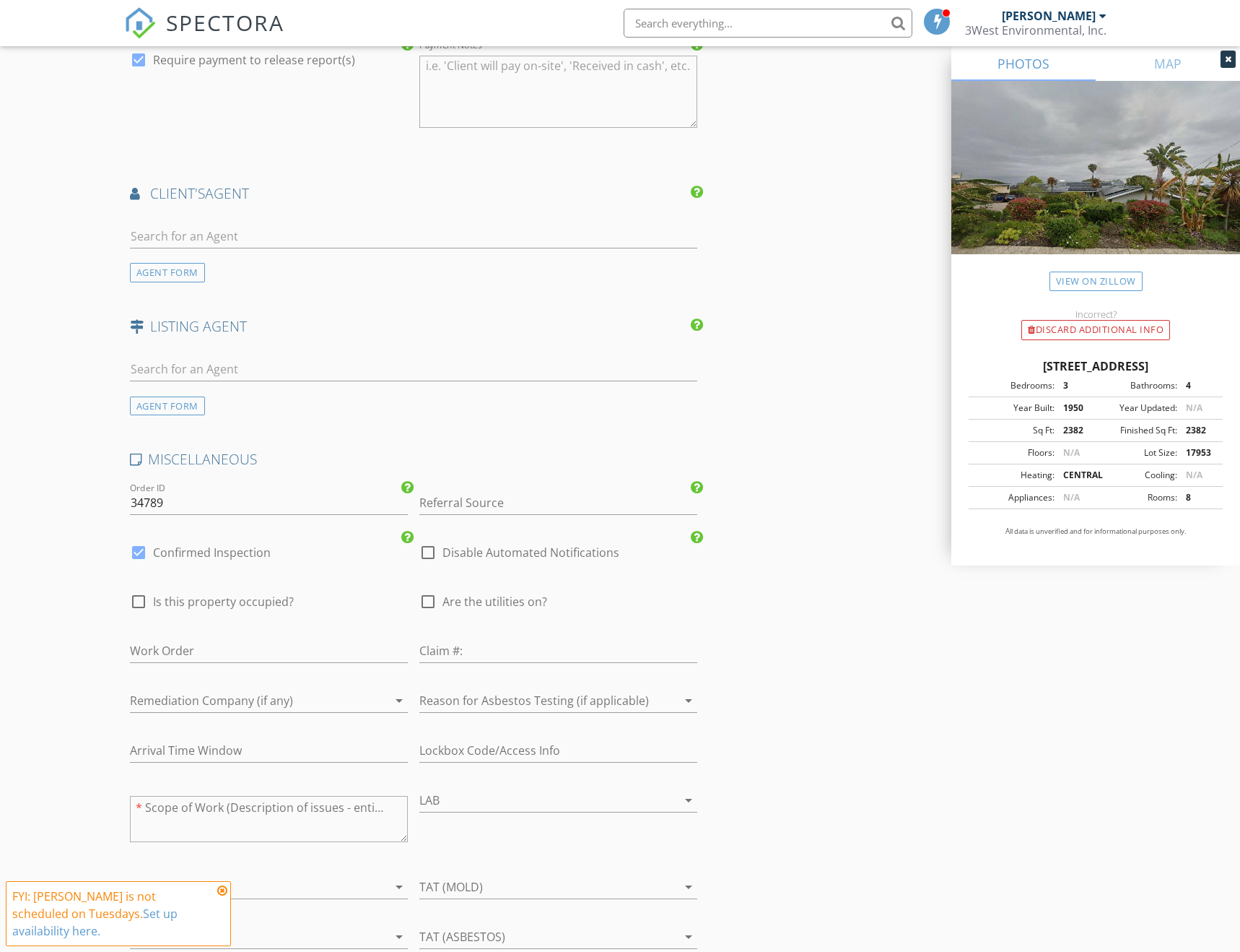
scroll to position [2383, 0]
click at [458, 493] on input "Referral Source" at bounding box center [559, 502] width 278 height 24
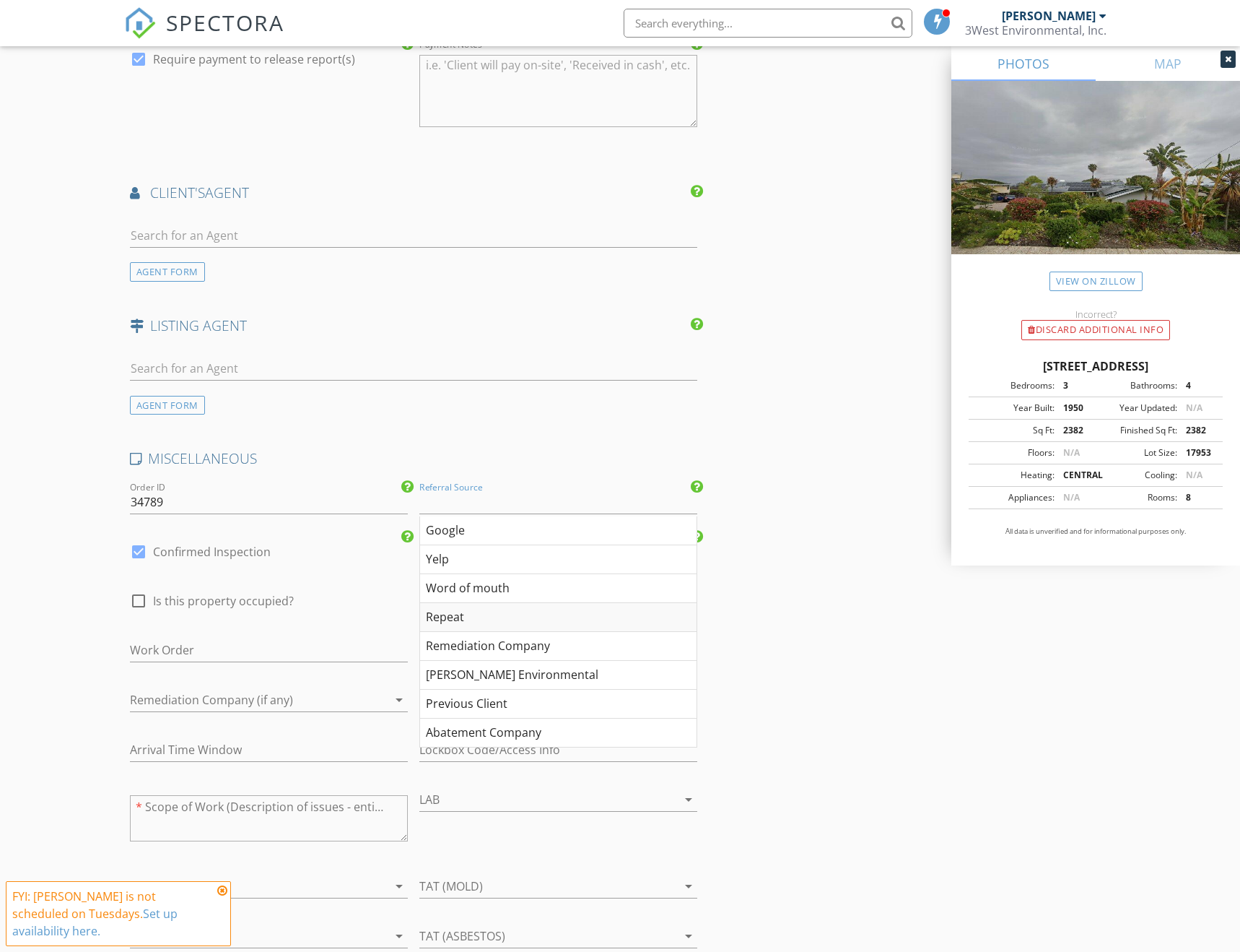
click at [466, 603] on div "Repeat" at bounding box center [559, 618] width 277 height 29
type input "Repeat"
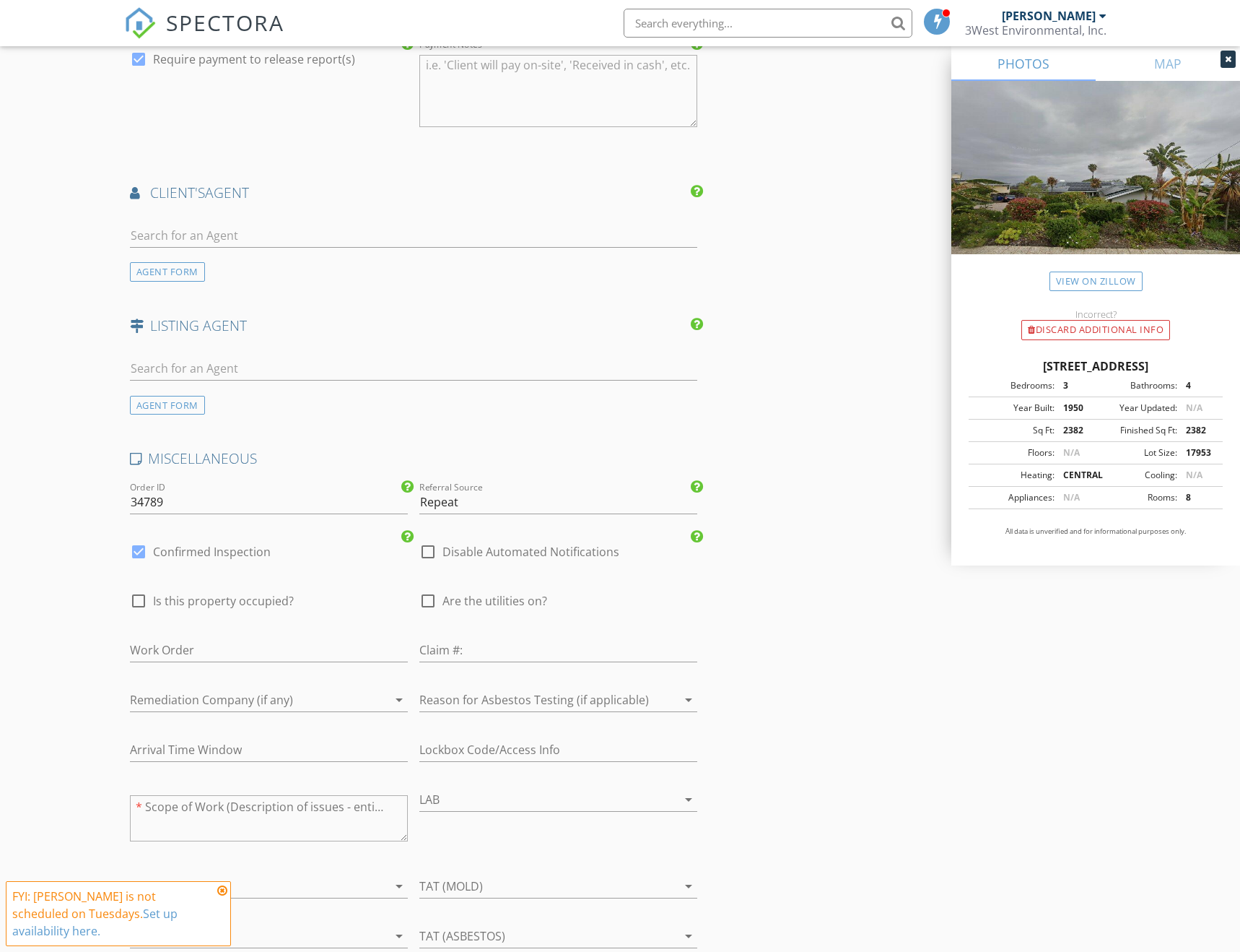
click at [194, 544] on label "Confirmed Inspection" at bounding box center [211, 551] width 117 height 14
checkbox input "false"
checkbox input "true"
click at [231, 688] on div at bounding box center [249, 699] width 238 height 23
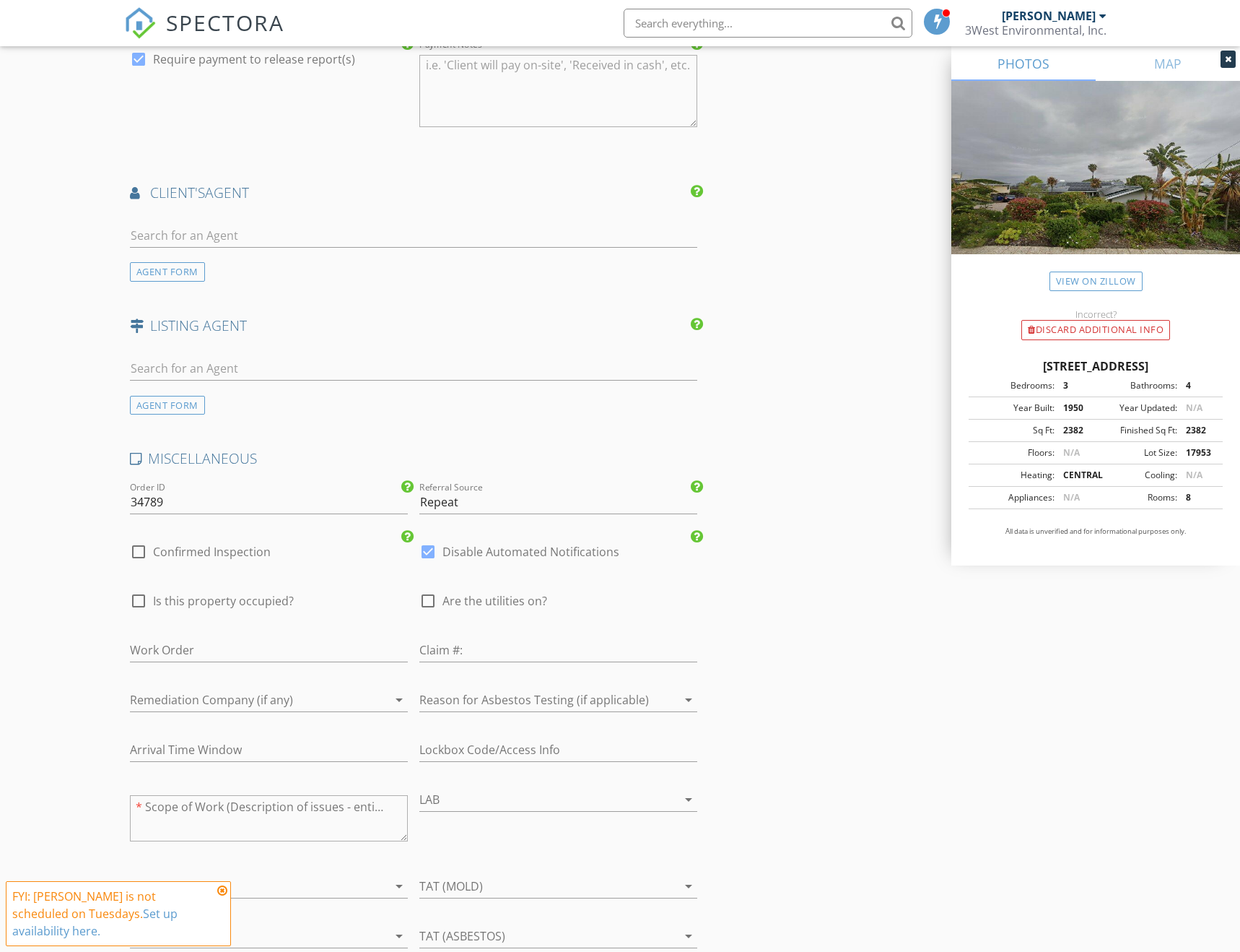
click at [629, 688] on div at bounding box center [539, 699] width 238 height 23
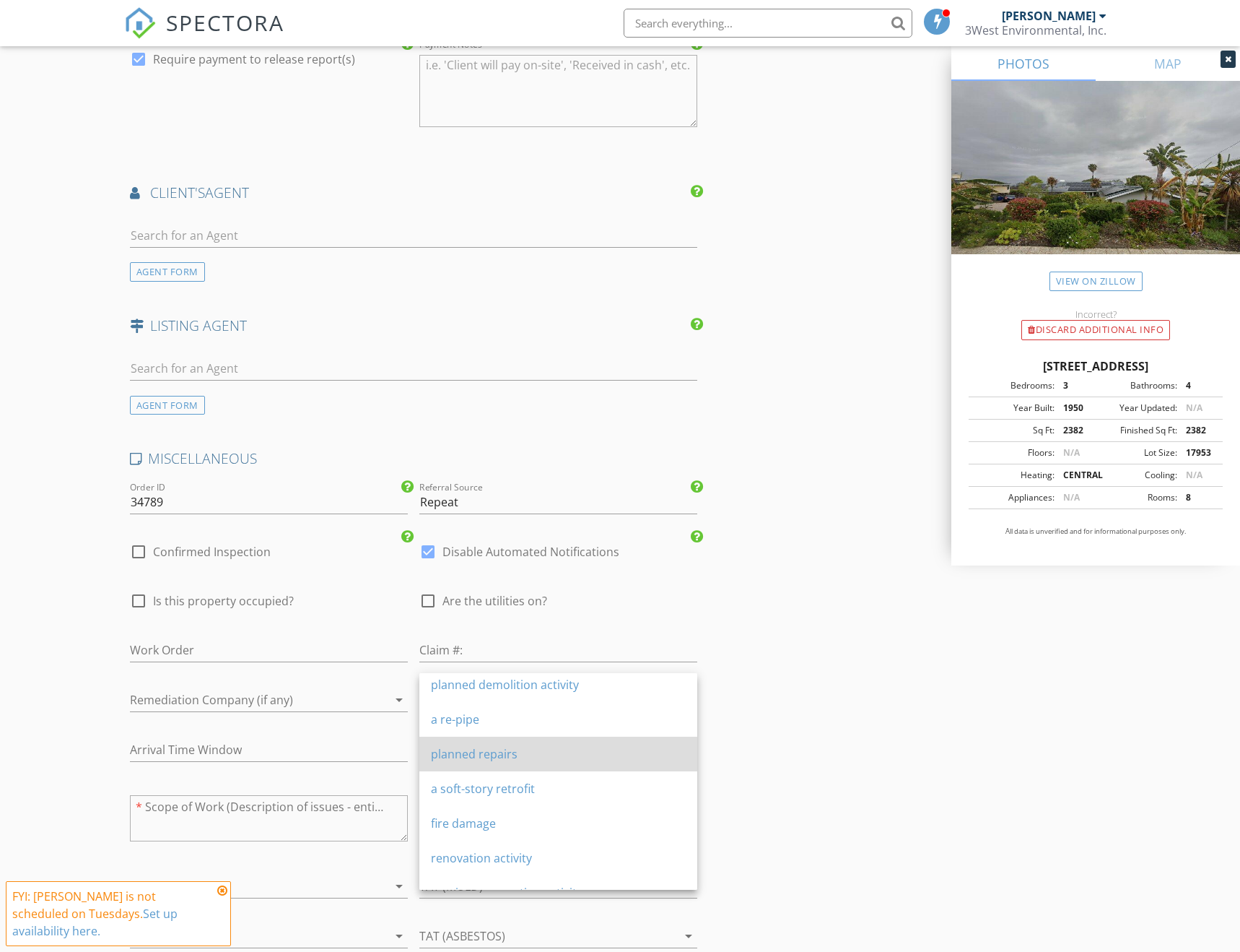
scroll to position [216, 0]
click at [529, 747] on div "fire damage" at bounding box center [558, 751] width 255 height 18
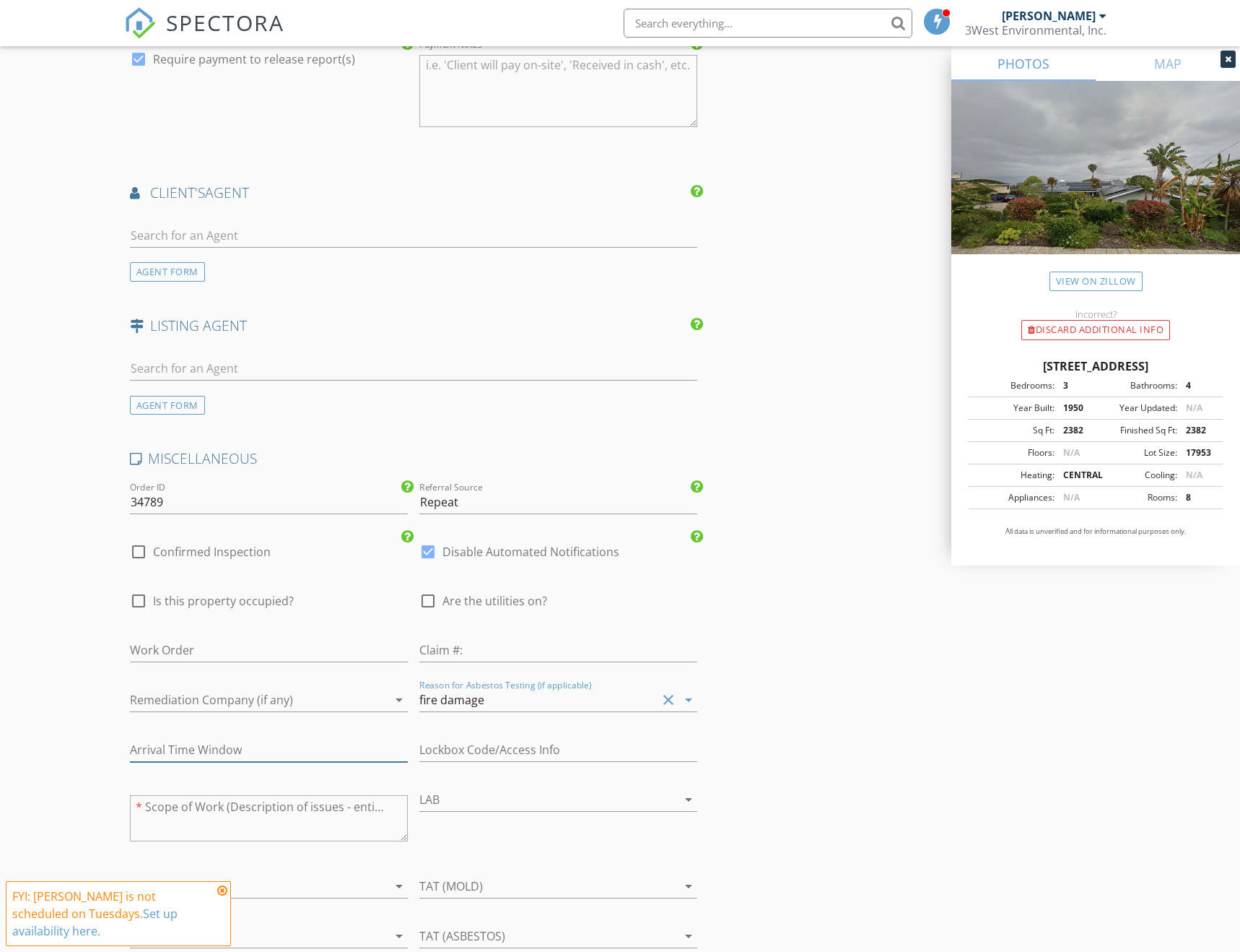
click at [223, 742] on input "text" at bounding box center [269, 750] width 278 height 24
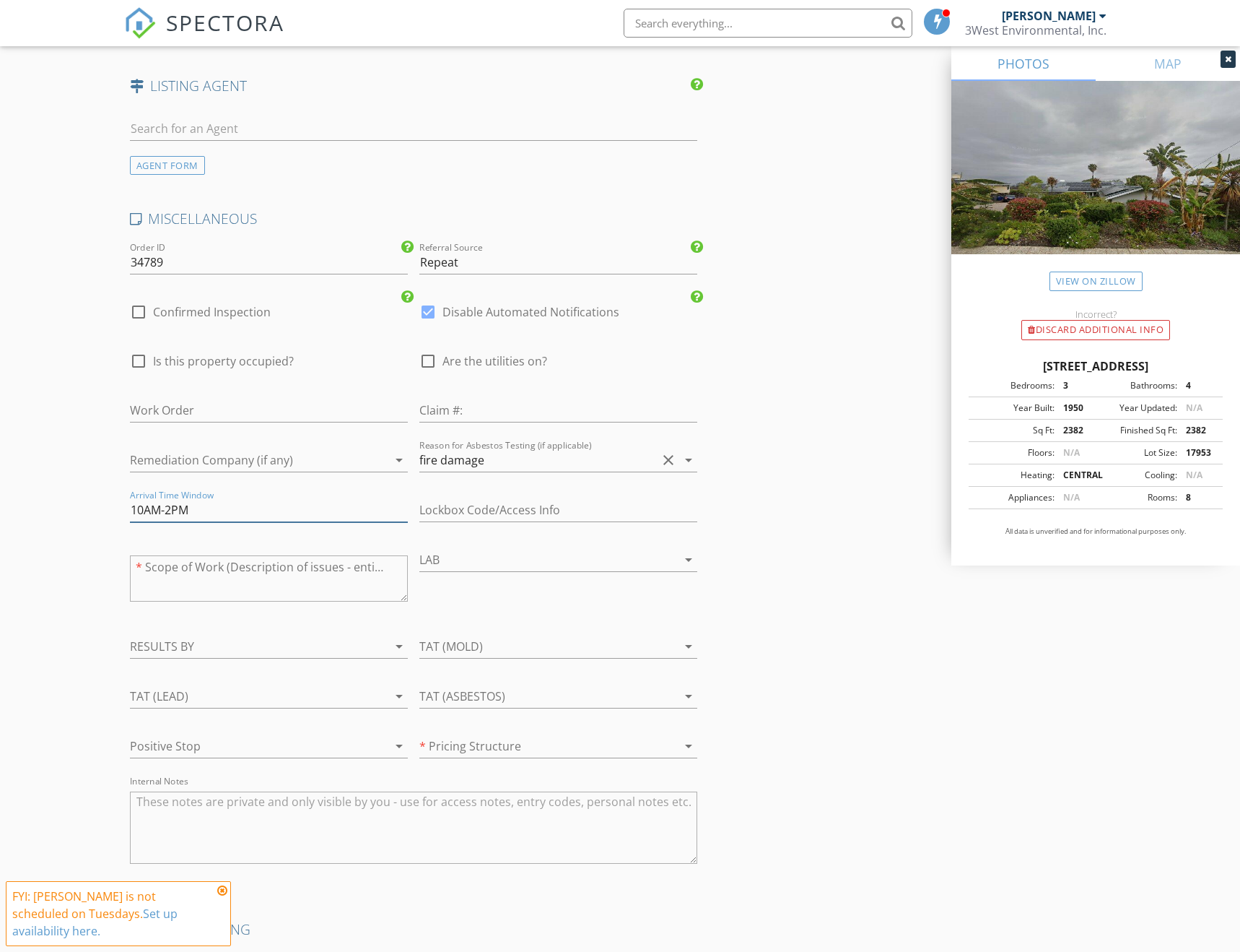
scroll to position [2672, 0]
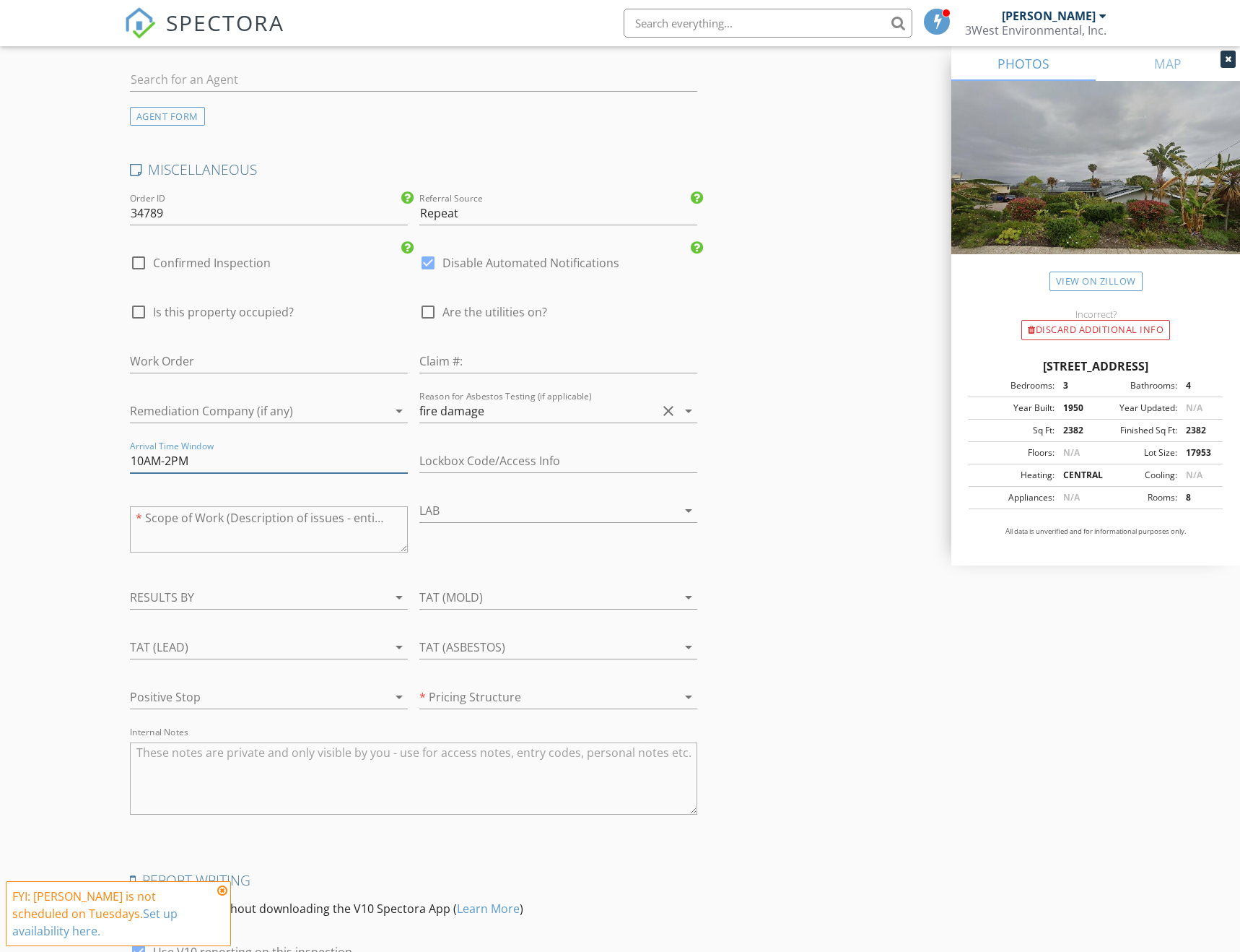
type input "10AM-2PM"
click at [265, 742] on textarea "Internal Notes" at bounding box center [413, 778] width 567 height 72
type textarea "Garage Fire. Needs asbestos/lead."
click at [504, 685] on div at bounding box center [539, 697] width 238 height 23
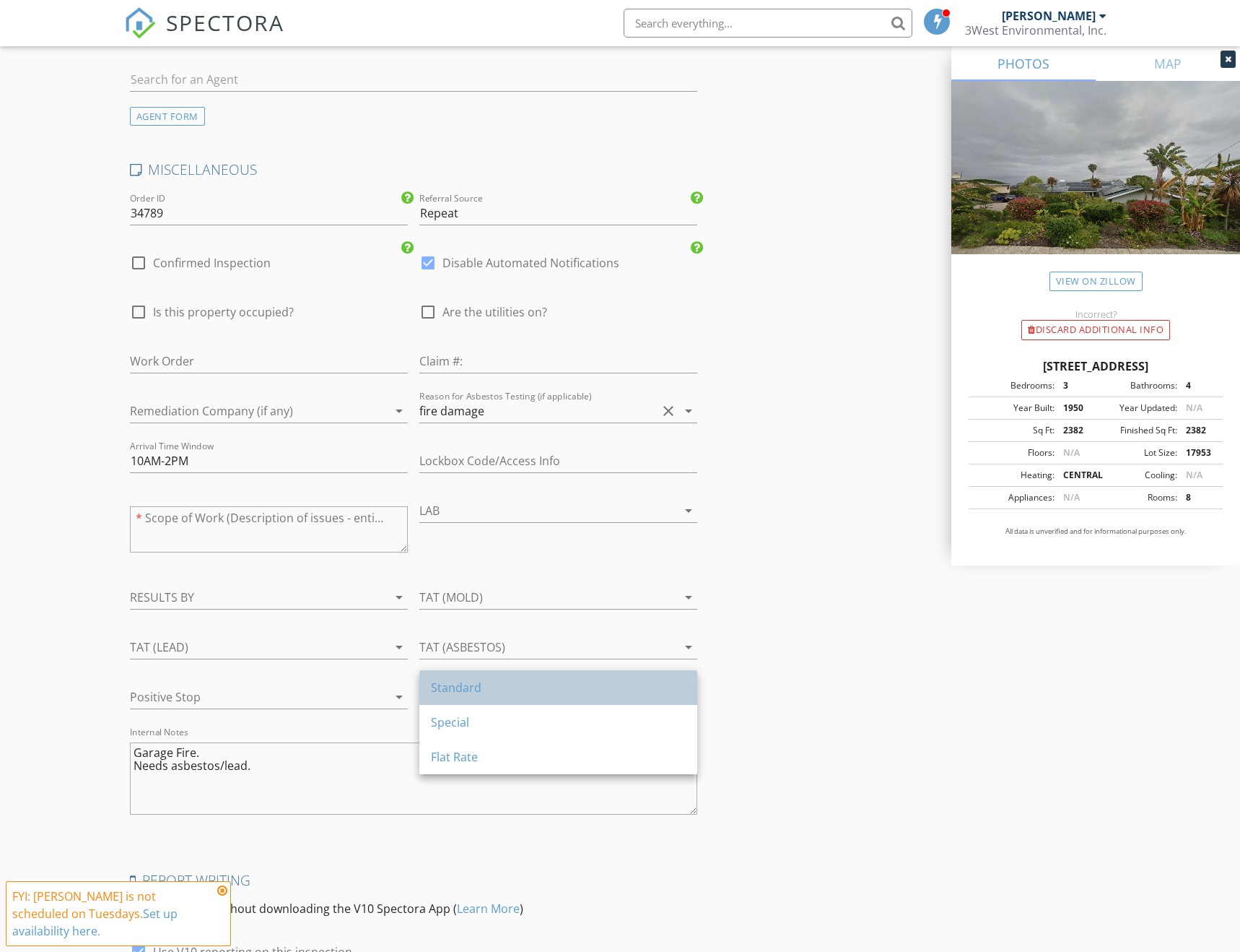
click at [496, 689] on div "Standard" at bounding box center [558, 688] width 255 height 18
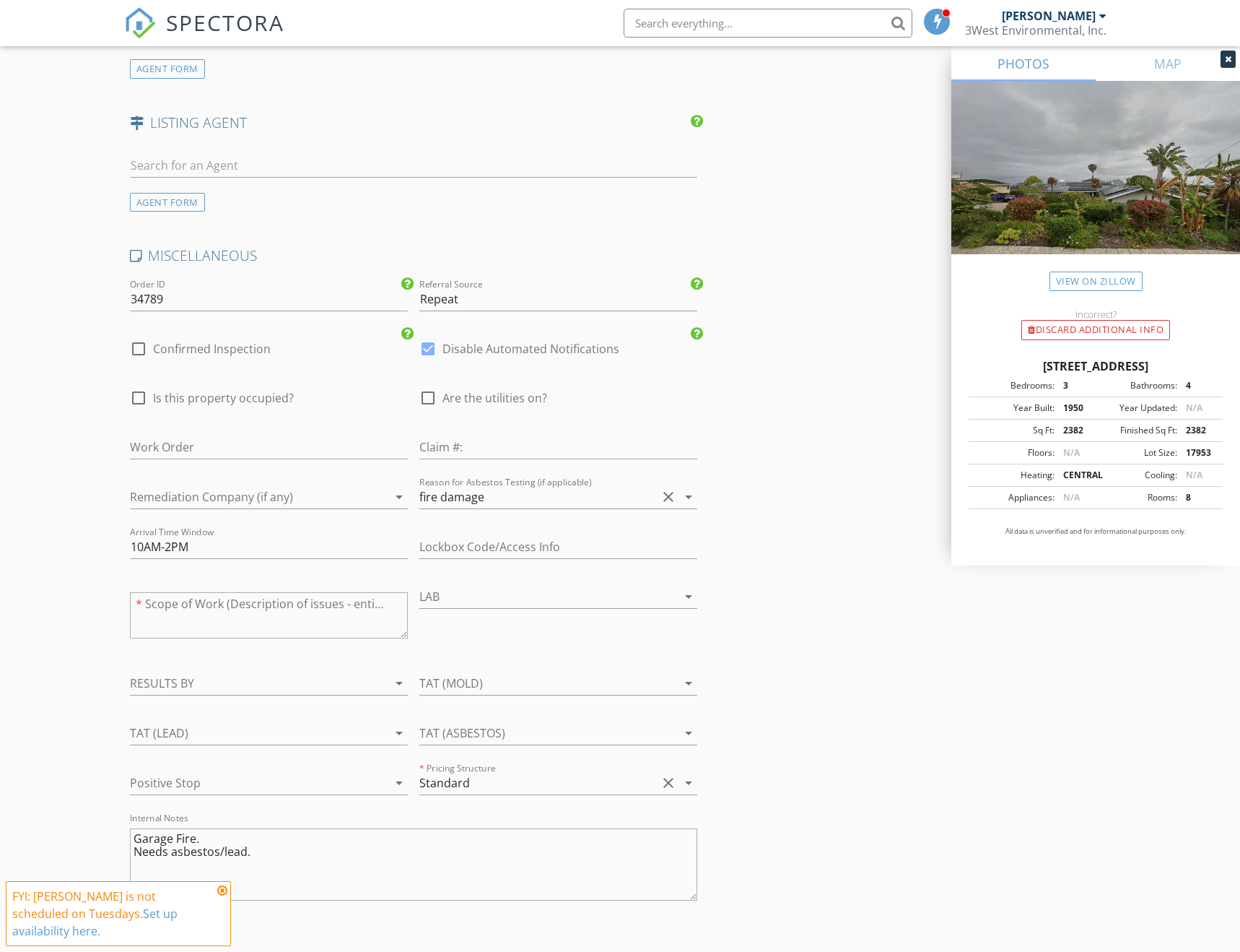
scroll to position [2803, 0]
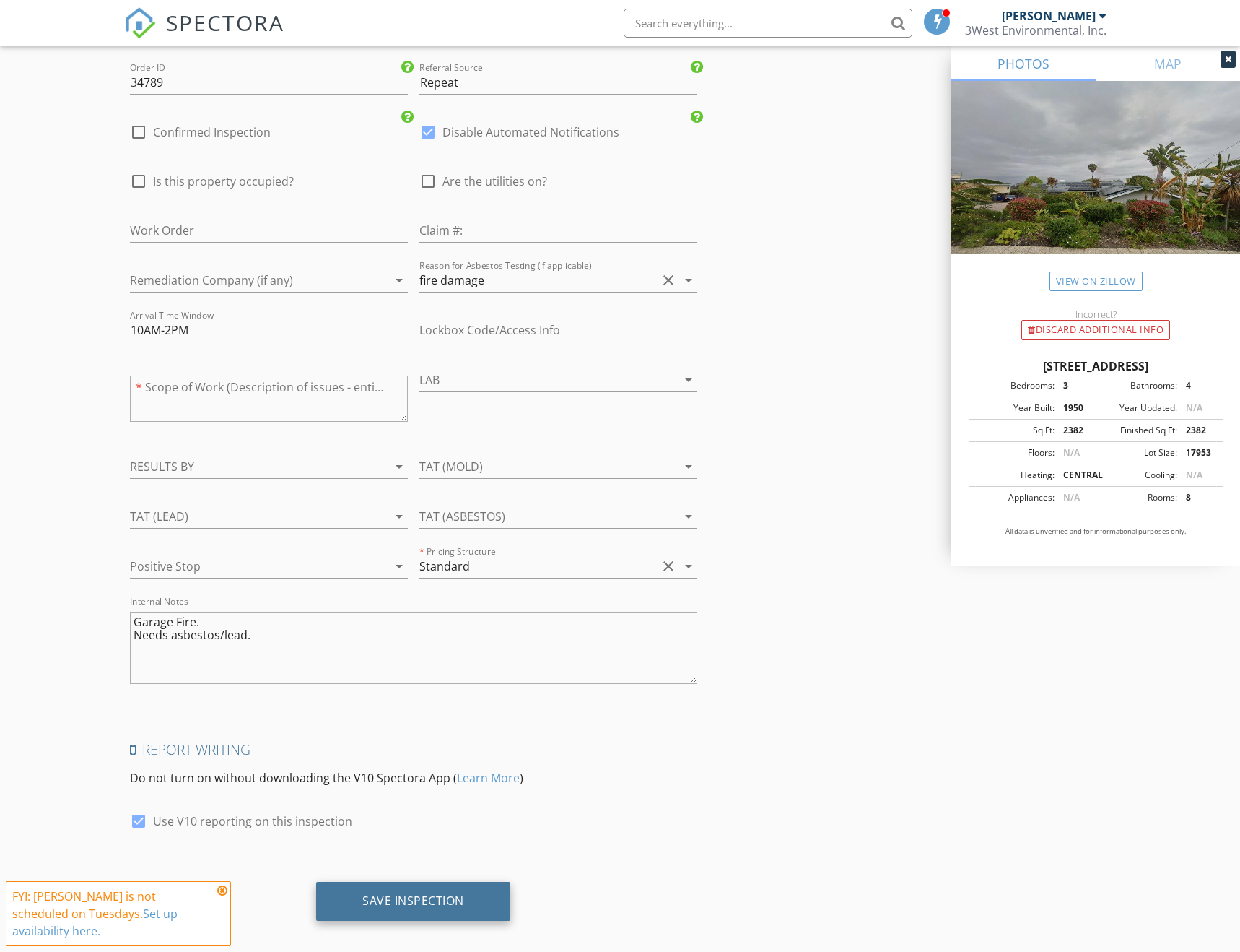
click at [436, 893] on div "Save Inspection" at bounding box center [413, 900] width 102 height 14
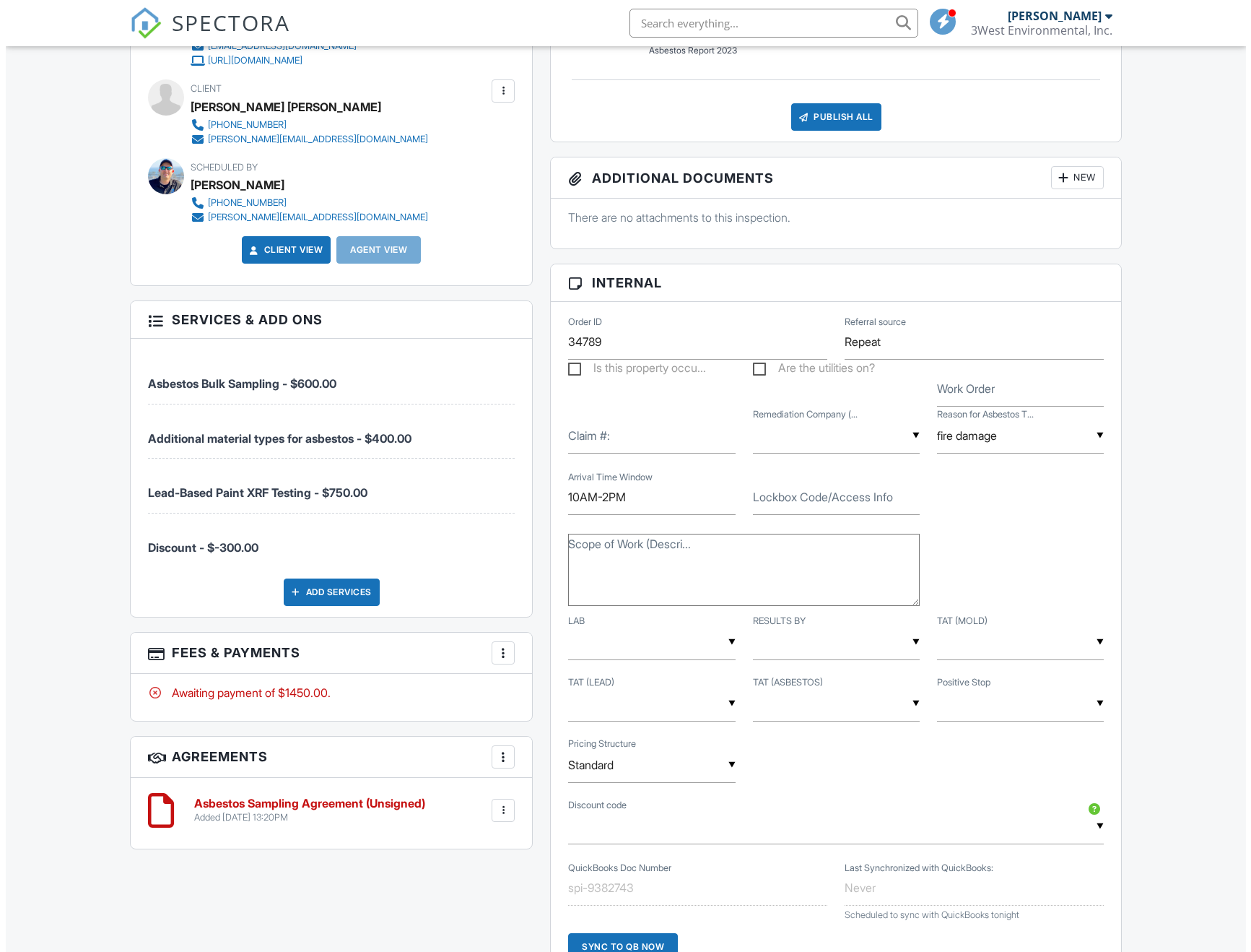
scroll to position [867, 0]
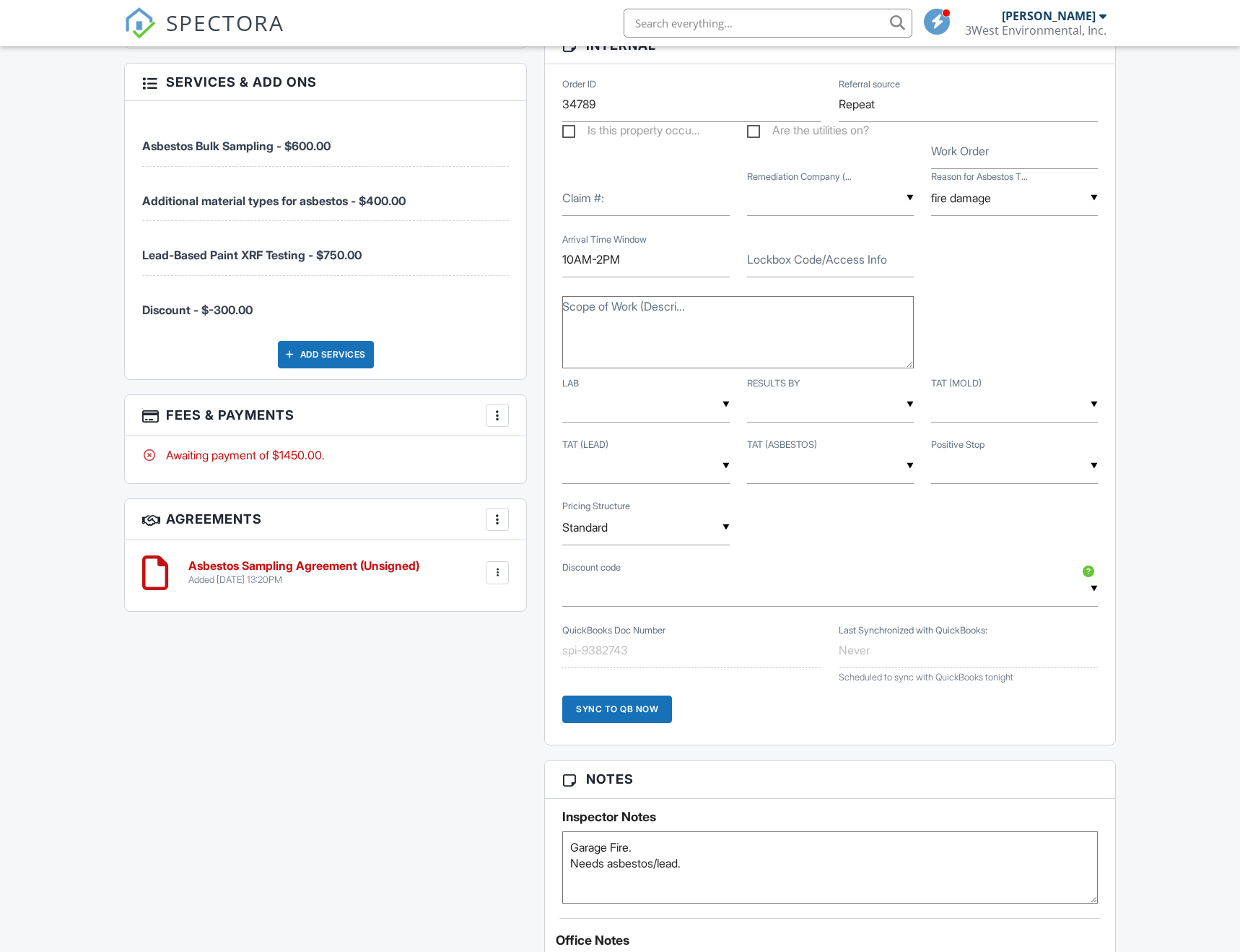
click at [490, 415] on div at bounding box center [497, 415] width 14 height 14
click at [519, 460] on li "Edit Fees & Payments" at bounding box center [570, 459] width 151 height 36
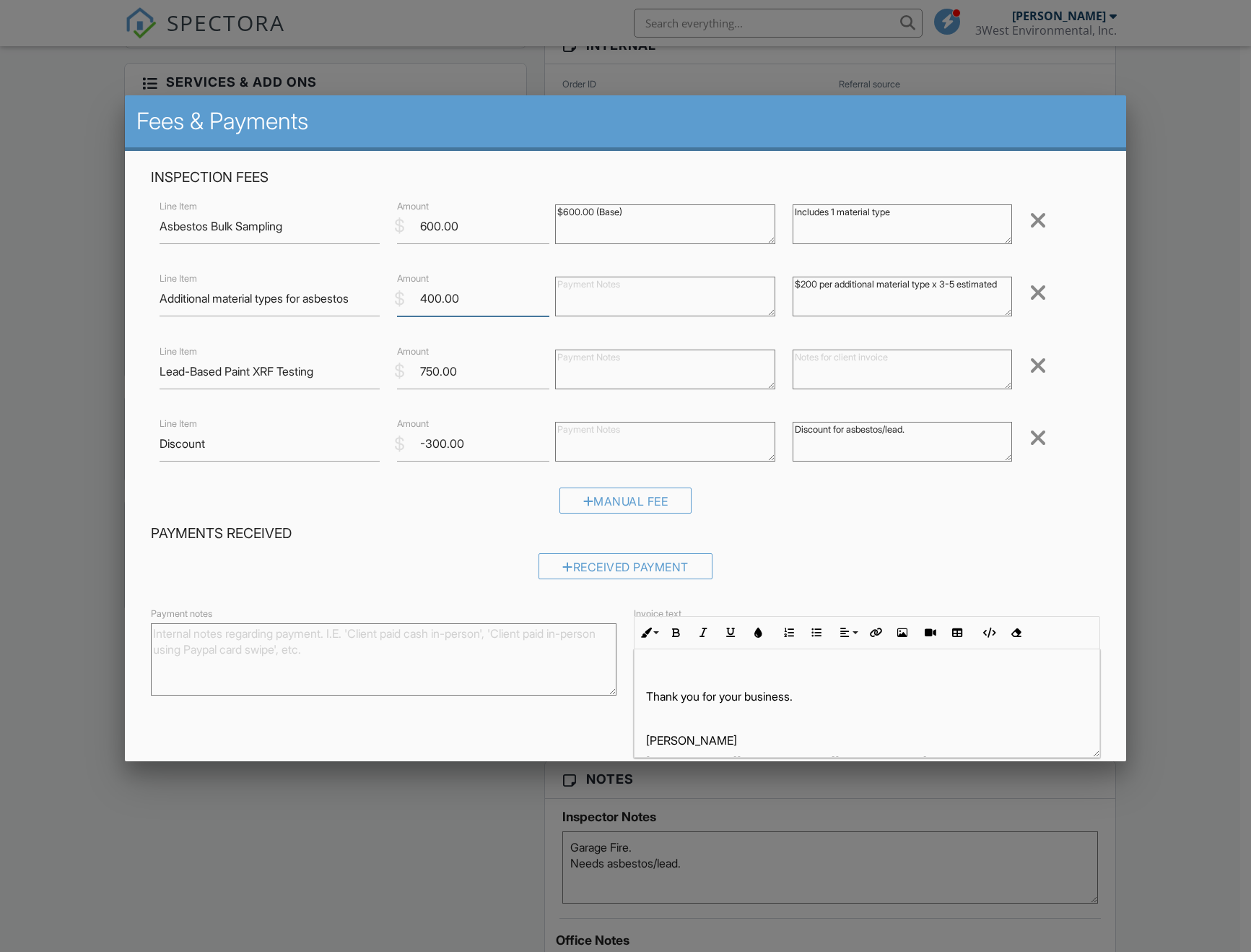
click at [308, 280] on div "Line Item Additional material types for asbestos $ Amount 400.00 $200 per addit…" at bounding box center [625, 298] width 949 height 57
type input "600"
click at [907, 377] on textarea at bounding box center [903, 369] width 220 height 40
type textarea "Garage"
click at [429, 440] on input "-300.00" at bounding box center [473, 444] width 152 height 35
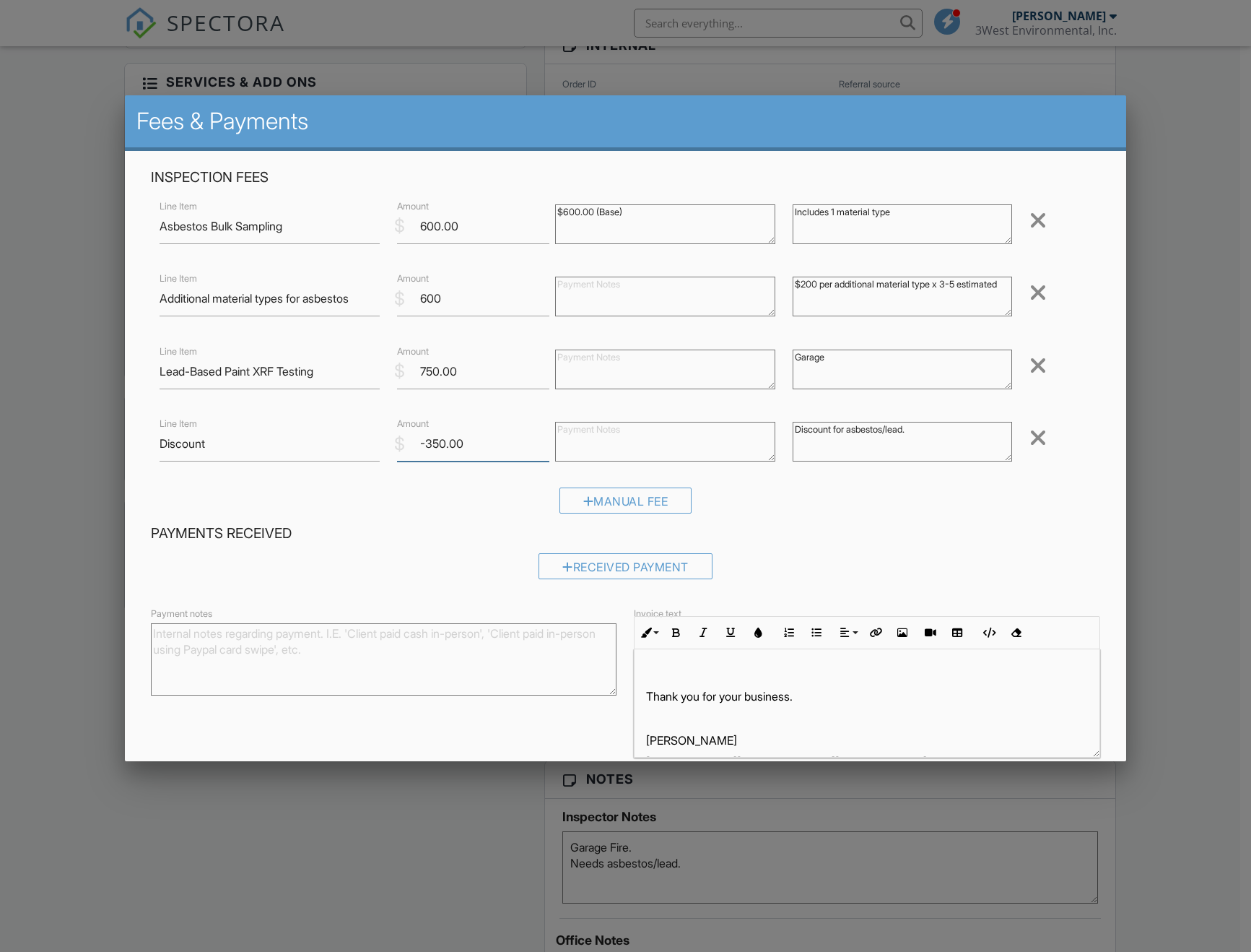
type input "-350.00"
click at [969, 501] on div "Manual Fee" at bounding box center [625, 506] width 949 height 37
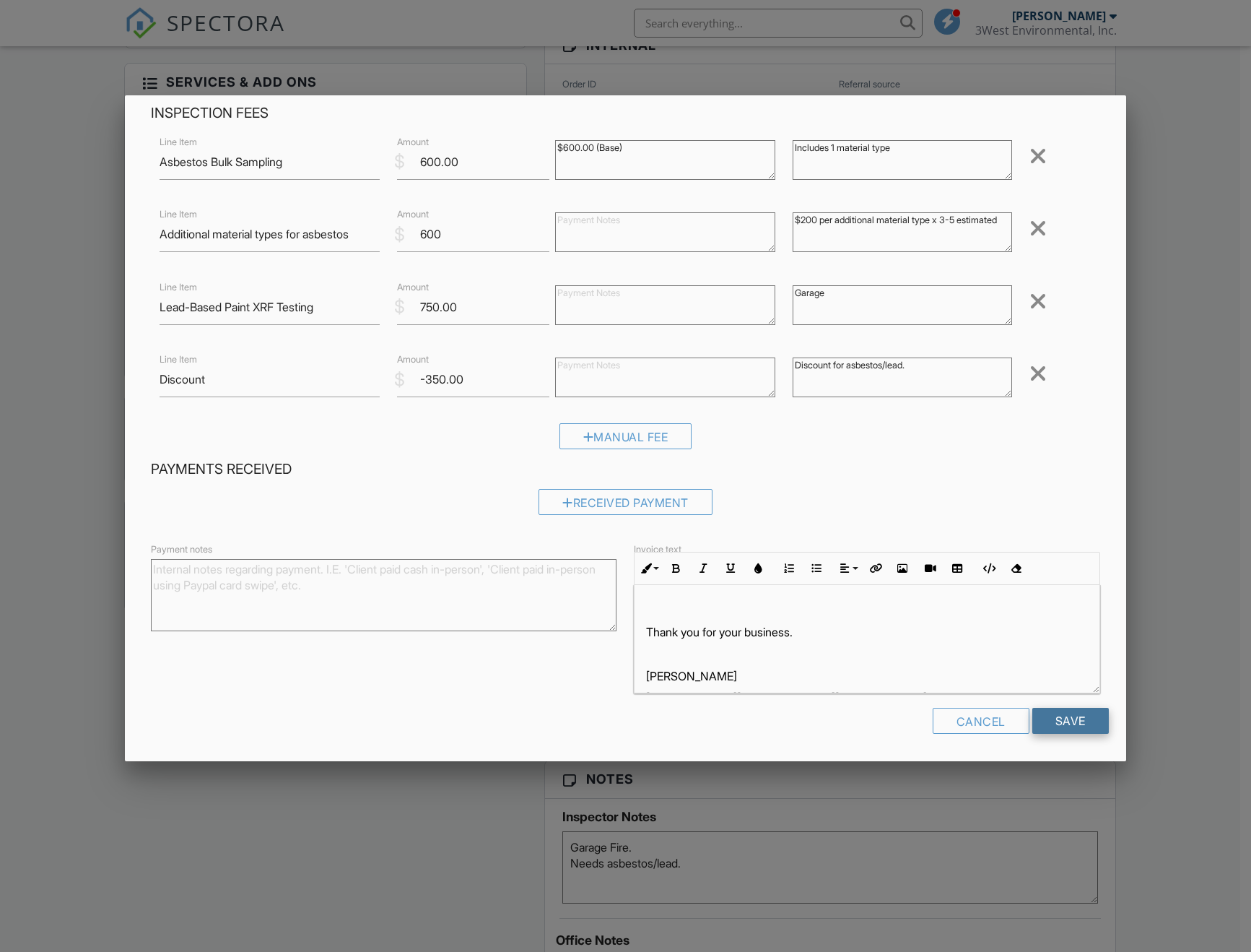
click at [1043, 715] on input "Save" at bounding box center [1071, 721] width 77 height 26
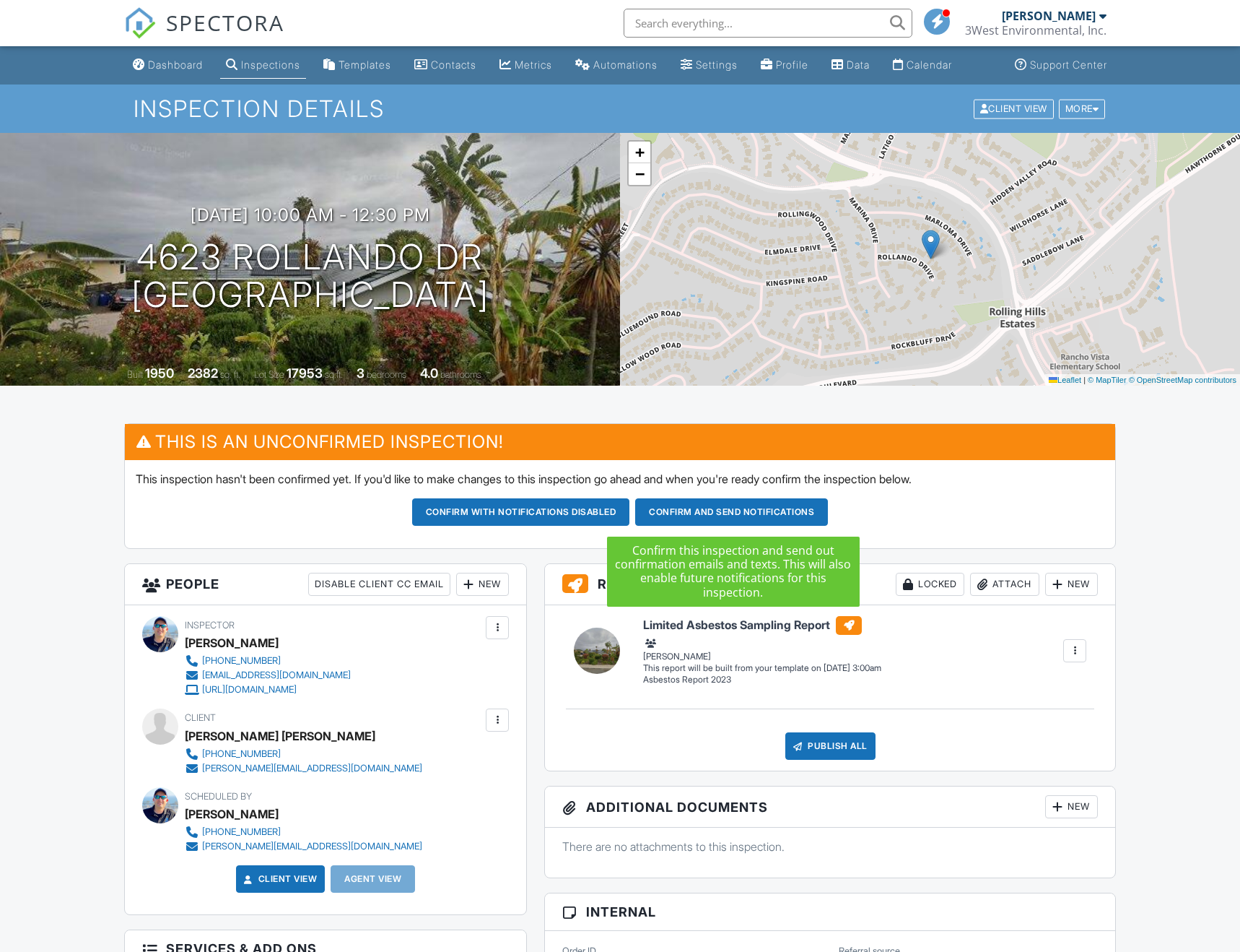
click at [630, 514] on button "Confirm and send notifications" at bounding box center [521, 512] width 218 height 27
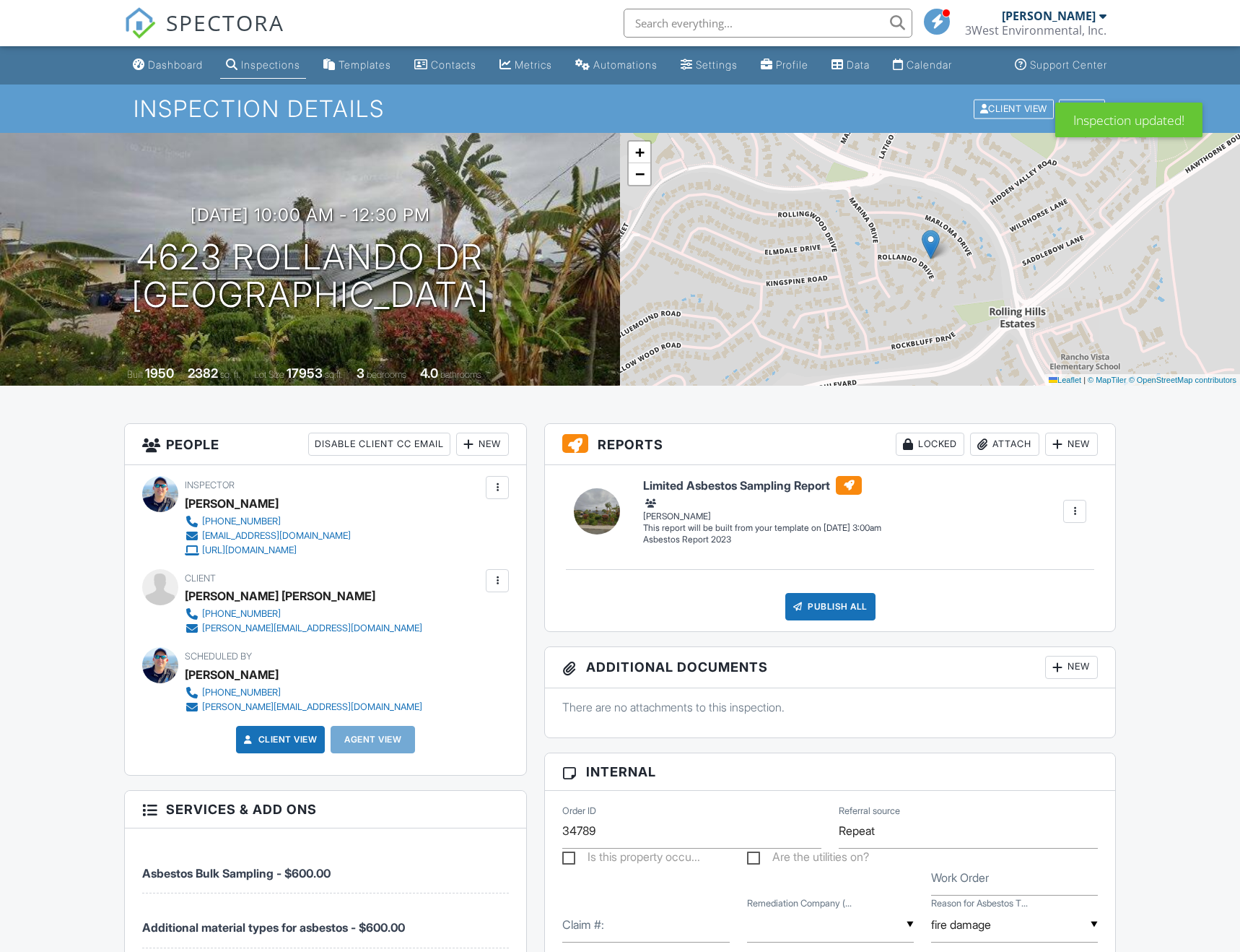
click at [1085, 446] on div "New" at bounding box center [1072, 444] width 53 height 23
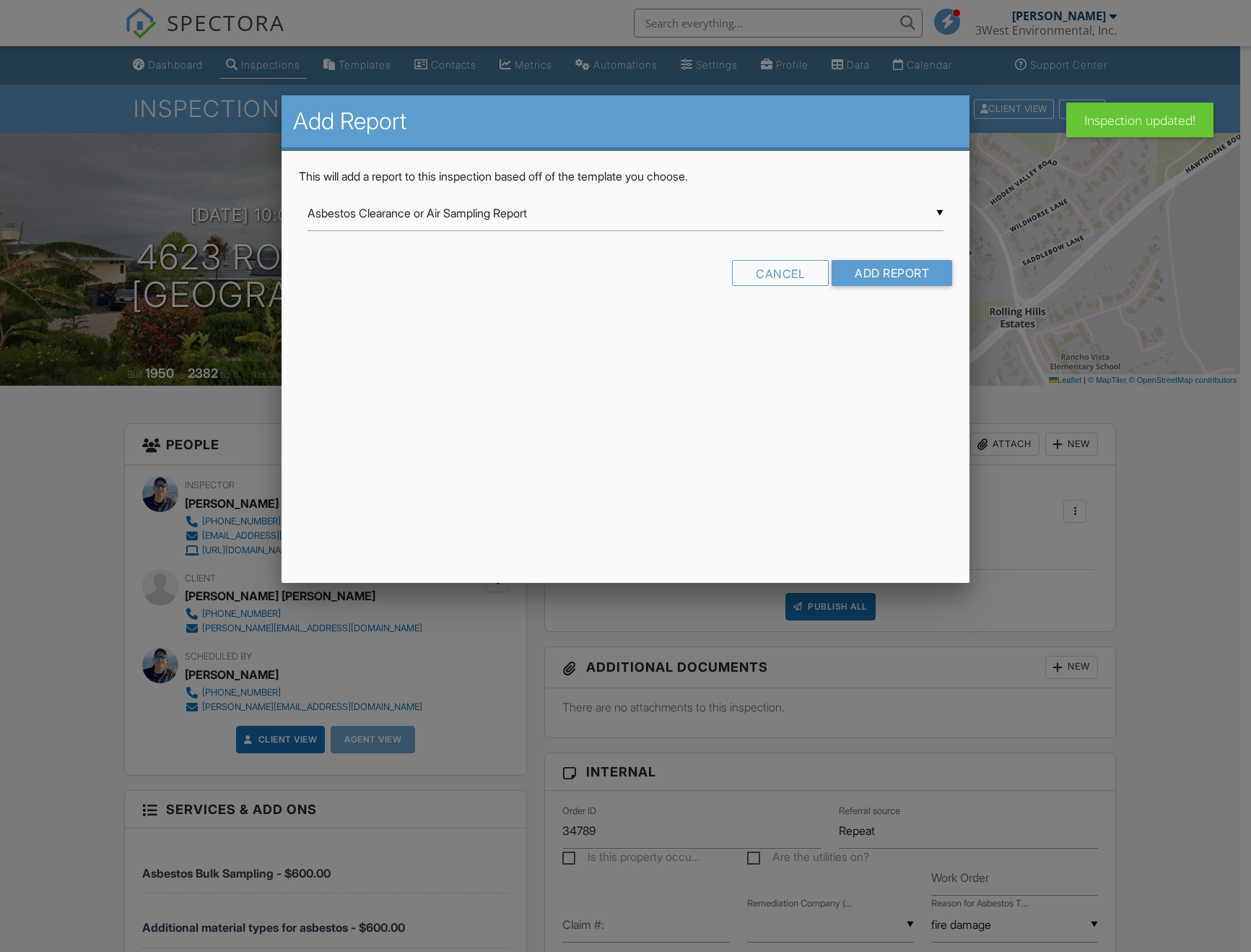
click at [531, 212] on div "▼ Asbestos Clearance or Air Sampling Report Asbestos Clearance or Air Sampling …" at bounding box center [625, 213] width 636 height 35
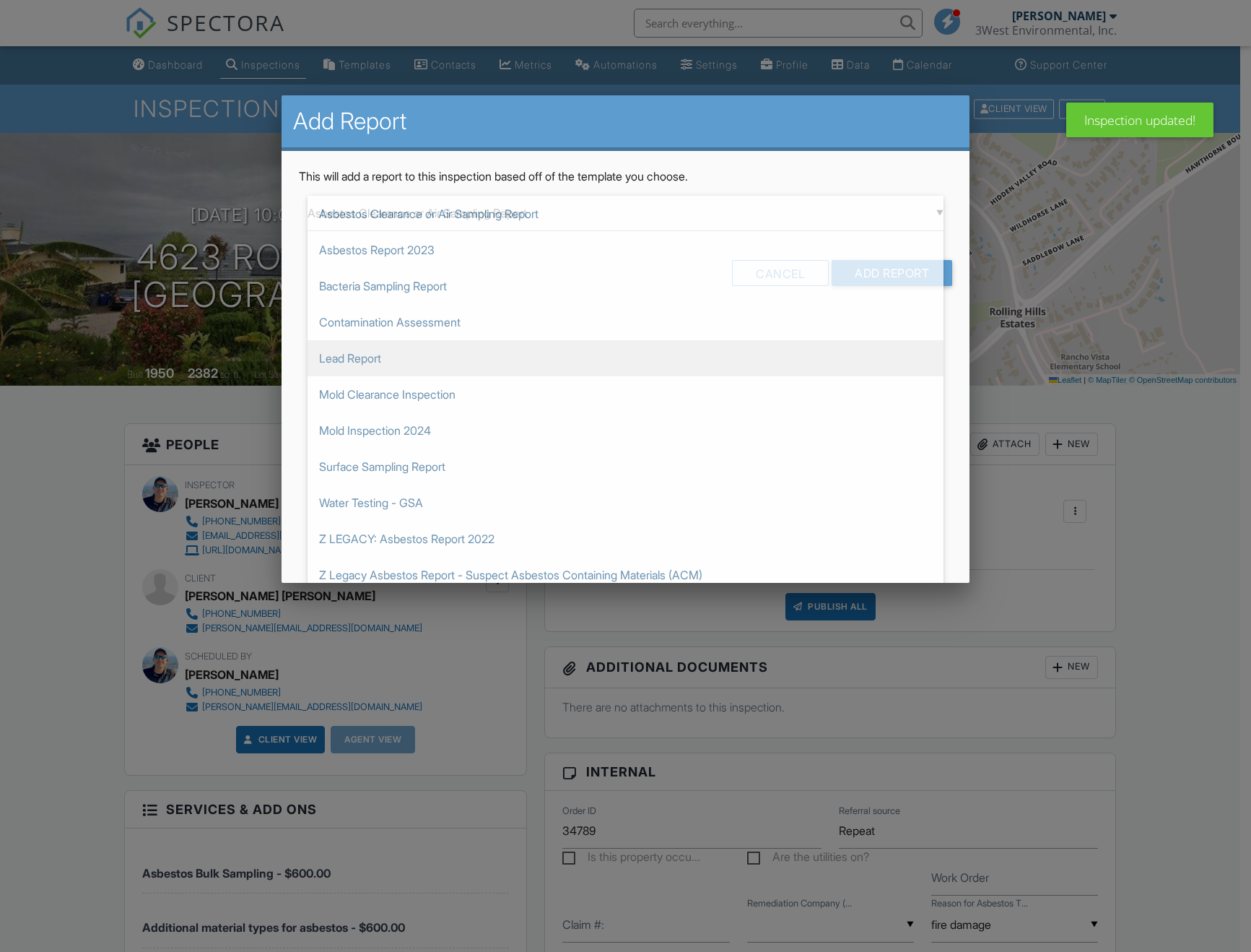
click at [383, 347] on span "Lead Report" at bounding box center [625, 357] width 636 height 36
type input "Lead Report"
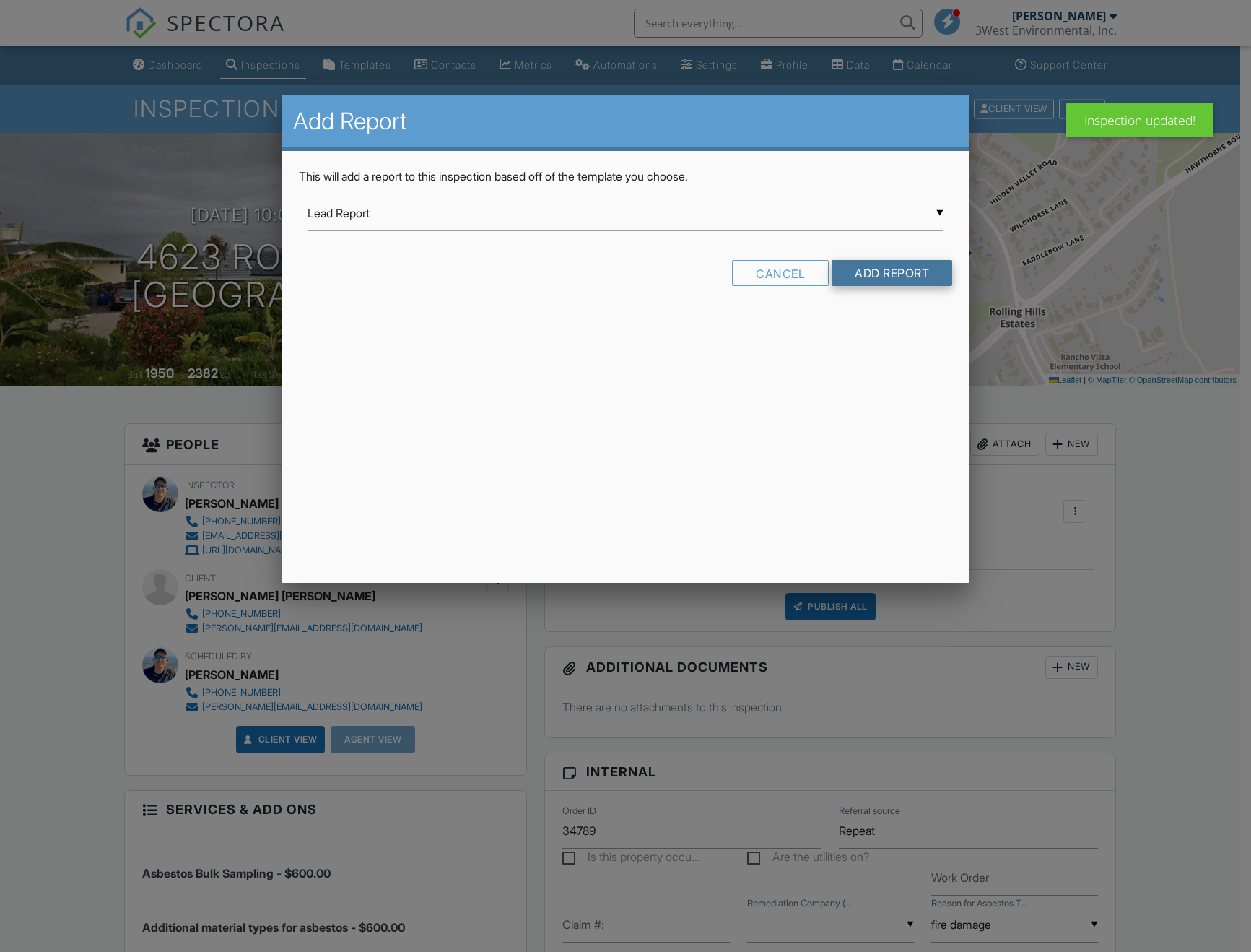
click at [883, 275] on input "Add Report" at bounding box center [891, 273] width 120 height 26
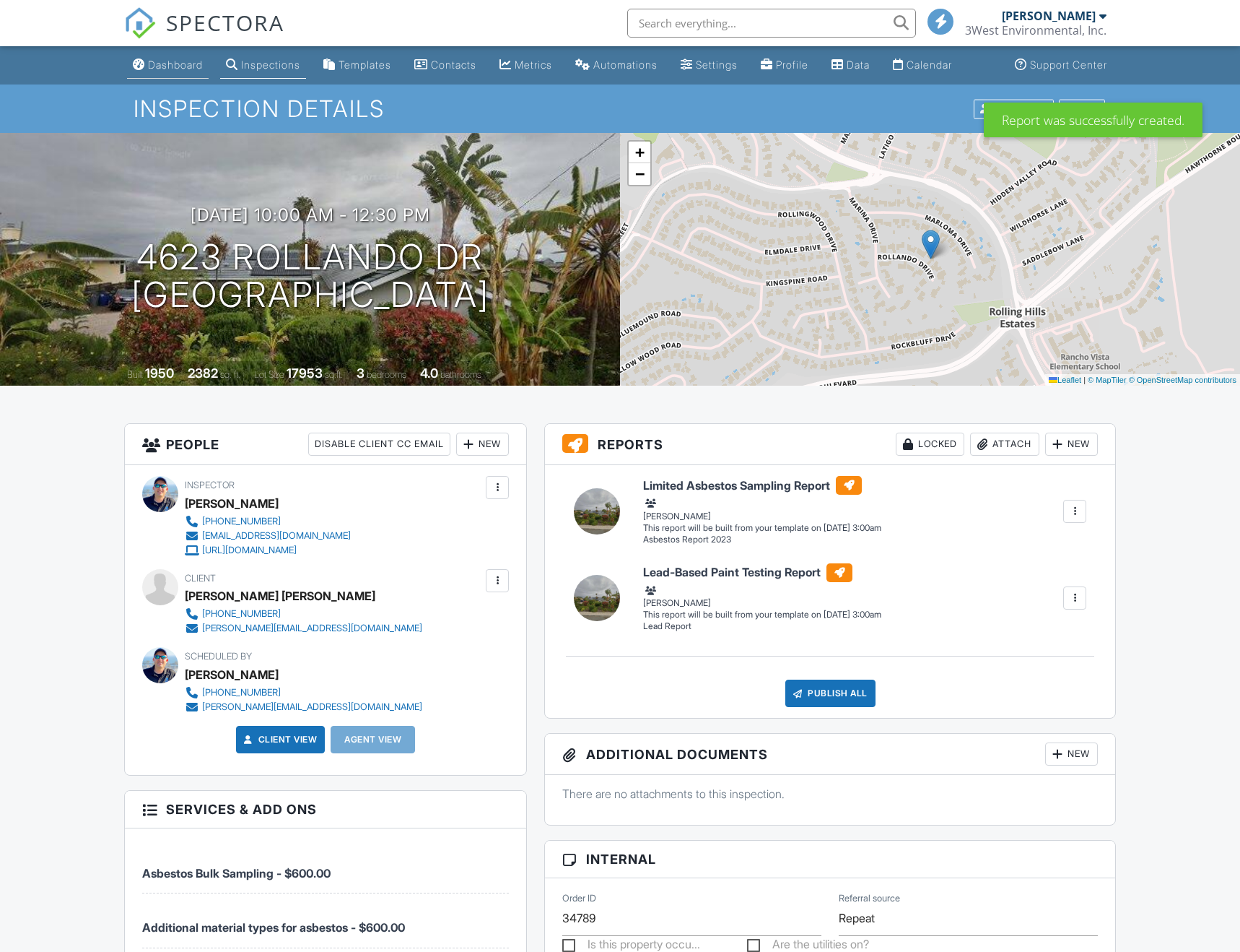
click at [172, 72] on link "Dashboard" at bounding box center [168, 65] width 81 height 26
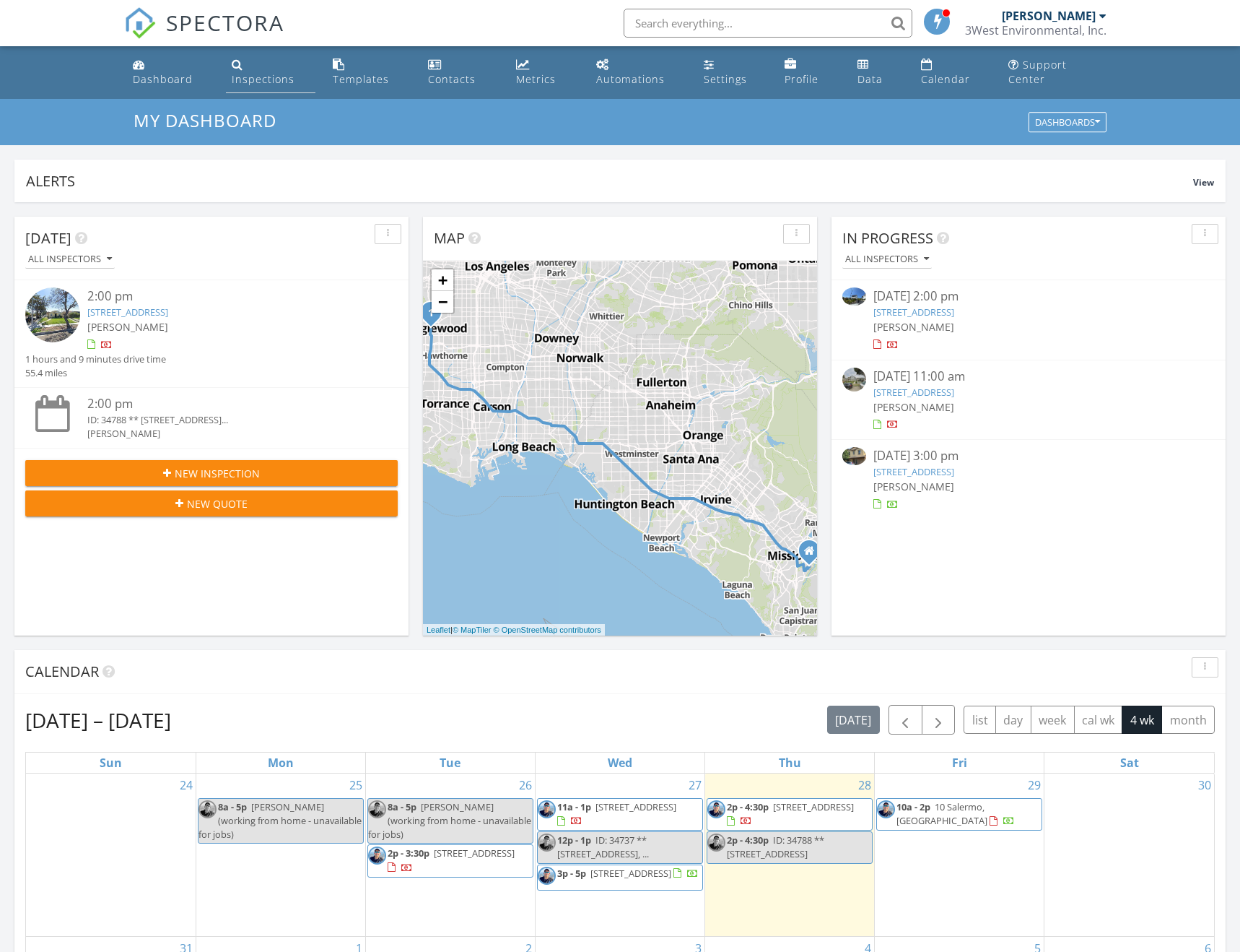
click at [288, 72] on div "Inspections" at bounding box center [263, 78] width 63 height 14
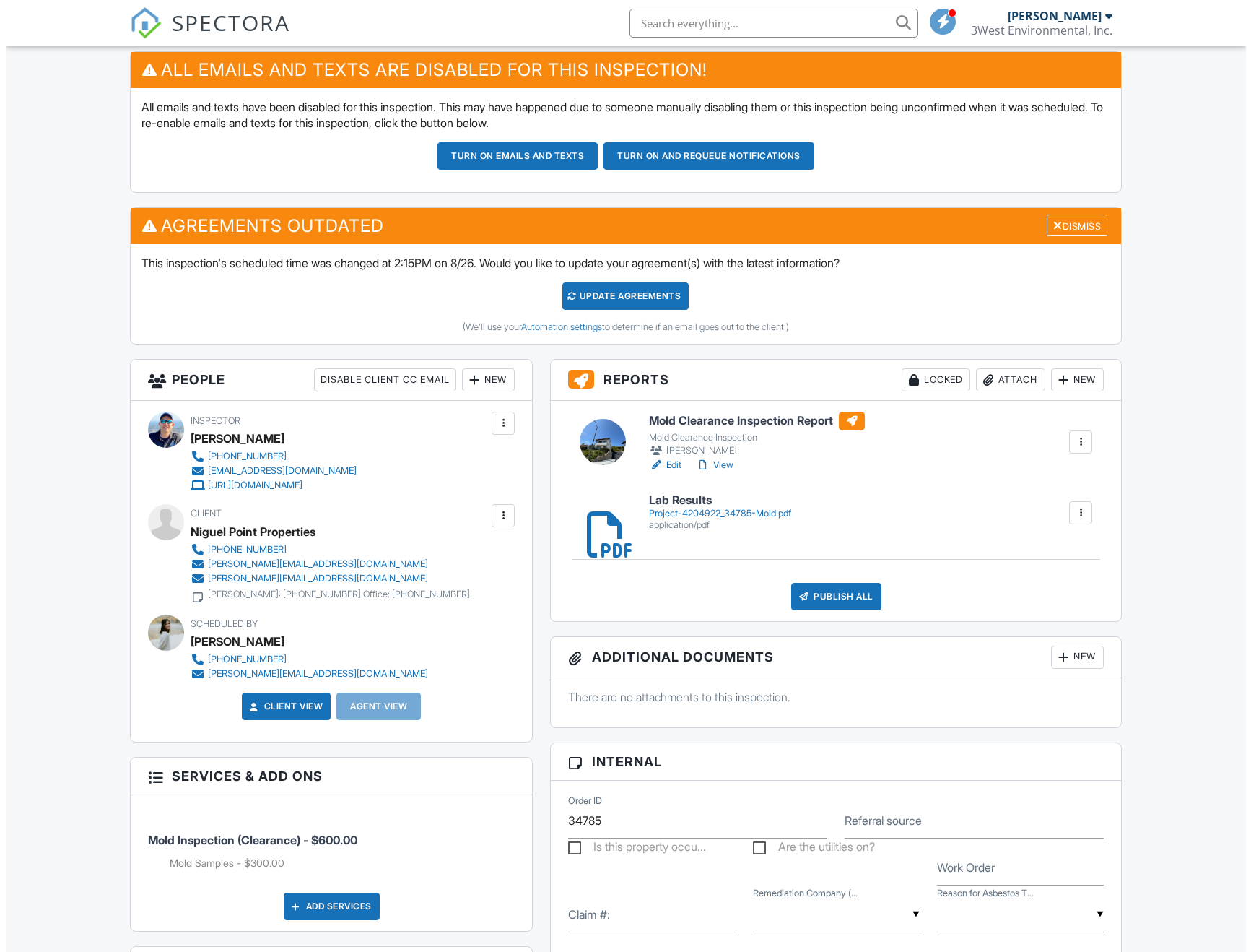
scroll to position [361, 0]
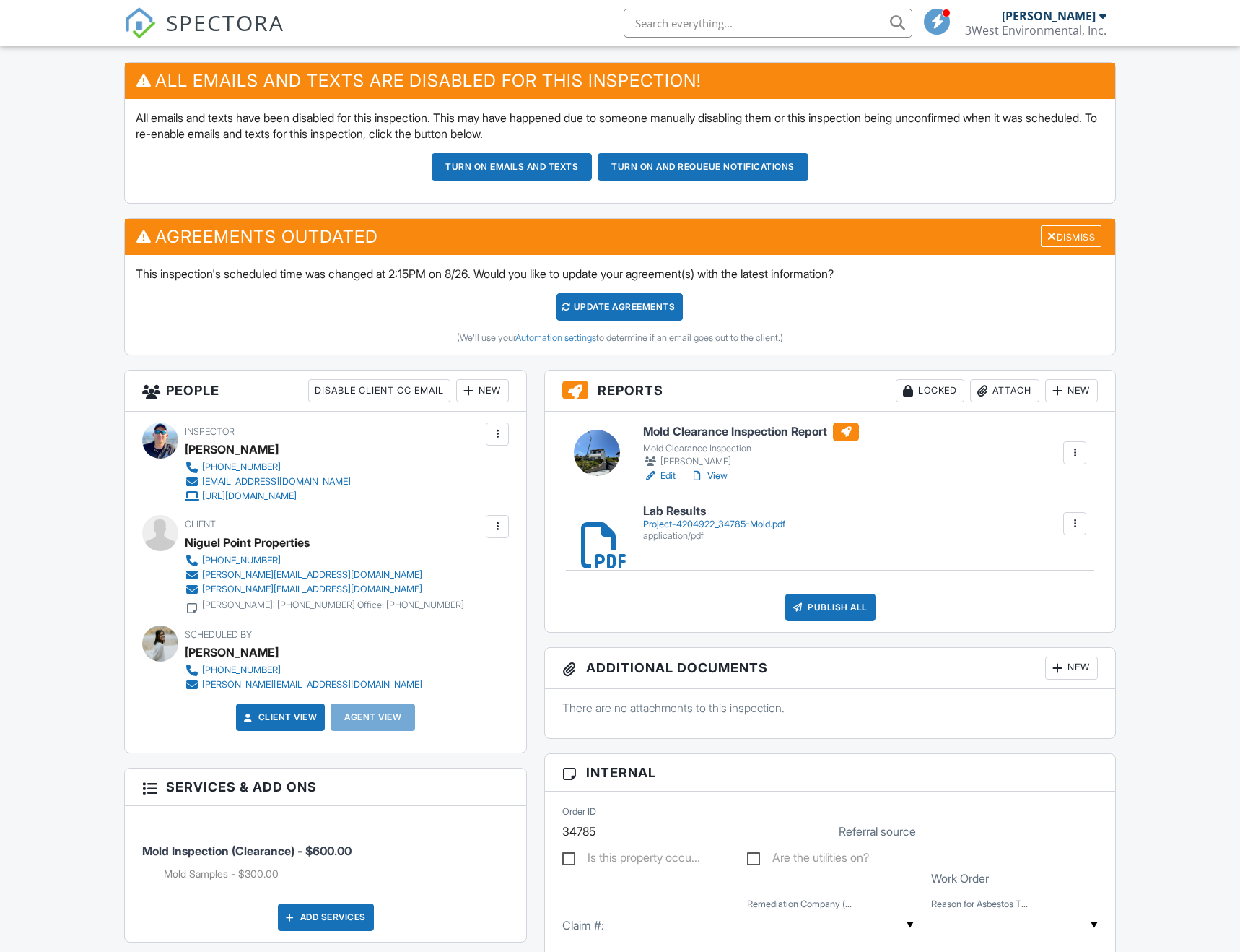
click at [906, 398] on div "Locked" at bounding box center [930, 390] width 69 height 23
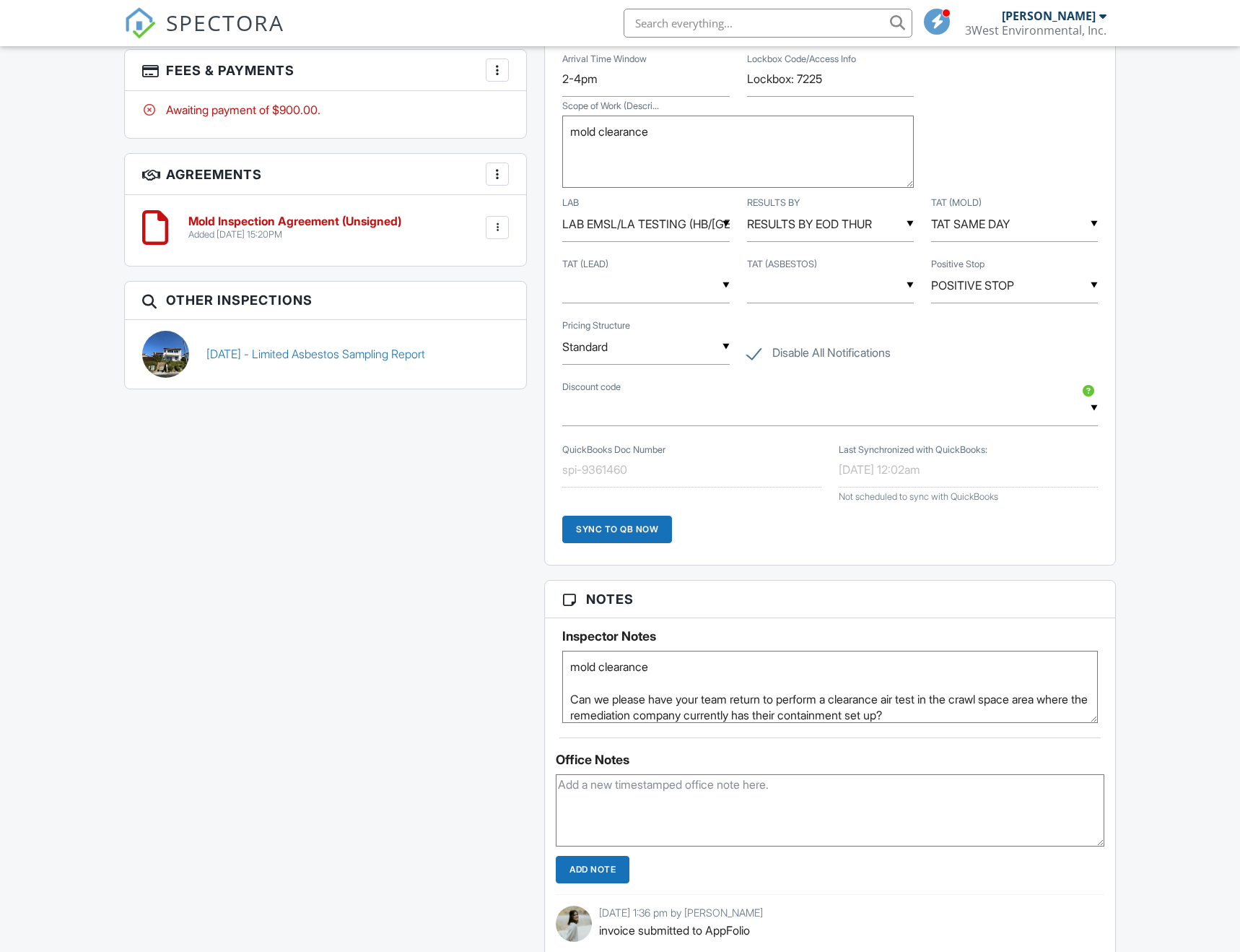
scroll to position [763, 0]
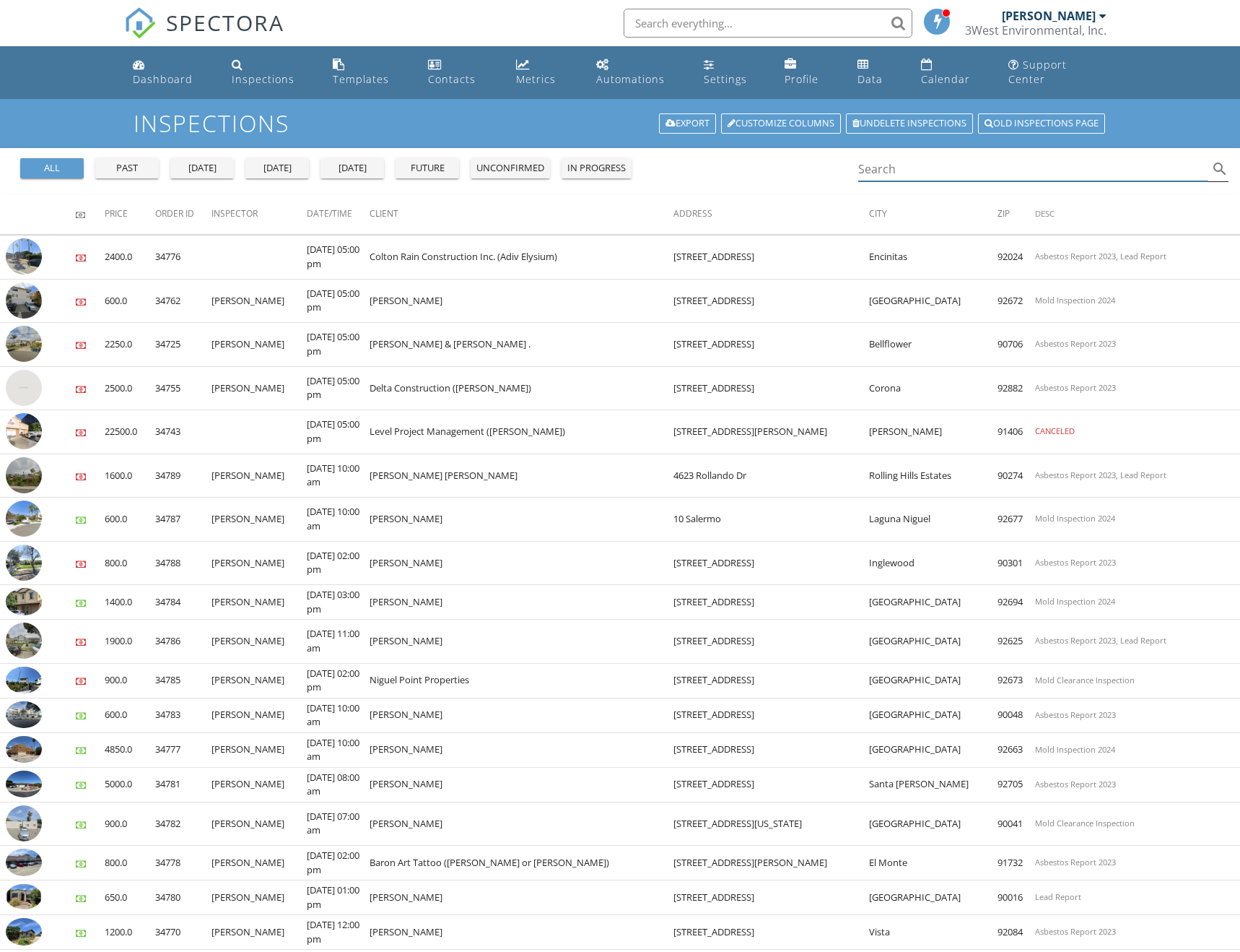
click at [946, 157] on input "Search" at bounding box center [1033, 169] width 350 height 24
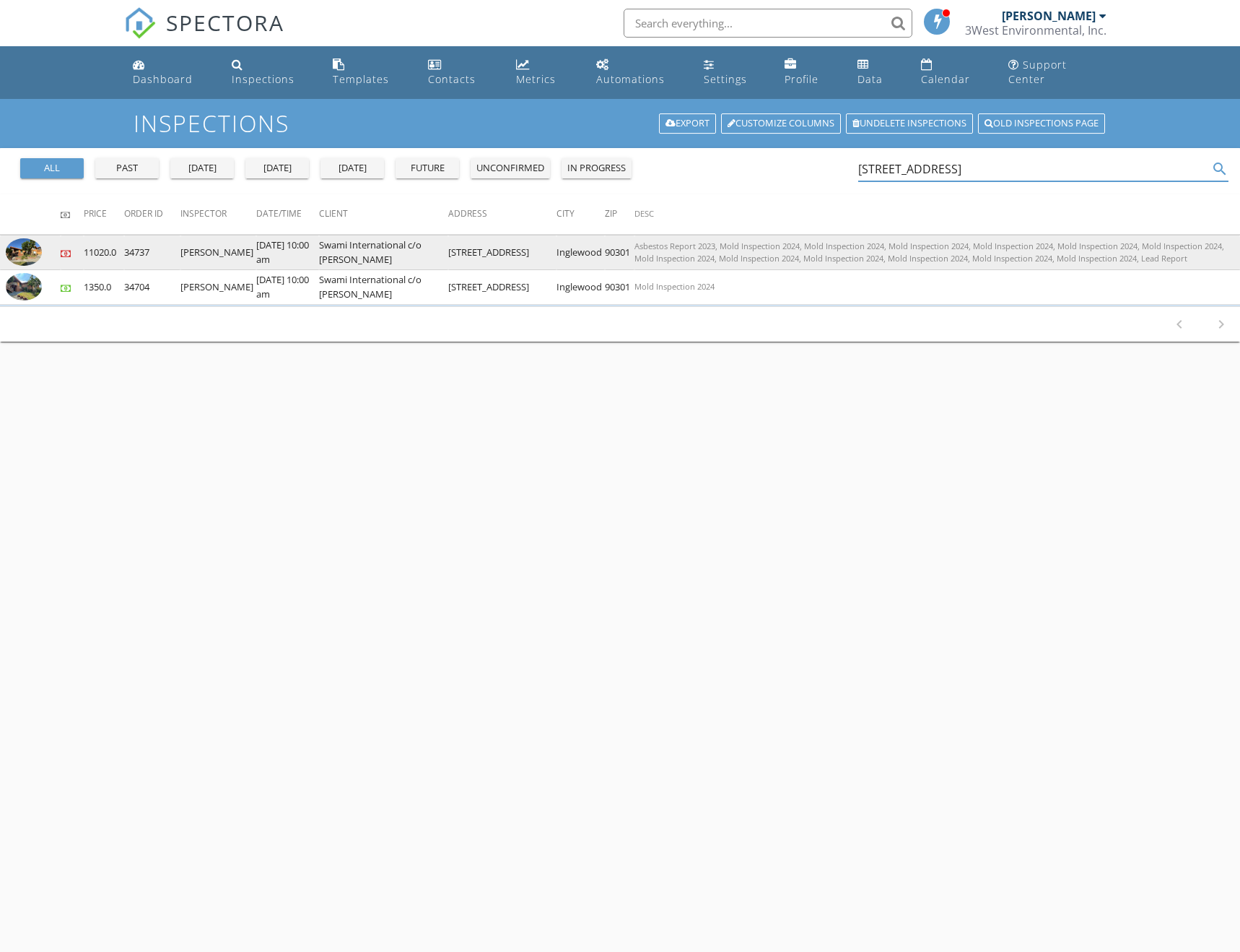
type input "[STREET_ADDRESS]"
click at [21, 239] on img at bounding box center [23, 252] width 36 height 27
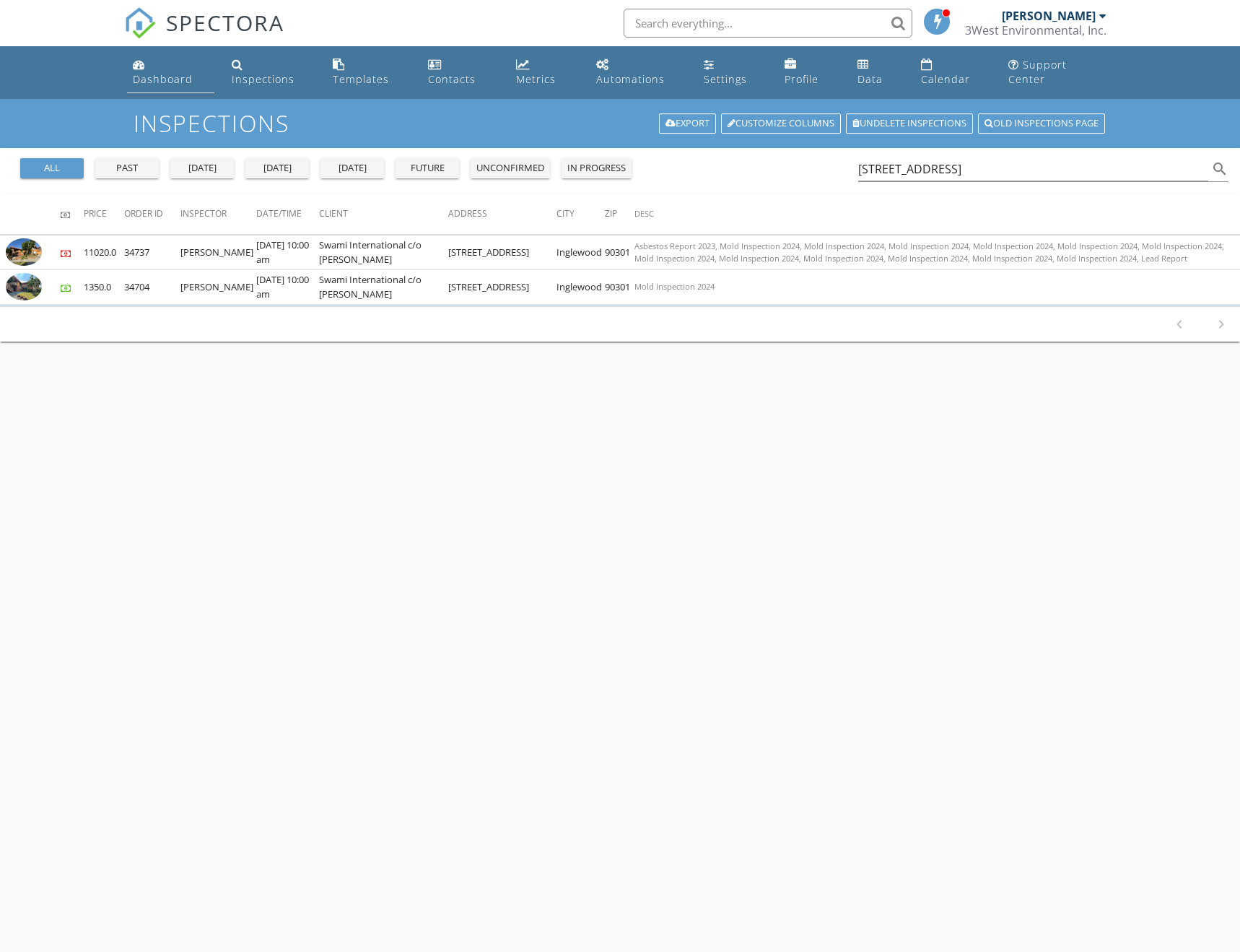
click at [151, 72] on link "Dashboard" at bounding box center [170, 73] width 87 height 41
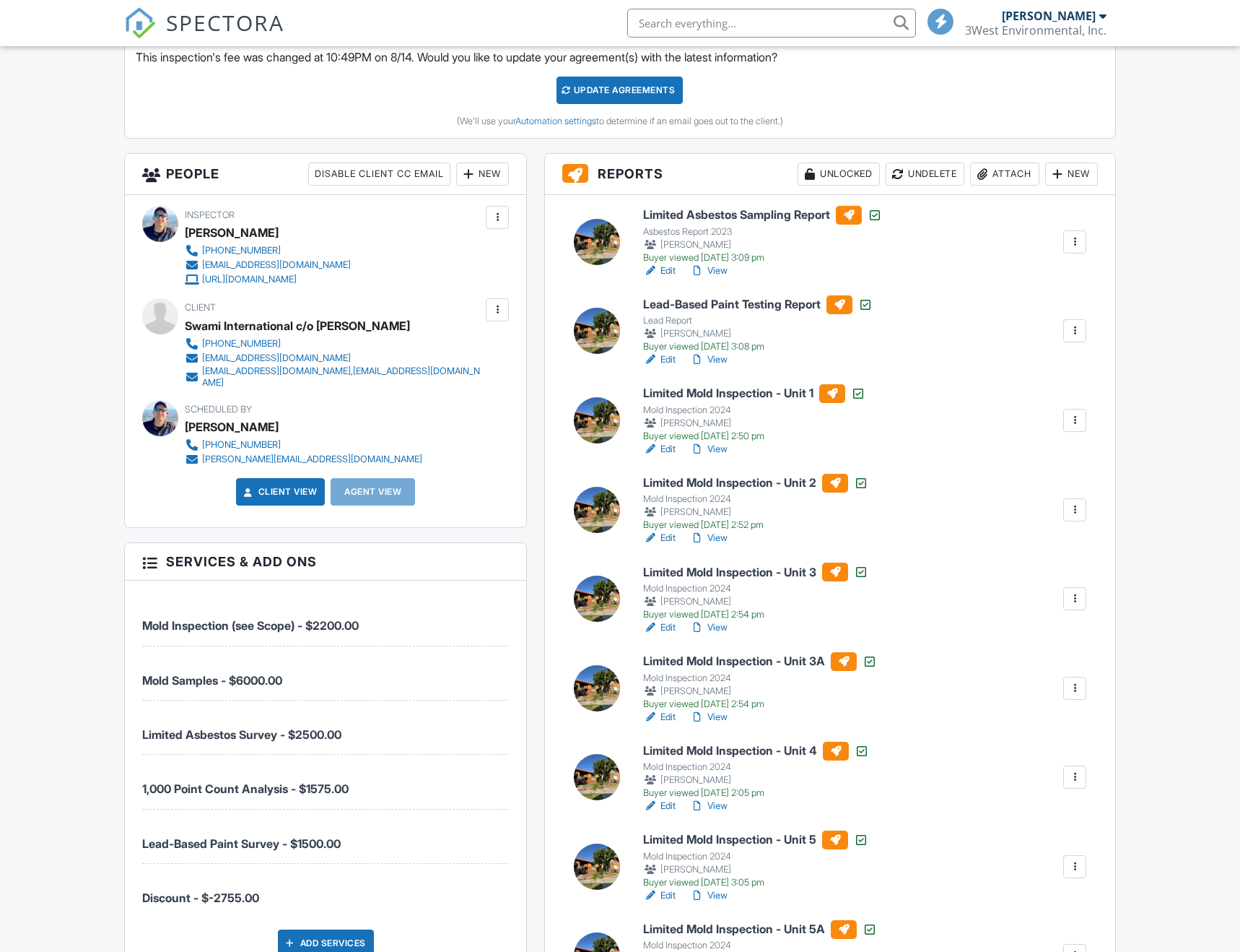
click at [1070, 417] on div at bounding box center [1075, 421] width 14 height 14
click at [671, 443] on link "Edit" at bounding box center [659, 449] width 33 height 14
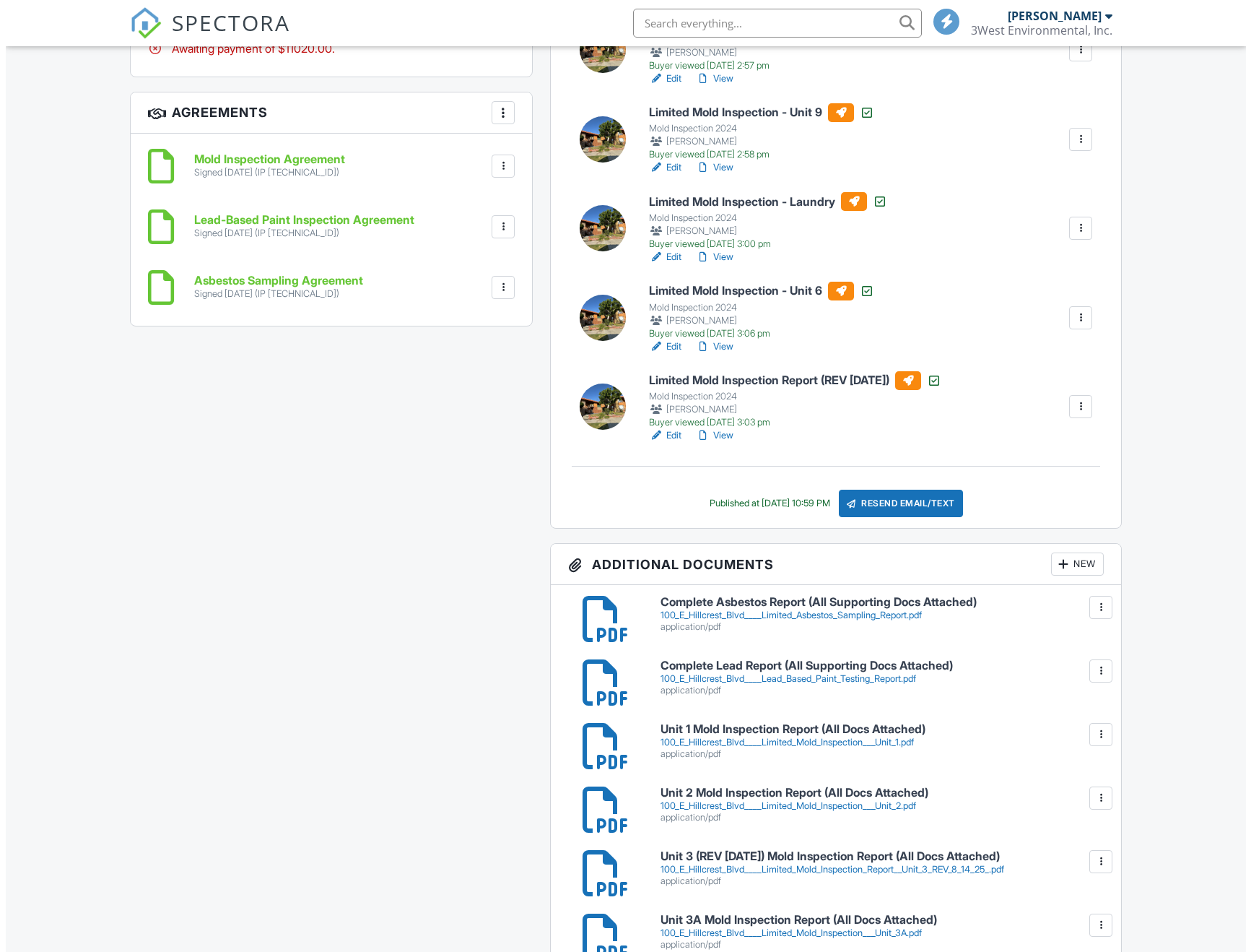
scroll to position [1878, 0]
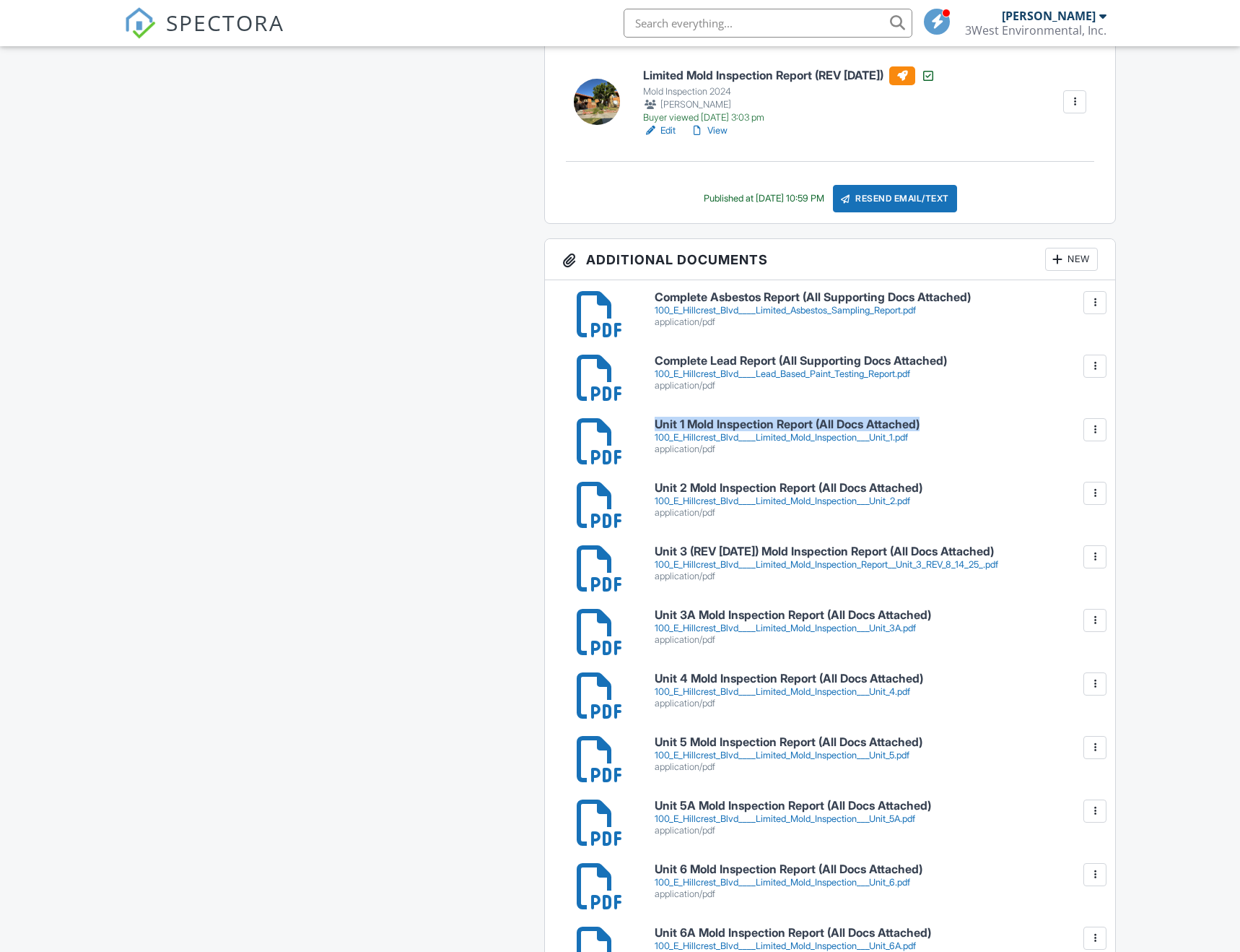
drag, startPoint x: 642, startPoint y: 425, endPoint x: 934, endPoint y: 424, distance: 292.0
click at [934, 424] on div "Unit 1 Mold Inspection Report (All Docs Attached) 100_E_Hillcrest_Blvd____Limit…" at bounding box center [830, 441] width 553 height 46
copy div "Unit 1 Mold Inspection Report (All Docs Attached)"
click at [1082, 255] on div "New" at bounding box center [1072, 259] width 53 height 23
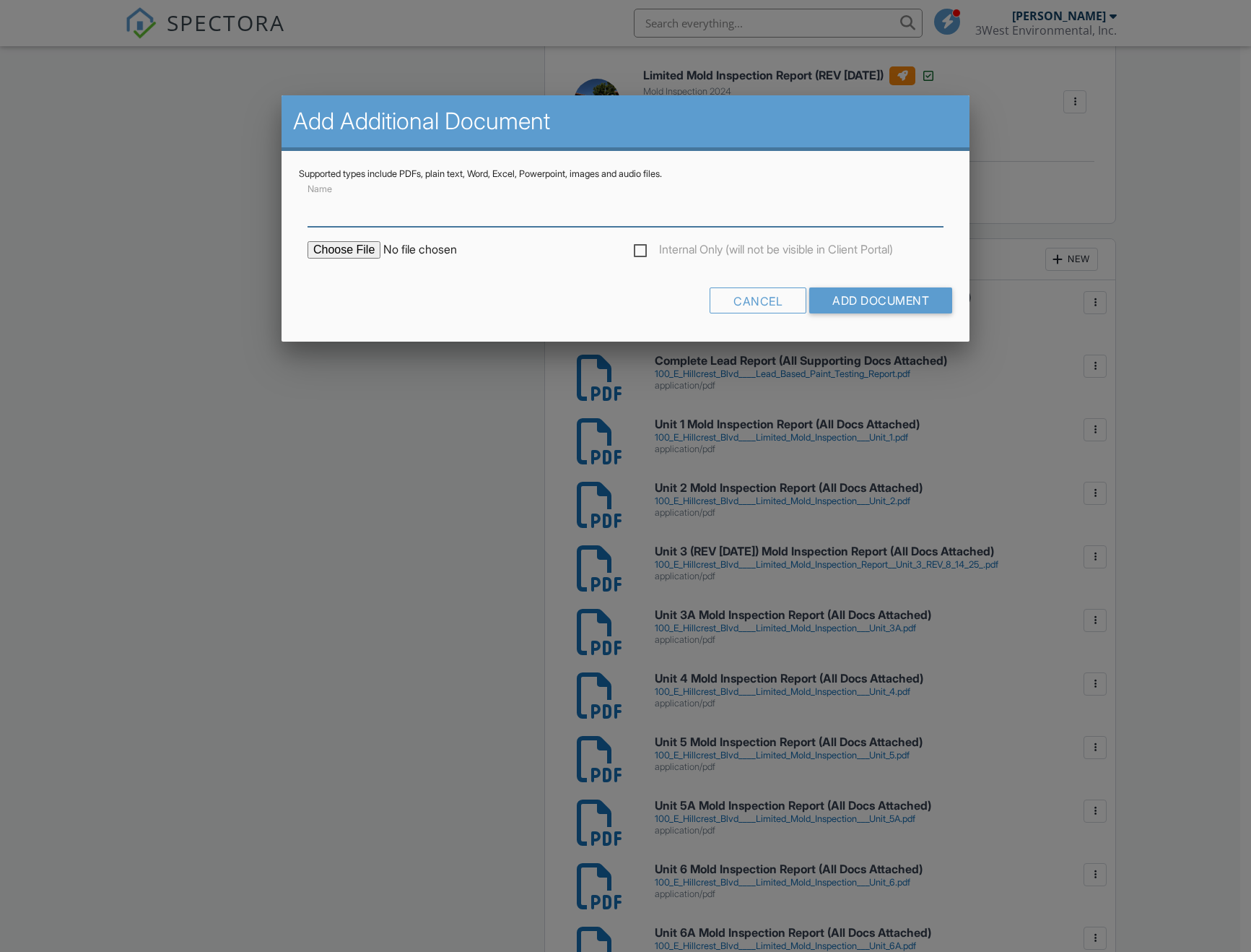
paste input "Unit 1 Mold Inspection Report (All Docs Attached)"
type input "Unit 1 (REV 8-27-25) Mold Inspection Report (All Docs Attached)"
click at [307, 241] on input "file" at bounding box center [430, 250] width 246 height 18
type input "C:\fakepath\100_E_Hillcrest_Blvd____Limited_Mold_Inspection___Unit_1__REV_8_27_…"
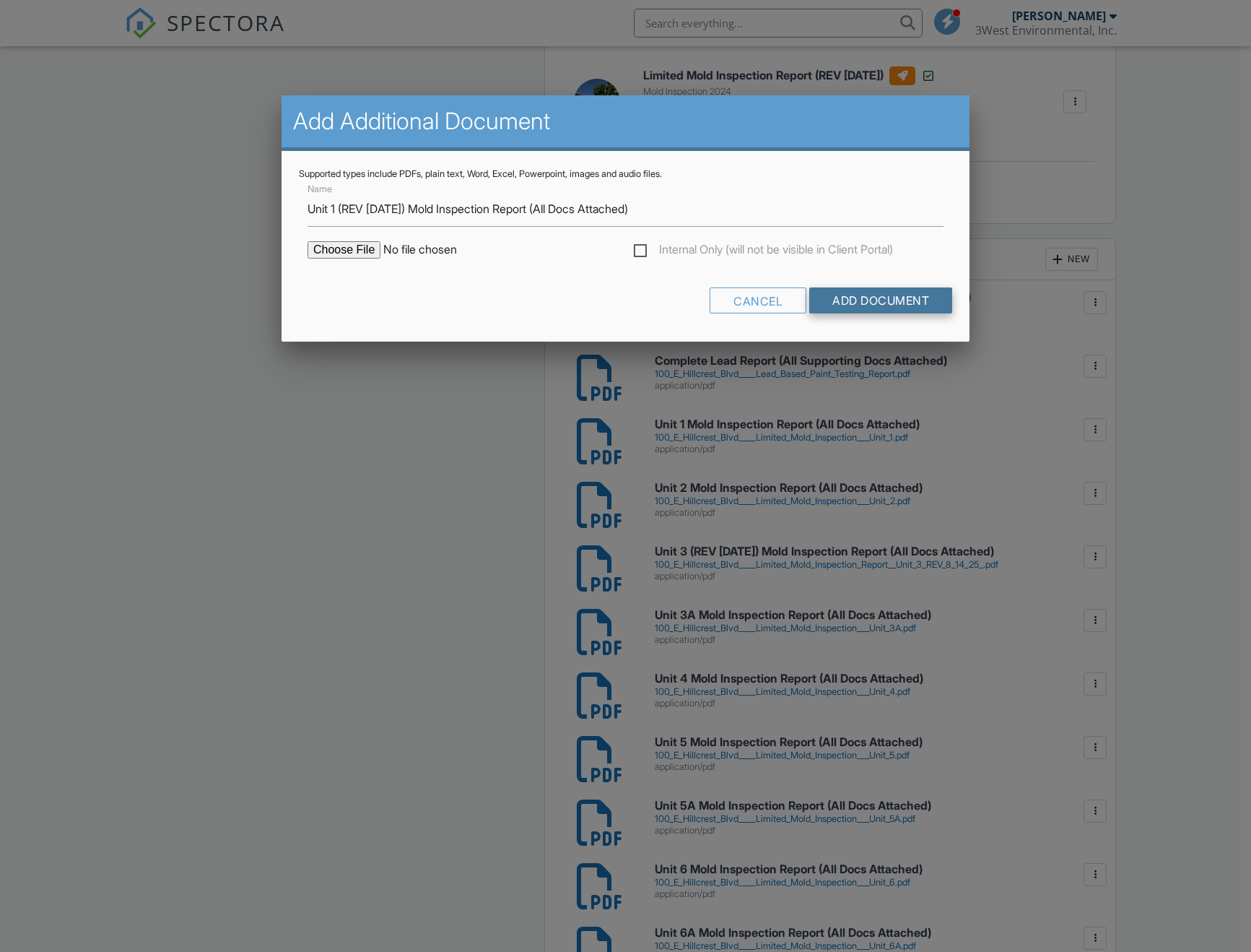
click at [842, 292] on input "Add Document" at bounding box center [880, 300] width 143 height 26
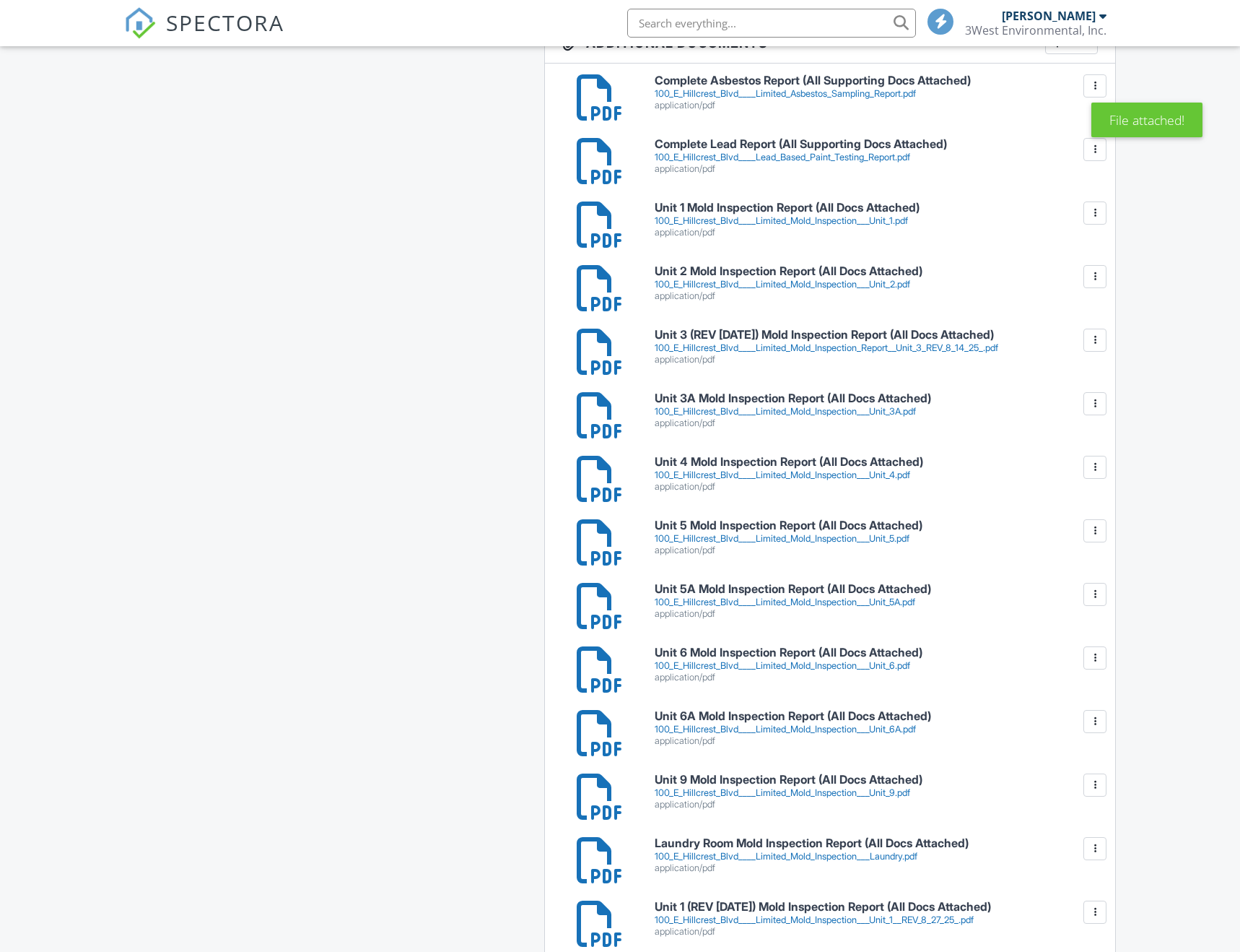
scroll to position [2094, 0]
click at [1094, 217] on div at bounding box center [1096, 213] width 14 height 14
click at [1080, 272] on link "Delete" at bounding box center [1065, 277] width 53 height 16
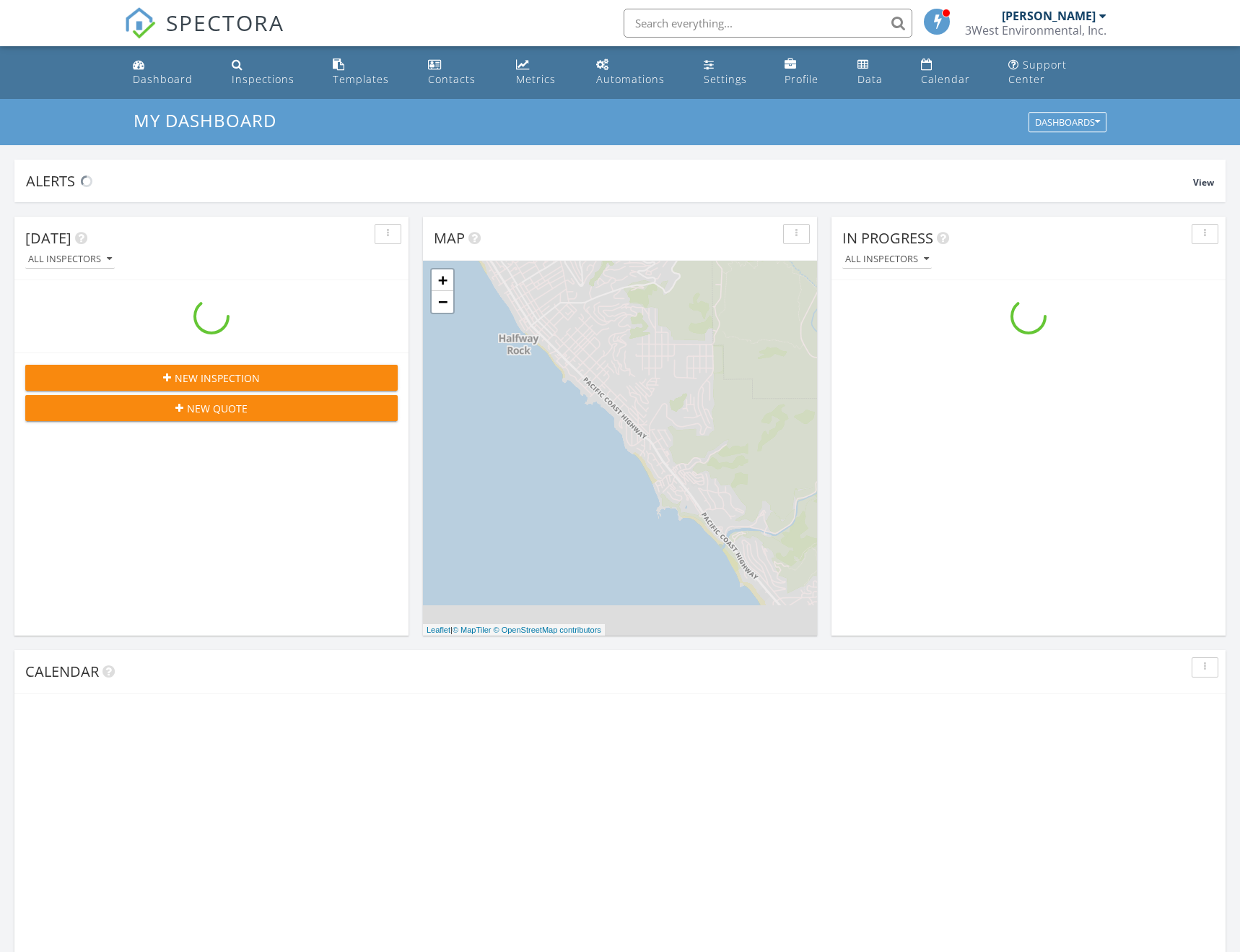
scroll to position [1337, 1263]
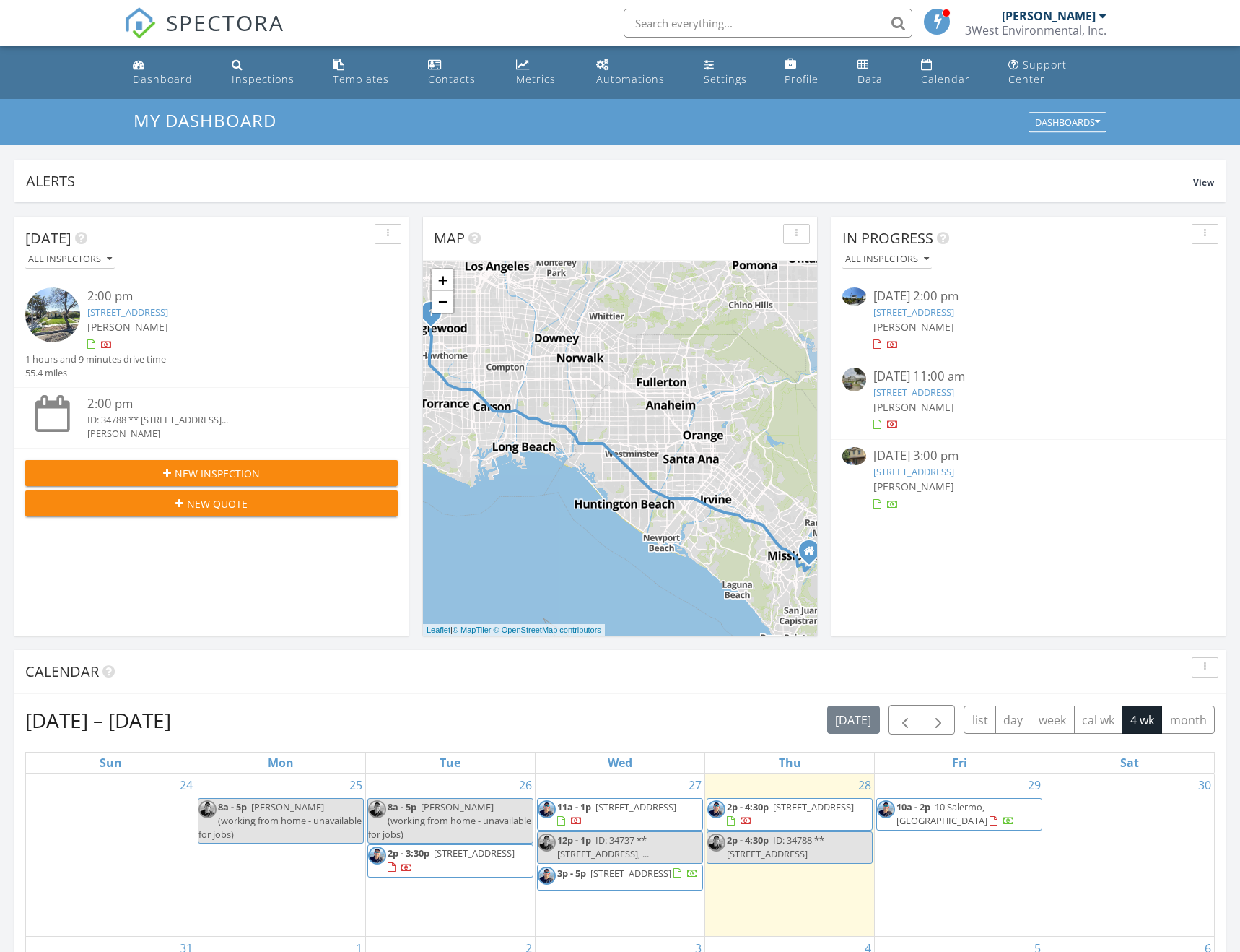
click at [168, 306] on link "[STREET_ADDRESS]" at bounding box center [127, 312] width 81 height 13
